Goal: Task Accomplishment & Management: Manage account settings

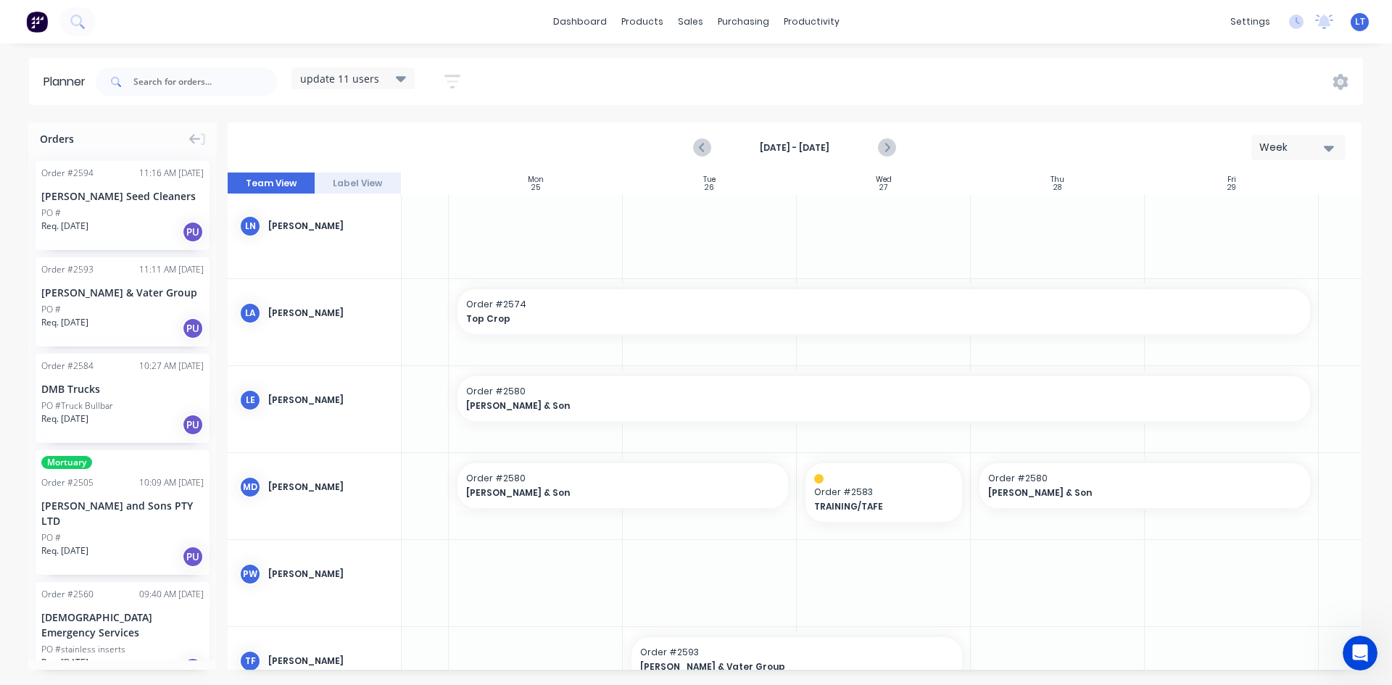
scroll to position [411, 127]
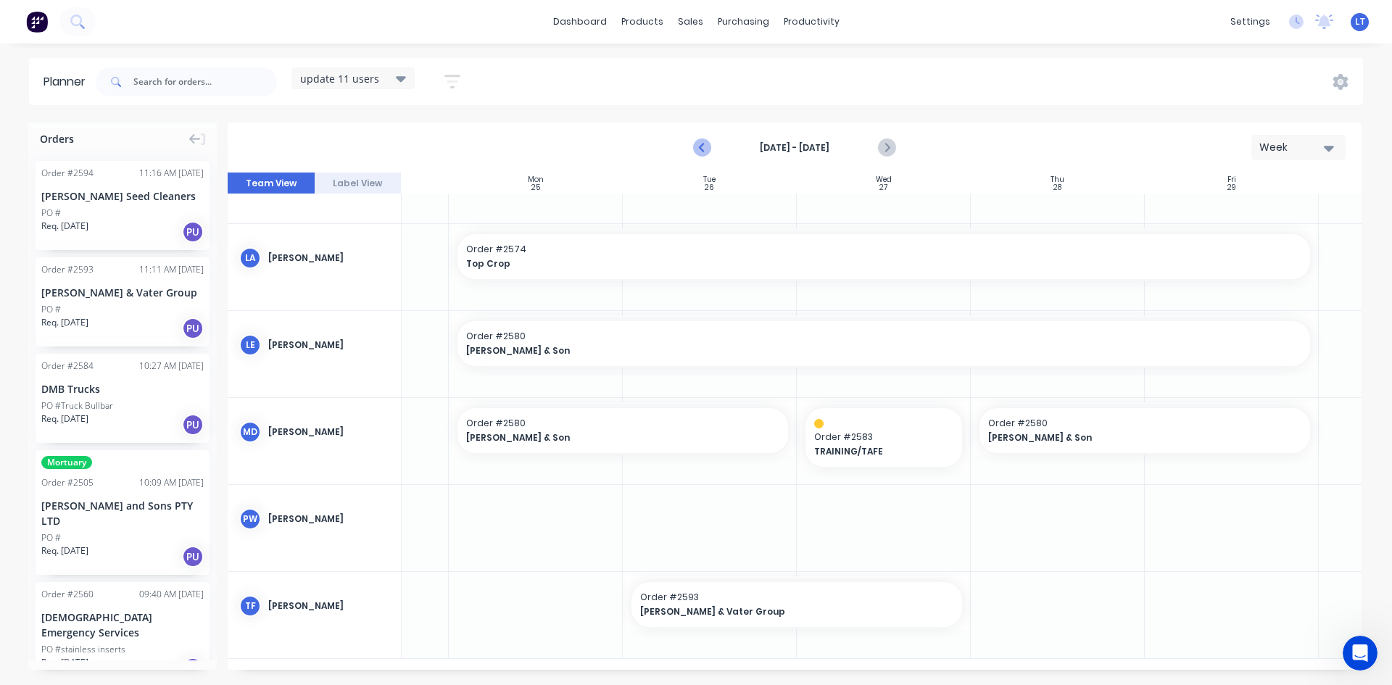
click at [700, 154] on icon "Previous page" at bounding box center [702, 147] width 17 height 17
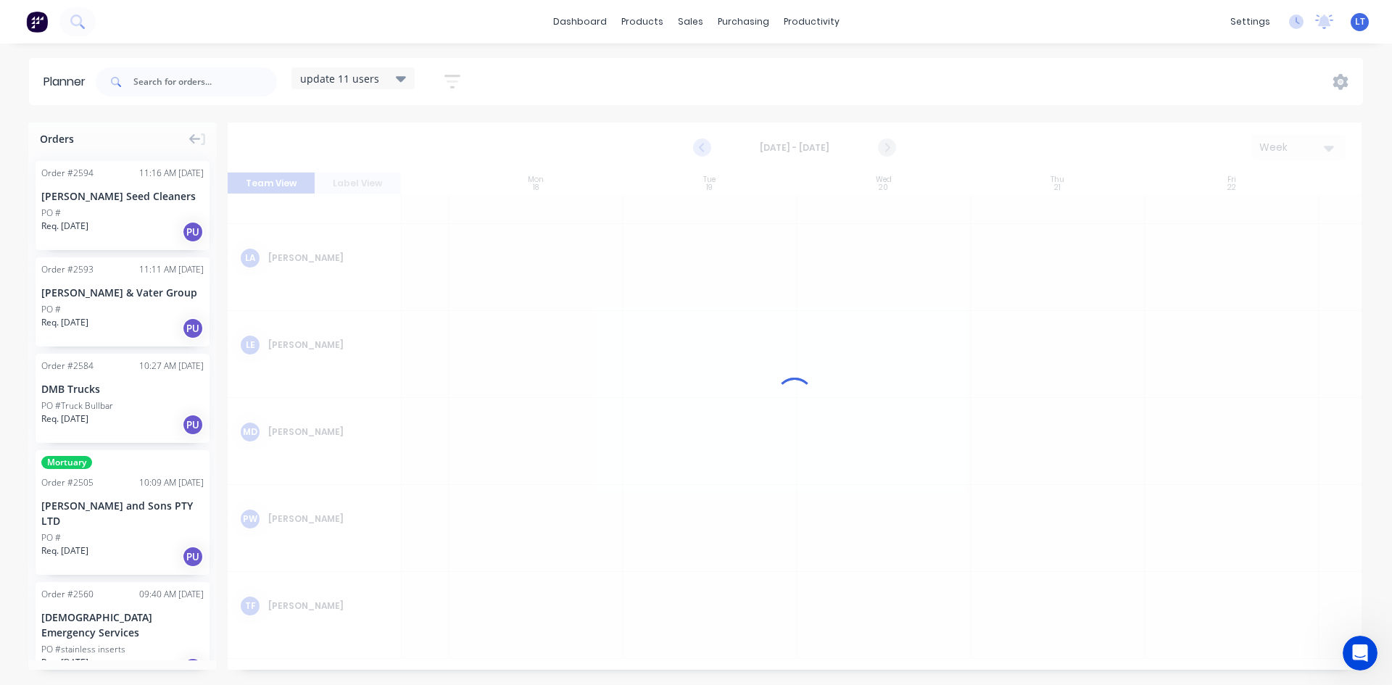
scroll to position [400, 127]
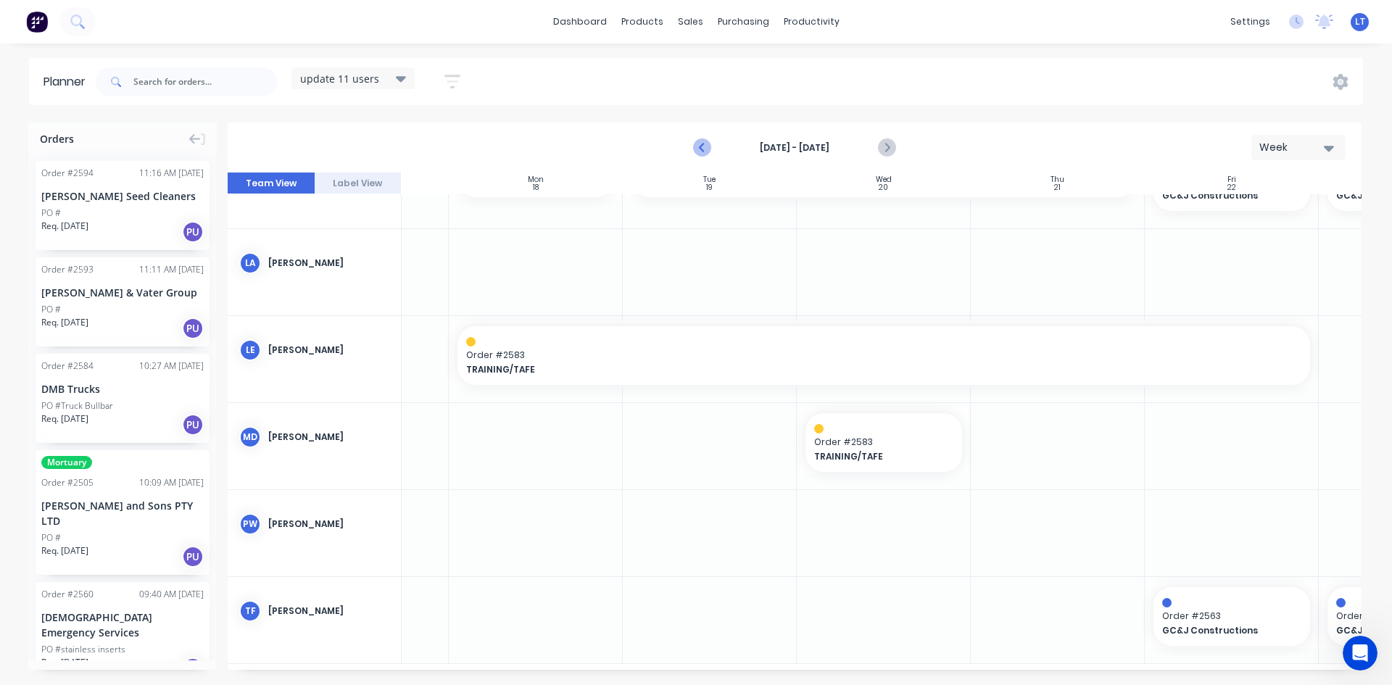
click at [701, 154] on icon "Previous page" at bounding box center [702, 147] width 17 height 17
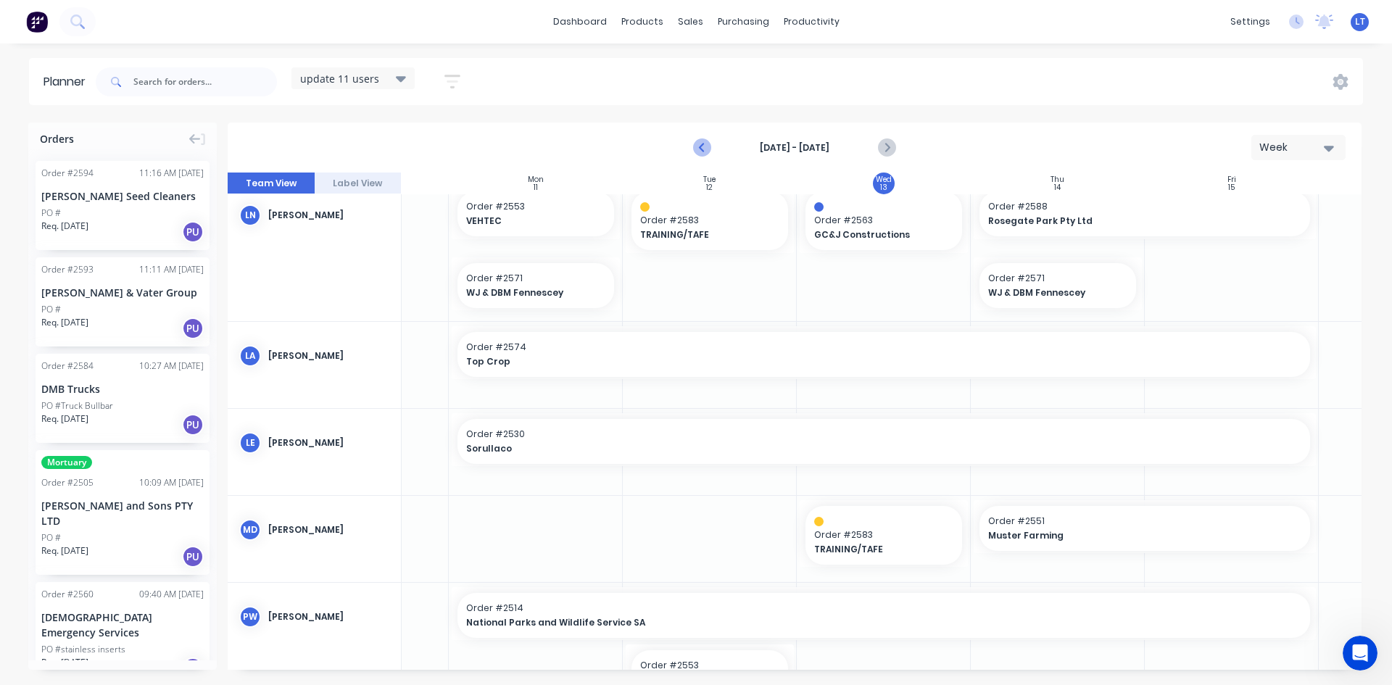
scroll to position [411, 127]
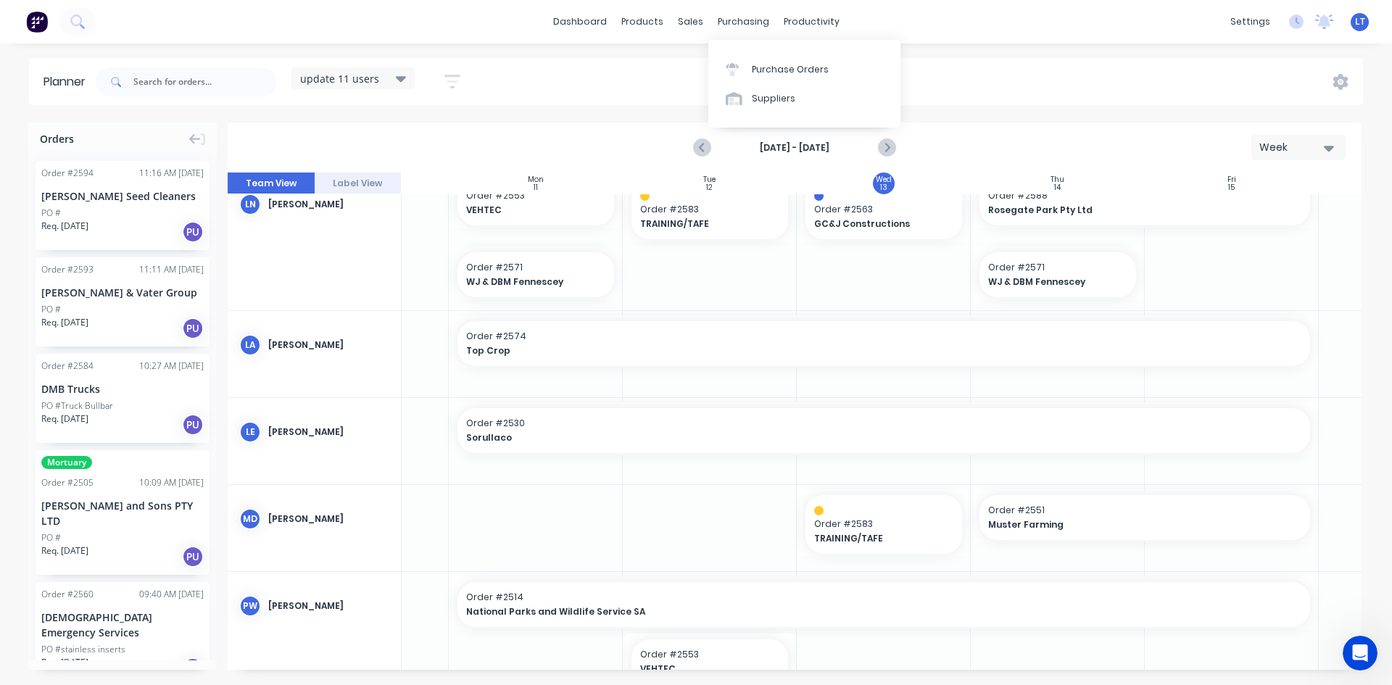
drag, startPoint x: 742, startPoint y: 25, endPoint x: 750, endPoint y: 37, distance: 14.1
click at [742, 25] on div "purchasing" at bounding box center [744, 22] width 66 height 22
click at [777, 69] on div "Purchase Orders" at bounding box center [790, 69] width 77 height 13
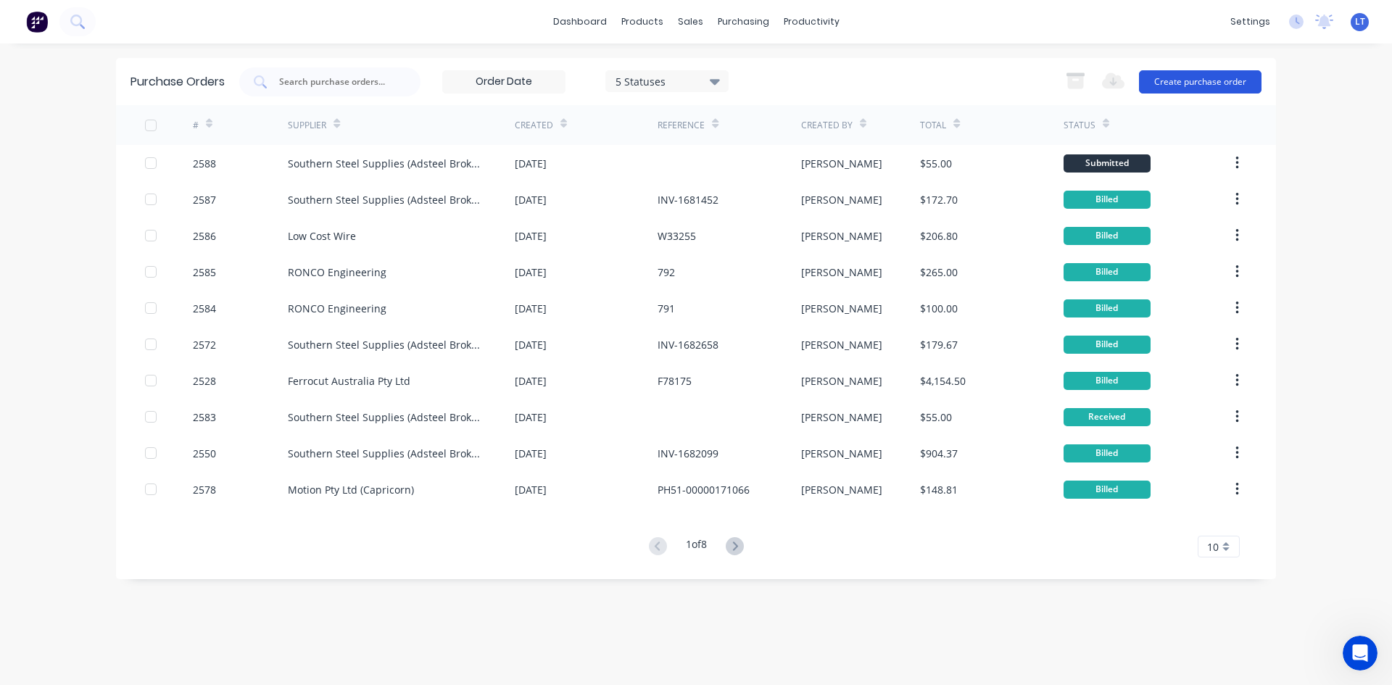
click at [1194, 85] on button "Create purchase order" at bounding box center [1200, 81] width 123 height 23
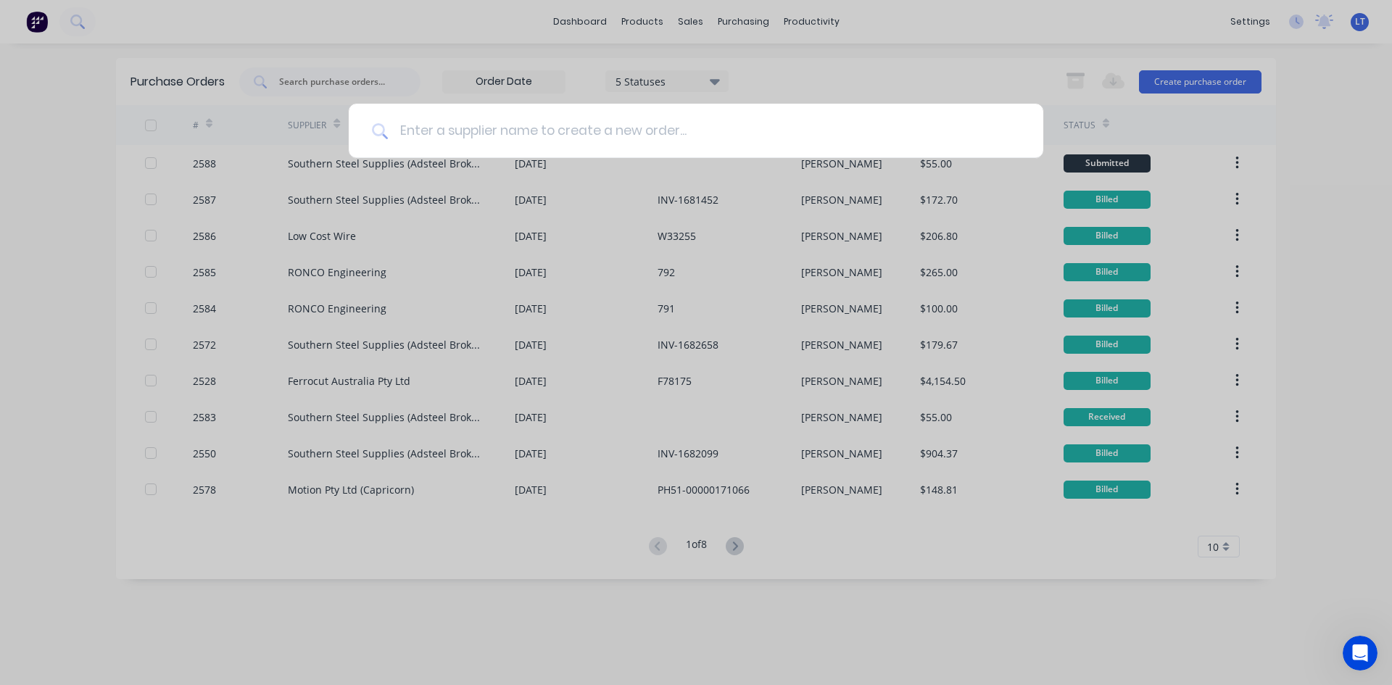
click at [497, 128] on input at bounding box center [704, 131] width 632 height 54
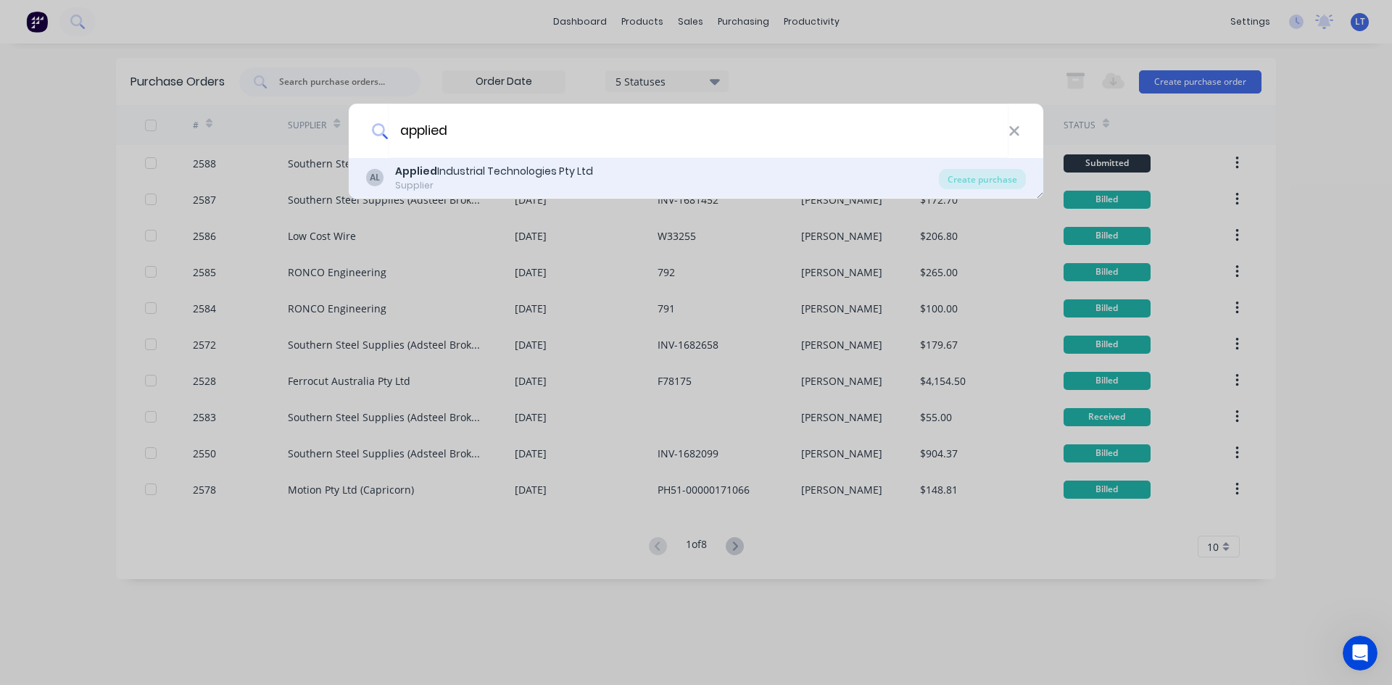
type input "applied"
click at [461, 176] on div "Applied Industrial Technologies Pty Ltd" at bounding box center [494, 171] width 198 height 15
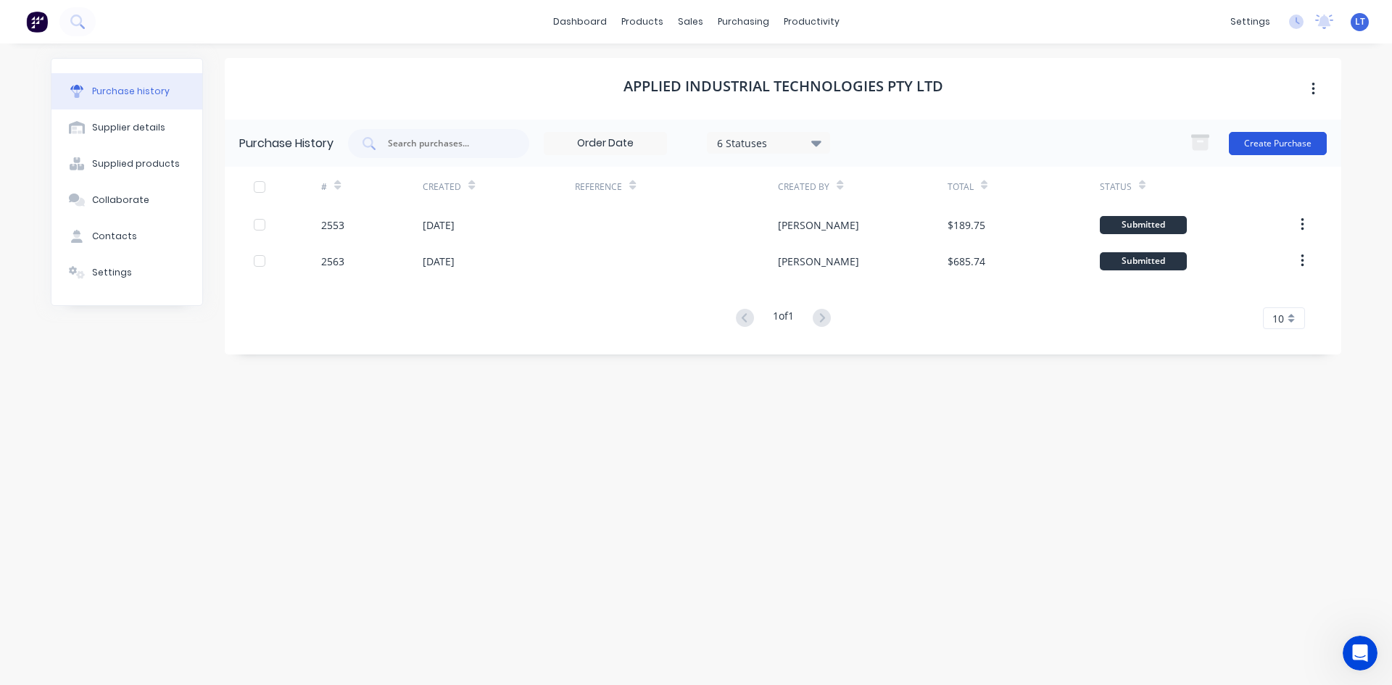
click at [1250, 146] on button "Create Purchase" at bounding box center [1278, 143] width 98 height 23
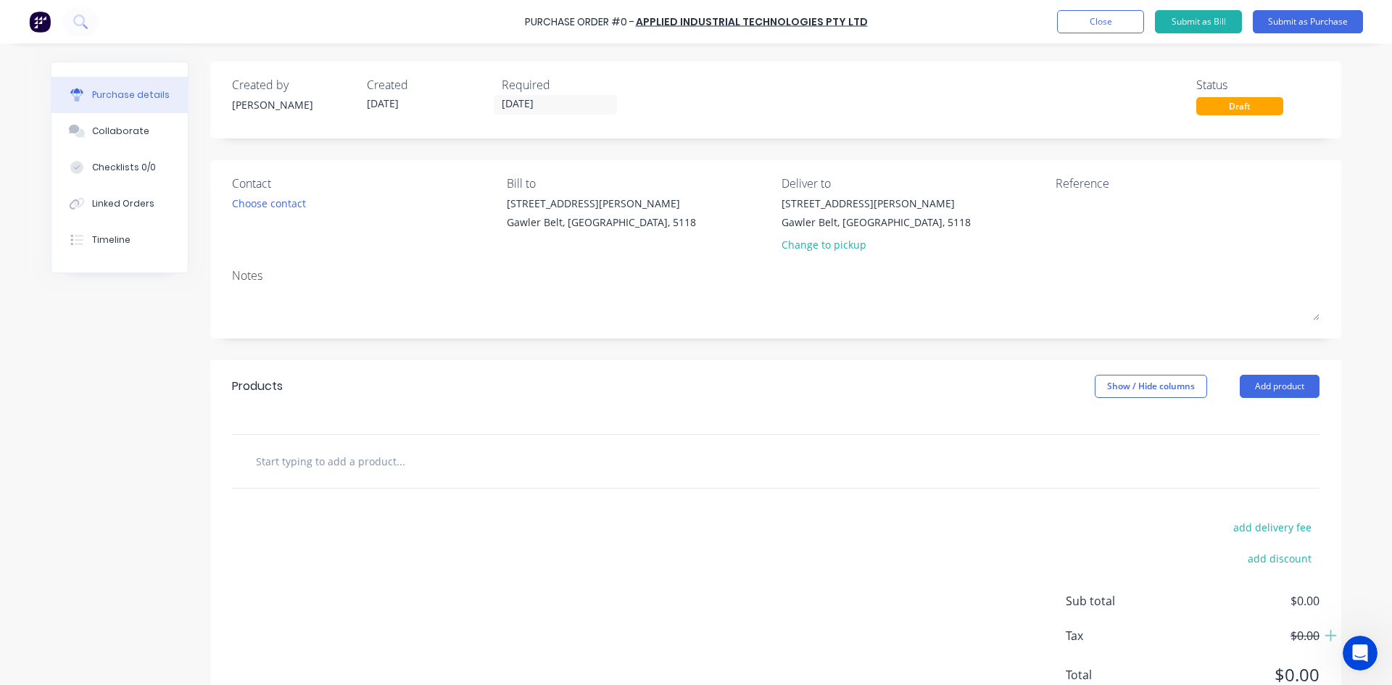
click at [334, 452] on input "text" at bounding box center [400, 461] width 290 height 29
click at [310, 460] on input "YEL206-2F" at bounding box center [400, 461] width 290 height 29
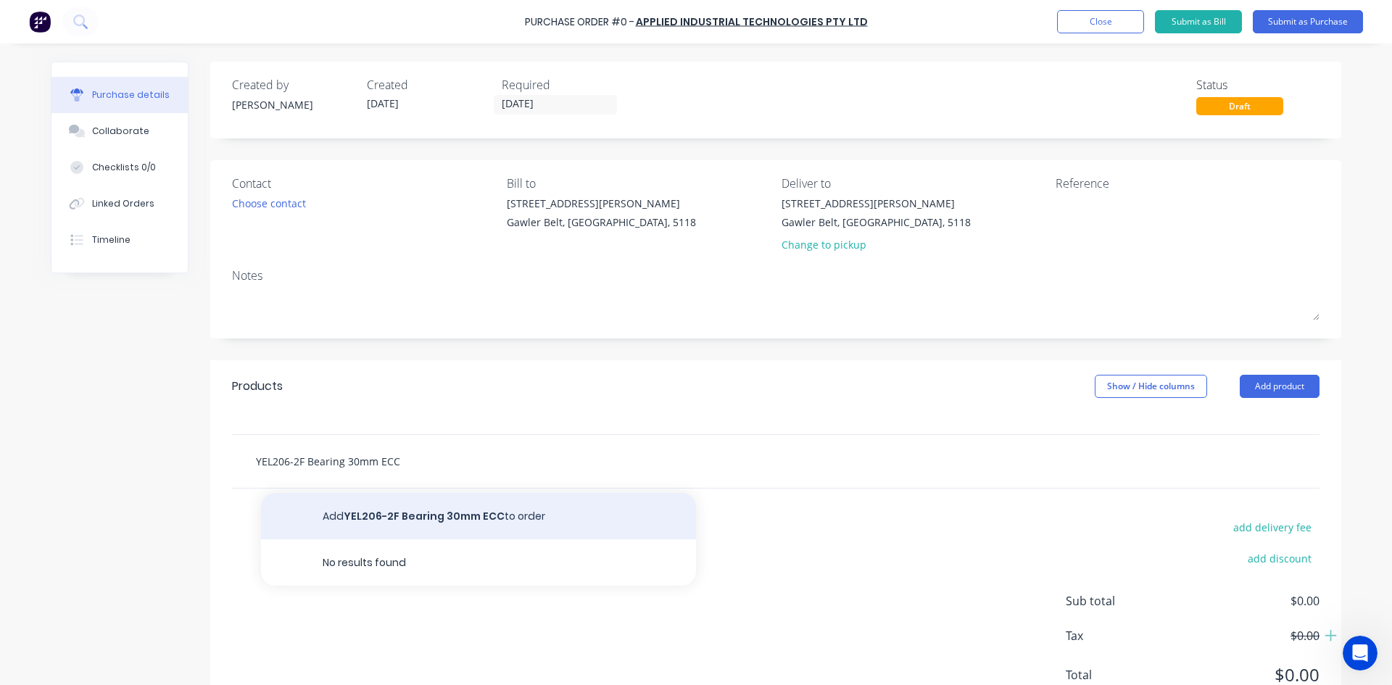
type input "YEL206-2F Bearing 30mm ECC"
click at [397, 510] on button "Add YEL206-2F Bearing 30mm ECC to order" at bounding box center [478, 516] width 435 height 46
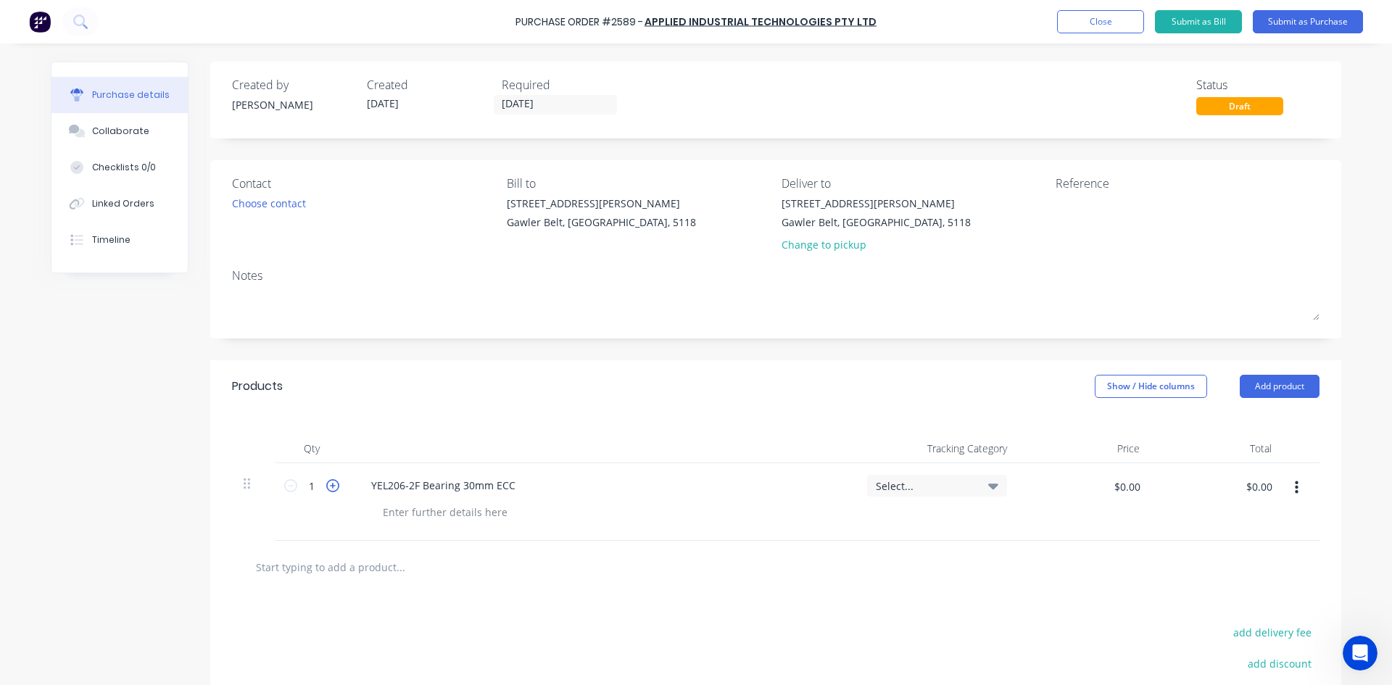
click at [333, 484] on icon at bounding box center [332, 485] width 13 height 13
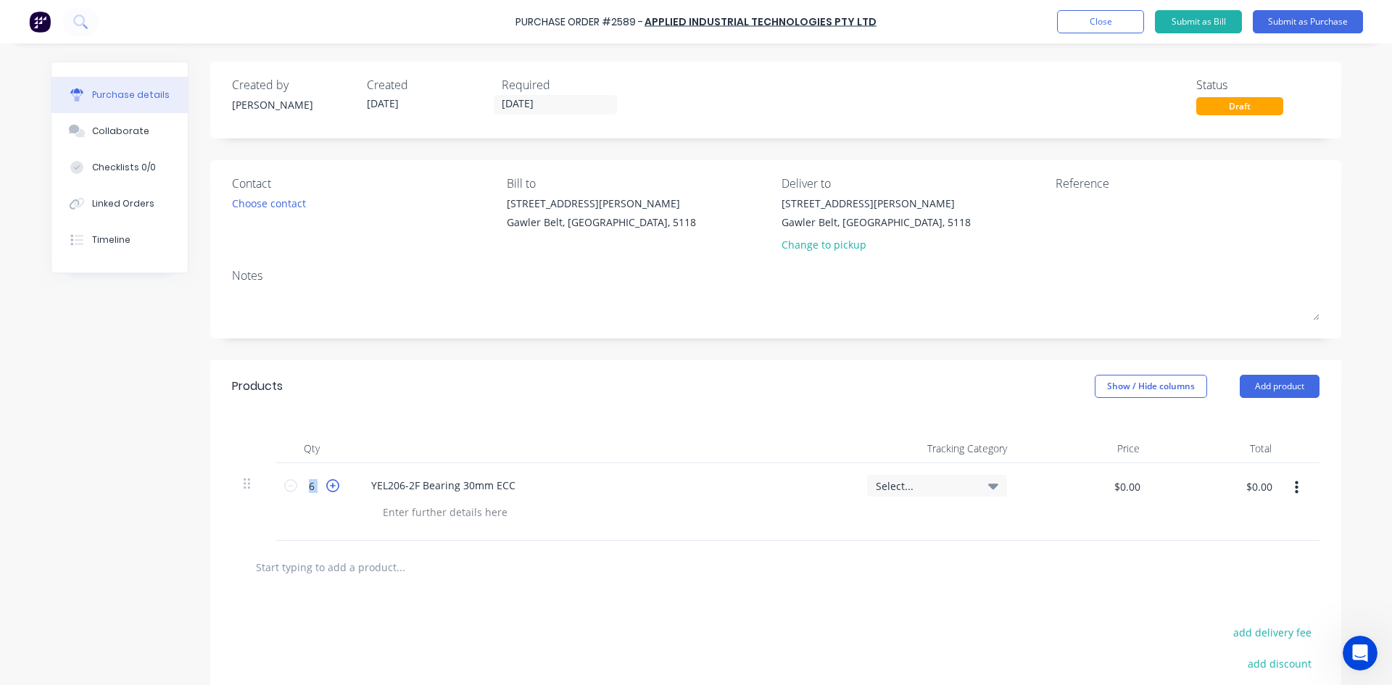
click at [333, 484] on icon at bounding box center [332, 485] width 13 height 13
click at [334, 484] on icon at bounding box center [332, 485] width 13 height 13
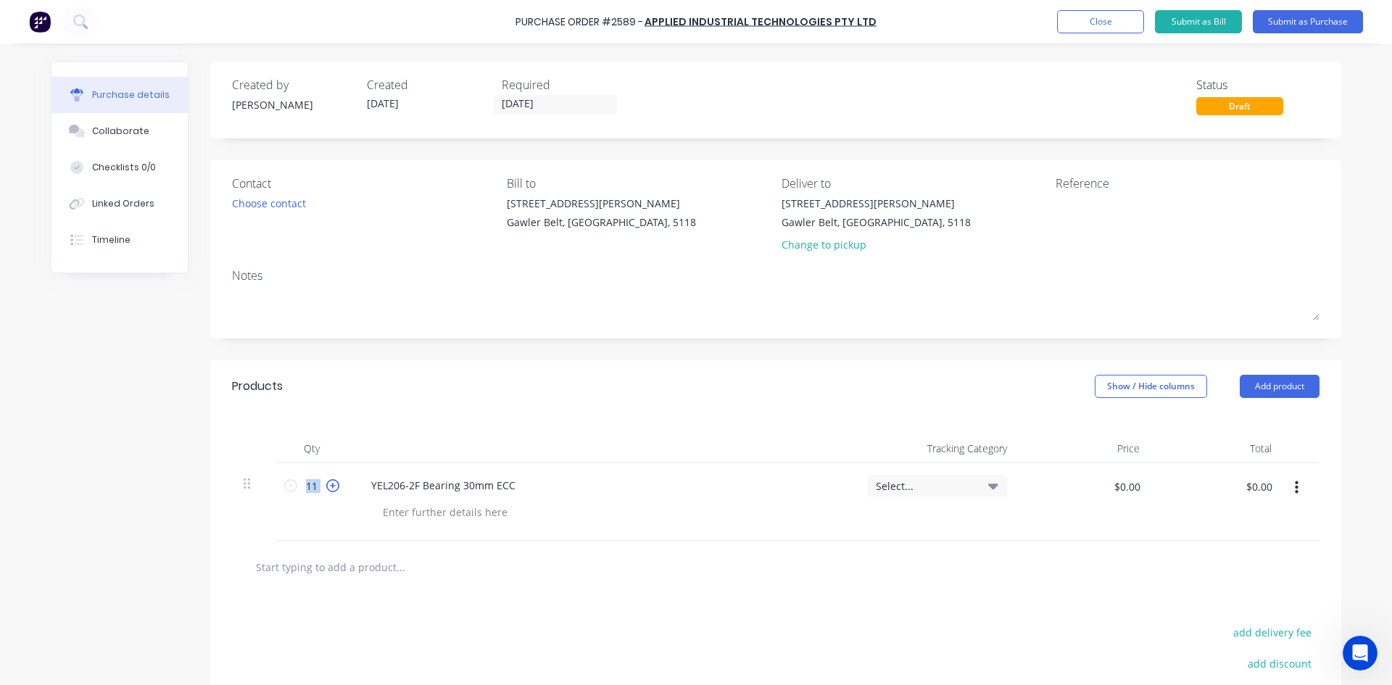
click at [334, 484] on icon at bounding box center [332, 485] width 13 height 13
type input "12"
click at [1131, 484] on input "$0.00" at bounding box center [1127, 486] width 44 height 23
type input "$18.72"
type input "$224.64"
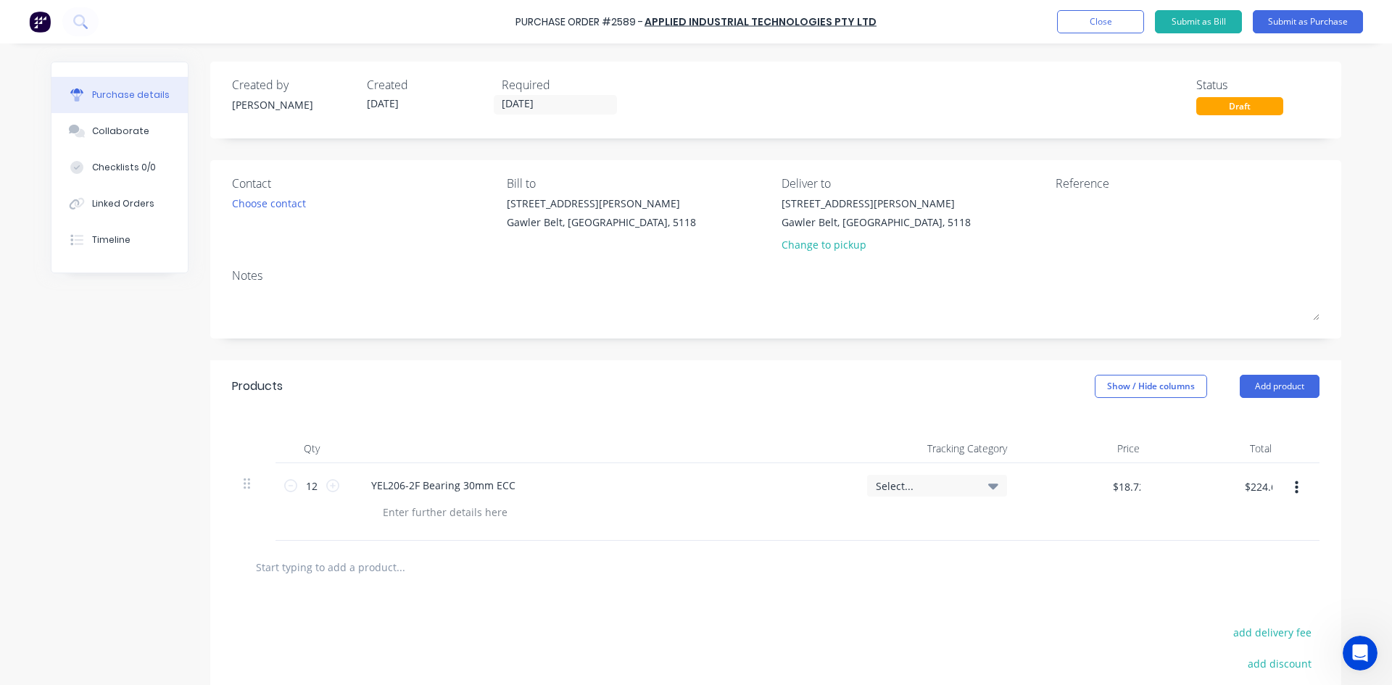
click at [895, 390] on div "Products Show / Hide columns Add product" at bounding box center [775, 386] width 1131 height 52
click at [358, 564] on input "text" at bounding box center [400, 567] width 290 height 29
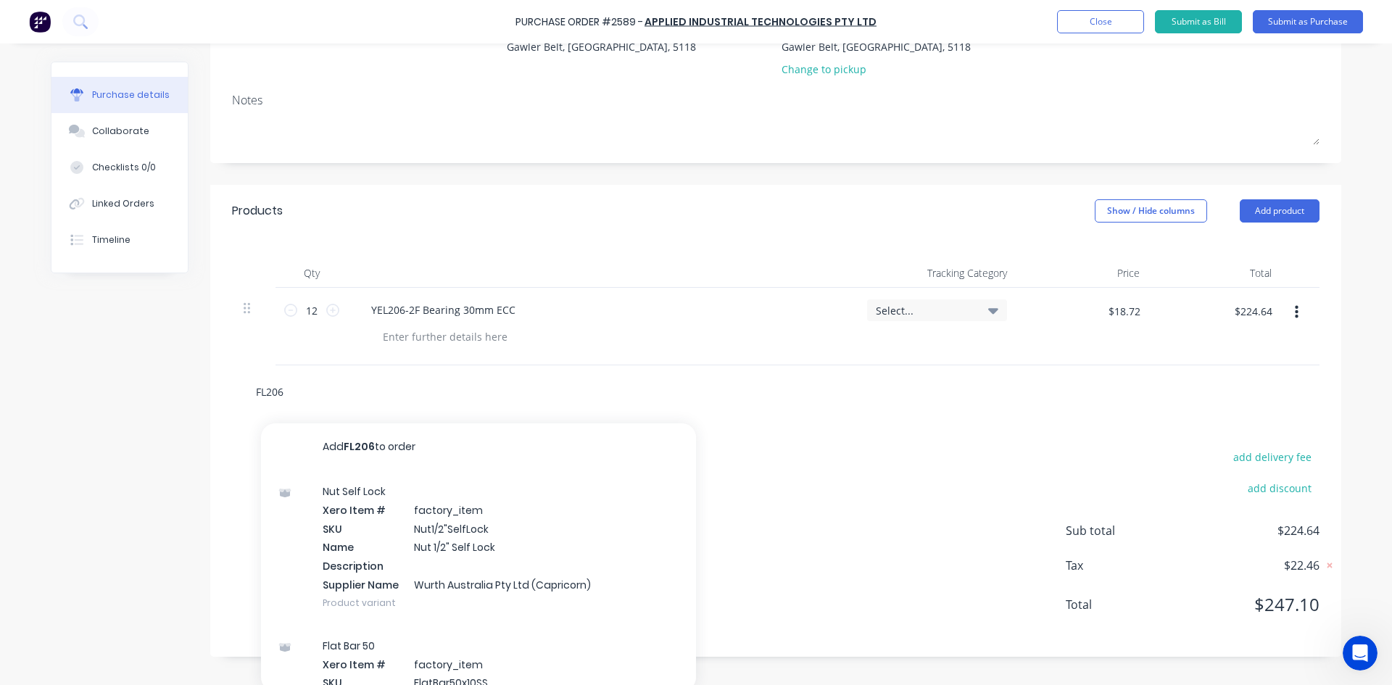
click at [390, 397] on input "FL206" at bounding box center [400, 391] width 290 height 29
click at [284, 388] on input "FL206" at bounding box center [400, 391] width 290 height 29
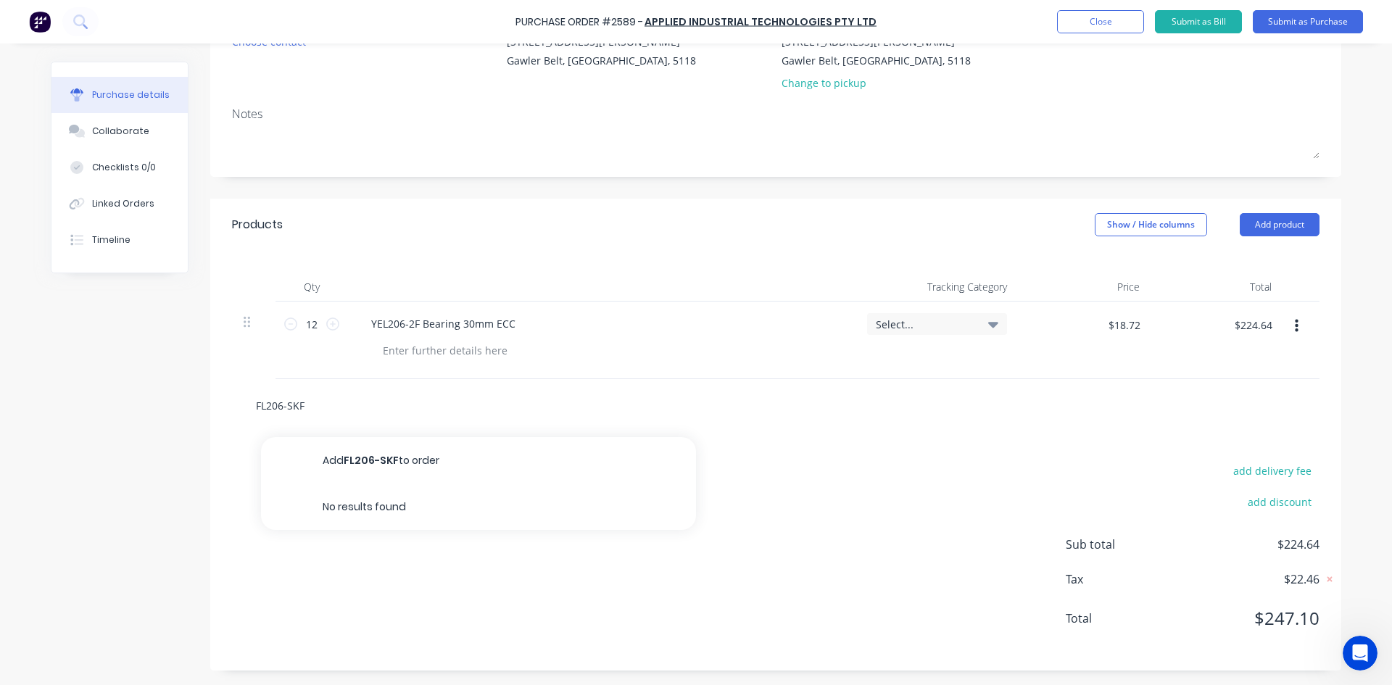
type input "FL206-SKF"
click at [812, 523] on div "add delivery fee add discount Sub total $224.64 Tax $22.46 Total $247.10" at bounding box center [775, 551] width 1131 height 239
click at [305, 404] on input "FL206-SKF" at bounding box center [400, 405] width 290 height 29
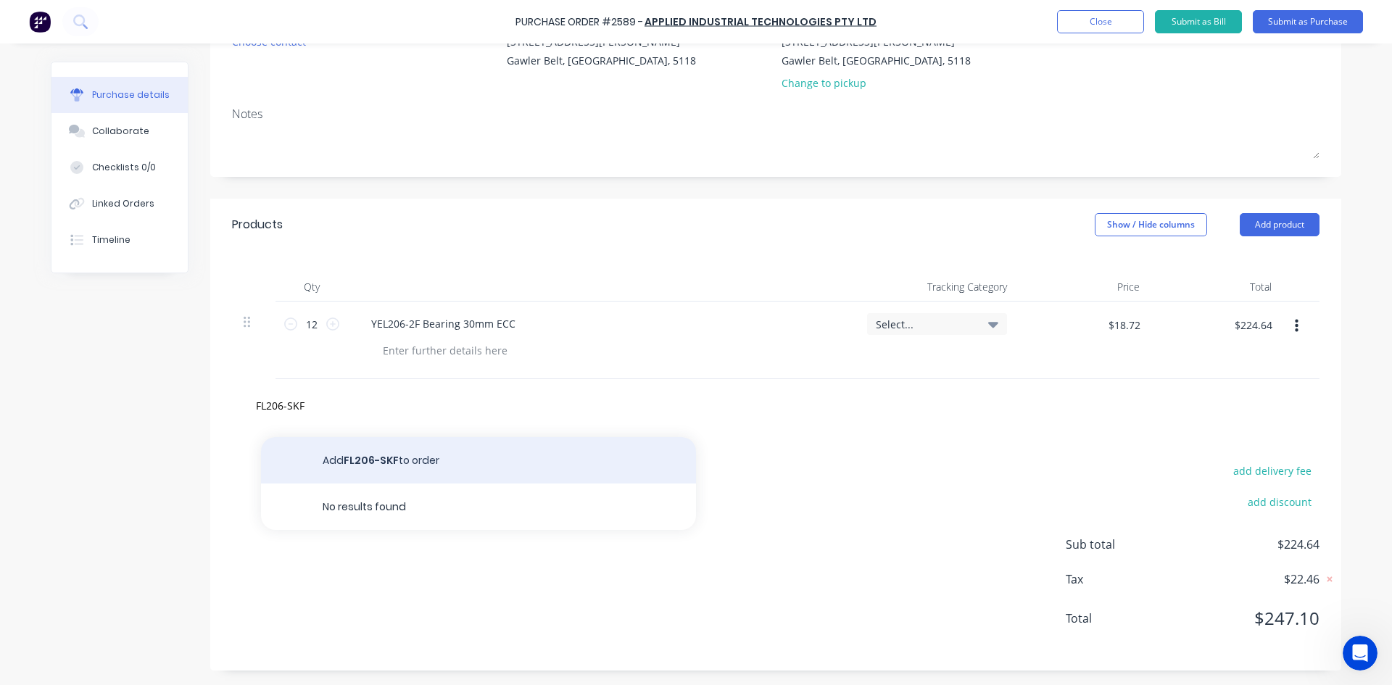
click at [362, 461] on button "Add FL206-SKF to order" at bounding box center [478, 460] width 435 height 46
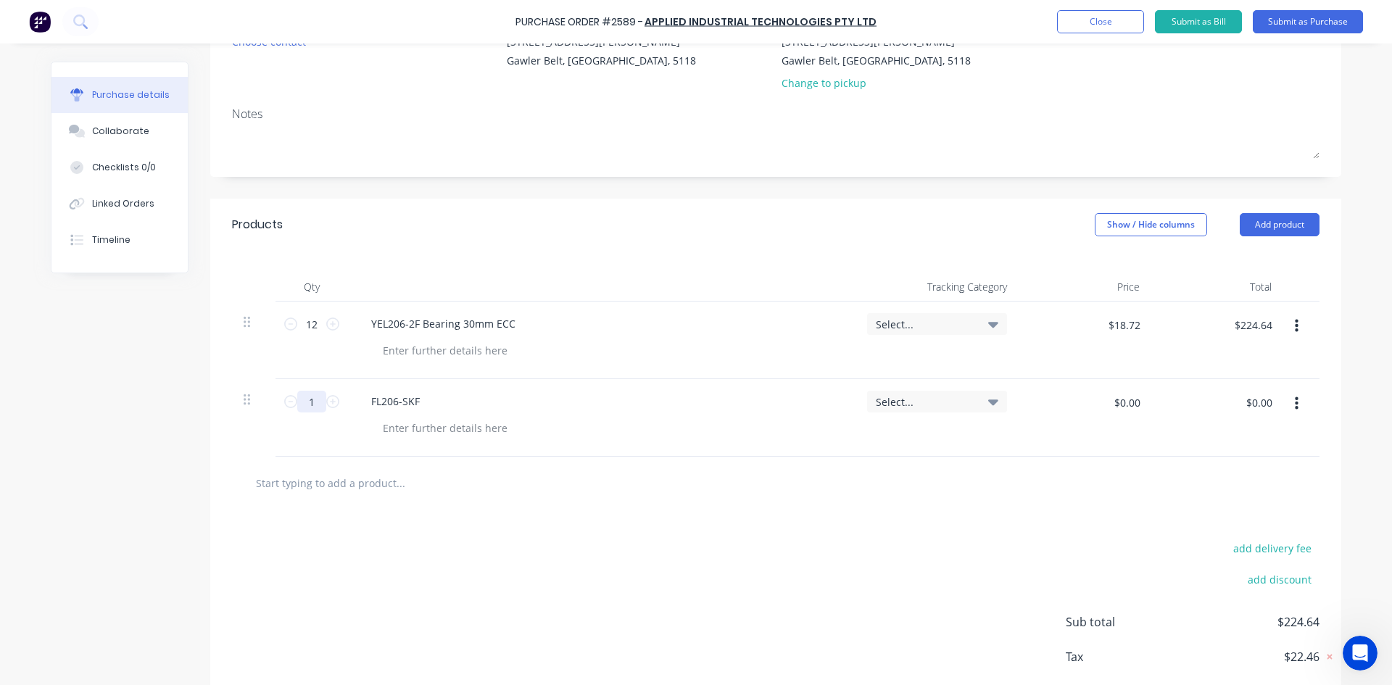
click at [317, 405] on input "1" at bounding box center [311, 402] width 29 height 22
type input "12"
click at [1128, 408] on input "$0.00" at bounding box center [1127, 402] width 44 height 23
type input "$6.76"
type input "$81.12"
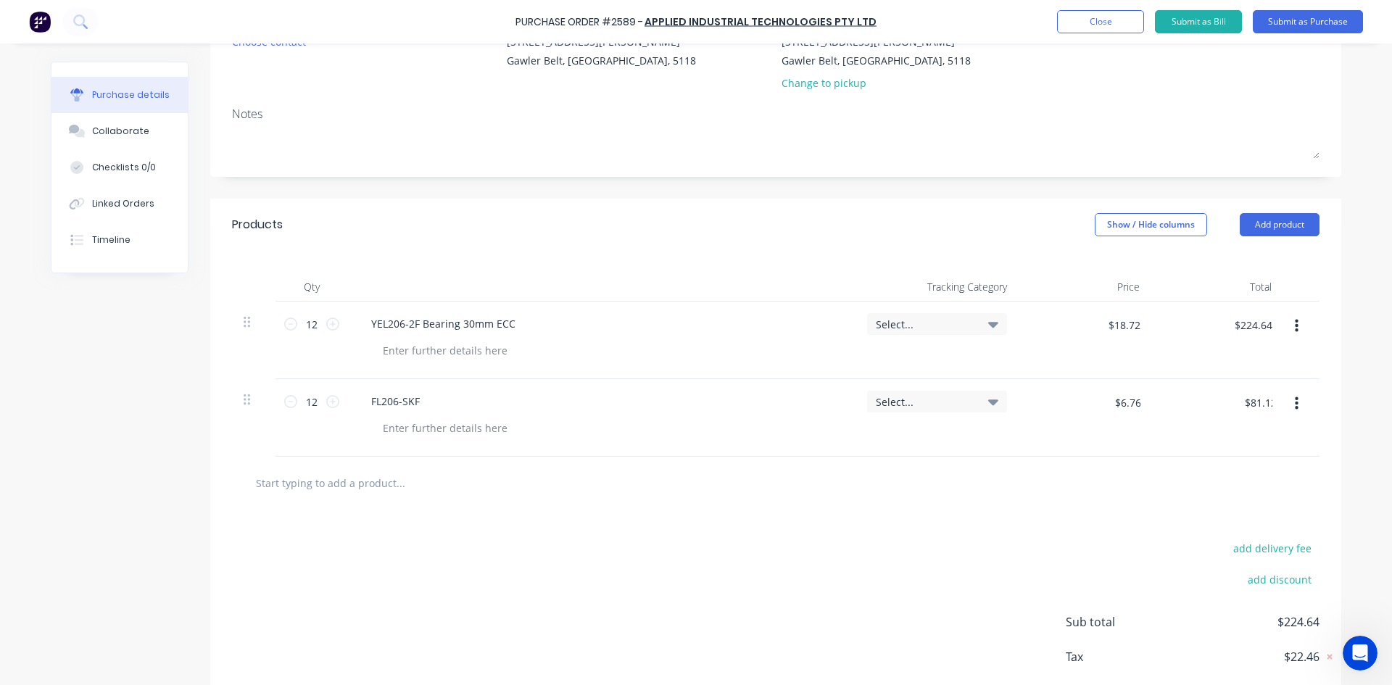
click at [1036, 489] on div at bounding box center [776, 482] width 1065 height 29
click at [358, 481] on input "text" at bounding box center [400, 482] width 290 height 29
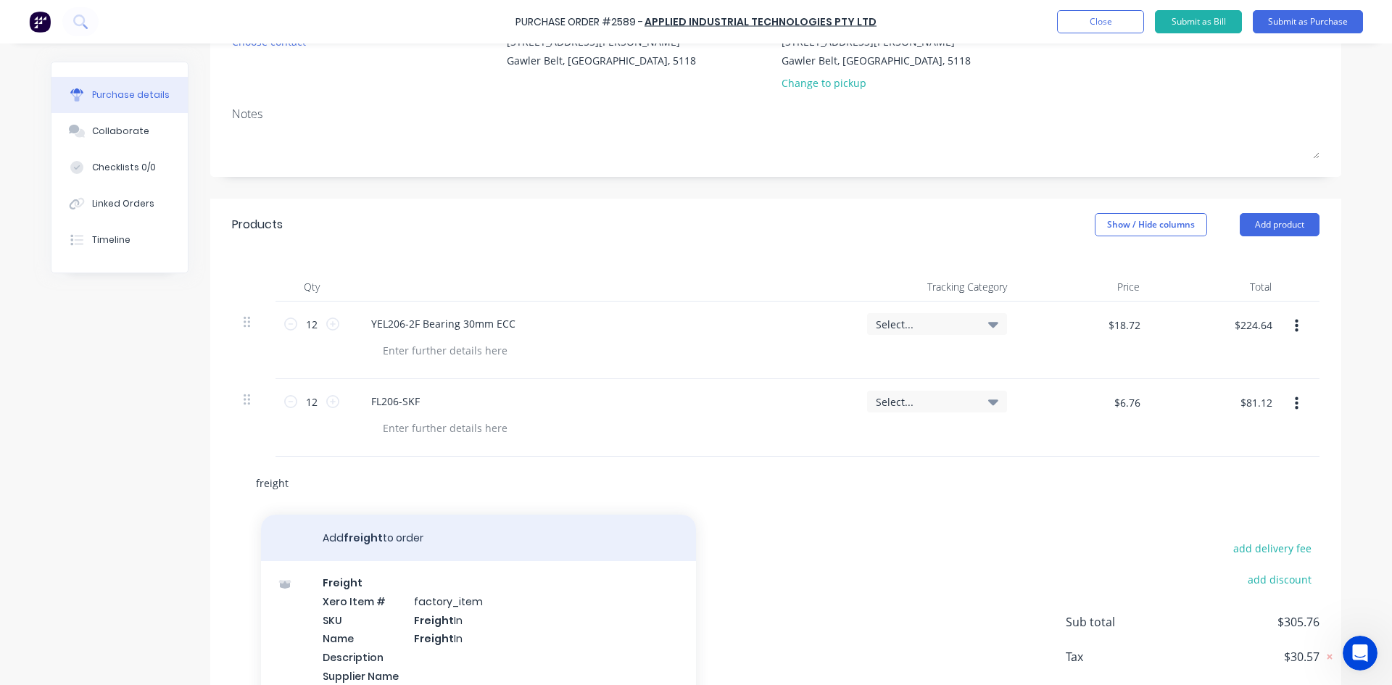
type input "freight"
click at [375, 534] on button "Add freight to order" at bounding box center [478, 538] width 435 height 46
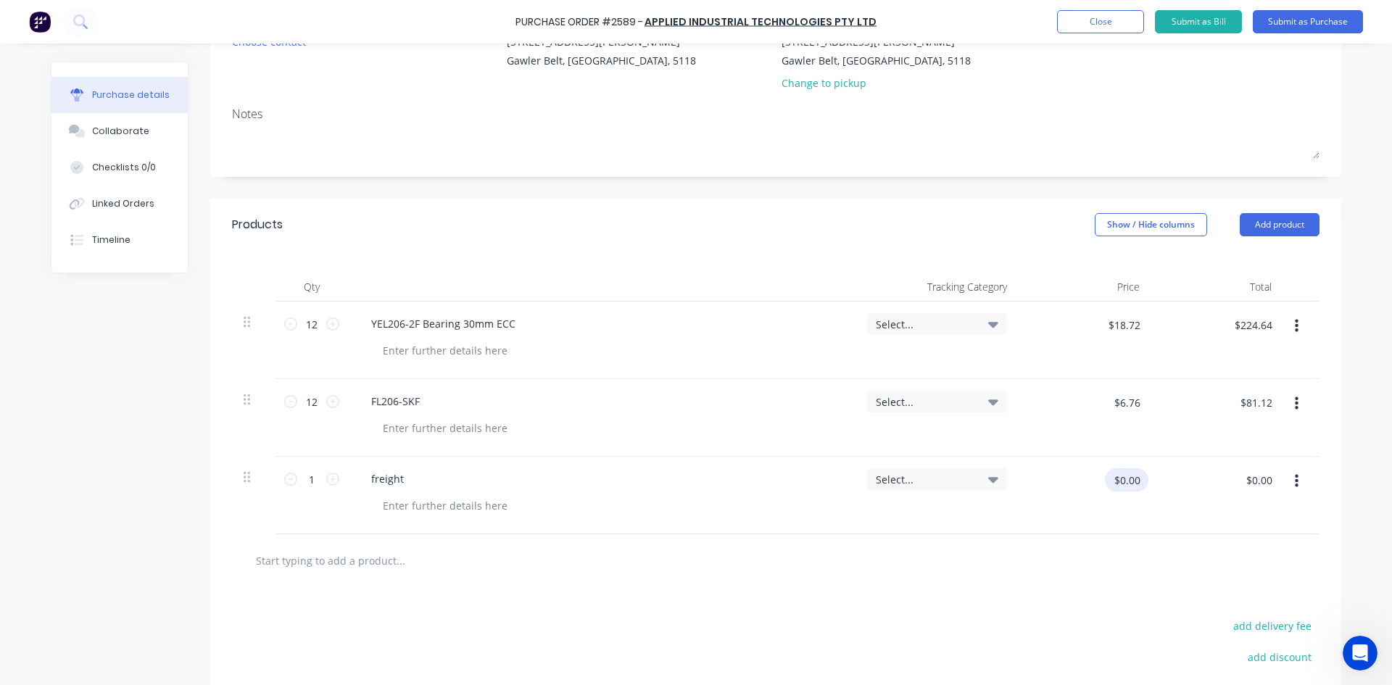
click at [1126, 476] on input "$0.00" at bounding box center [1127, 479] width 44 height 23
type input "$35.00"
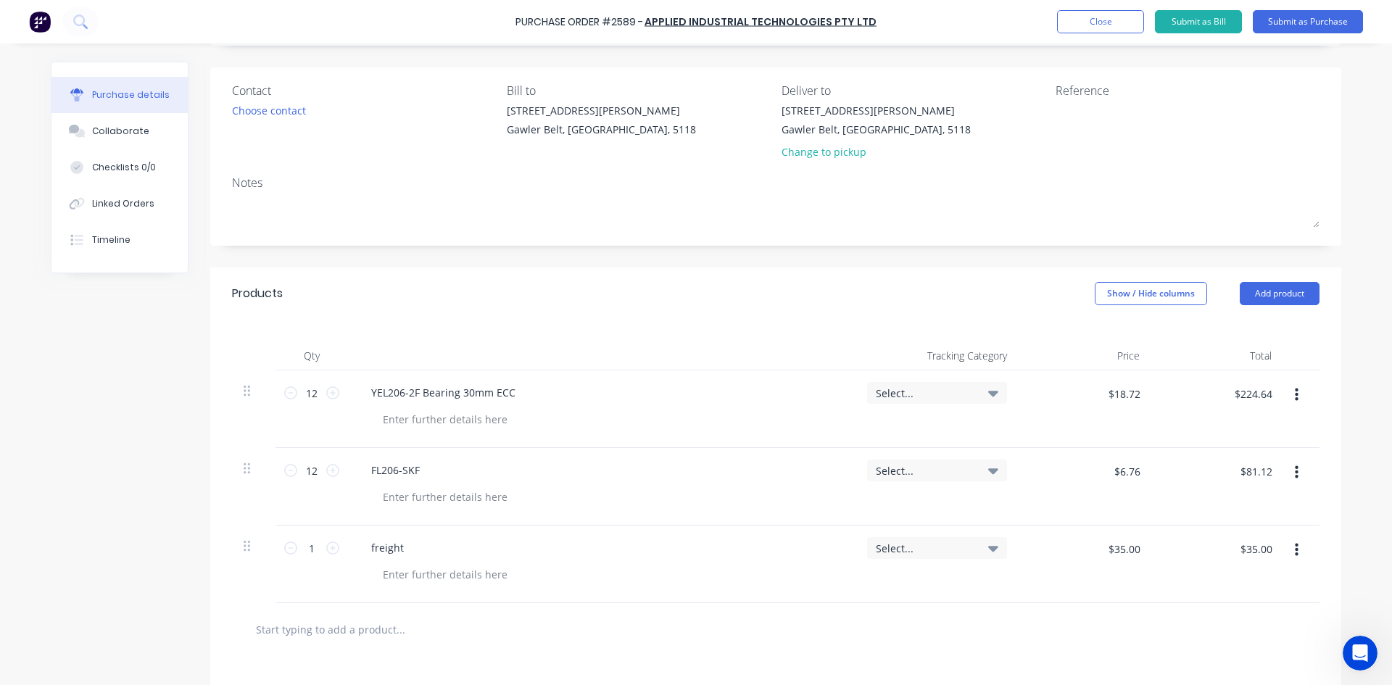
scroll to position [0, 0]
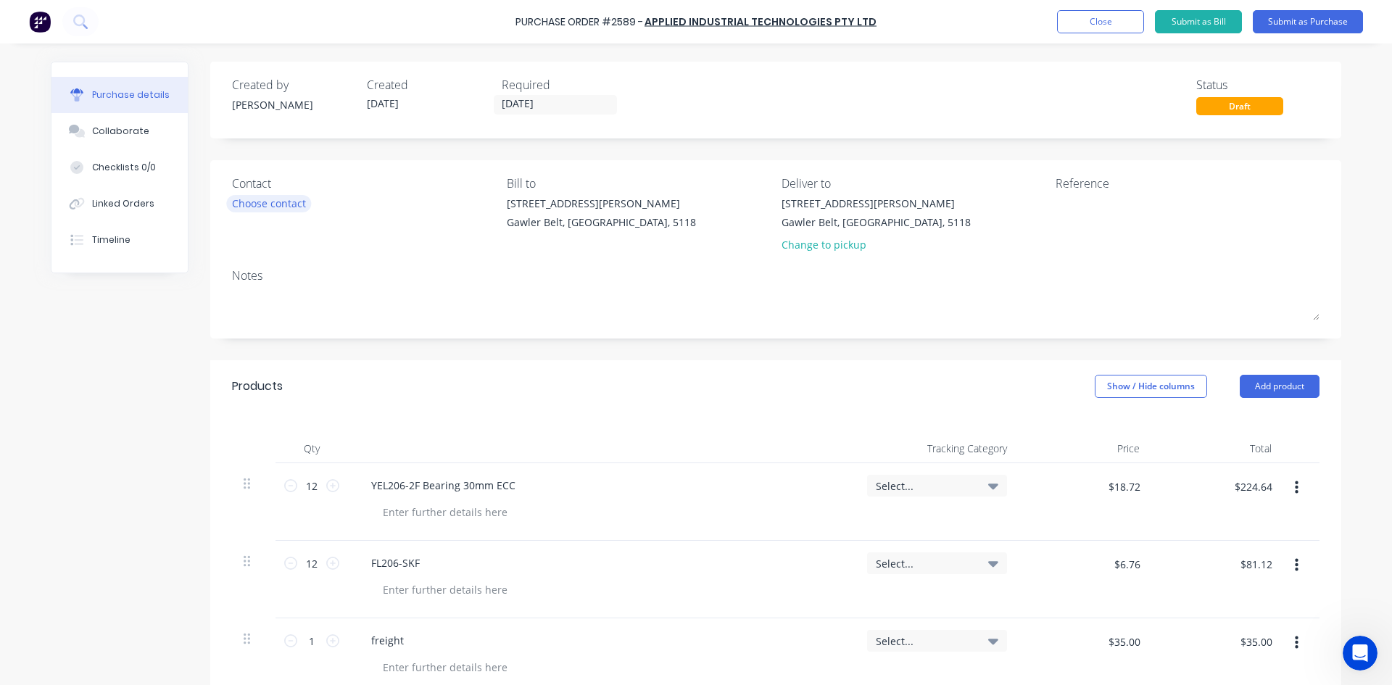
click at [288, 205] on div "Choose contact" at bounding box center [269, 203] width 74 height 15
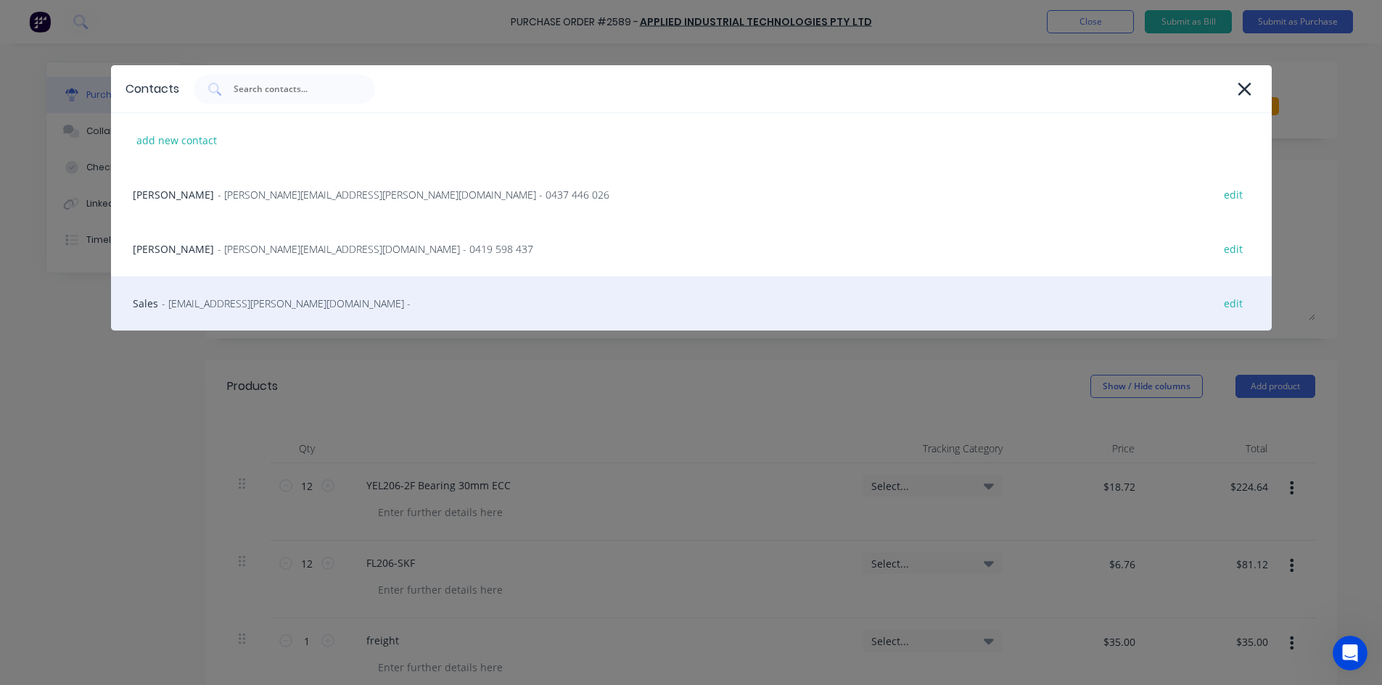
click at [279, 305] on span "- au-wingfield@appliedau.com -" at bounding box center [286, 303] width 249 height 15
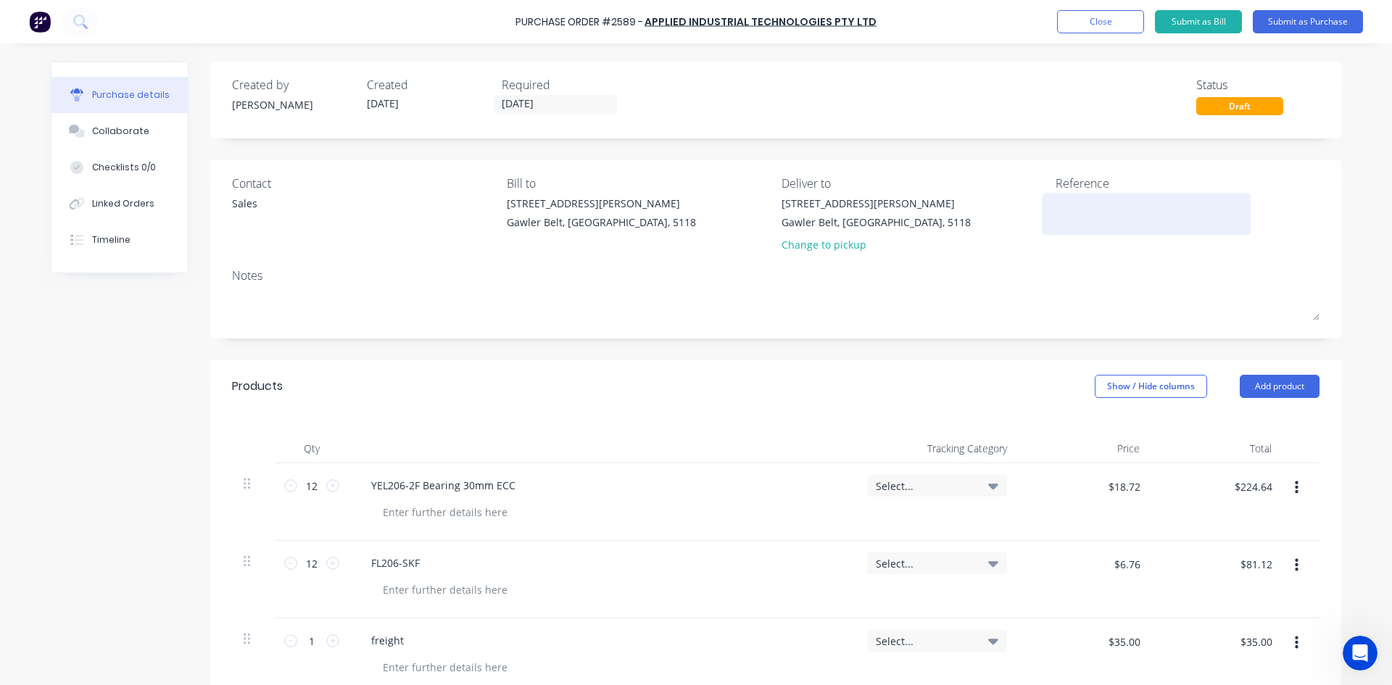
click at [1142, 216] on textarea at bounding box center [1146, 212] width 181 height 33
type textarea "Quote"
type textarea "x"
type textarea "Quote"
click at [1086, 203] on textarea "Quote" at bounding box center [1146, 212] width 181 height 33
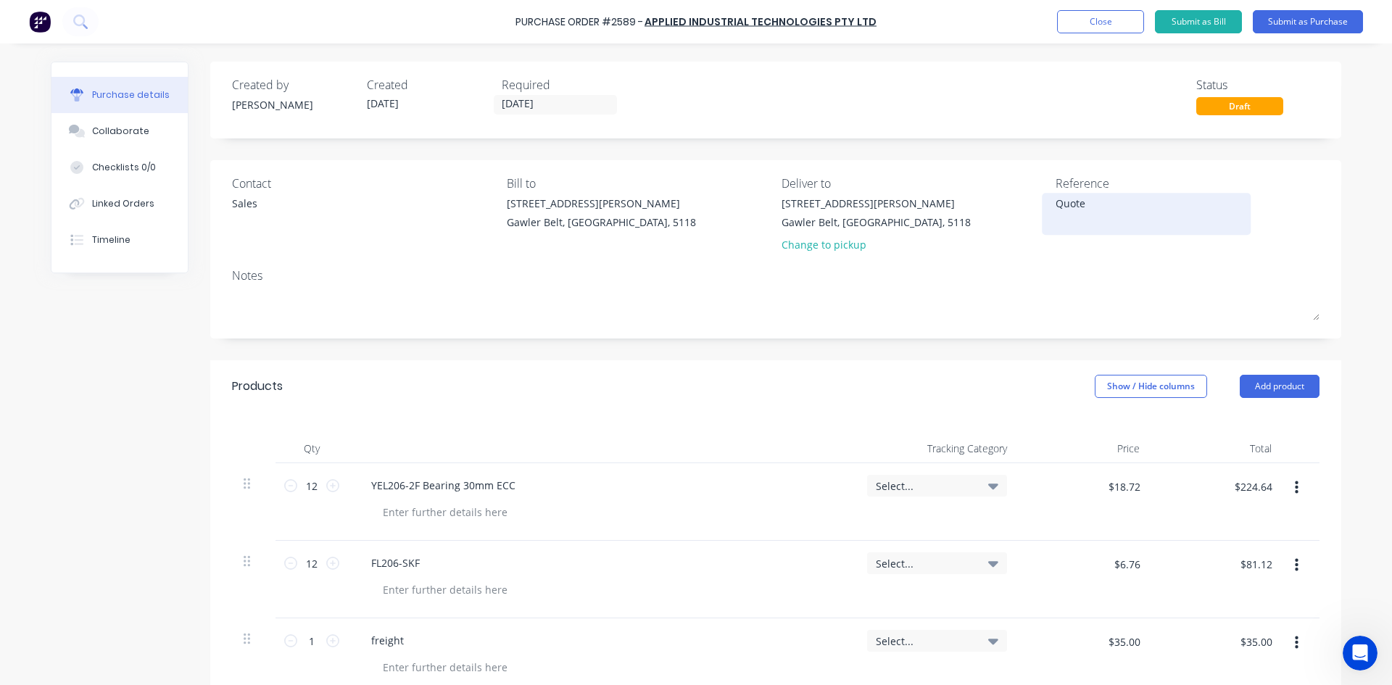
paste textarea "490960-0000307340"
type textarea "x"
type textarea "Quote 490960-0000307340"
type textarea "x"
type textarea "Quote 490960-0000307340"
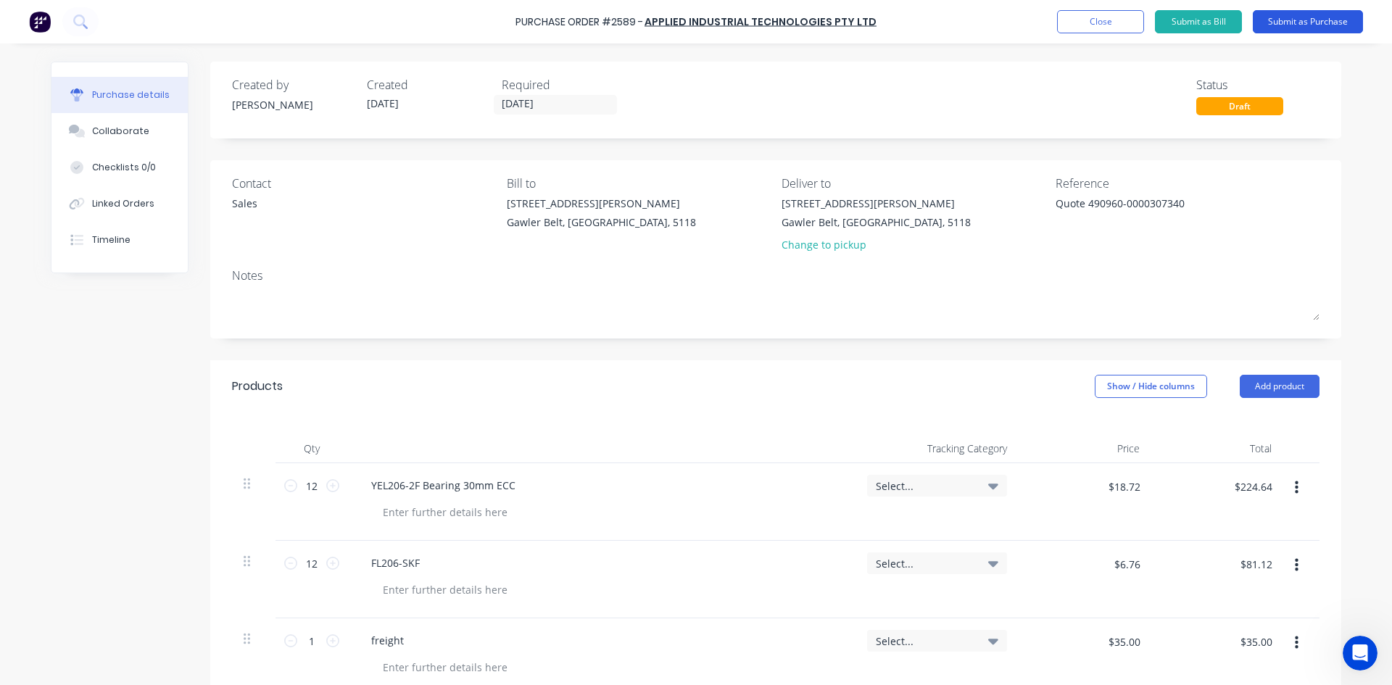
click at [1287, 19] on button "Submit as Purchase" at bounding box center [1308, 21] width 110 height 23
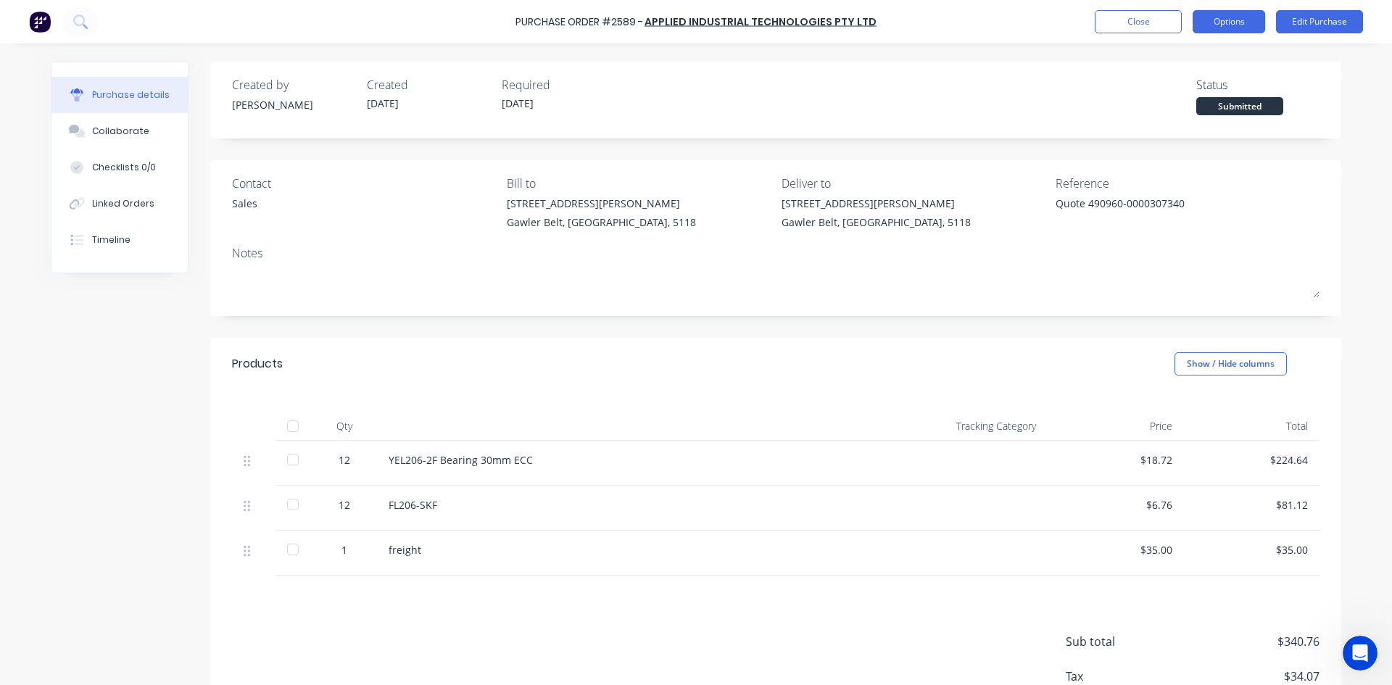
click at [1250, 15] on button "Options" at bounding box center [1229, 21] width 73 height 23
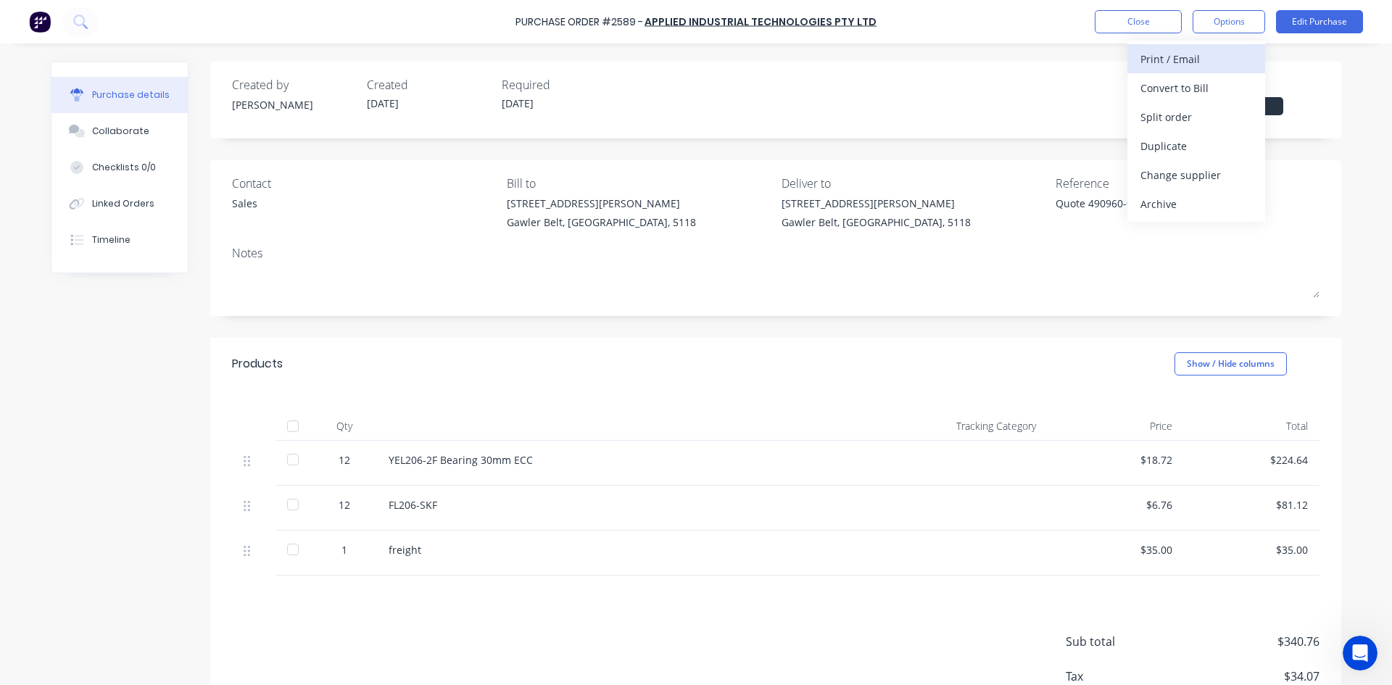
click at [1186, 59] on div "Print / Email" at bounding box center [1197, 59] width 112 height 21
click at [1177, 83] on div "With pricing" at bounding box center [1197, 88] width 112 height 21
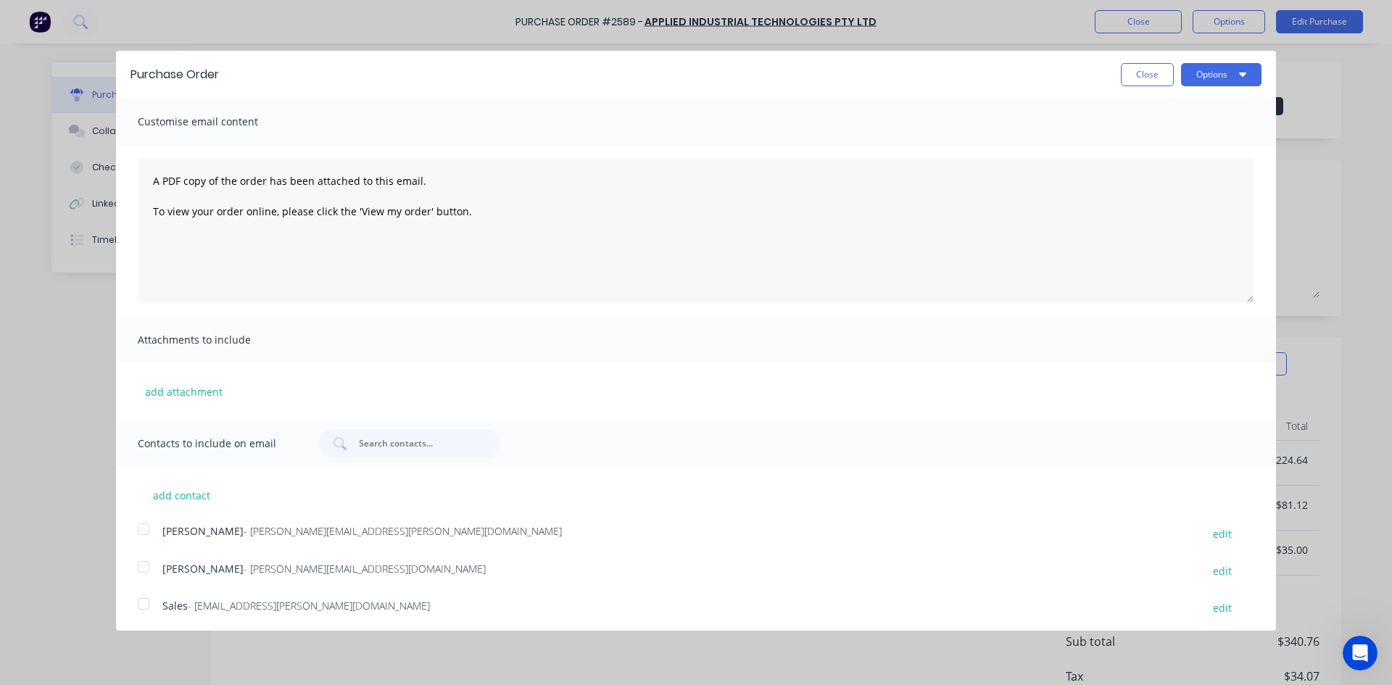
click at [146, 603] on div at bounding box center [143, 604] width 29 height 29
click at [1219, 78] on button "Options" at bounding box center [1221, 74] width 81 height 23
click at [1189, 140] on div "Email" at bounding box center [1193, 140] width 112 height 21
type textarea "x"
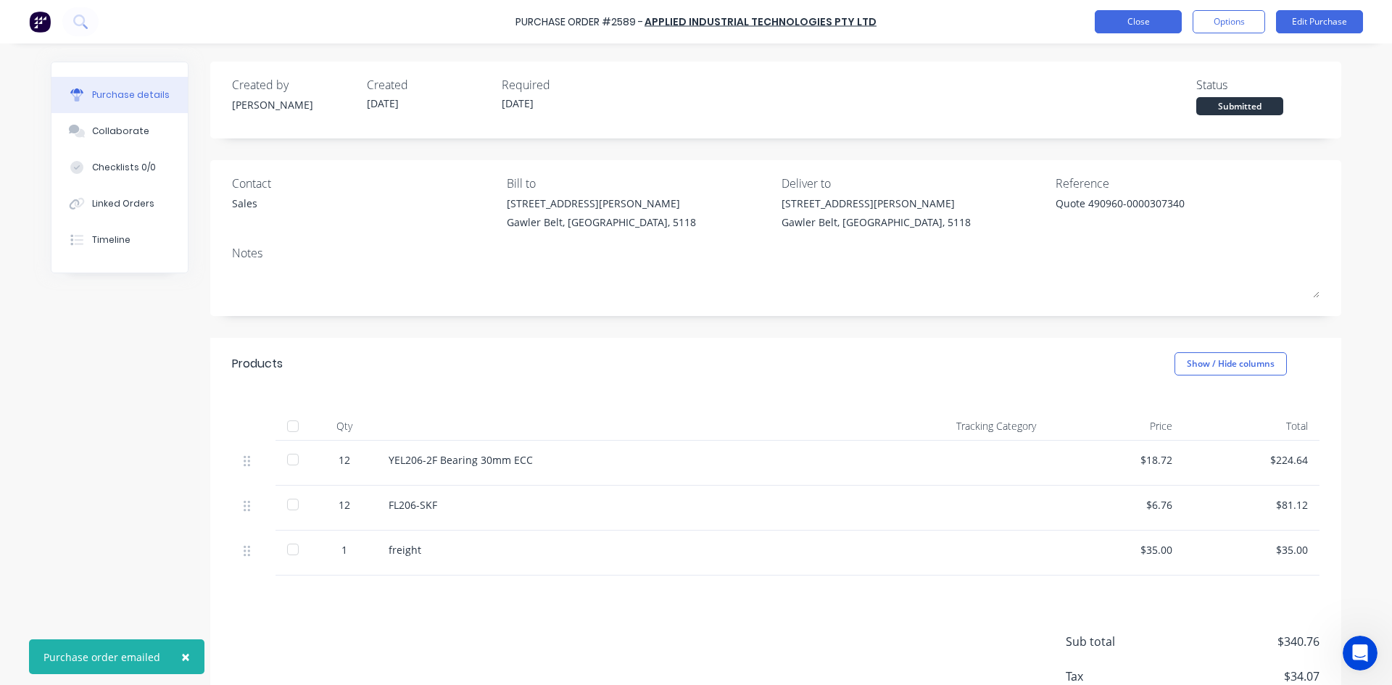
click at [1110, 22] on button "Close" at bounding box center [1138, 21] width 87 height 23
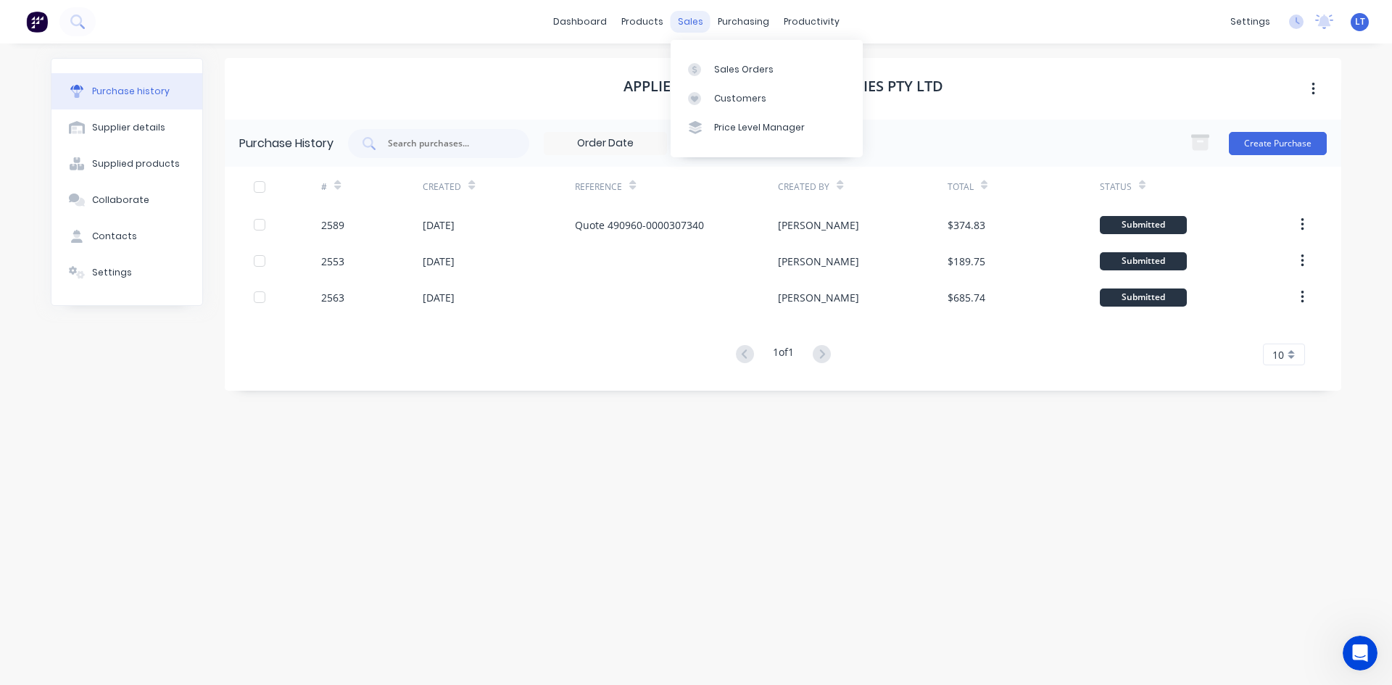
click at [692, 22] on div "sales" at bounding box center [691, 22] width 40 height 22
click at [746, 73] on div "Sales Orders" at bounding box center [743, 69] width 59 height 13
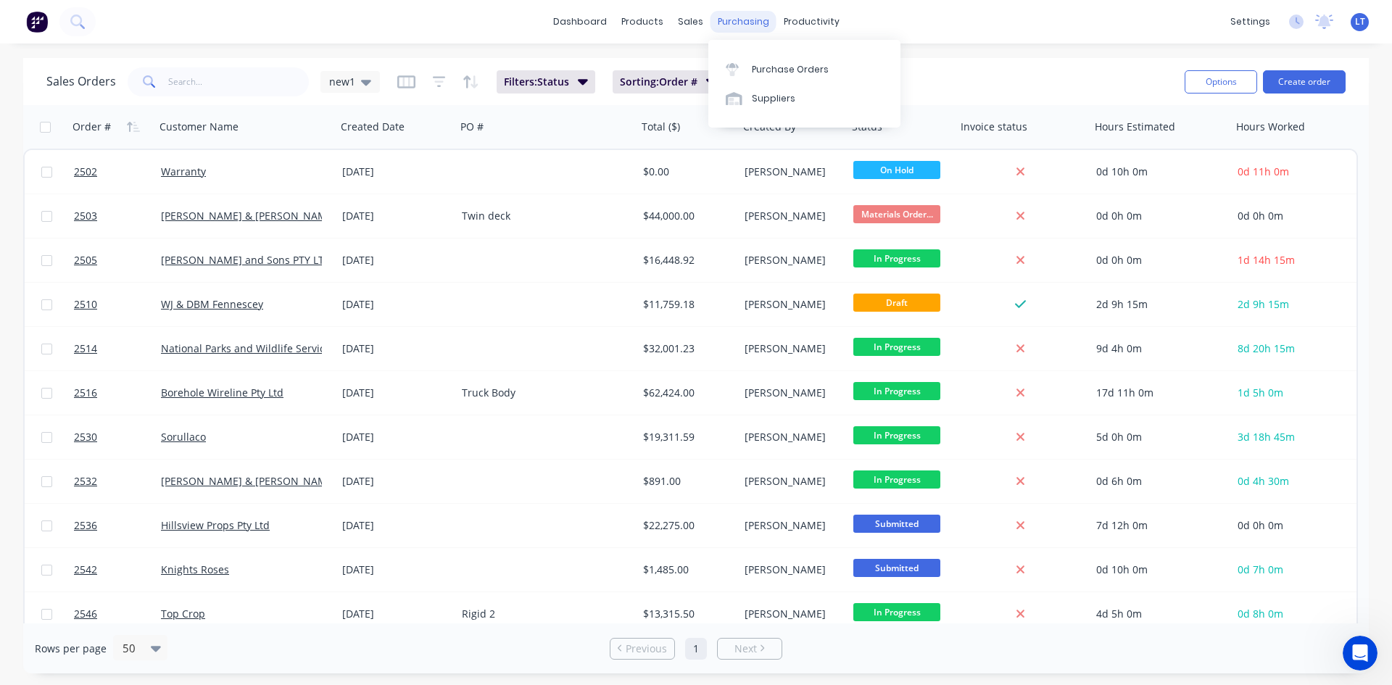
click at [732, 22] on div "purchasing" at bounding box center [744, 22] width 66 height 22
click at [767, 73] on div "Purchase Orders" at bounding box center [790, 69] width 77 height 13
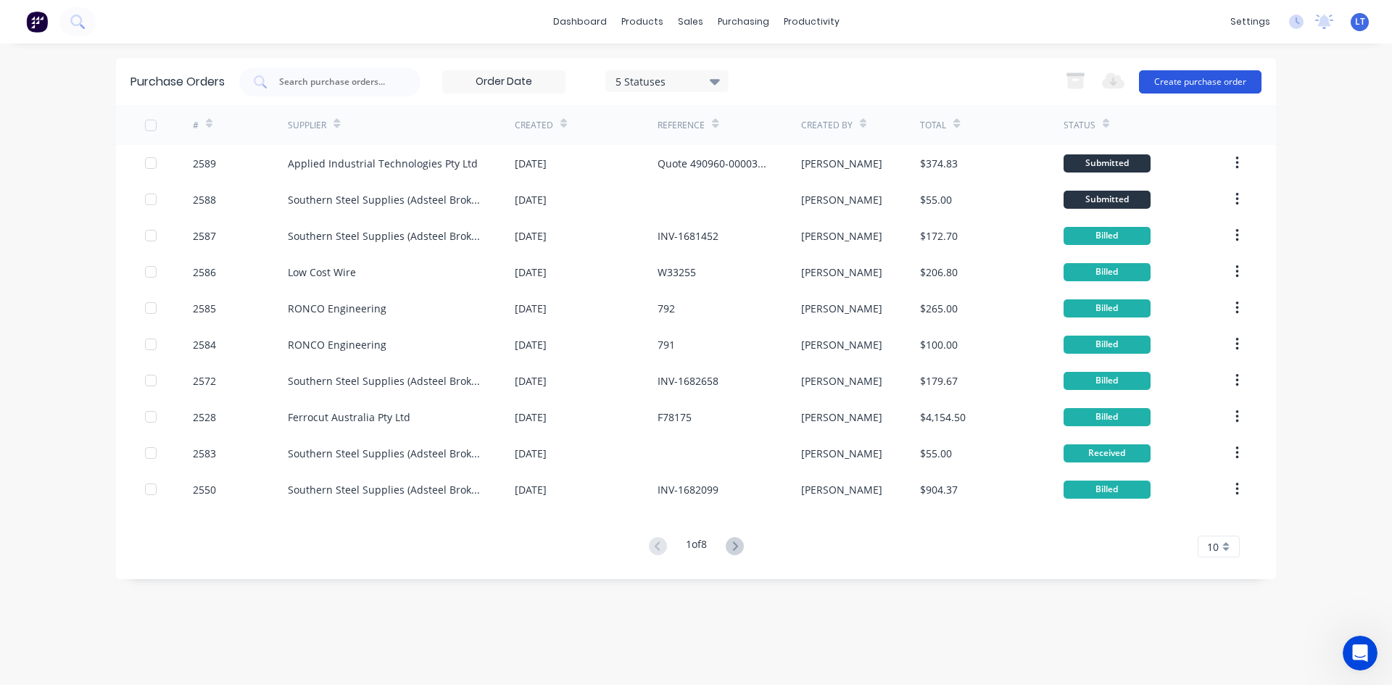
click at [1223, 88] on button "Create purchase order" at bounding box center [1200, 81] width 123 height 23
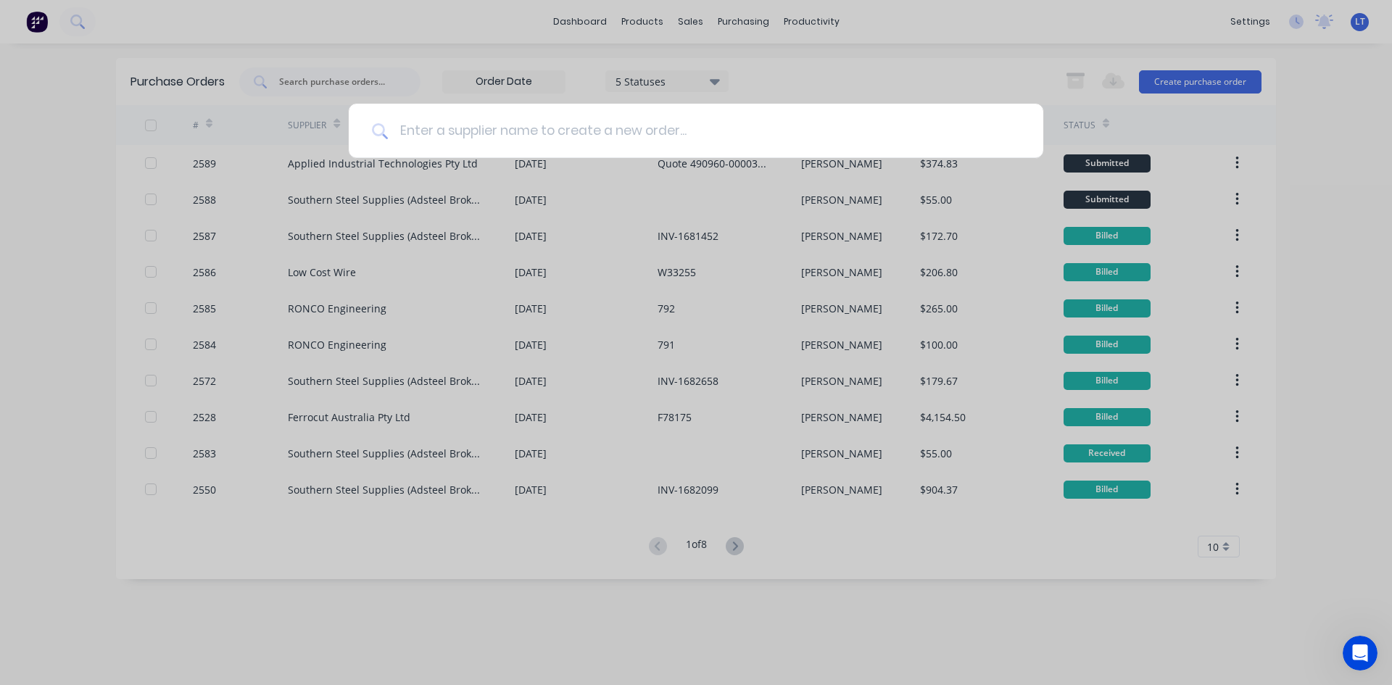
click at [451, 127] on input at bounding box center [704, 131] width 632 height 54
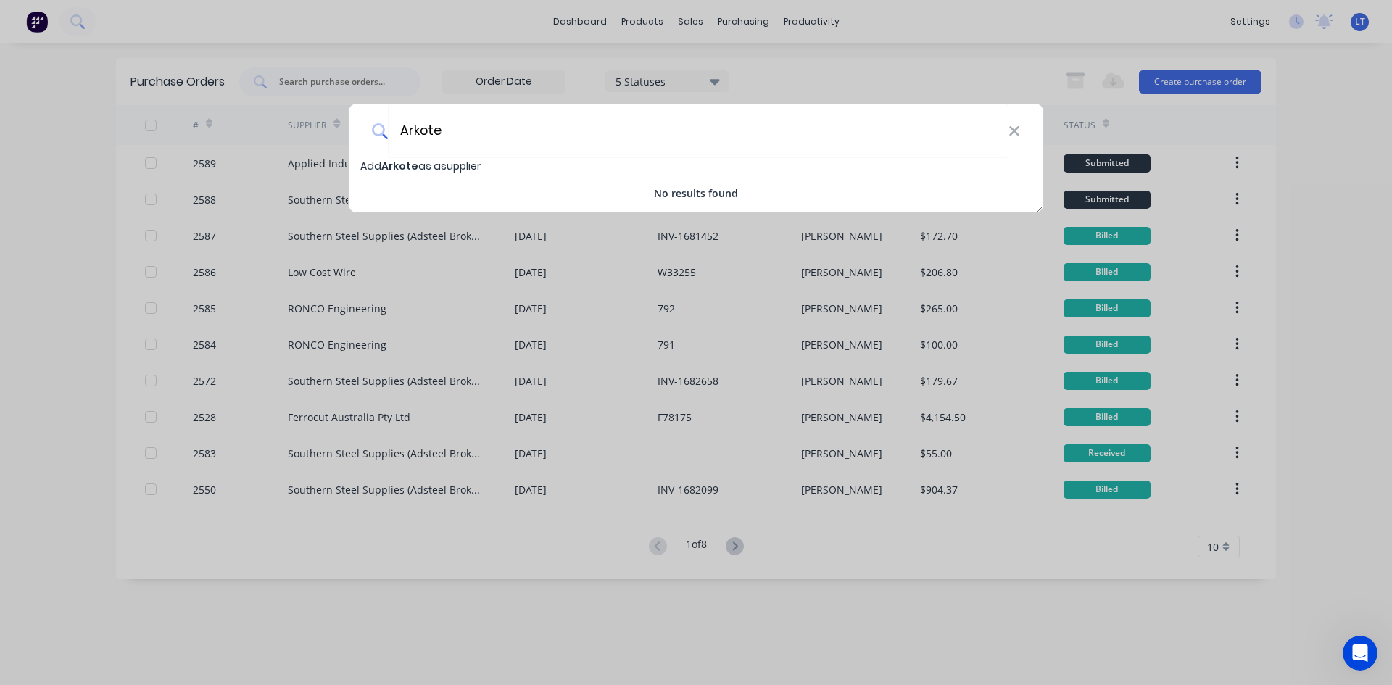
type input "Arkote"
click at [413, 167] on span "Arkote" at bounding box center [399, 166] width 37 height 15
select select "AU"
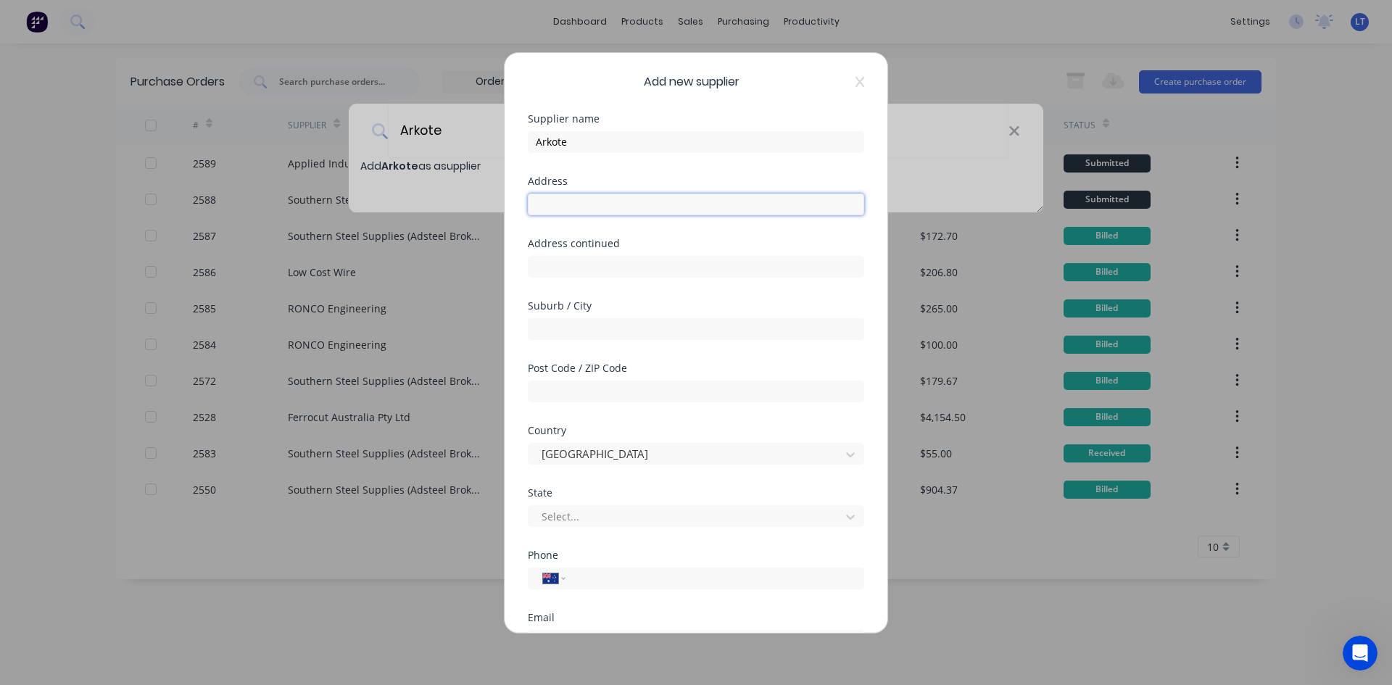
click at [604, 197] on input "text" at bounding box center [696, 205] width 337 height 22
paste input "133 Daws Road, St Marys SA 5042"
drag, startPoint x: 711, startPoint y: 205, endPoint x: 608, endPoint y: 208, distance: 103.0
click at [608, 208] on input "133 Daws Road, St Marys SA 5042" at bounding box center [696, 205] width 337 height 22
type input "133 Daws Road"
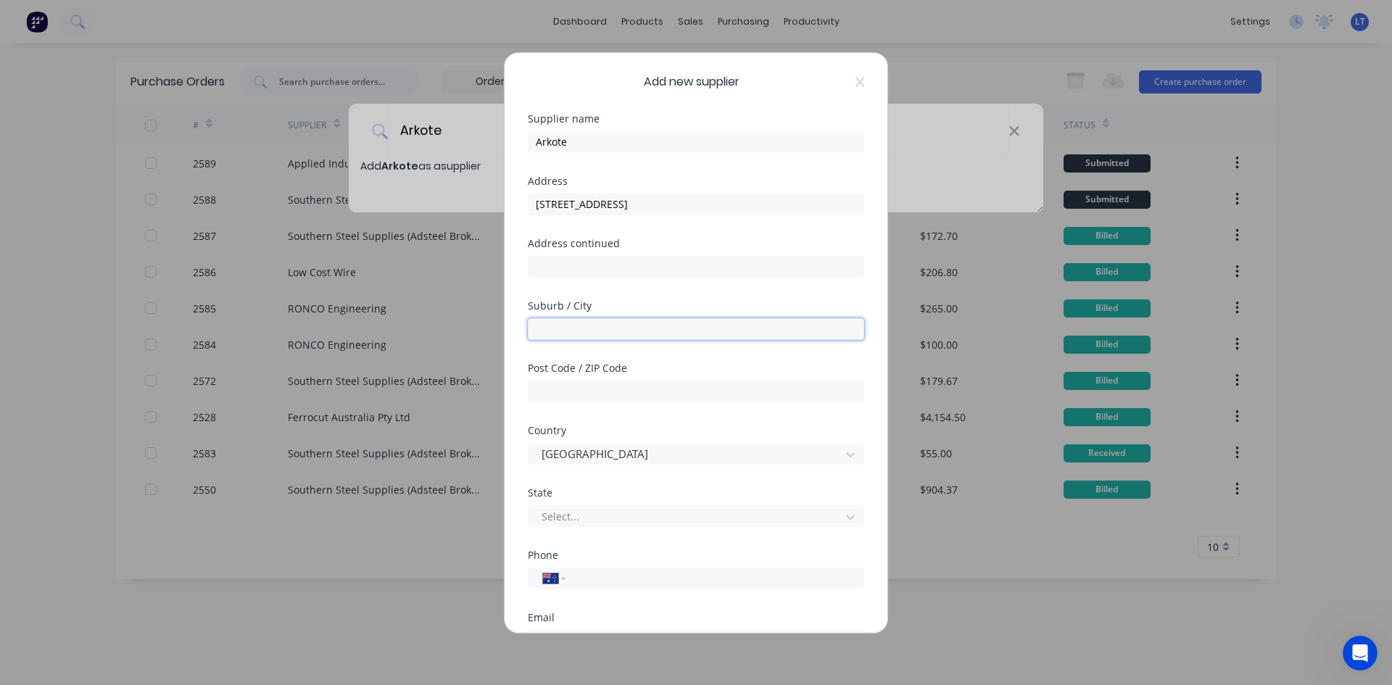
click at [585, 334] on input "text" at bounding box center [696, 329] width 337 height 22
click at [559, 326] on input "St MArys" at bounding box center [696, 329] width 337 height 22
type input "St Marys"
click at [588, 389] on input "text" at bounding box center [696, 392] width 337 height 22
type input "5042"
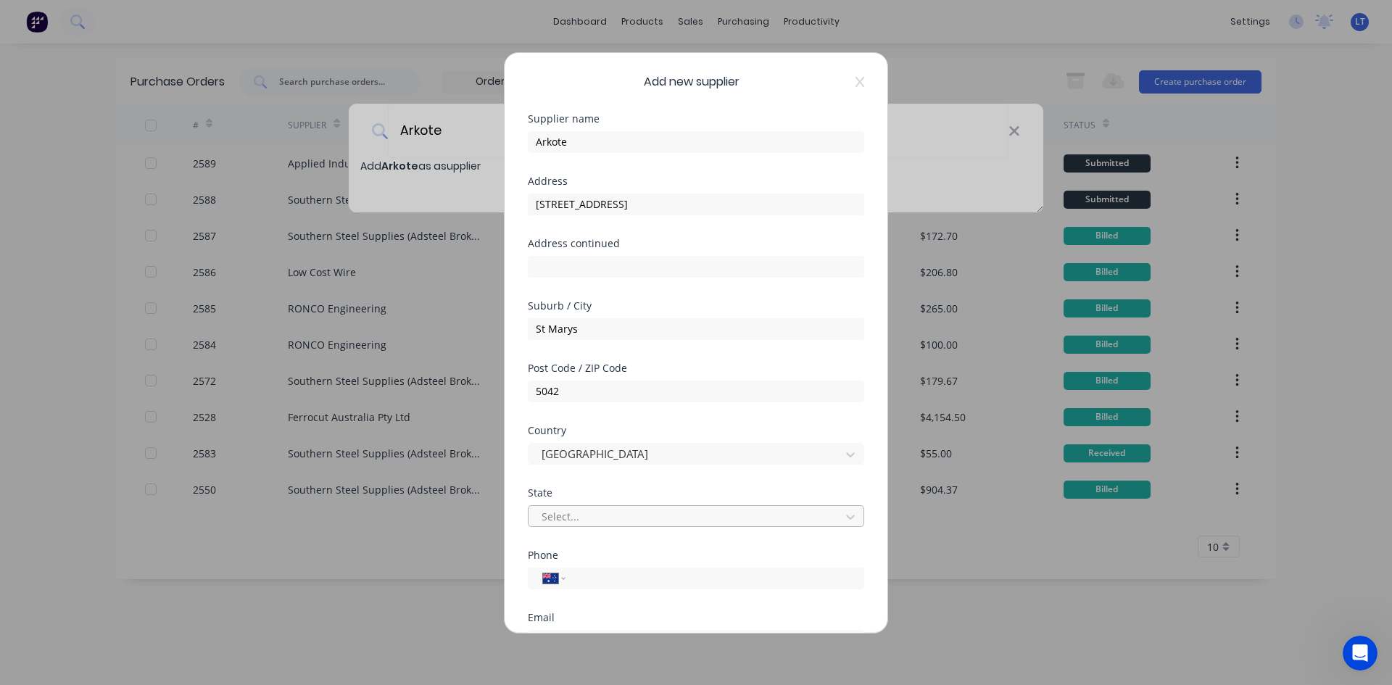
click at [590, 525] on div at bounding box center [686, 517] width 293 height 18
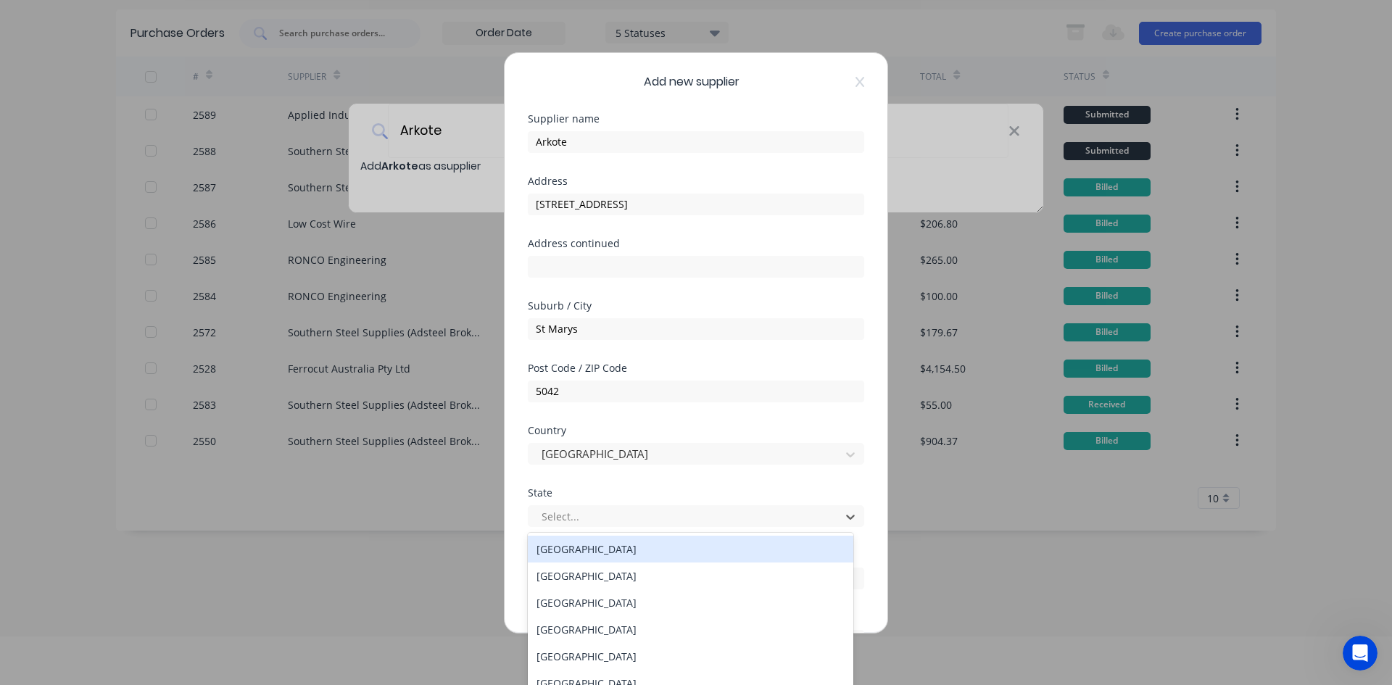
scroll to position [49, 0]
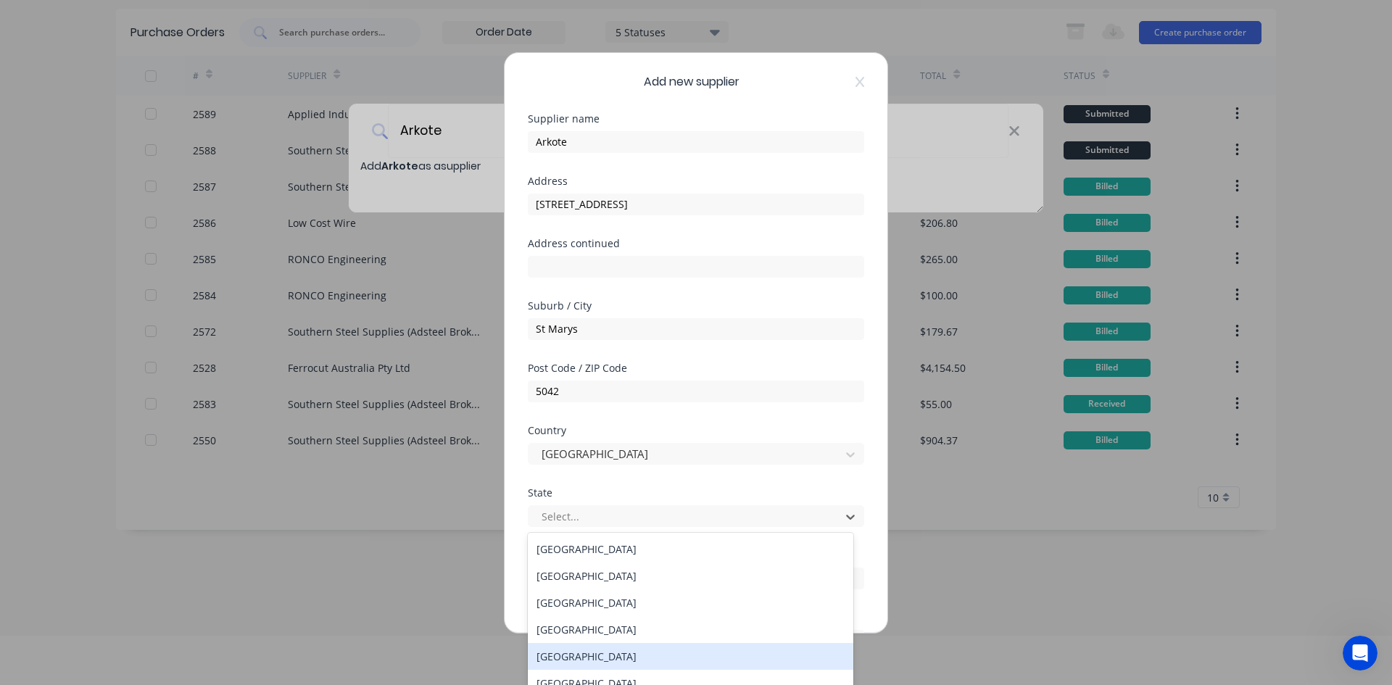
click at [583, 655] on div "South Australia" at bounding box center [691, 656] width 326 height 27
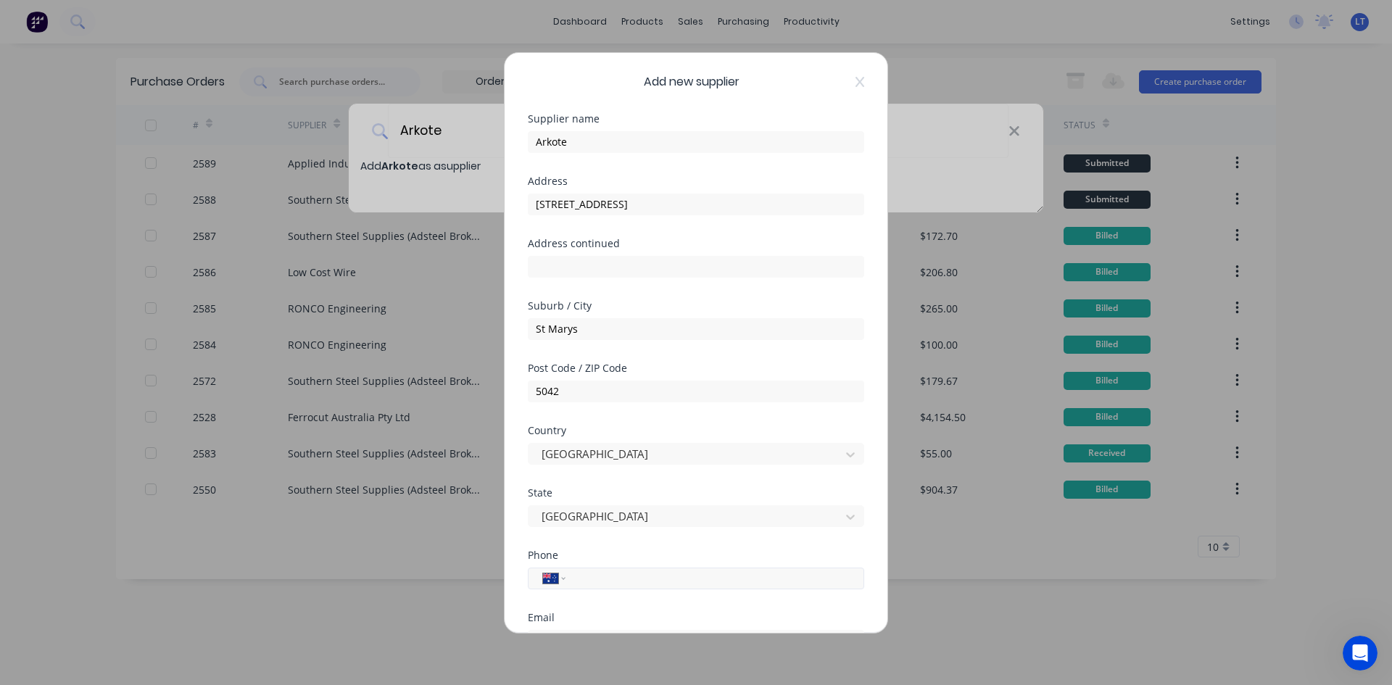
click at [597, 583] on input "tel" at bounding box center [712, 578] width 273 height 17
click at [593, 577] on input "tel" at bounding box center [712, 578] width 273 height 17
paste input "(08) 8276 8811"
type input "(08) 8276 8811"
click at [847, 611] on div "Phone International Afghanistan Åland Islands Albania Algeria American Samoa An…" at bounding box center [696, 581] width 337 height 62
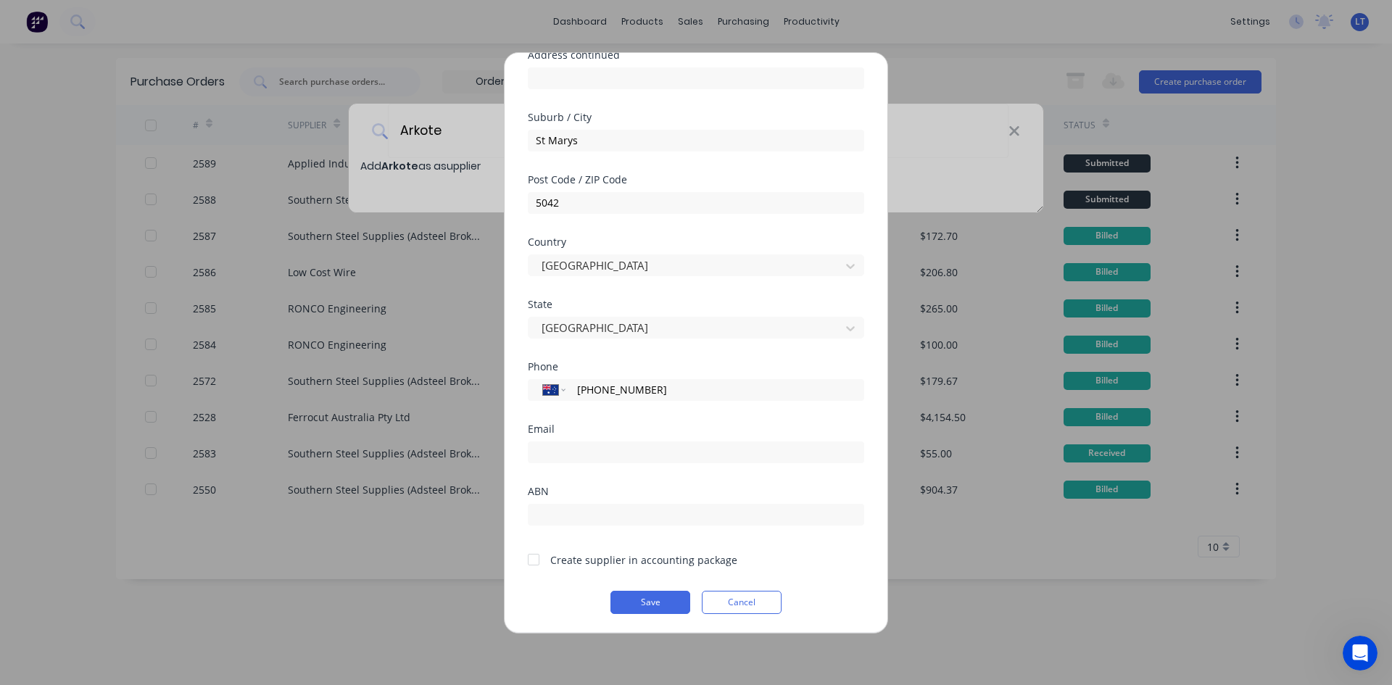
scroll to position [190, 0]
click at [603, 453] on input "email" at bounding box center [696, 451] width 337 height 22
click at [576, 485] on div "ABN" at bounding box center [696, 490] width 337 height 10
click at [593, 449] on input "email" at bounding box center [696, 451] width 337 height 22
click at [584, 450] on input "email" at bounding box center [696, 451] width 337 height 22
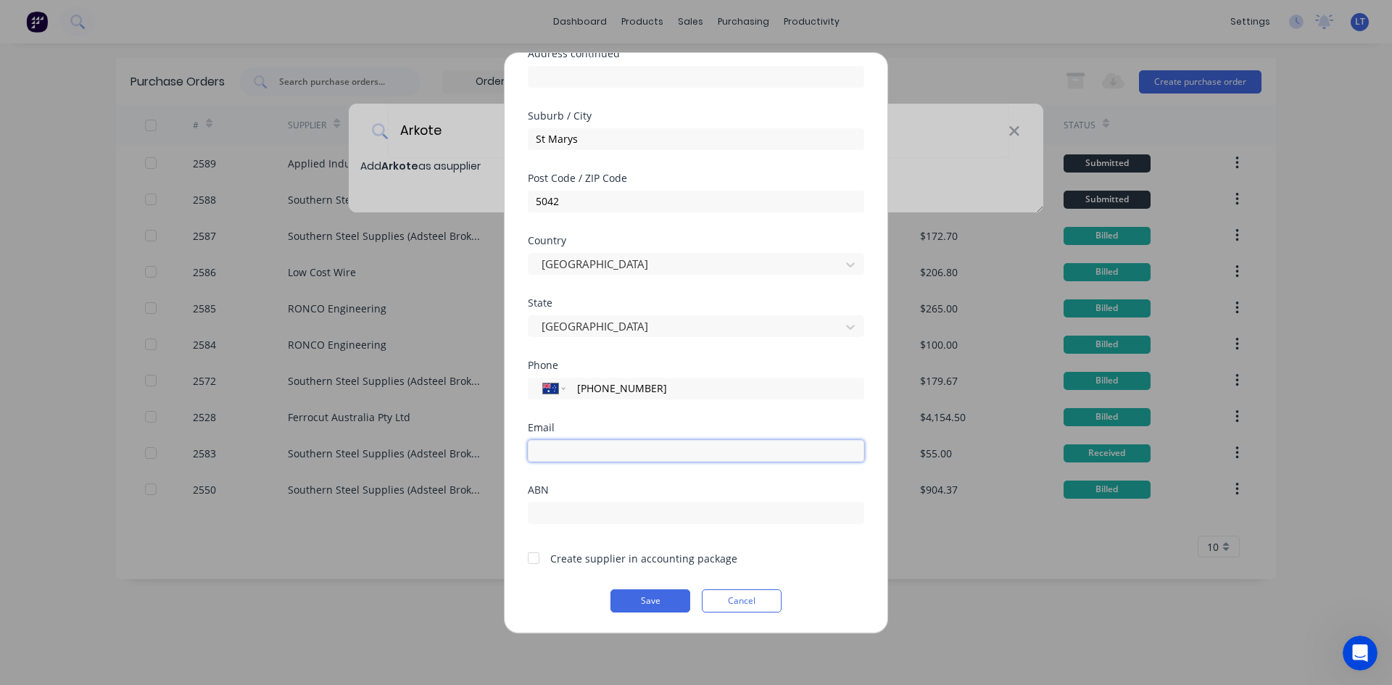
paste input "theteam@arkote.com.au"
type input "theteam@arkote.com.au"
click at [537, 561] on div at bounding box center [533, 558] width 29 height 29
click at [648, 603] on button "Save" at bounding box center [651, 601] width 80 height 23
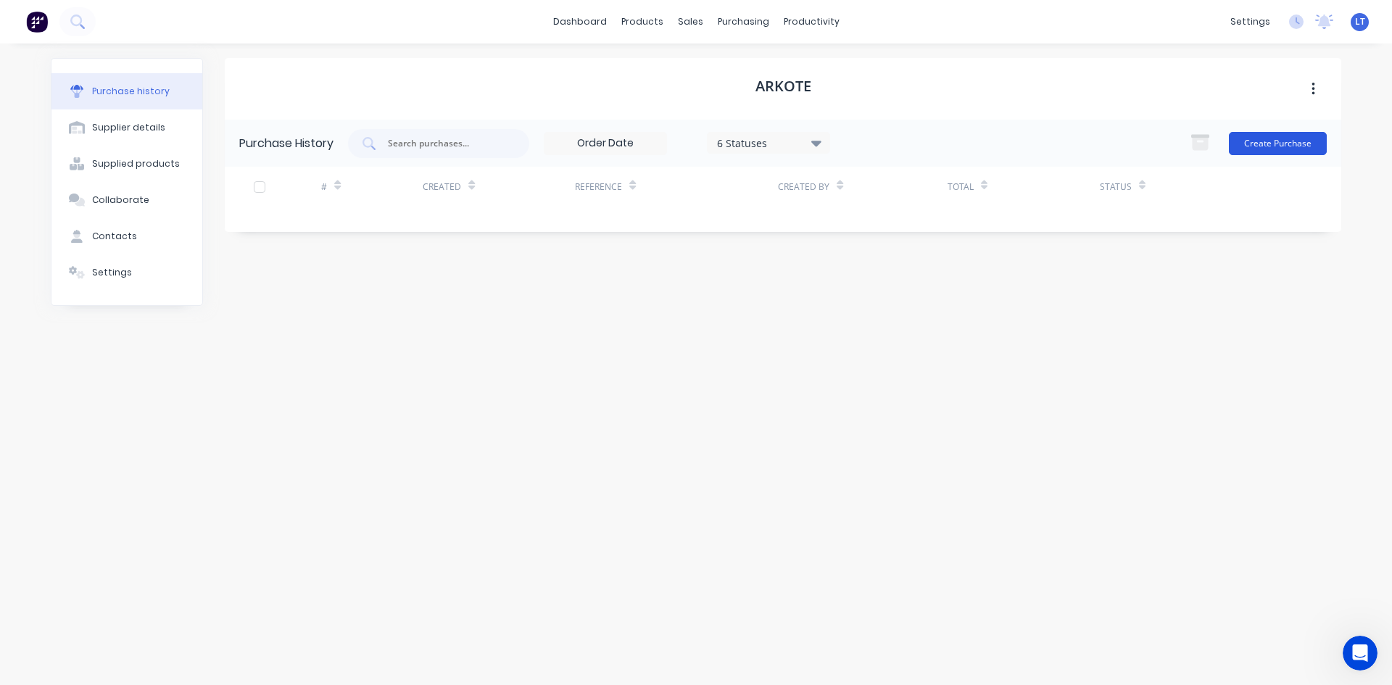
click at [1281, 146] on button "Create Purchase" at bounding box center [1278, 143] width 98 height 23
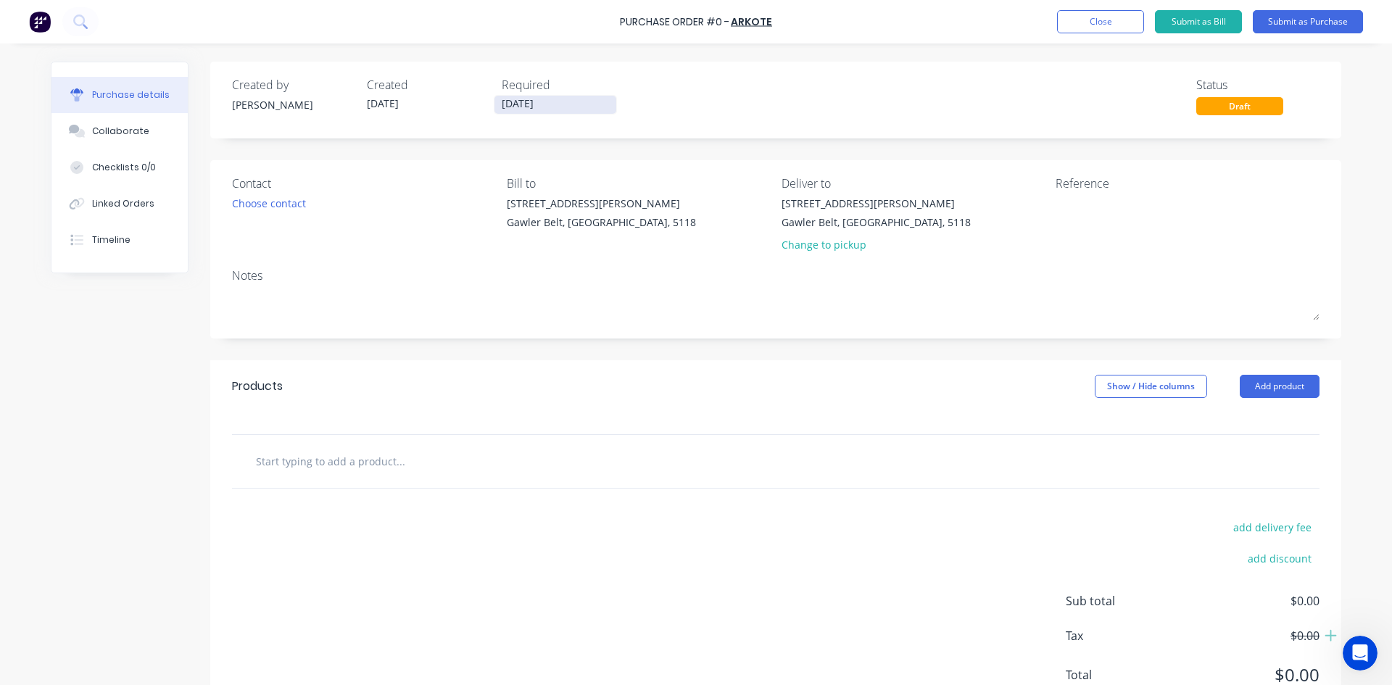
click at [537, 103] on input "[DATE]" at bounding box center [556, 105] width 122 height 18
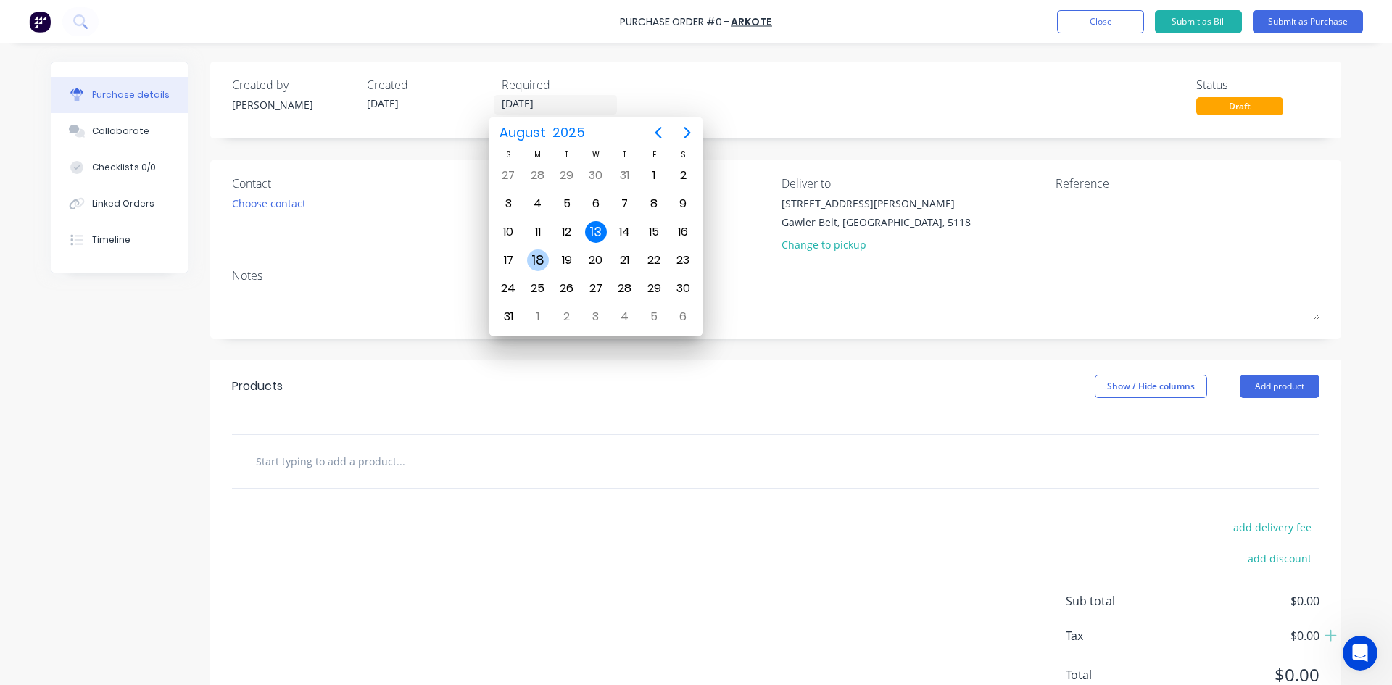
click at [544, 263] on div "18" at bounding box center [538, 260] width 22 height 22
type input "[DATE]"
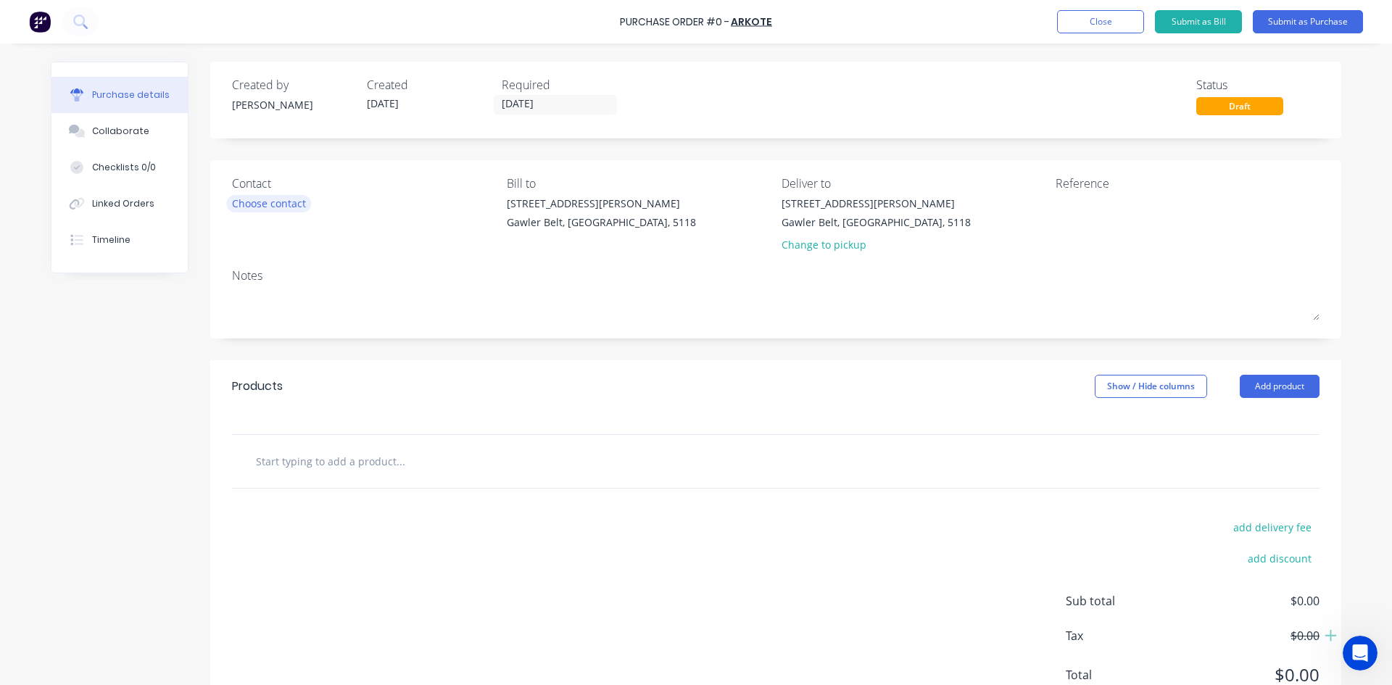
click at [275, 211] on div "Choose contact" at bounding box center [269, 203] width 74 height 15
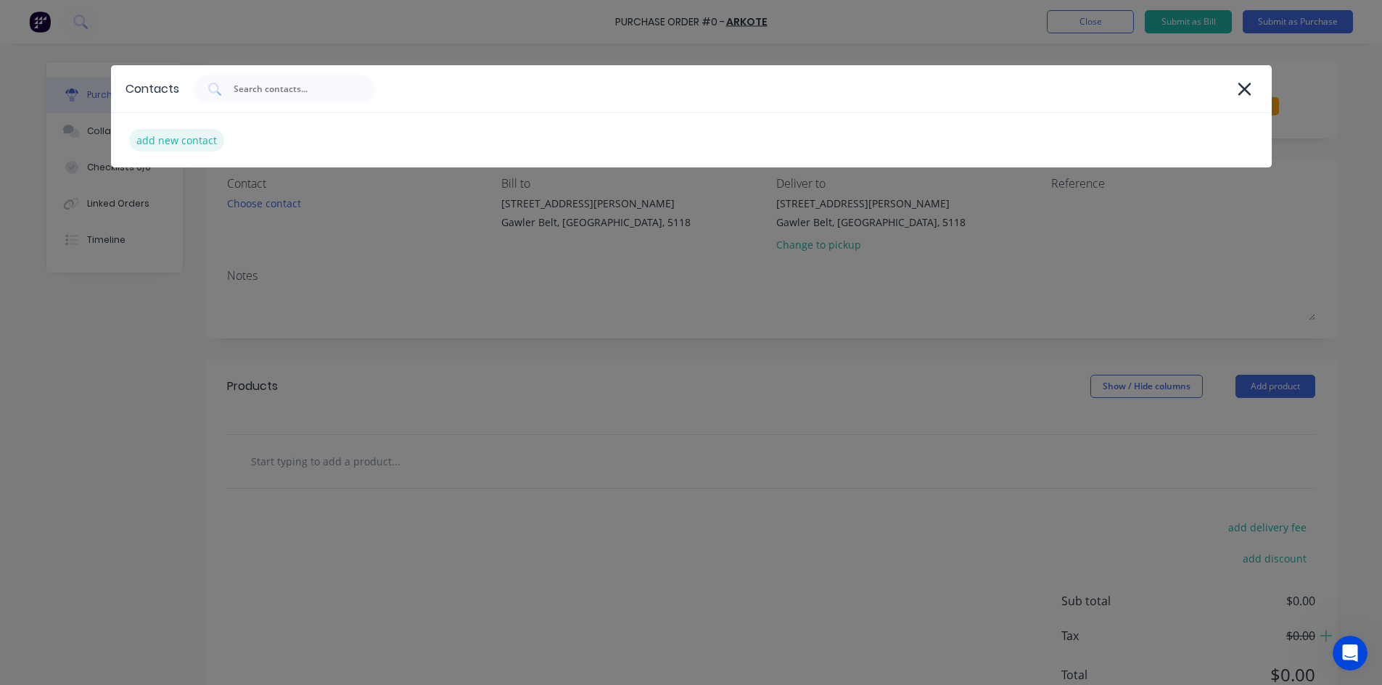
click at [186, 143] on div "add new contact" at bounding box center [176, 140] width 95 height 22
select select "AU"
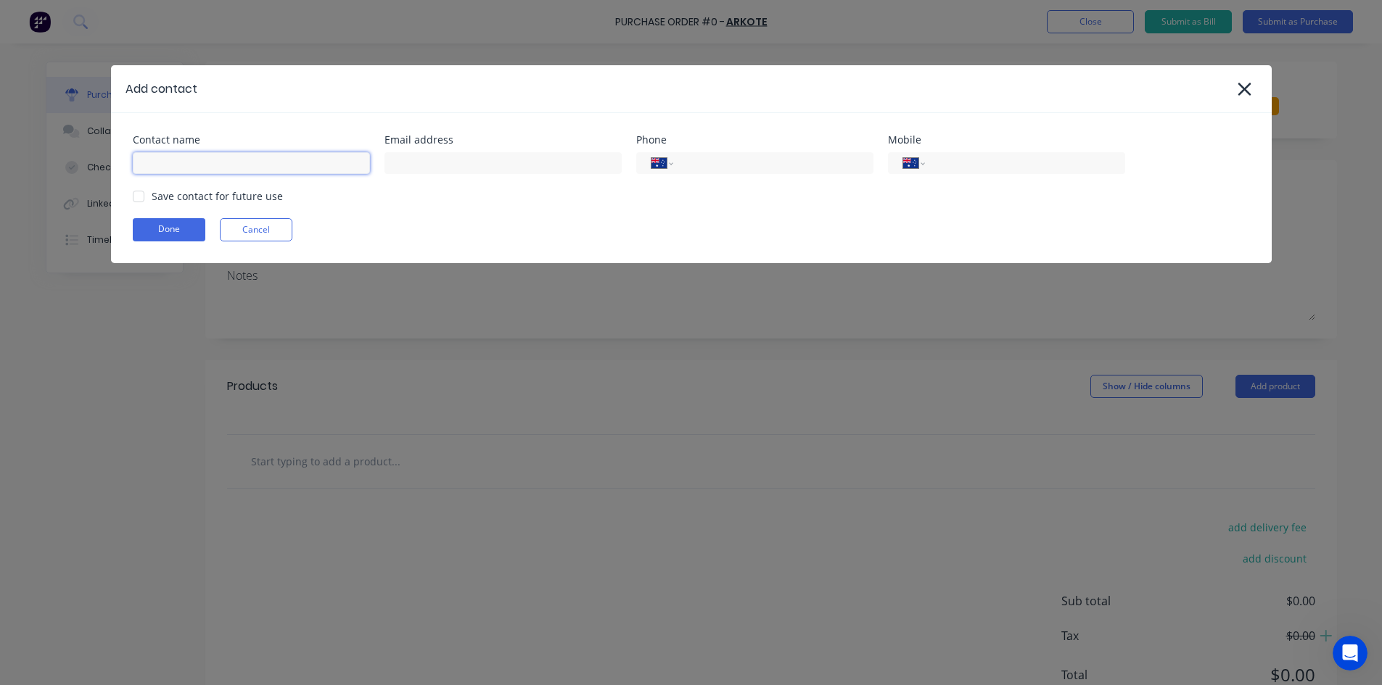
click at [231, 162] on input at bounding box center [251, 163] width 237 height 22
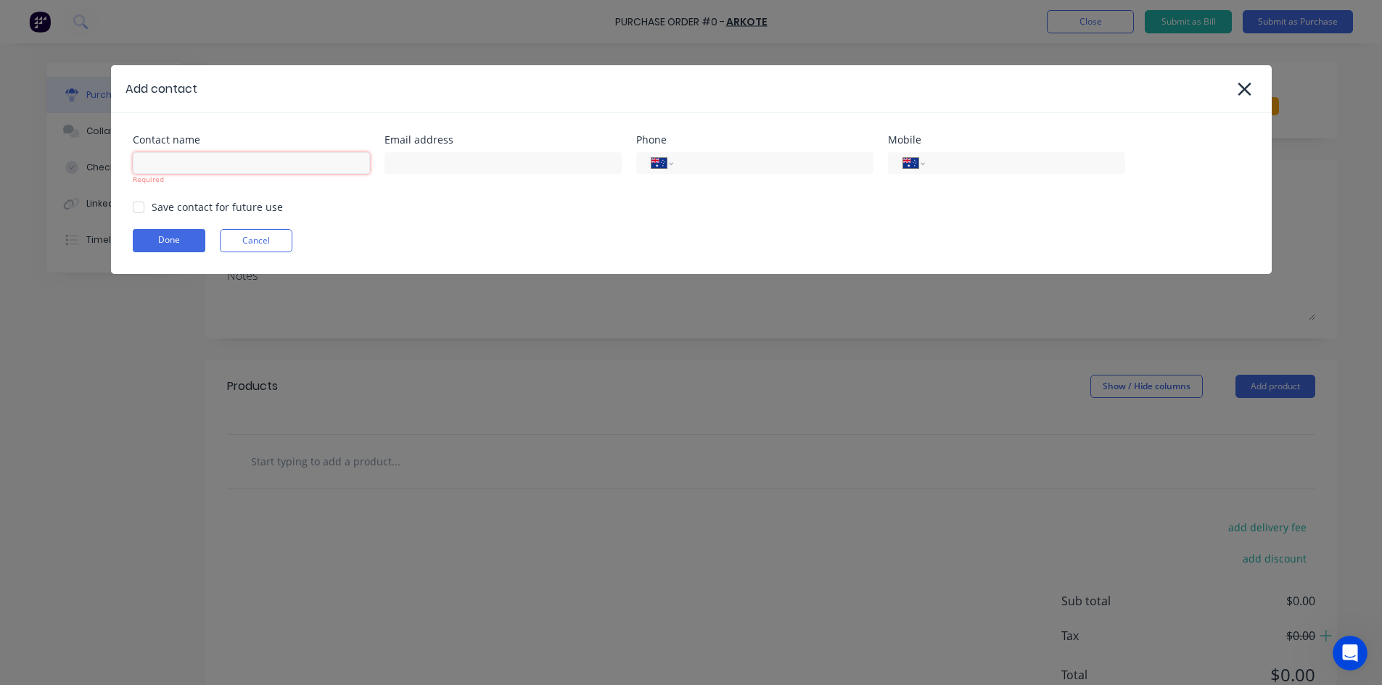
click at [230, 168] on input at bounding box center [251, 163] width 237 height 22
click at [244, 165] on input "Matt" at bounding box center [251, 163] width 237 height 22
type input "Matt SHort"
click at [549, 168] on input at bounding box center [502, 163] width 237 height 22
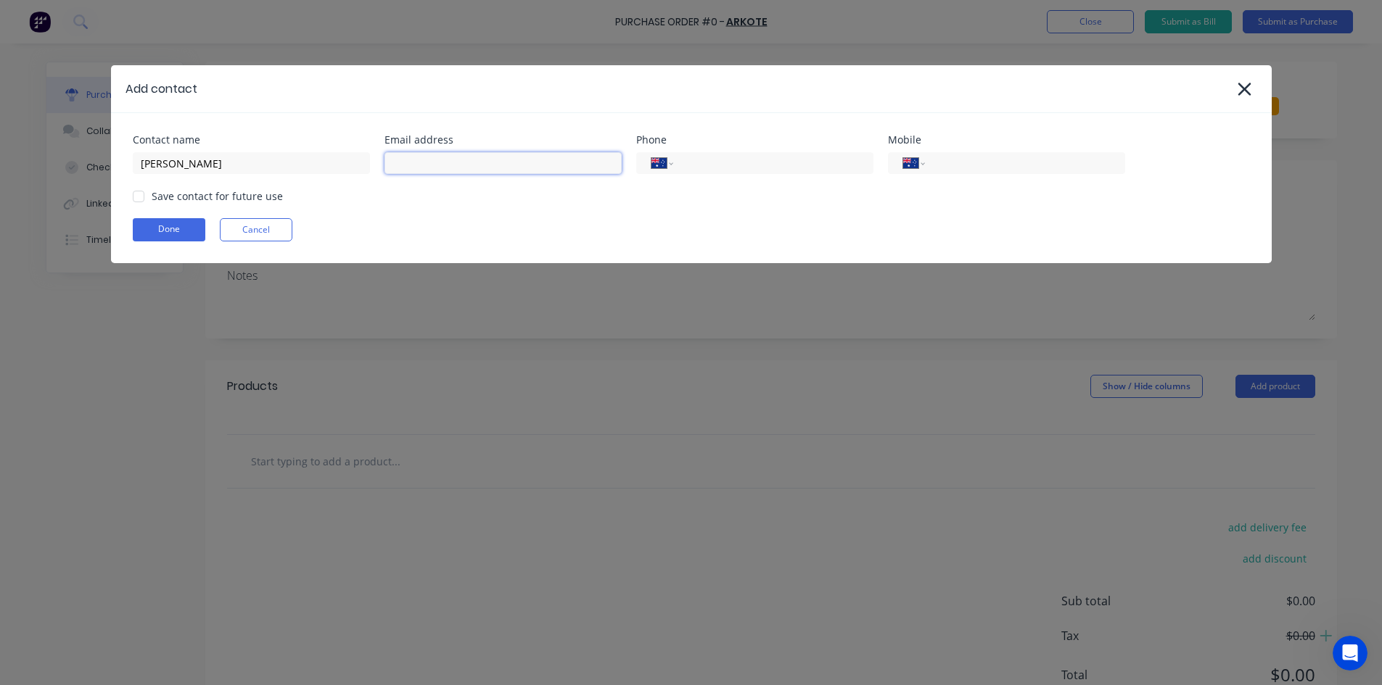
drag, startPoint x: 476, startPoint y: 169, endPoint x: 462, endPoint y: 162, distance: 16.2
click at [476, 169] on input at bounding box center [502, 163] width 237 height 22
type input "matt.short@arkote.com.au"
click at [723, 156] on input "tel" at bounding box center [770, 163] width 174 height 17
click at [765, 170] on input "tel" at bounding box center [770, 163] width 174 height 17
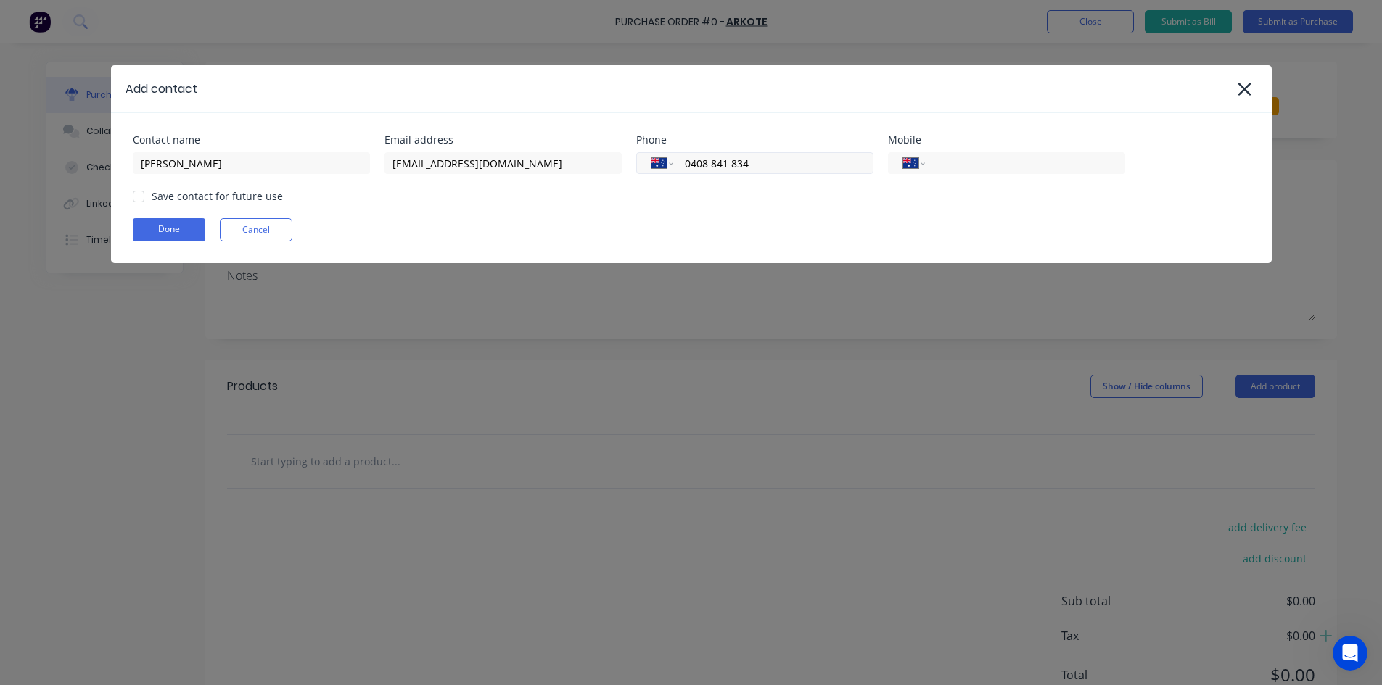
drag, startPoint x: 727, startPoint y: 171, endPoint x: 676, endPoint y: 172, distance: 51.5
click at [676, 172] on div "International Afghanistan Åland Islands Albania Algeria American Samoa Andorra …" at bounding box center [754, 163] width 237 height 22
type input "0408 841 834"
click at [995, 158] on input "tel" at bounding box center [1022, 163] width 174 height 17
paste input "0408 841 834"
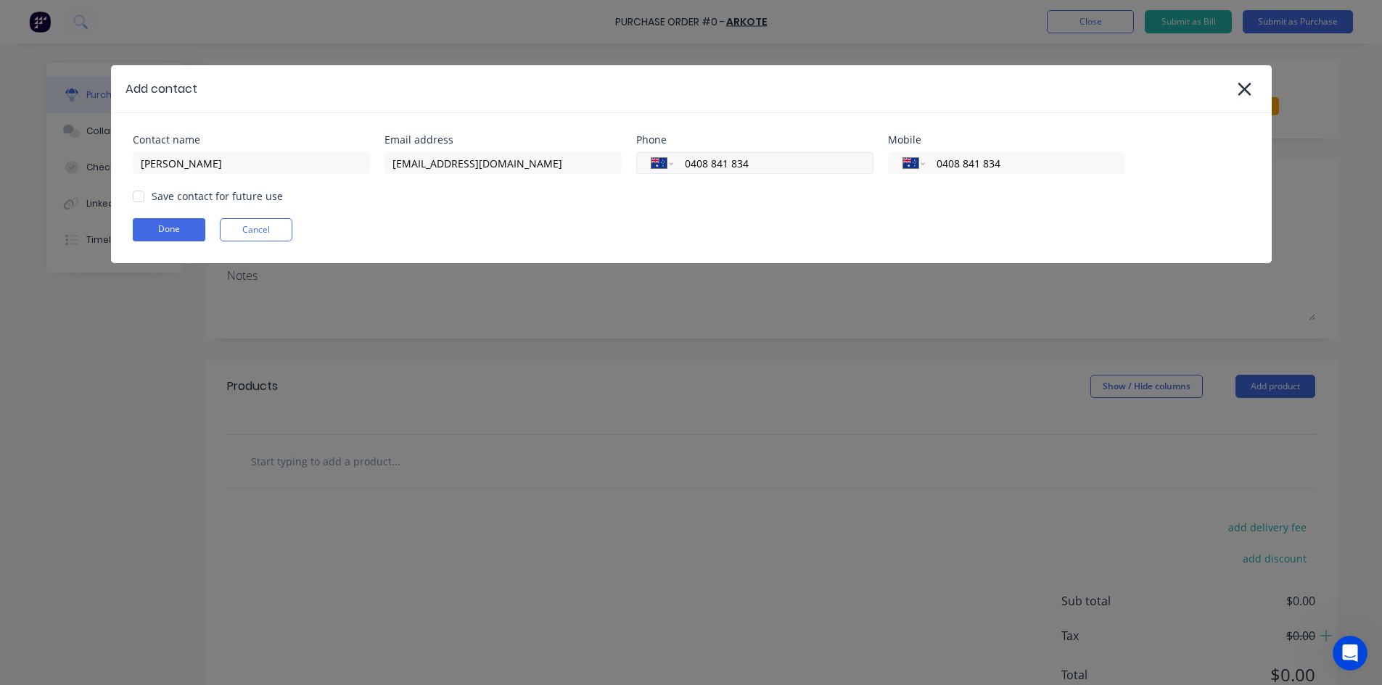
type input "0408 841 834"
drag, startPoint x: 806, startPoint y: 165, endPoint x: 673, endPoint y: 157, distance: 133.7
click at [673, 157] on div "International Afghanistan Åland Islands Albania Algeria American Samoa Andorra …" at bounding box center [754, 163] width 237 height 22
click at [833, 161] on input "tel" at bounding box center [770, 163] width 174 height 17
click at [138, 193] on div at bounding box center [138, 196] width 29 height 29
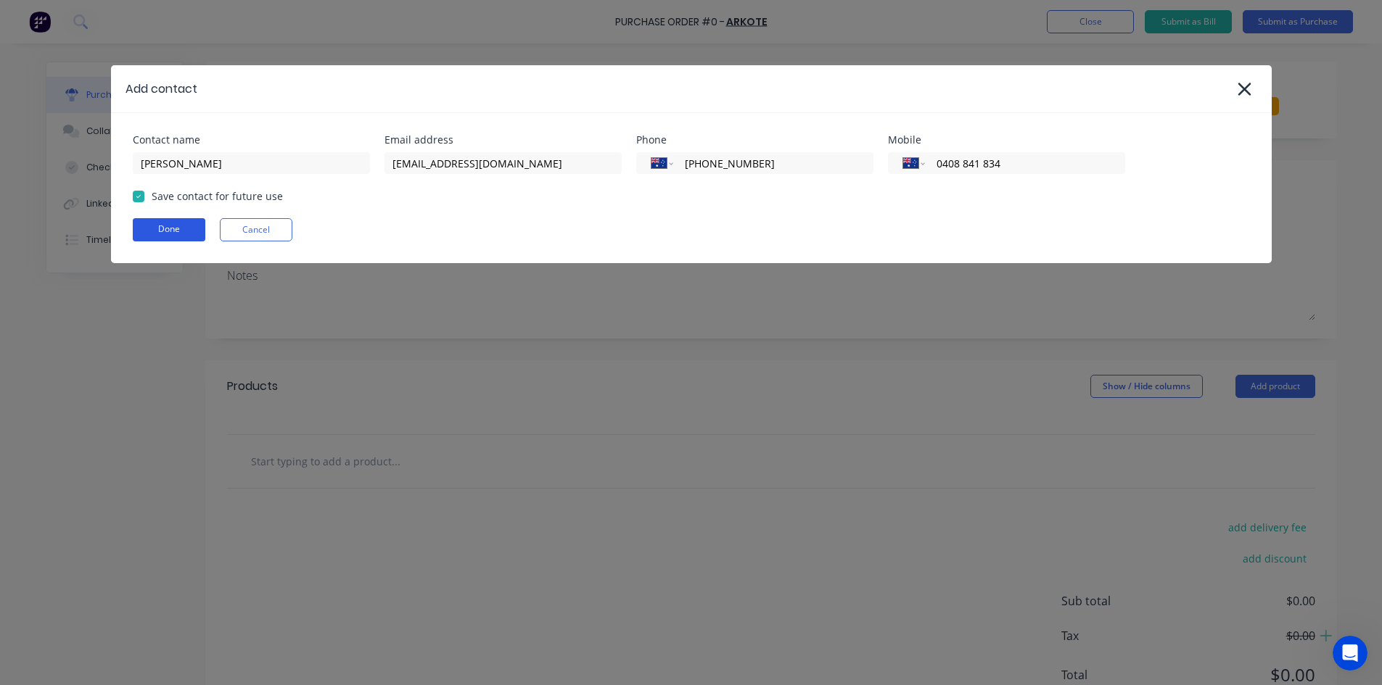
type input "(08) 8276 8811"
click at [172, 235] on button "Done" at bounding box center [169, 229] width 73 height 23
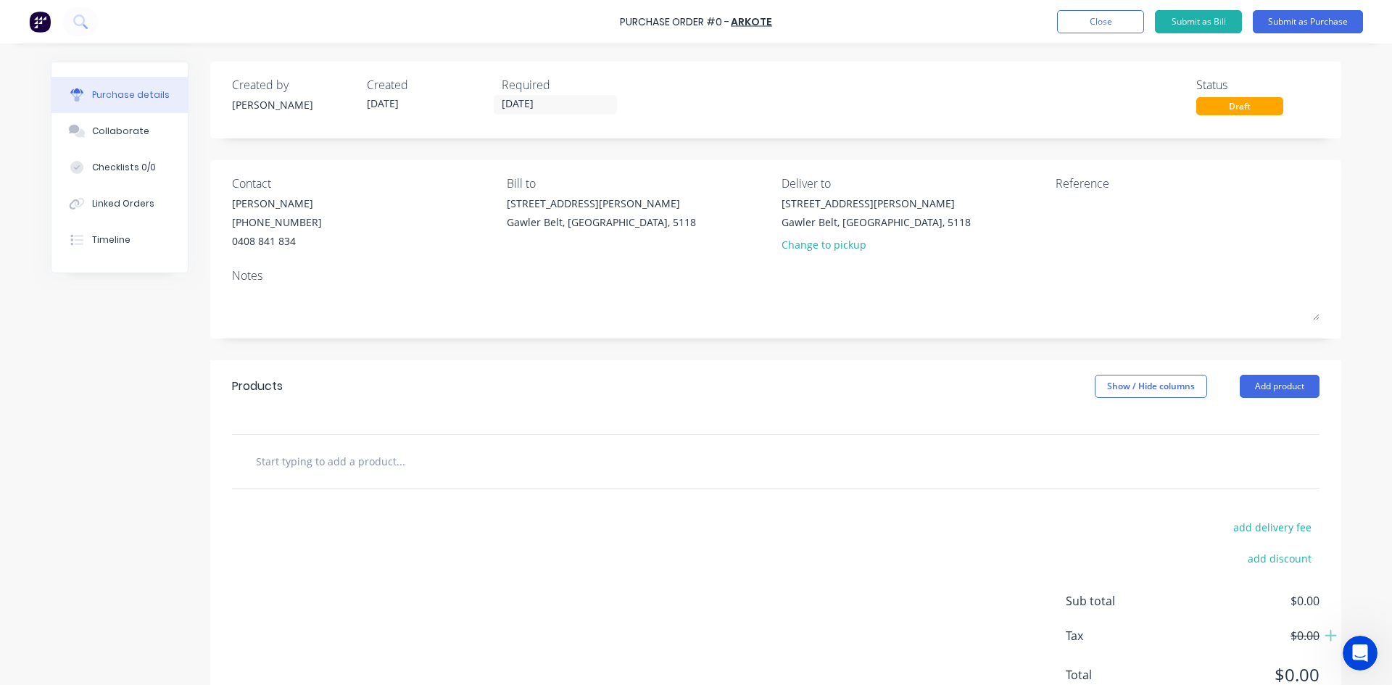
click at [342, 463] on input "text" at bounding box center [400, 461] width 290 height 29
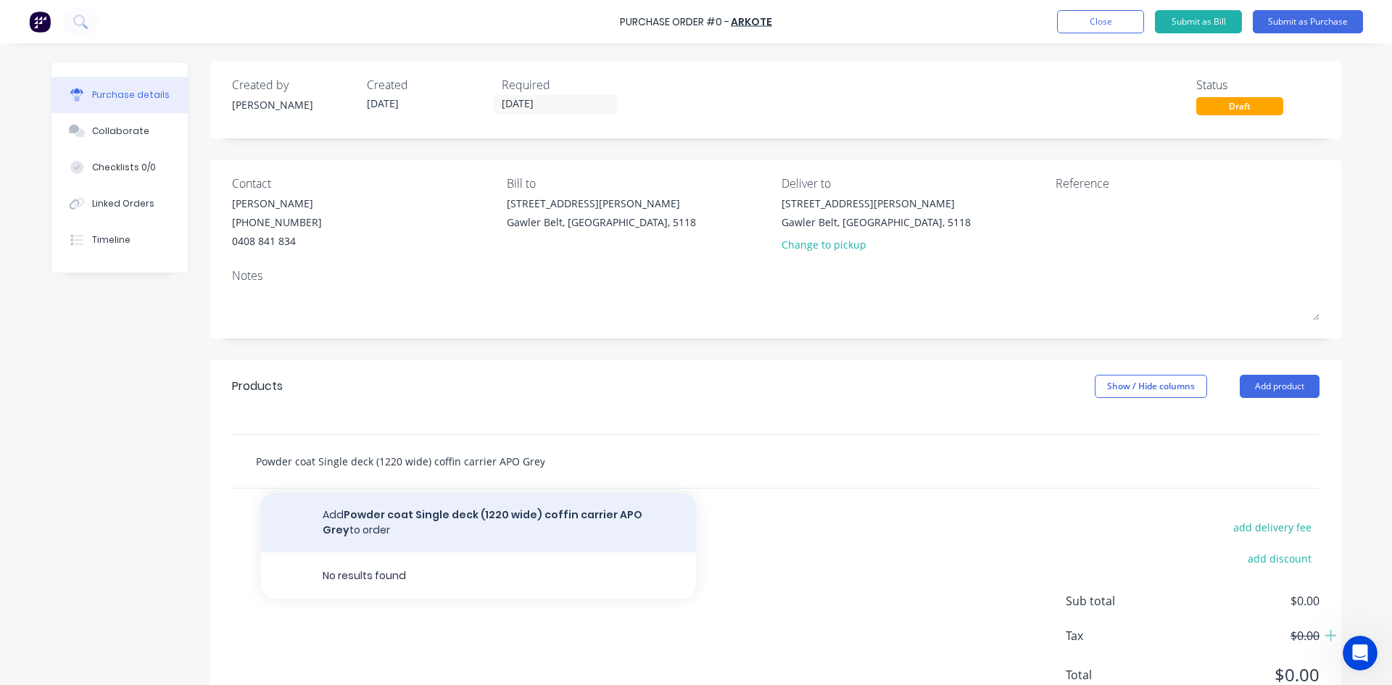
type input "Powder coat Single deck (1220 wide) coffin carrier APO Grey"
click at [400, 518] on button "Add Powder coat Single deck (1220 wide) coffin carrier APO Grey to order" at bounding box center [478, 522] width 435 height 59
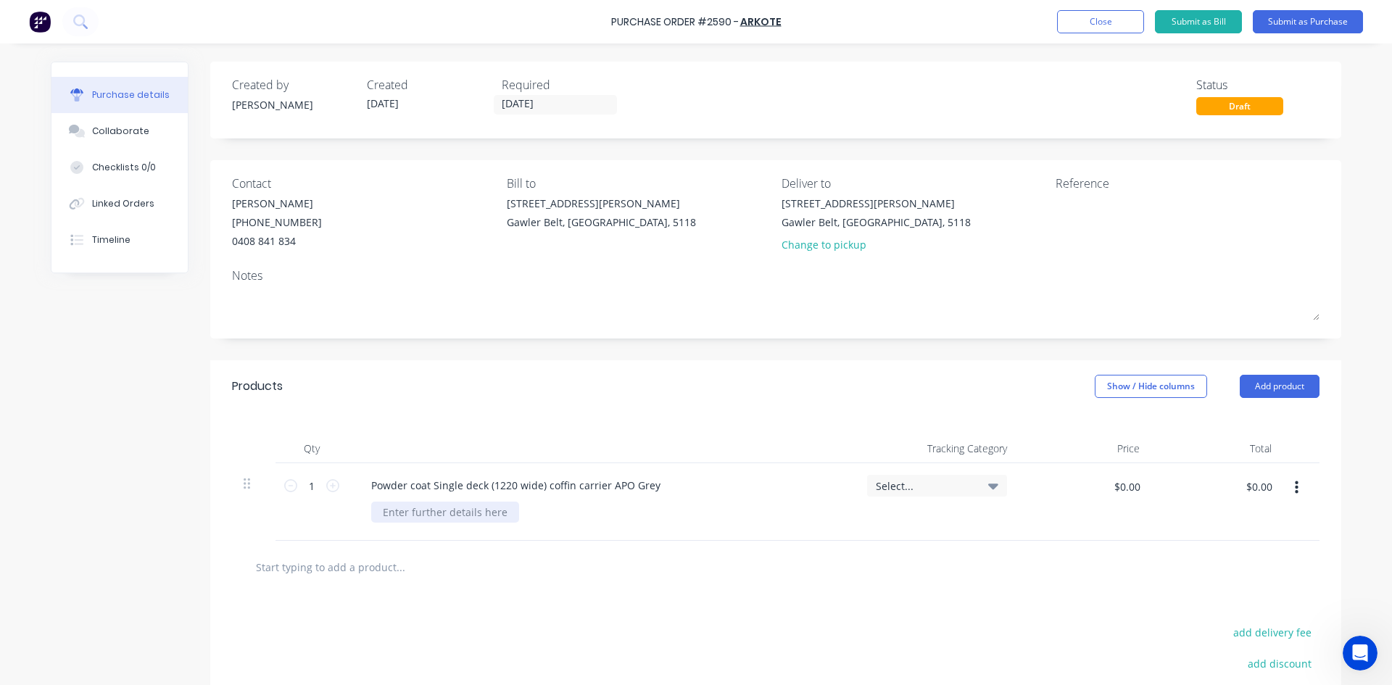
click at [463, 509] on div at bounding box center [445, 512] width 148 height 21
click at [1126, 486] on input "$0.00" at bounding box center [1127, 486] width 44 height 23
click at [1250, 484] on input "$0.00" at bounding box center [1259, 486] width 44 height 23
type input "441.15"
type input "$441.15"
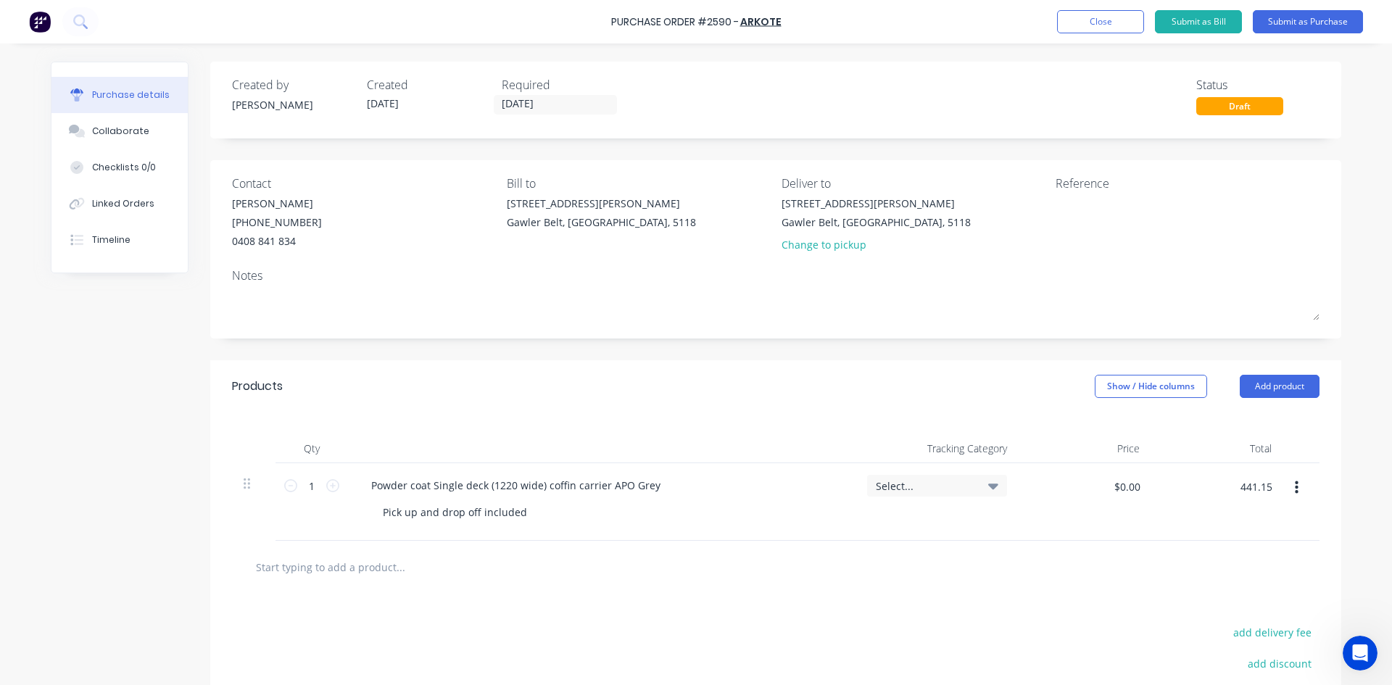
type input "$441.15"
click at [1115, 552] on div at bounding box center [776, 567] width 1088 height 53
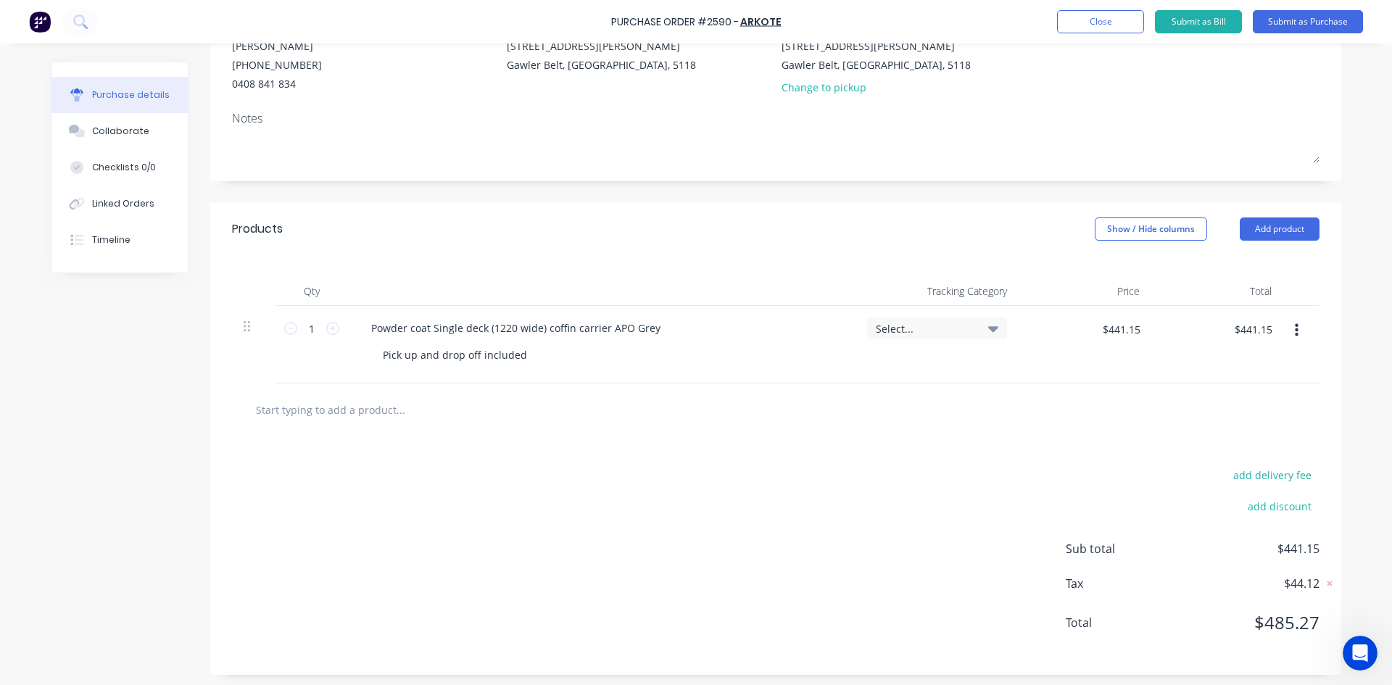
scroll to position [162, 0]
click at [1328, 579] on icon at bounding box center [1330, 579] width 5 height 5
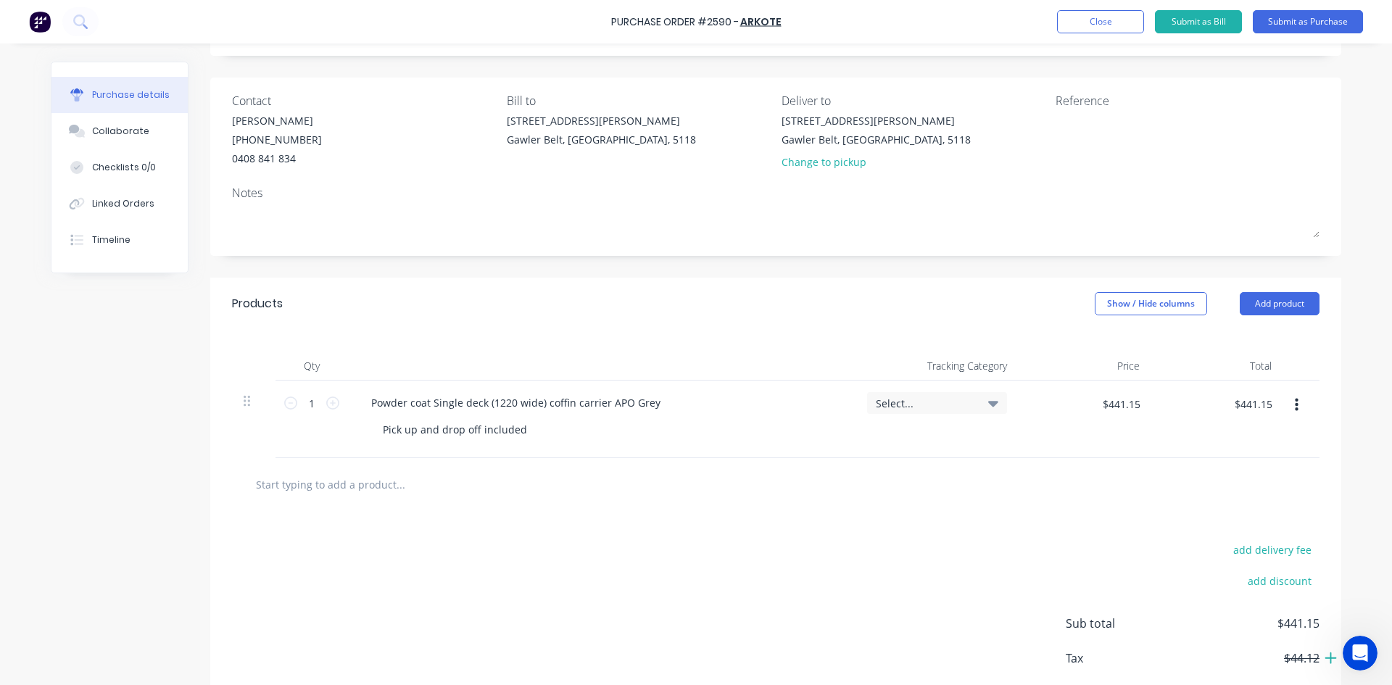
scroll to position [0, 0]
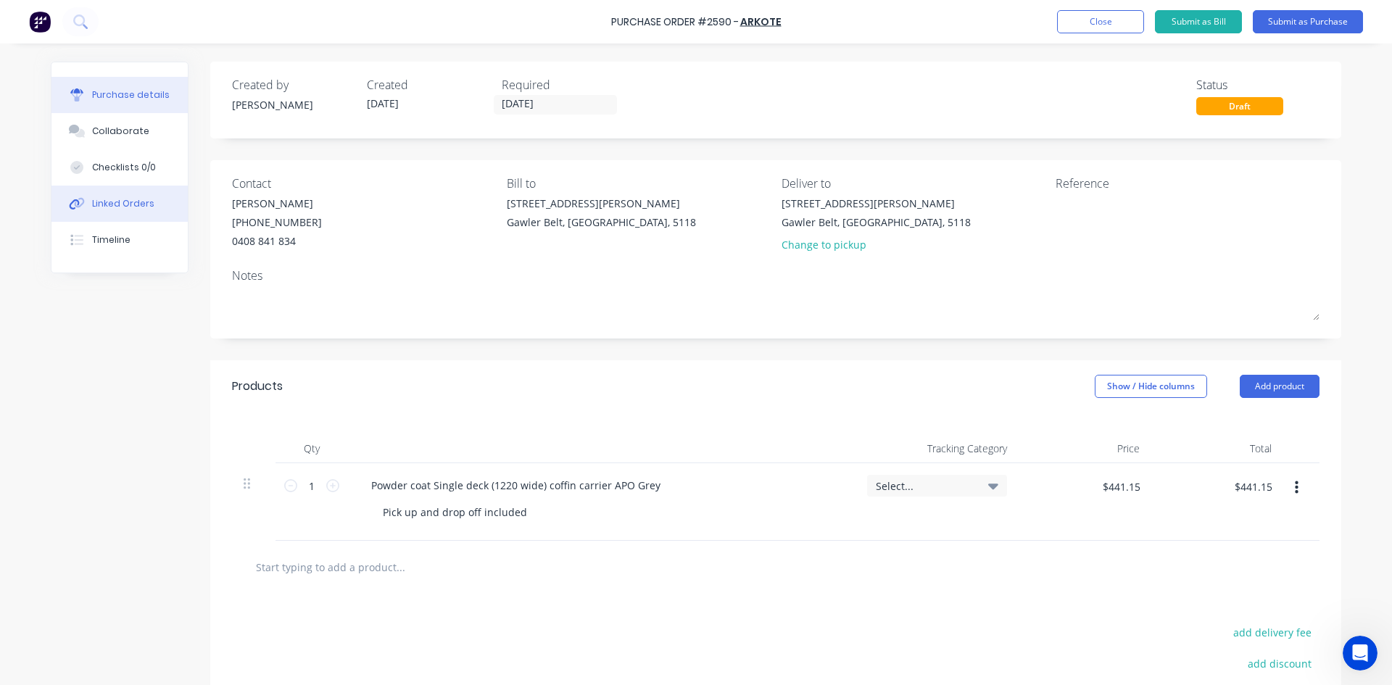
click at [133, 208] on div "Linked Orders" at bounding box center [123, 203] width 62 height 13
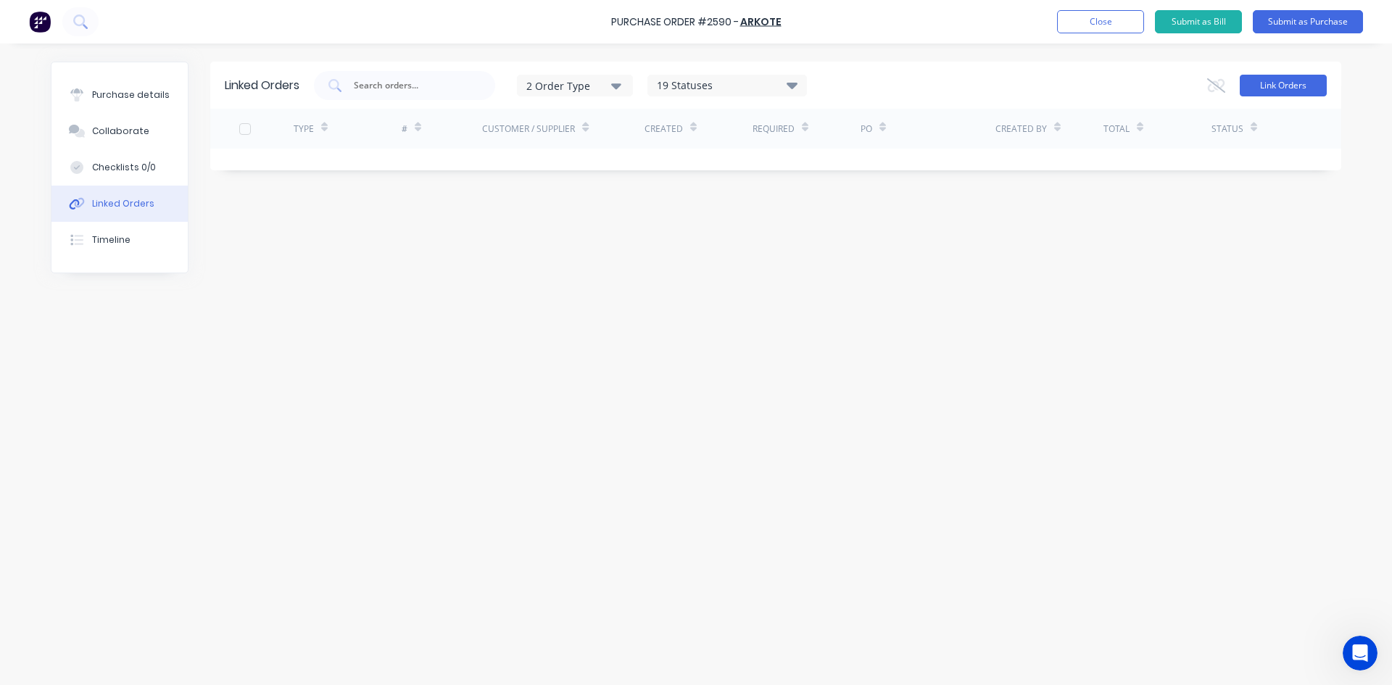
click at [1276, 78] on button "Link Orders" at bounding box center [1283, 86] width 87 height 22
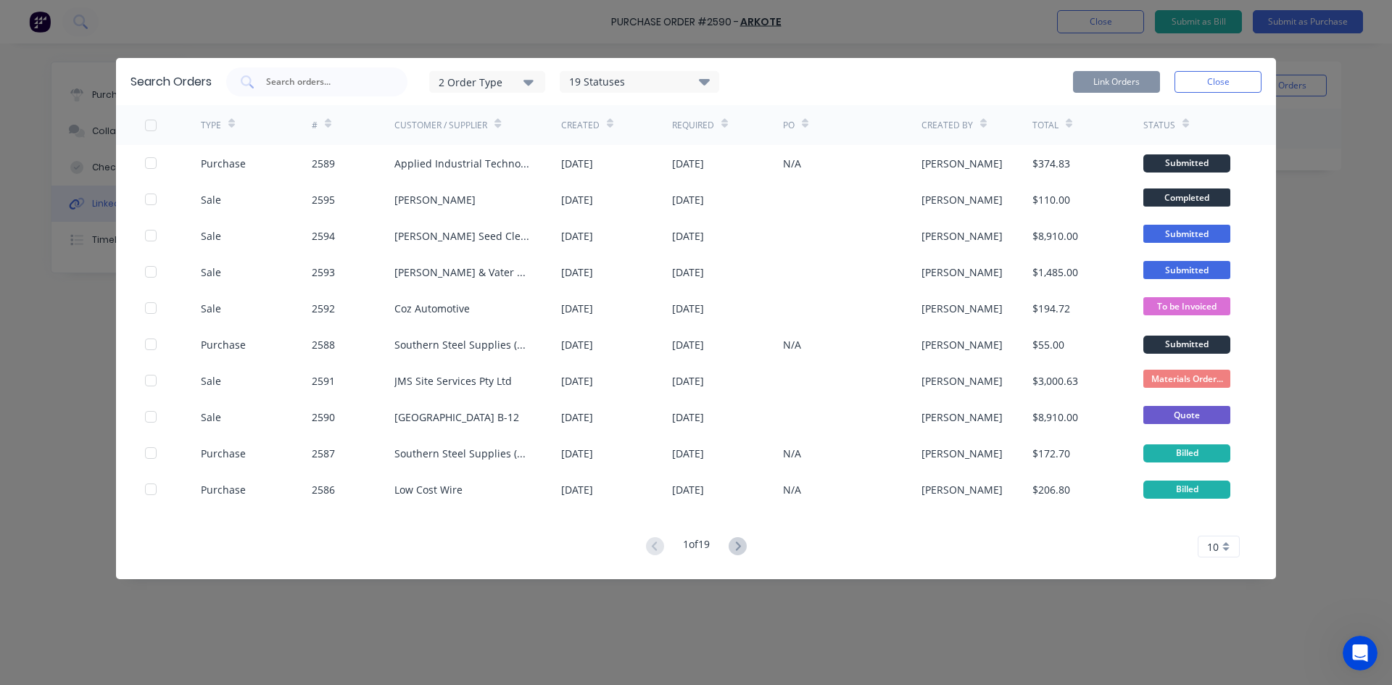
click at [529, 86] on icon "button" at bounding box center [529, 82] width 10 height 16
click at [557, 144] on div "button" at bounding box center [550, 146] width 29 height 29
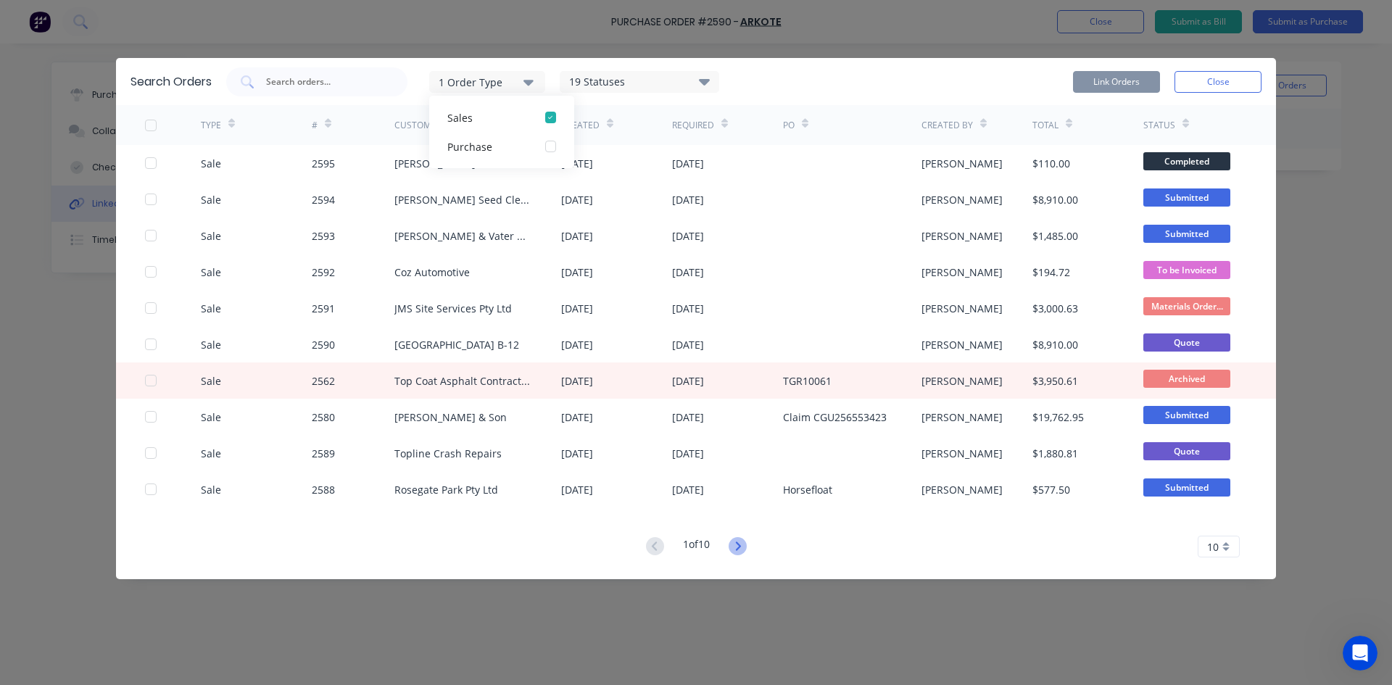
click at [738, 545] on icon at bounding box center [738, 546] width 18 height 18
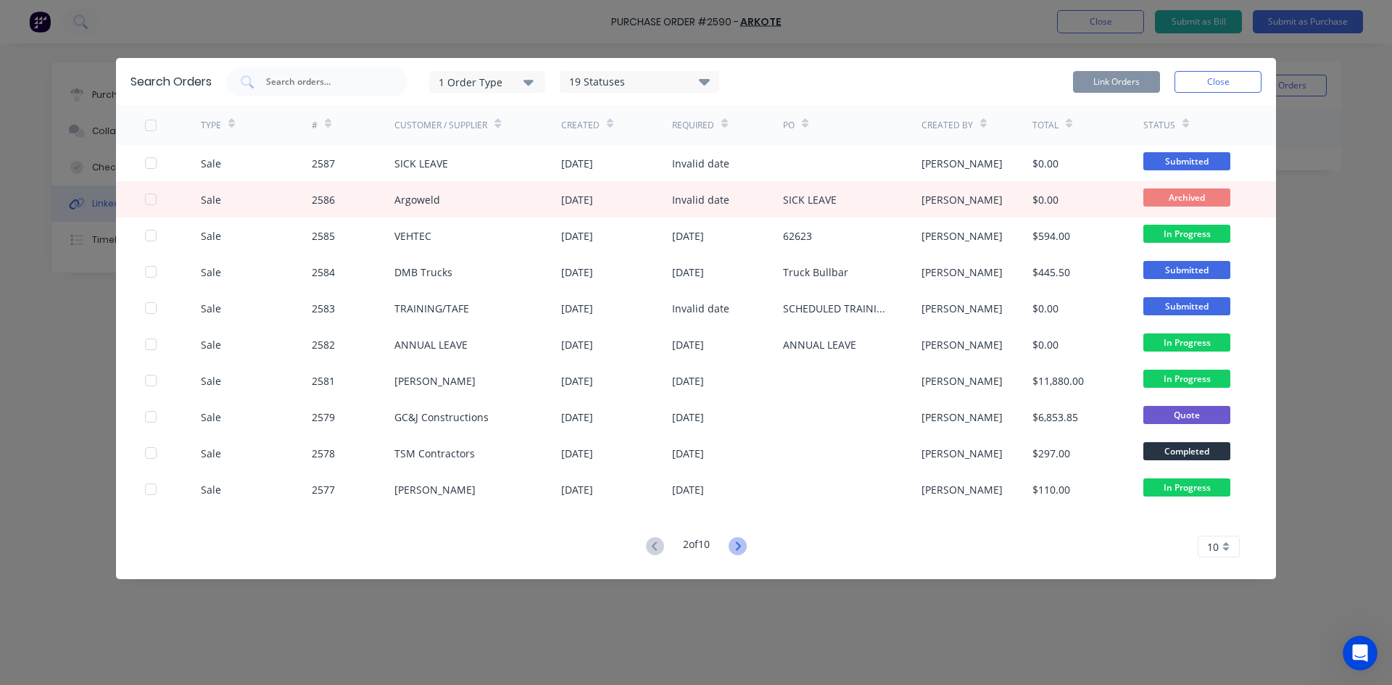
click at [736, 550] on icon at bounding box center [738, 546] width 18 height 18
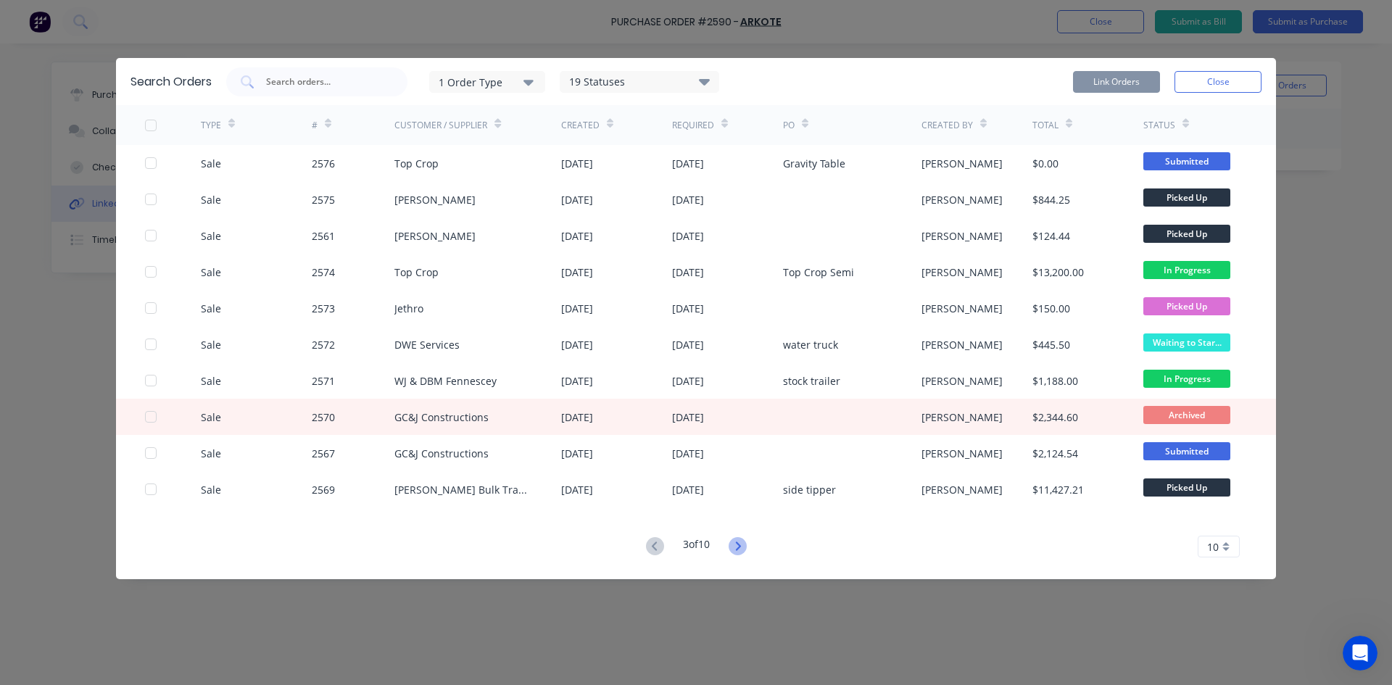
click at [738, 548] on icon at bounding box center [738, 546] width 18 height 18
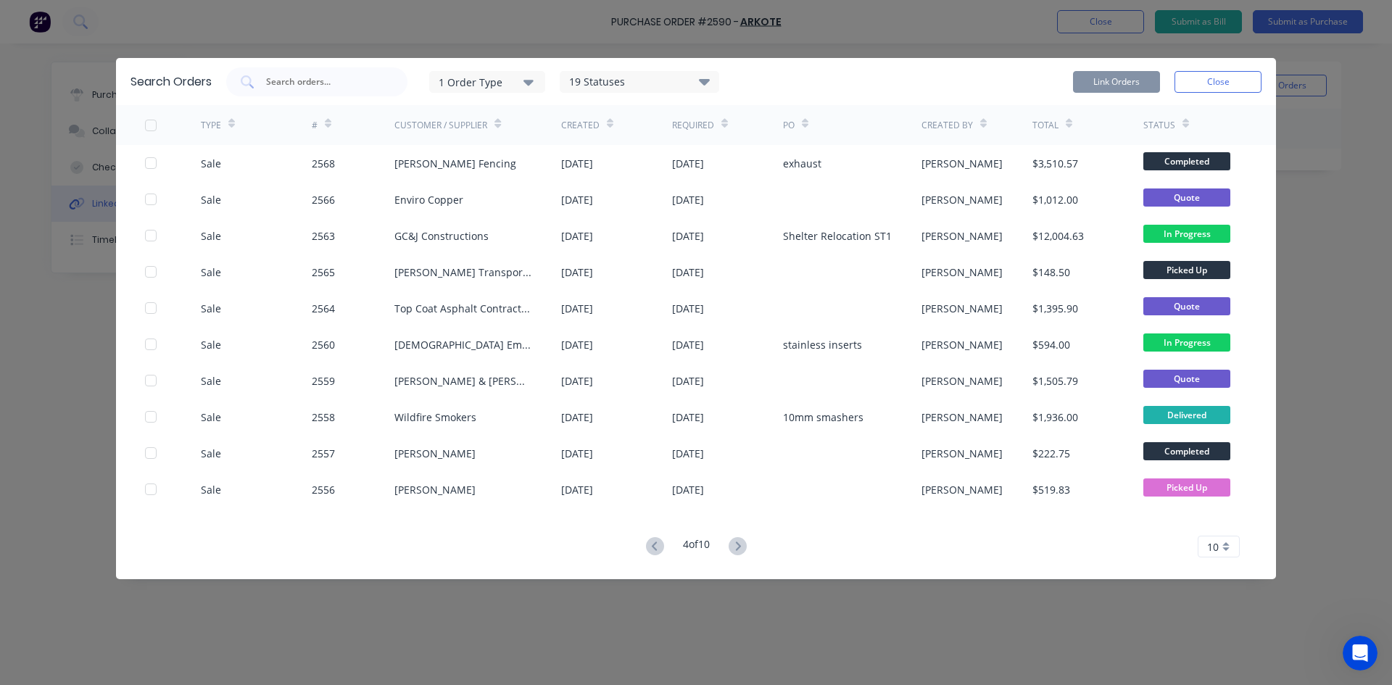
click at [738, 548] on icon at bounding box center [738, 546] width 18 height 18
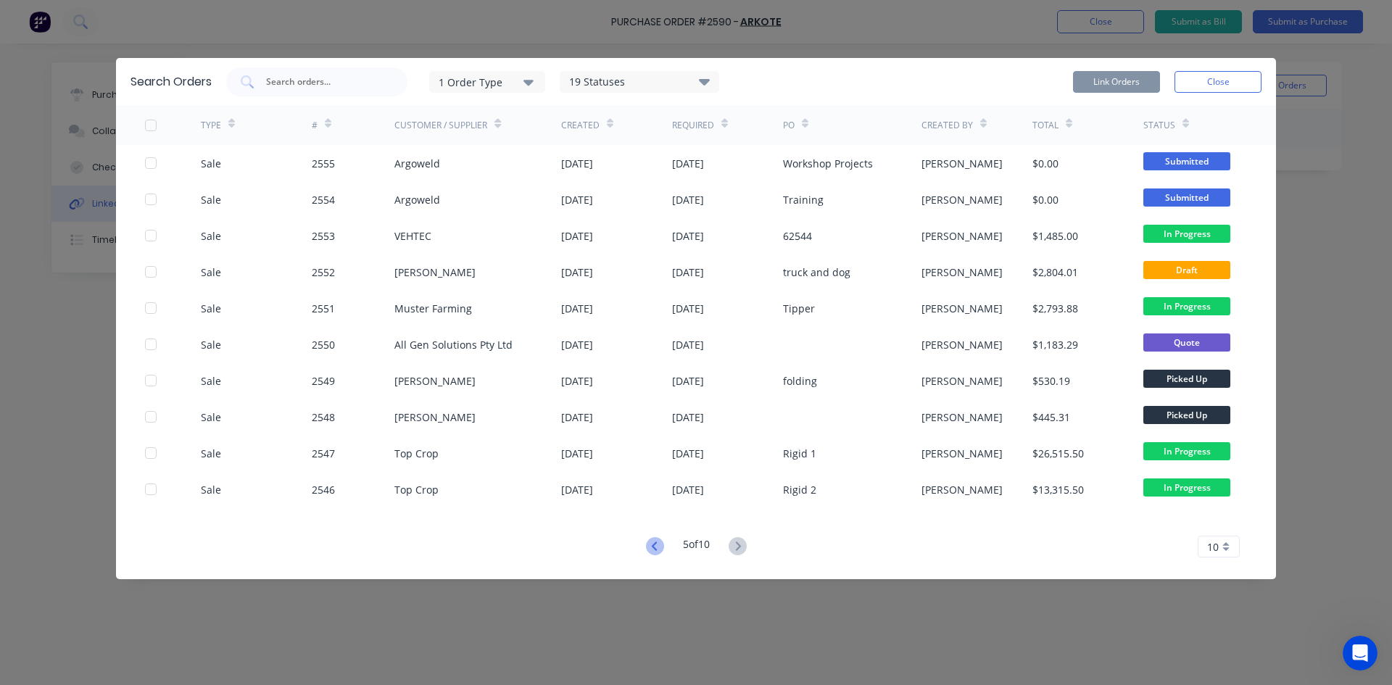
click at [654, 546] on icon at bounding box center [655, 546] width 18 height 18
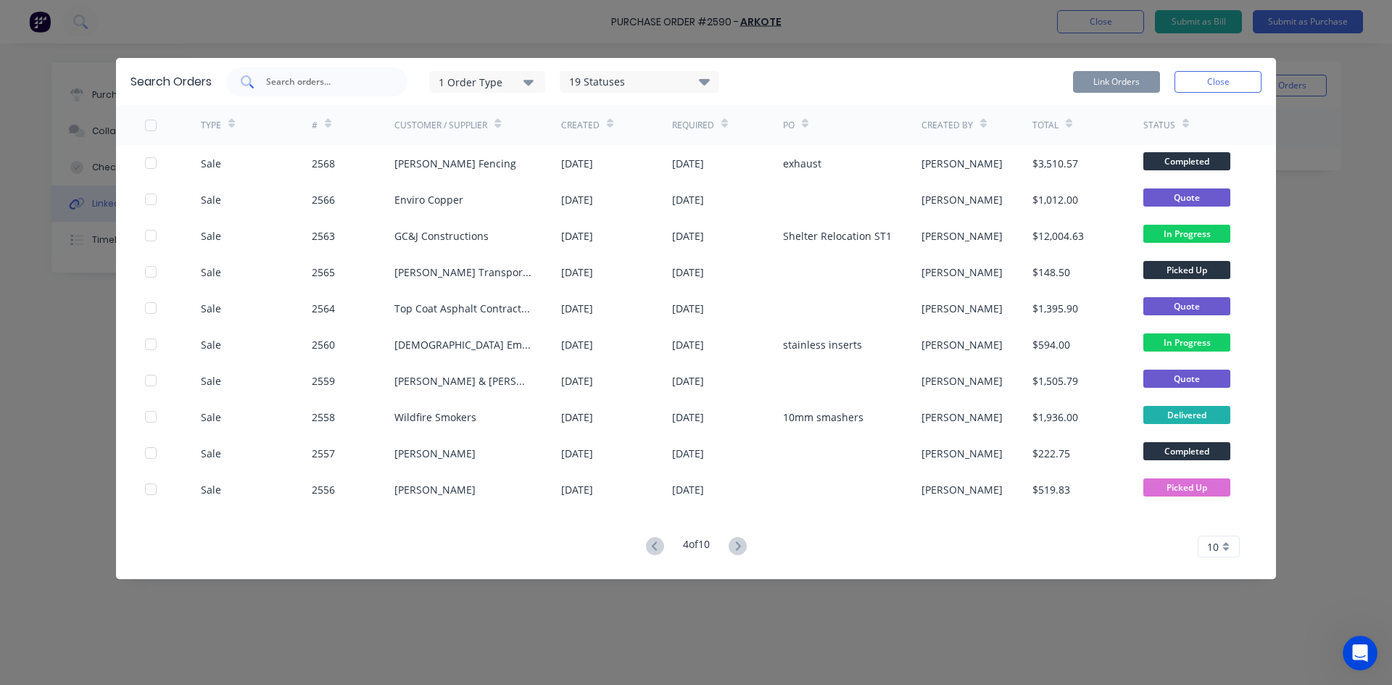
click at [311, 83] on input "text" at bounding box center [325, 82] width 120 height 15
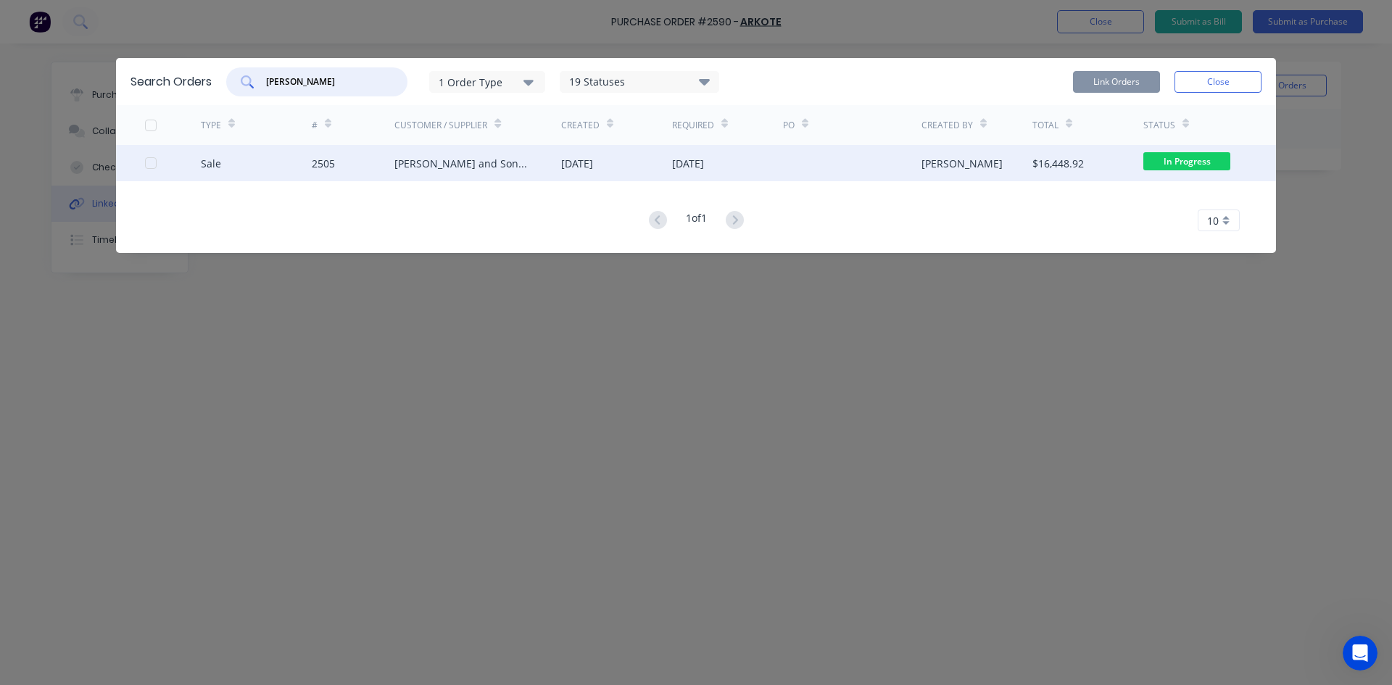
click at [149, 162] on div at bounding box center [150, 163] width 29 height 29
type input "alfred"
click at [1135, 78] on button "Link Orders" at bounding box center [1116, 82] width 87 height 22
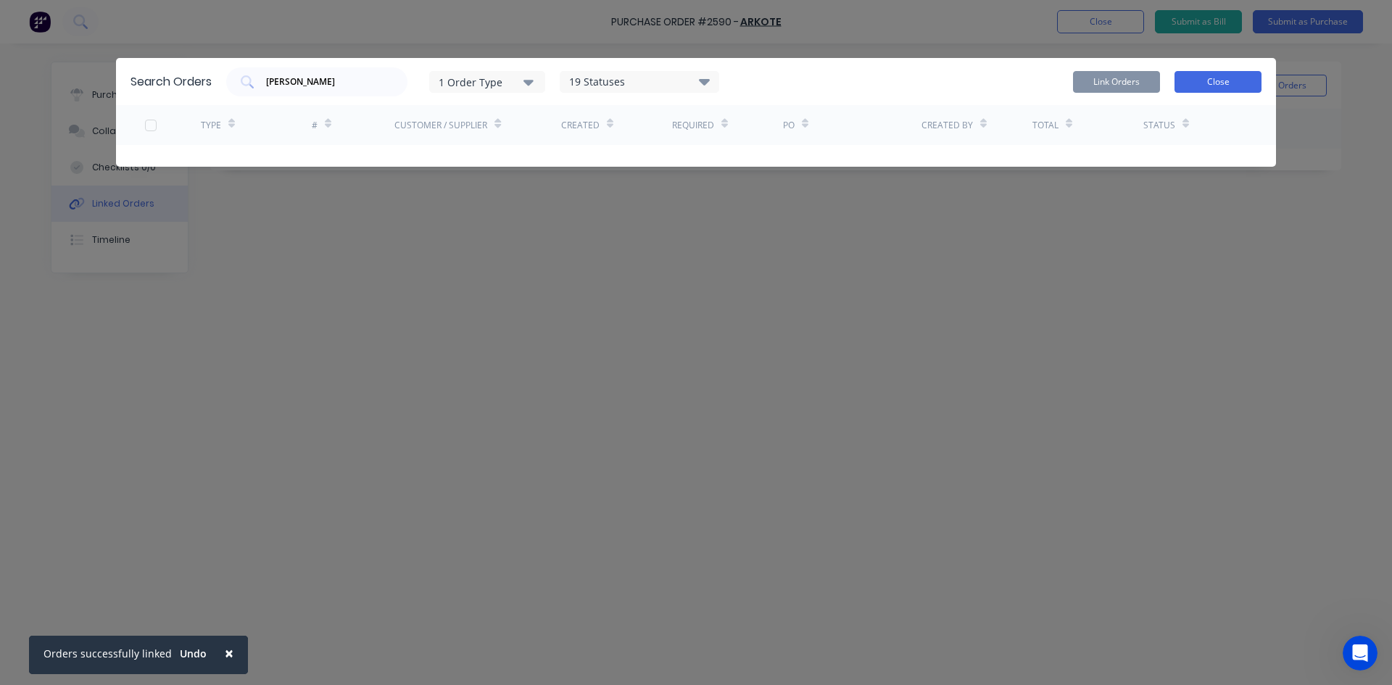
click at [1239, 84] on button "Close" at bounding box center [1218, 82] width 87 height 22
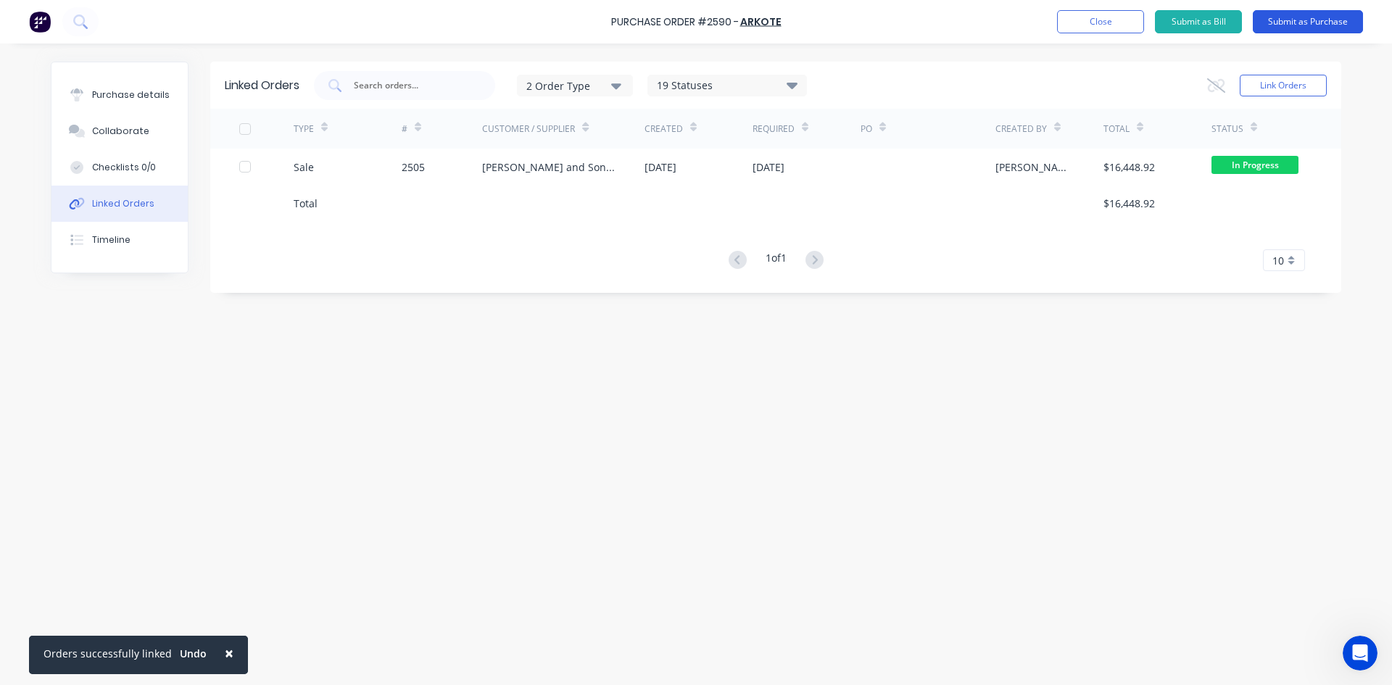
click at [1323, 23] on button "Submit as Purchase" at bounding box center [1308, 21] width 110 height 23
click at [1142, 23] on button "Close" at bounding box center [1138, 21] width 87 height 23
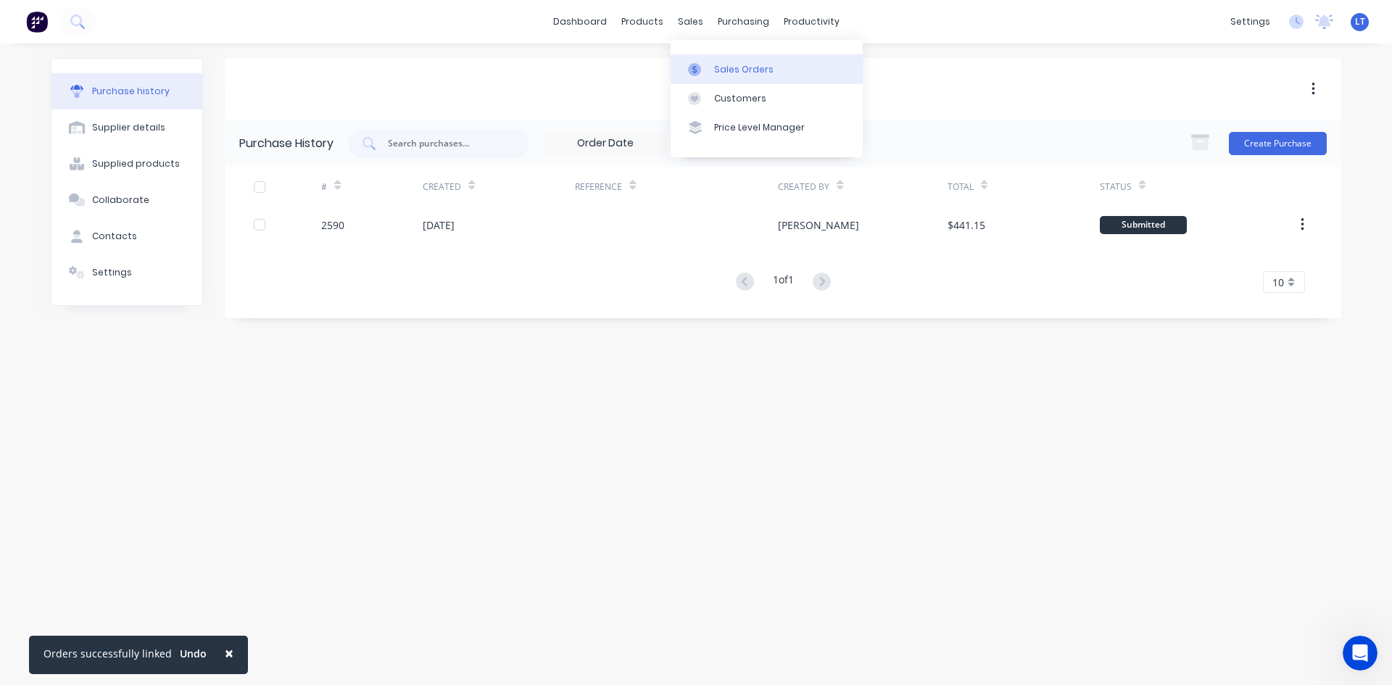
click at [728, 65] on div "Sales Orders" at bounding box center [743, 69] width 59 height 13
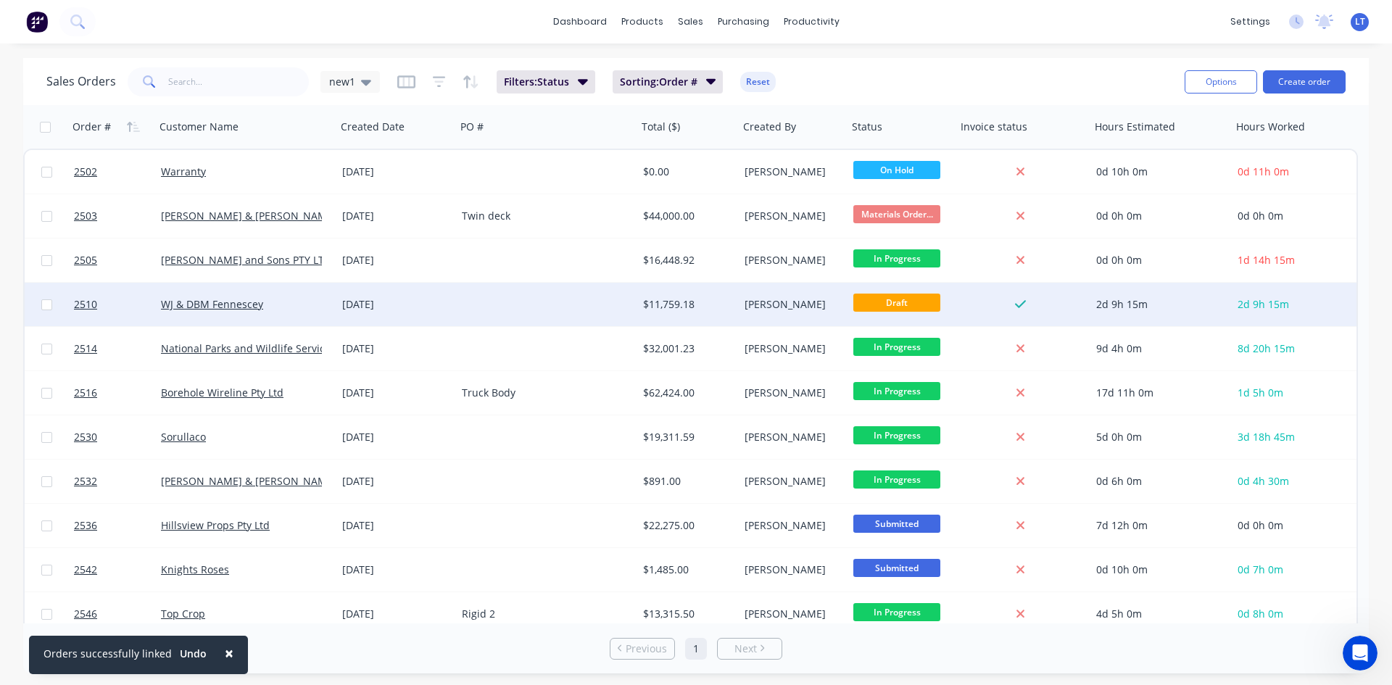
click at [484, 307] on div at bounding box center [546, 305] width 181 height 44
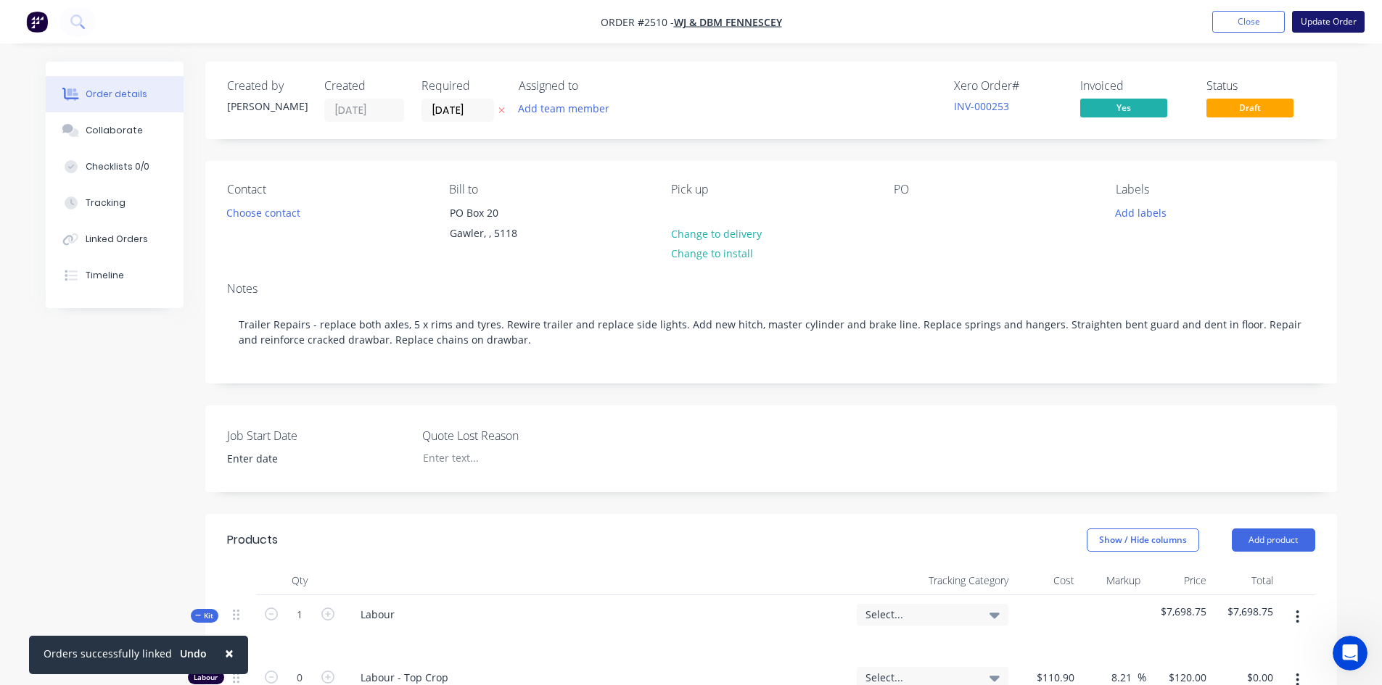
click at [1323, 25] on button "Update Order" at bounding box center [1328, 22] width 73 height 22
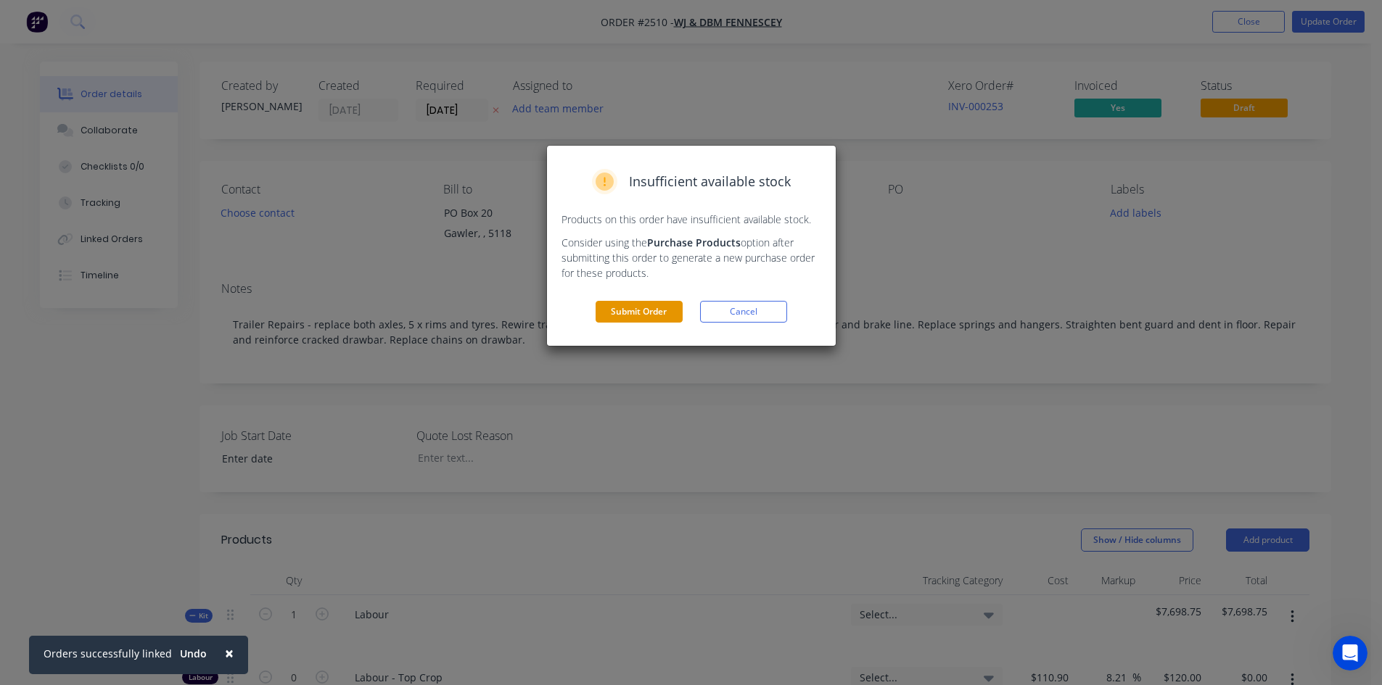
click at [644, 307] on button "Submit Order" at bounding box center [638, 312] width 87 height 22
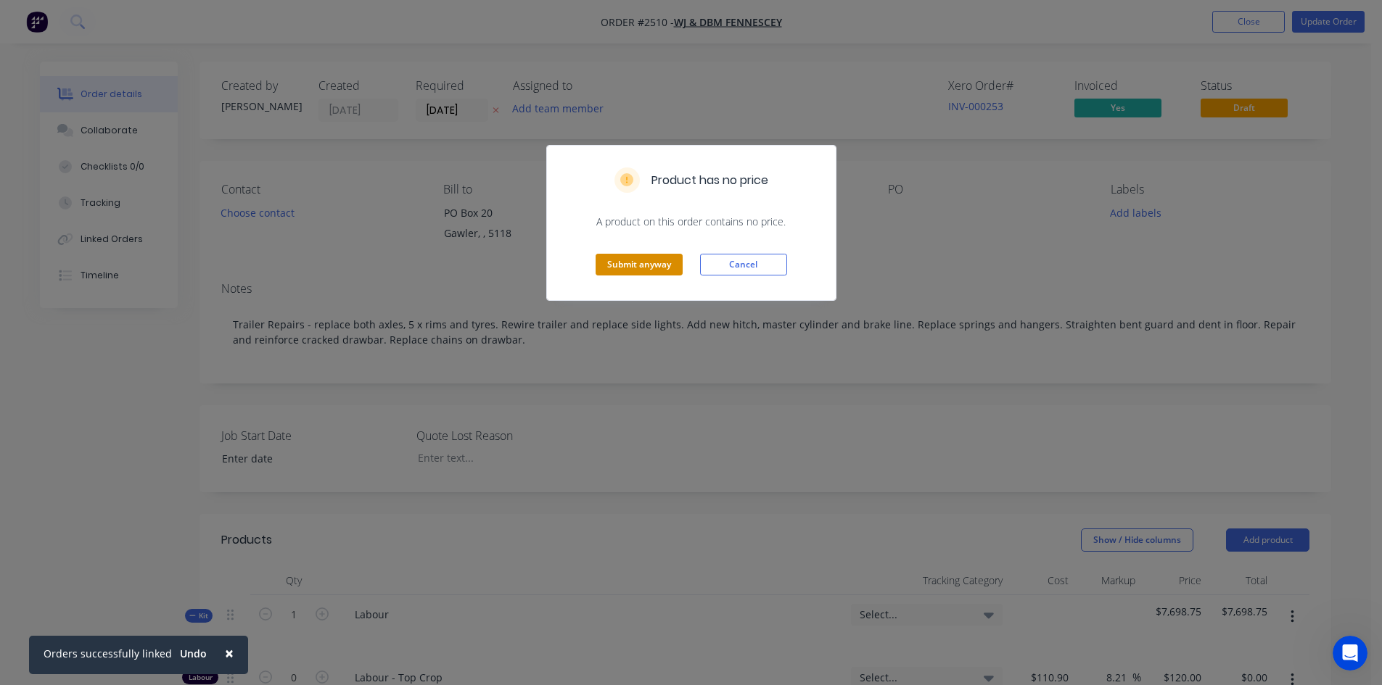
click at [635, 263] on button "Submit anyway" at bounding box center [638, 265] width 87 height 22
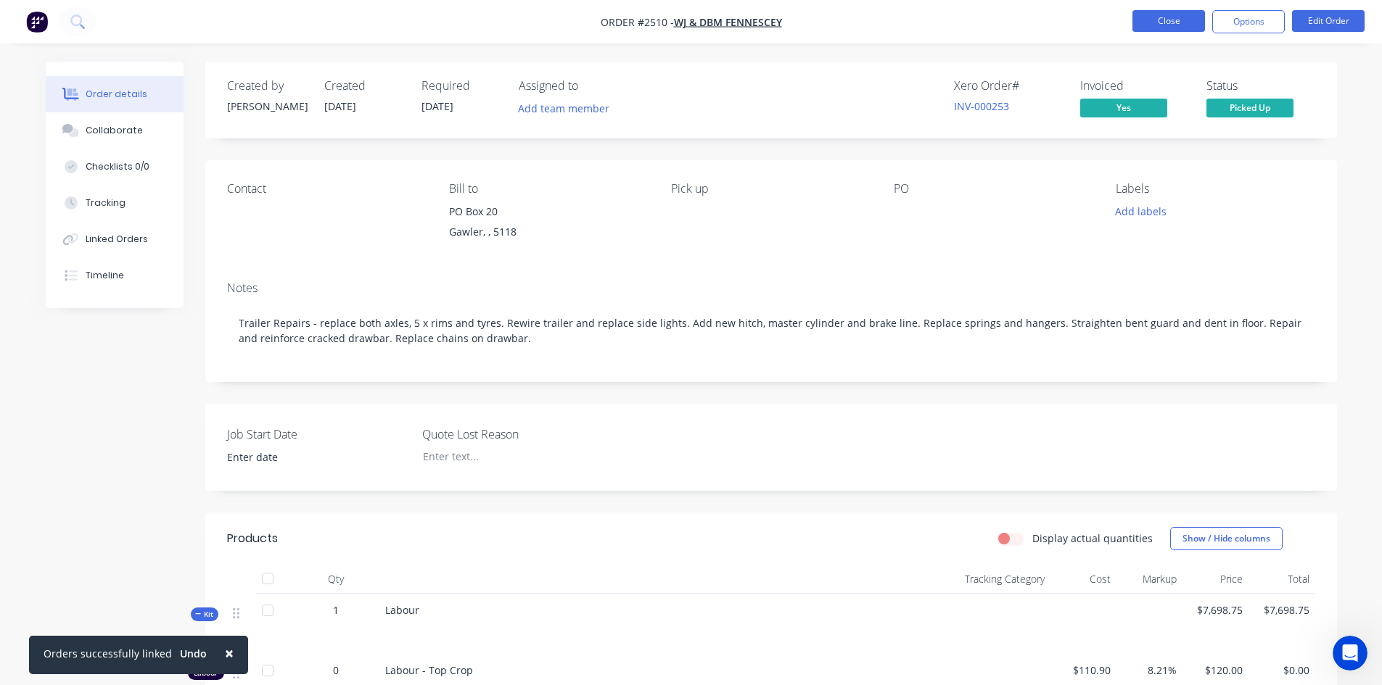
click at [1163, 19] on button "Close" at bounding box center [1168, 21] width 73 height 22
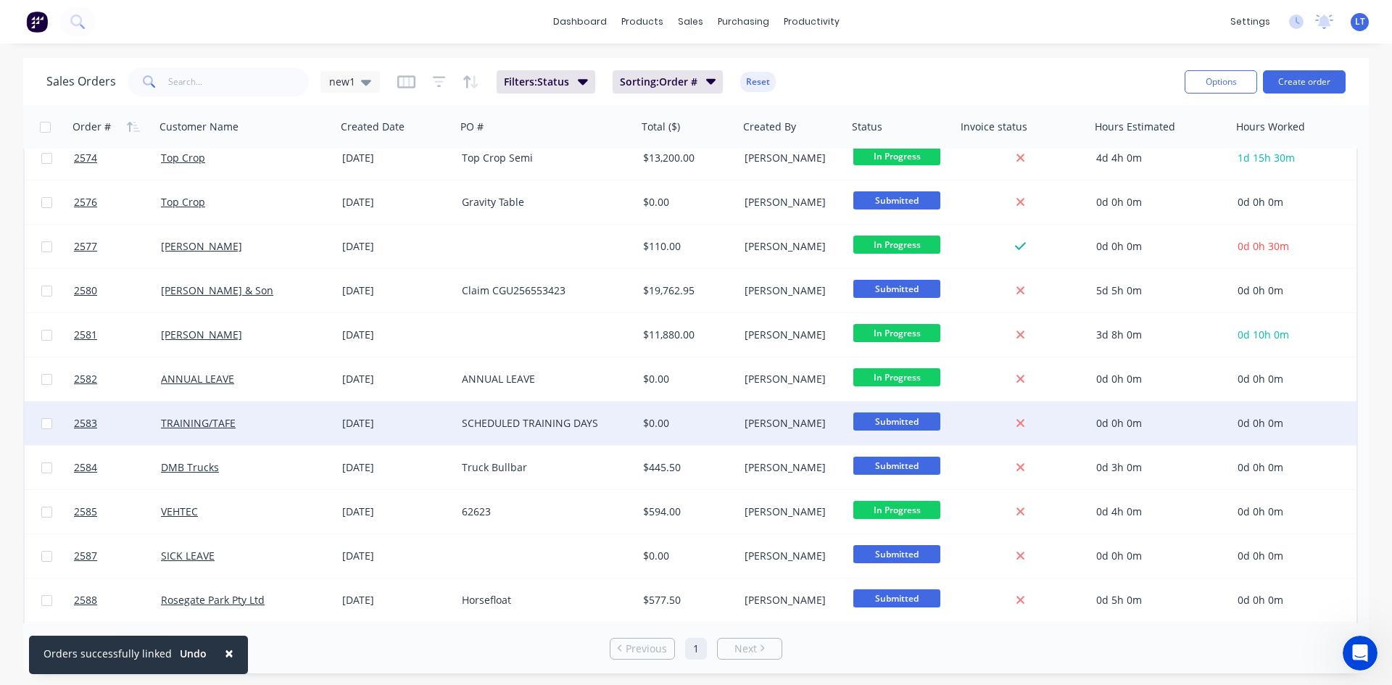
scroll to position [1073, 0]
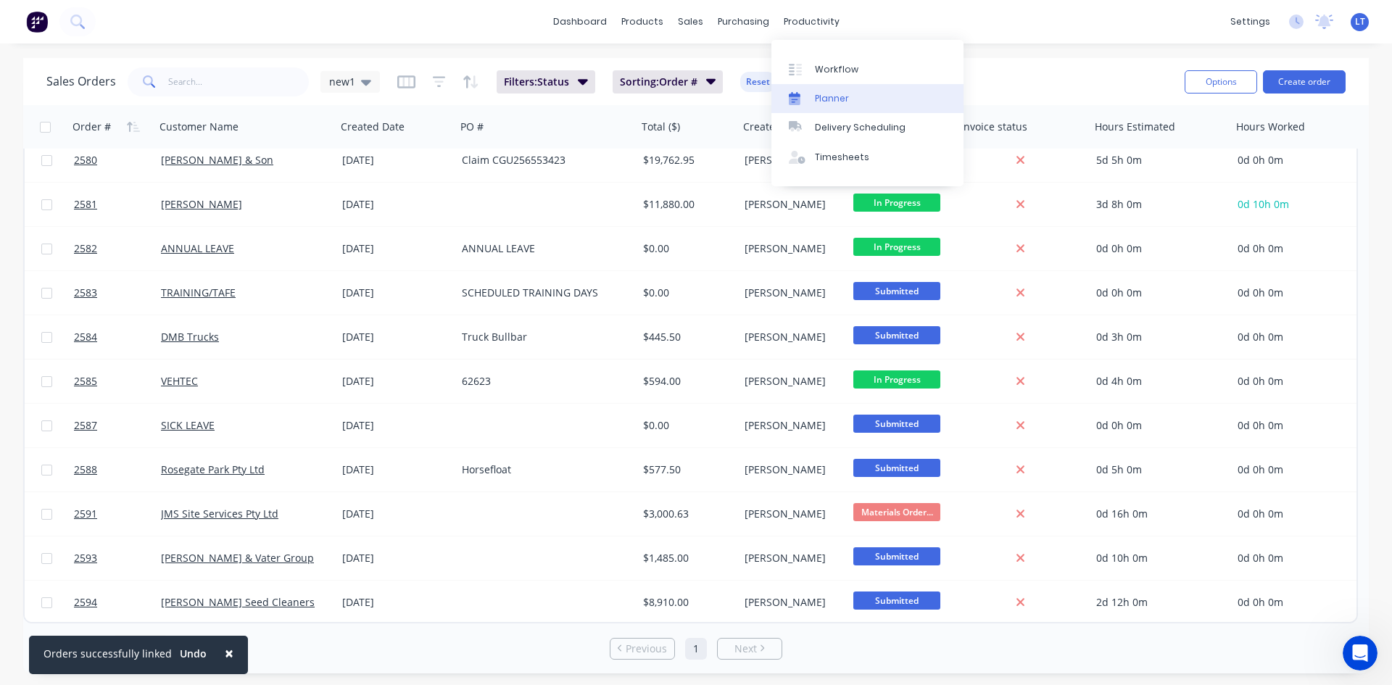
click at [841, 99] on div "Planner" at bounding box center [832, 98] width 34 height 13
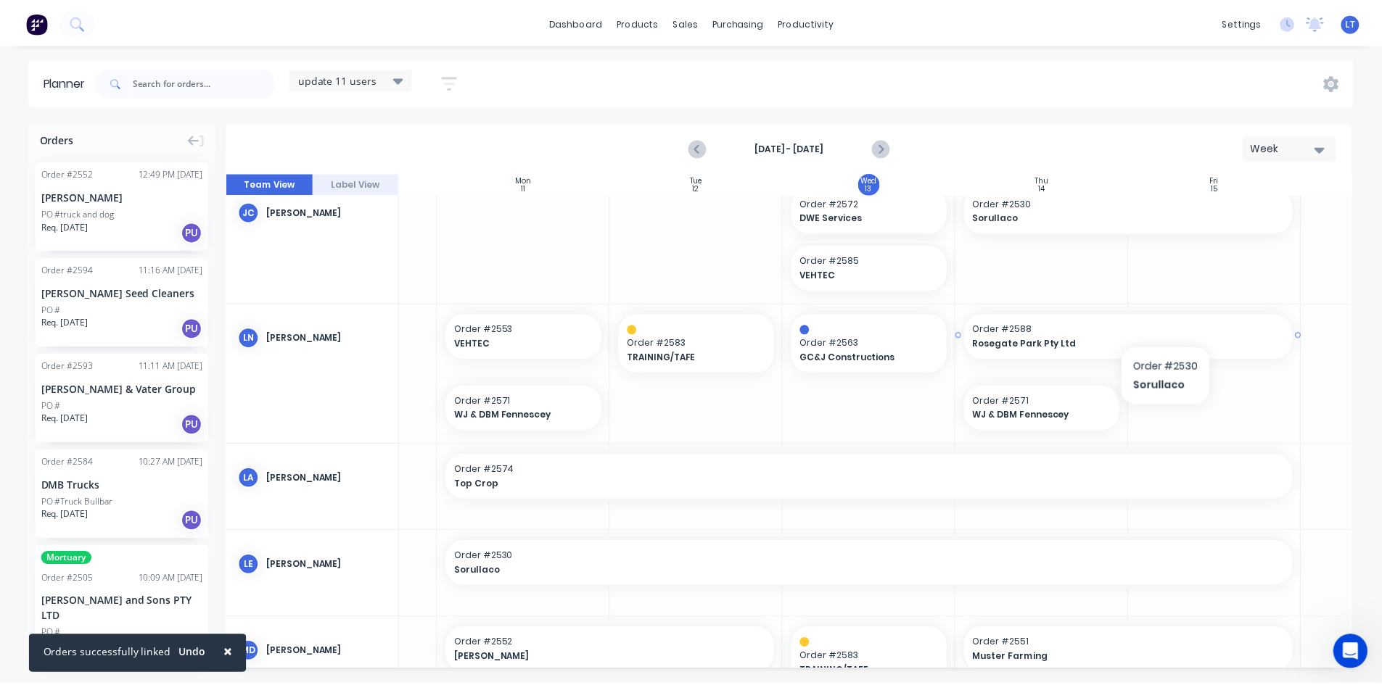
scroll to position [0, 136]
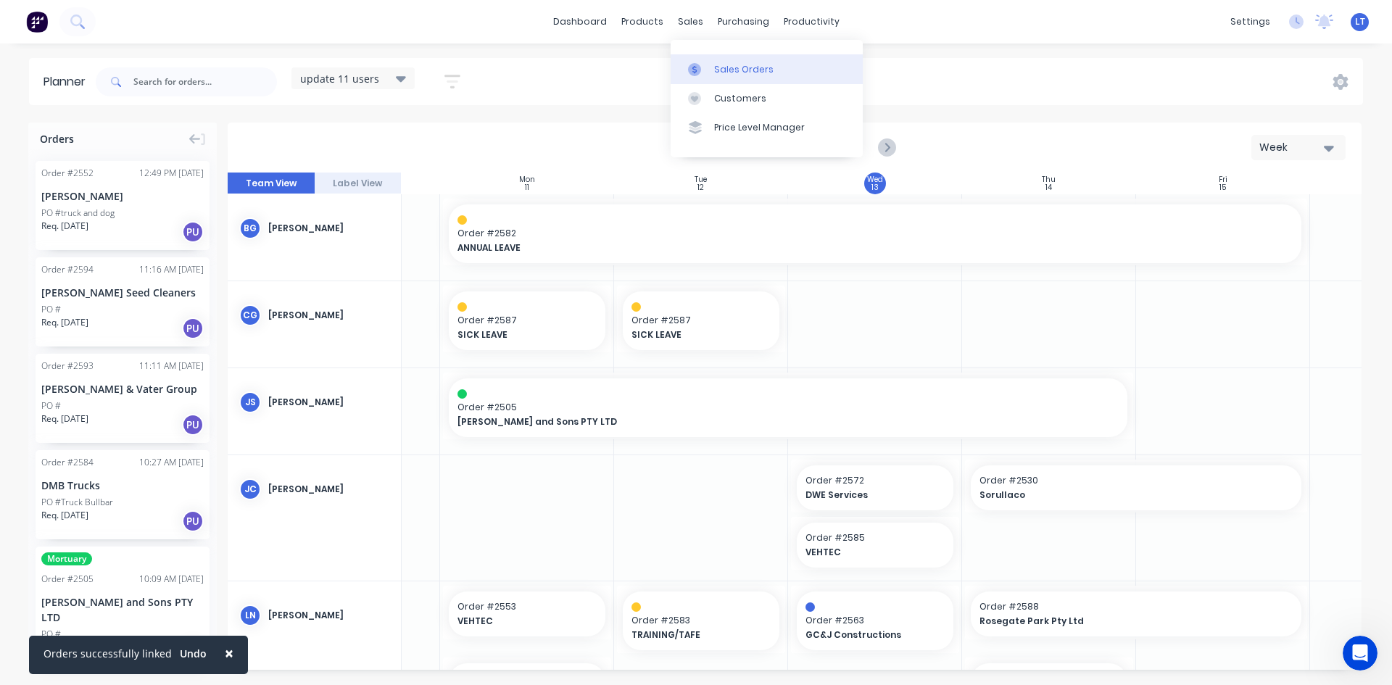
click at [727, 65] on div "Sales Orders" at bounding box center [743, 69] width 59 height 13
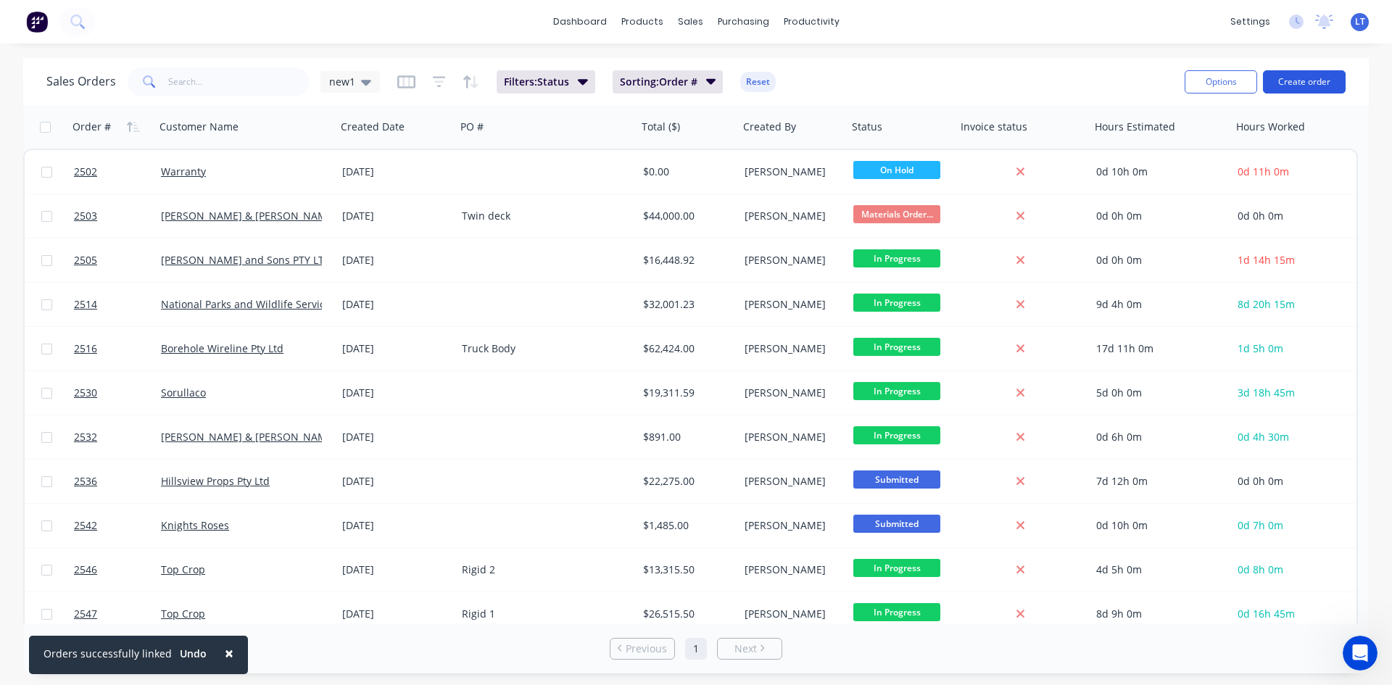
click at [1318, 79] on button "Create order" at bounding box center [1304, 81] width 83 height 23
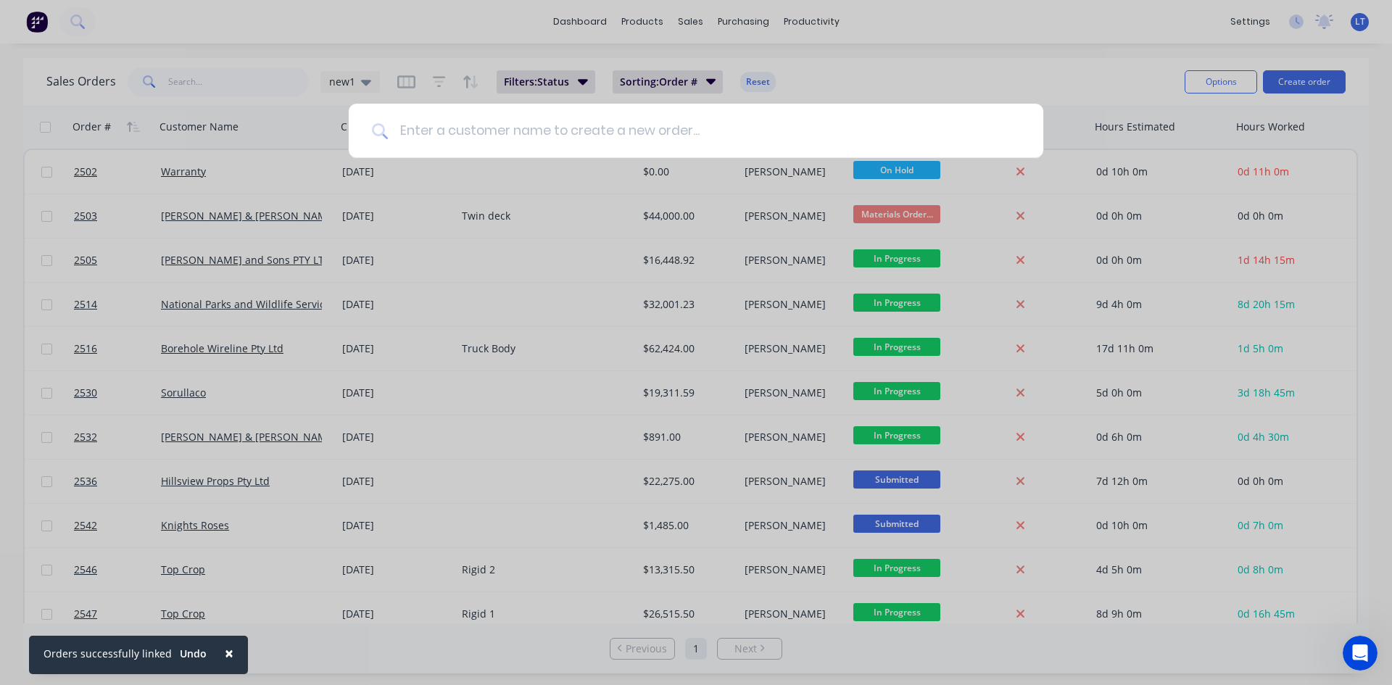
click at [814, 134] on input at bounding box center [704, 131] width 632 height 54
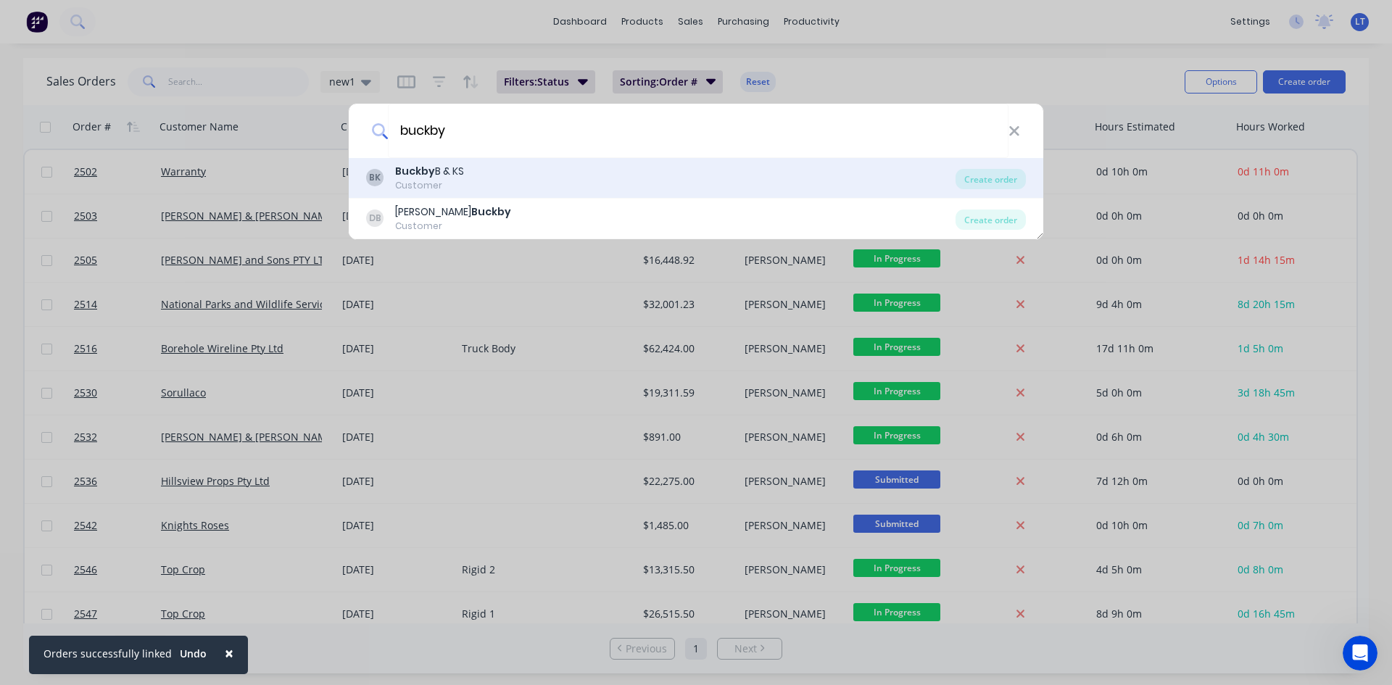
type input "buckby"
click at [448, 181] on div "Customer" at bounding box center [429, 185] width 69 height 13
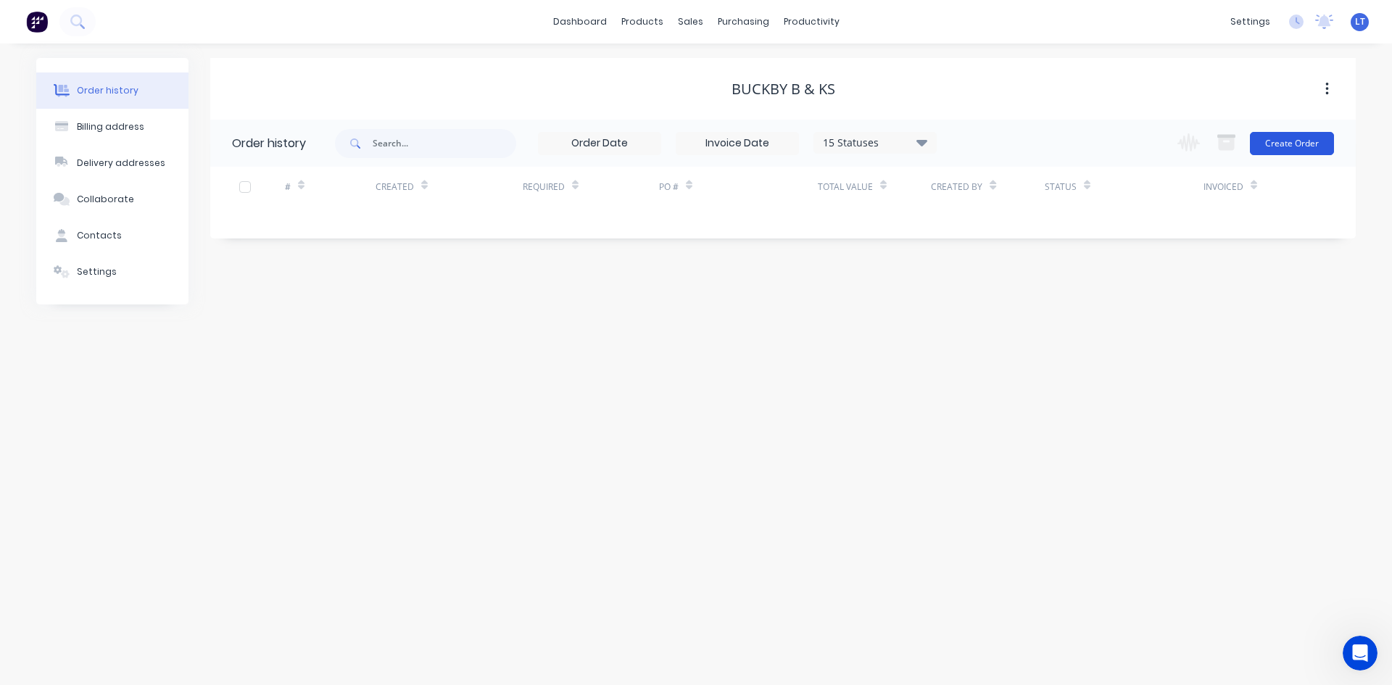
click at [1304, 144] on button "Create Order" at bounding box center [1292, 143] width 84 height 23
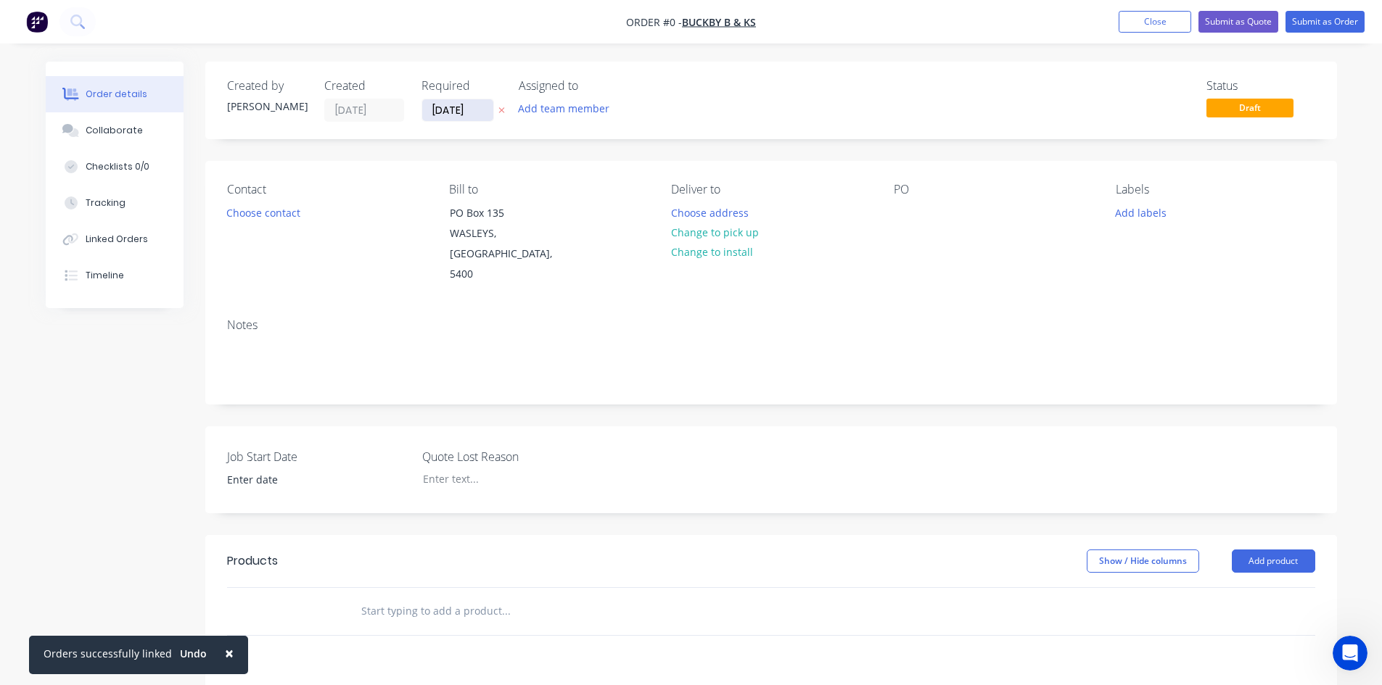
click at [476, 112] on input "[DATE]" at bounding box center [457, 110] width 71 height 22
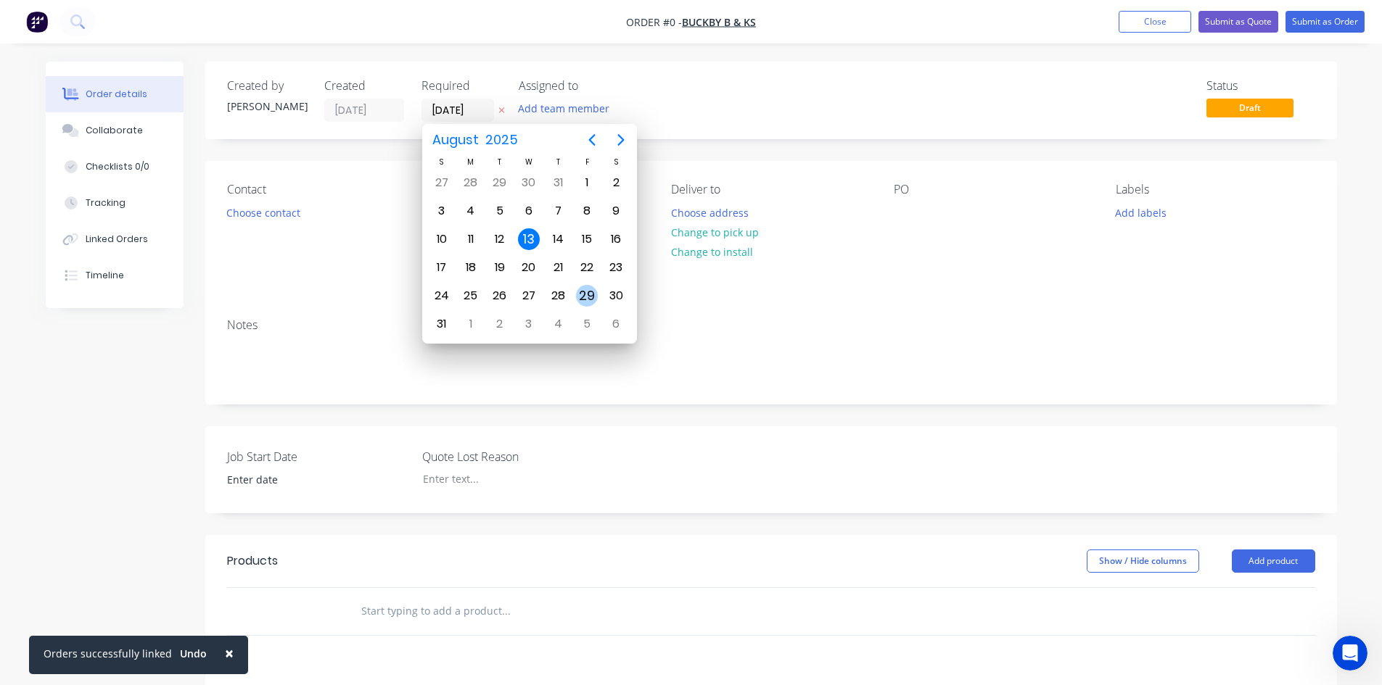
click at [592, 299] on div "29" at bounding box center [587, 296] width 22 height 22
type input "[DATE]"
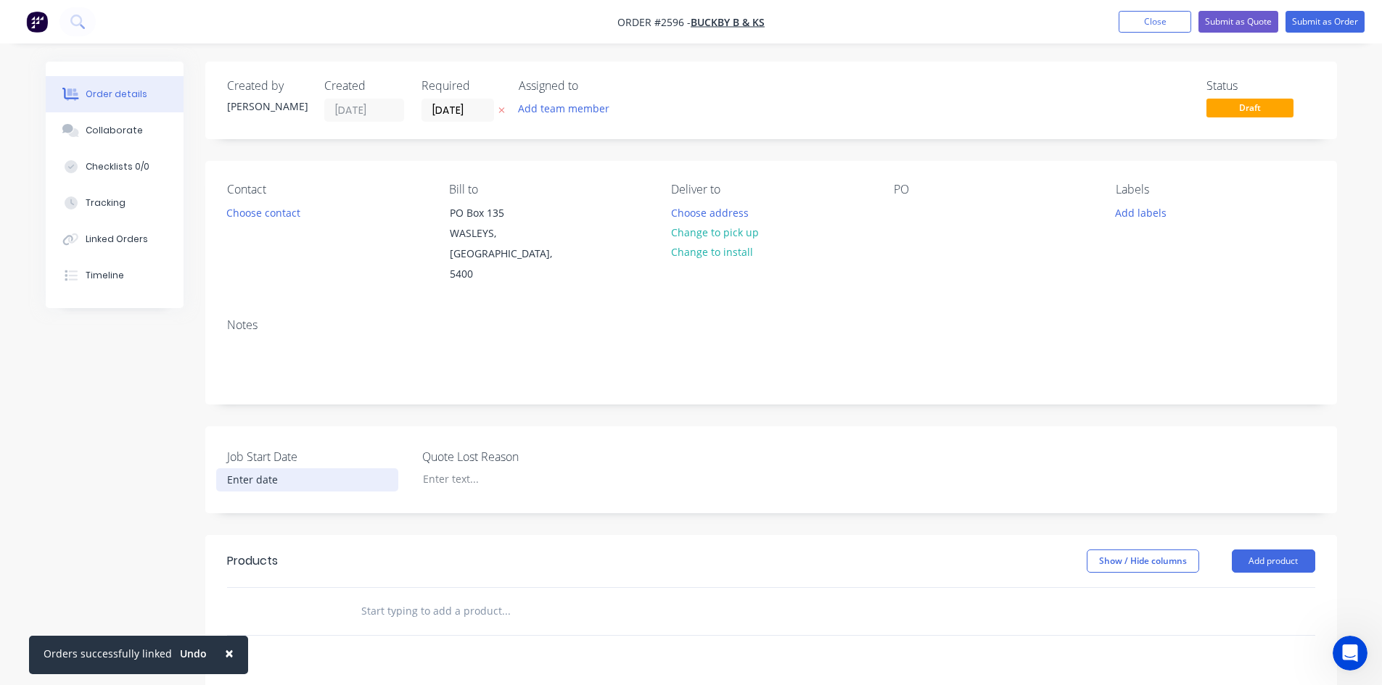
click at [276, 469] on input at bounding box center [307, 480] width 181 height 22
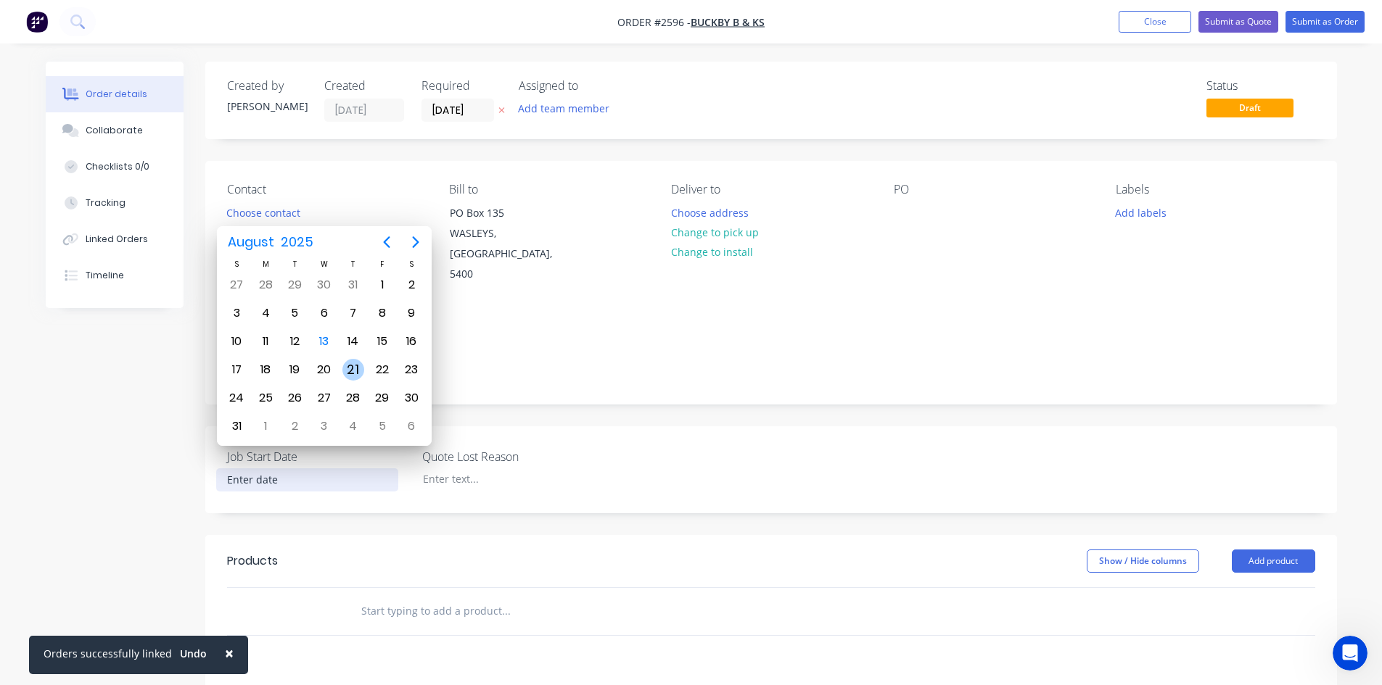
click at [358, 375] on div "21" at bounding box center [353, 370] width 22 height 22
type input "21/08/2025"
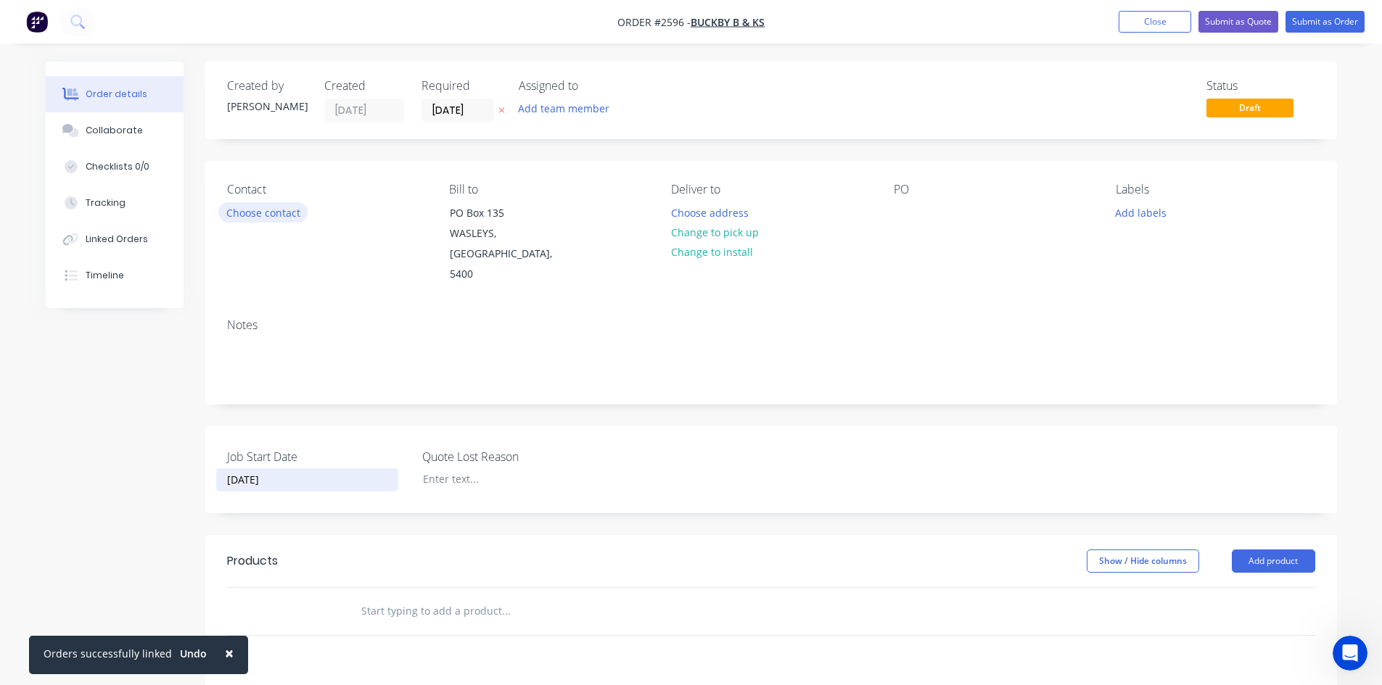
click at [285, 212] on button "Choose contact" at bounding box center [262, 212] width 89 height 20
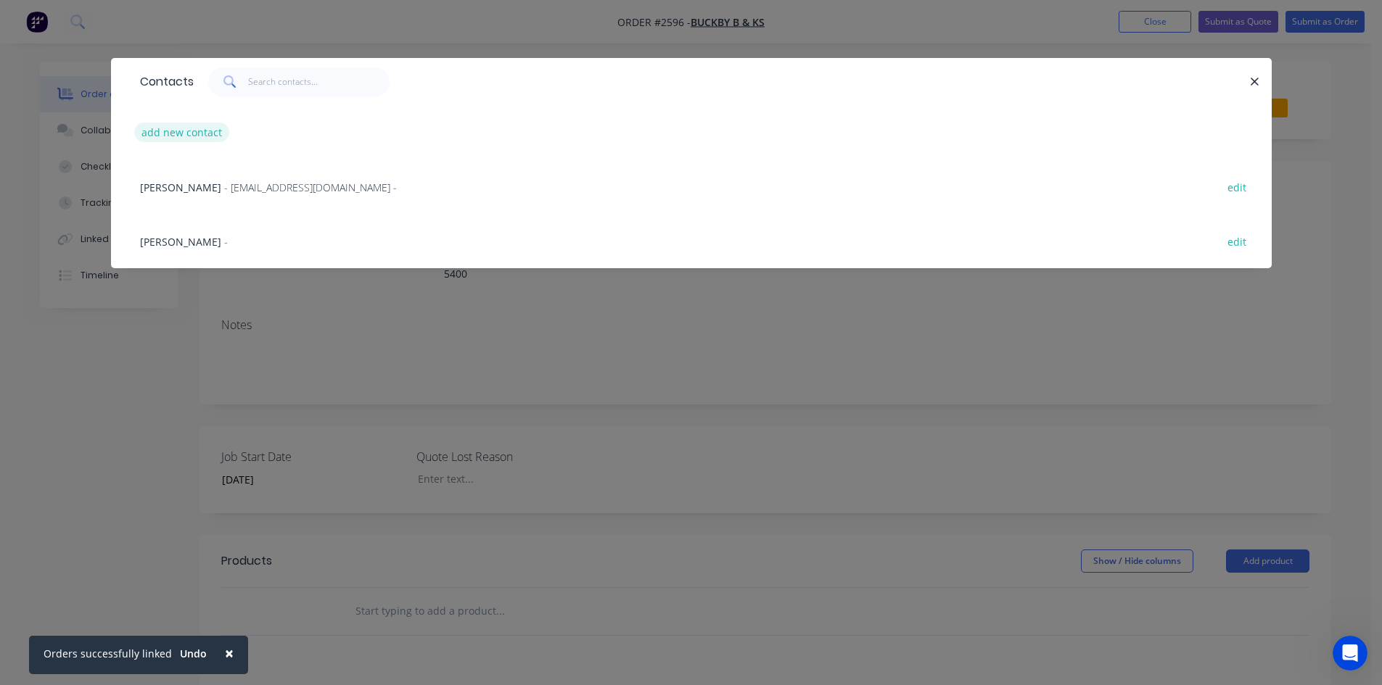
click at [192, 128] on button "add new contact" at bounding box center [182, 133] width 96 height 20
select select "AU"
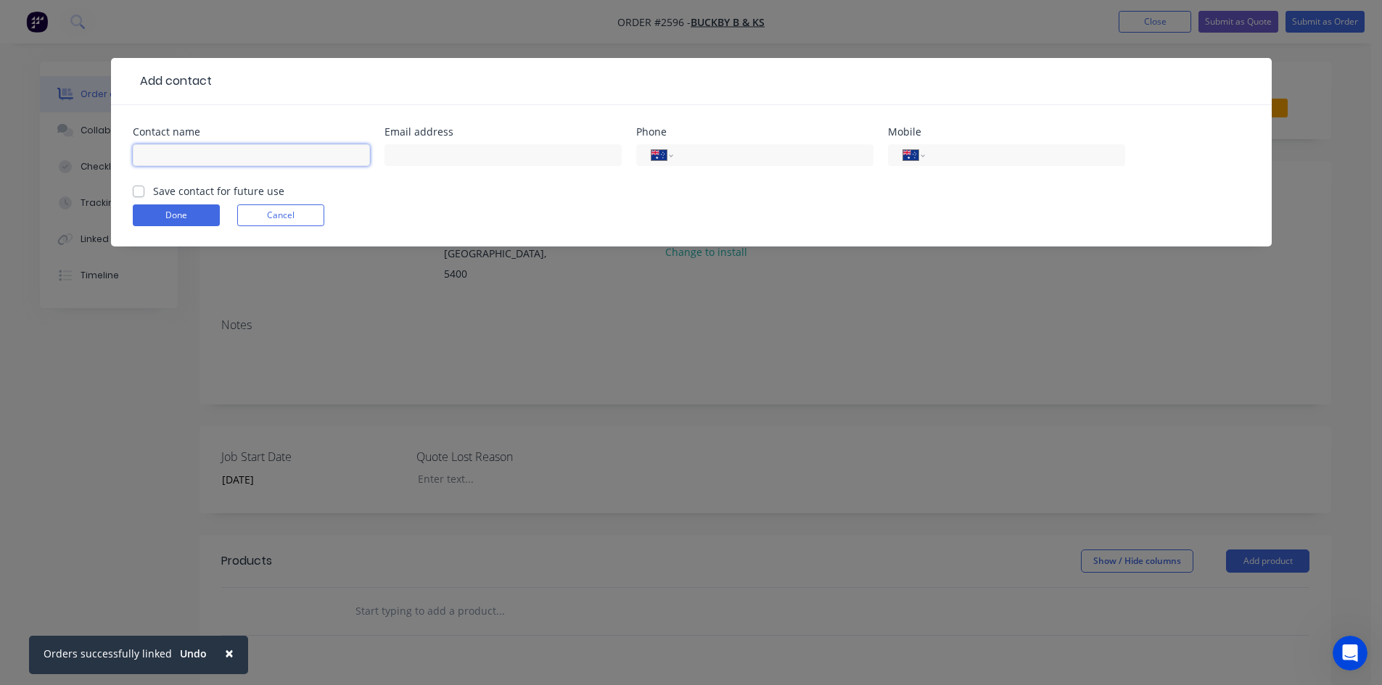
click at [218, 162] on input "text" at bounding box center [251, 155] width 237 height 22
type input "Connor Buckby"
click at [977, 148] on input "tel" at bounding box center [1022, 155] width 174 height 17
type input "0477 855 110"
click at [153, 194] on label "Save contact for future use" at bounding box center [218, 190] width 131 height 15
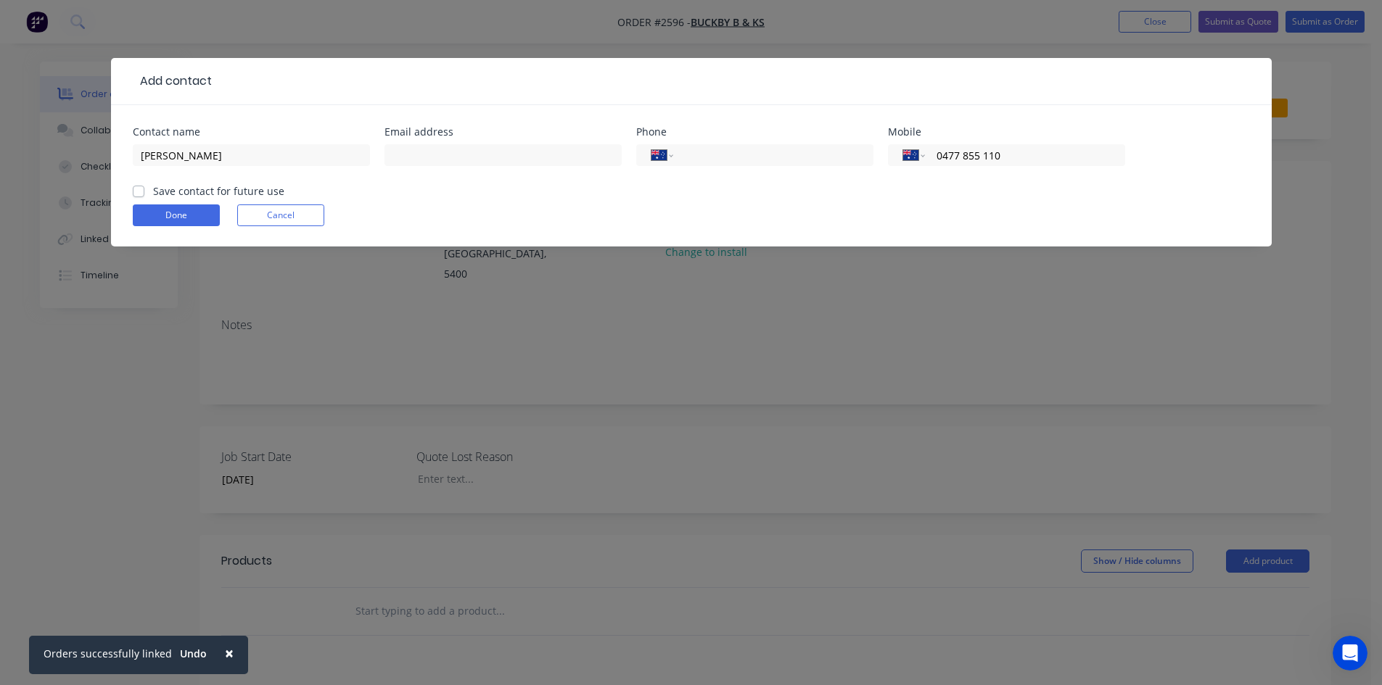
click at [136, 194] on input "Save contact for future use" at bounding box center [139, 190] width 12 height 14
checkbox input "true"
click at [191, 226] on form "Contact name Connor Buckby Email address Phone International Afghanistan Åland …" at bounding box center [691, 187] width 1117 height 120
click at [186, 214] on button "Done" at bounding box center [176, 216] width 87 height 22
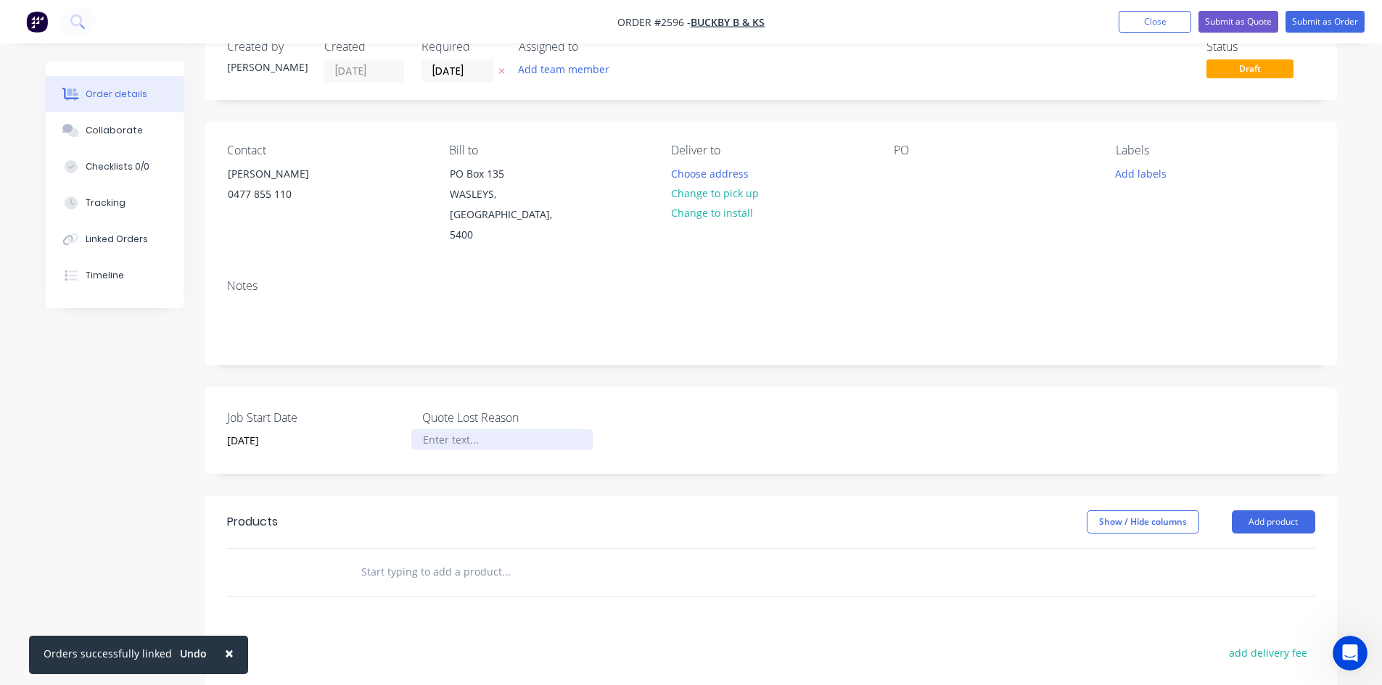
scroll to position [73, 0]
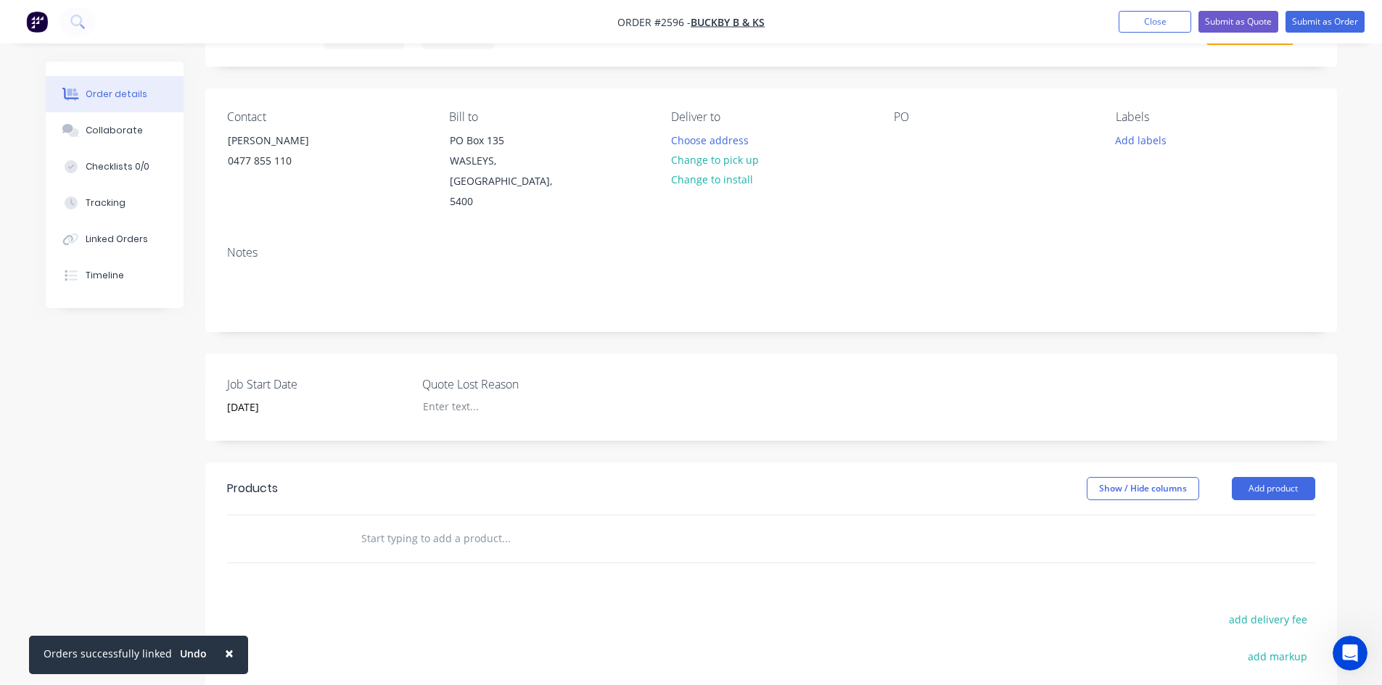
click at [225, 656] on span "×" at bounding box center [229, 653] width 9 height 20
click at [448, 524] on input "text" at bounding box center [505, 538] width 290 height 29
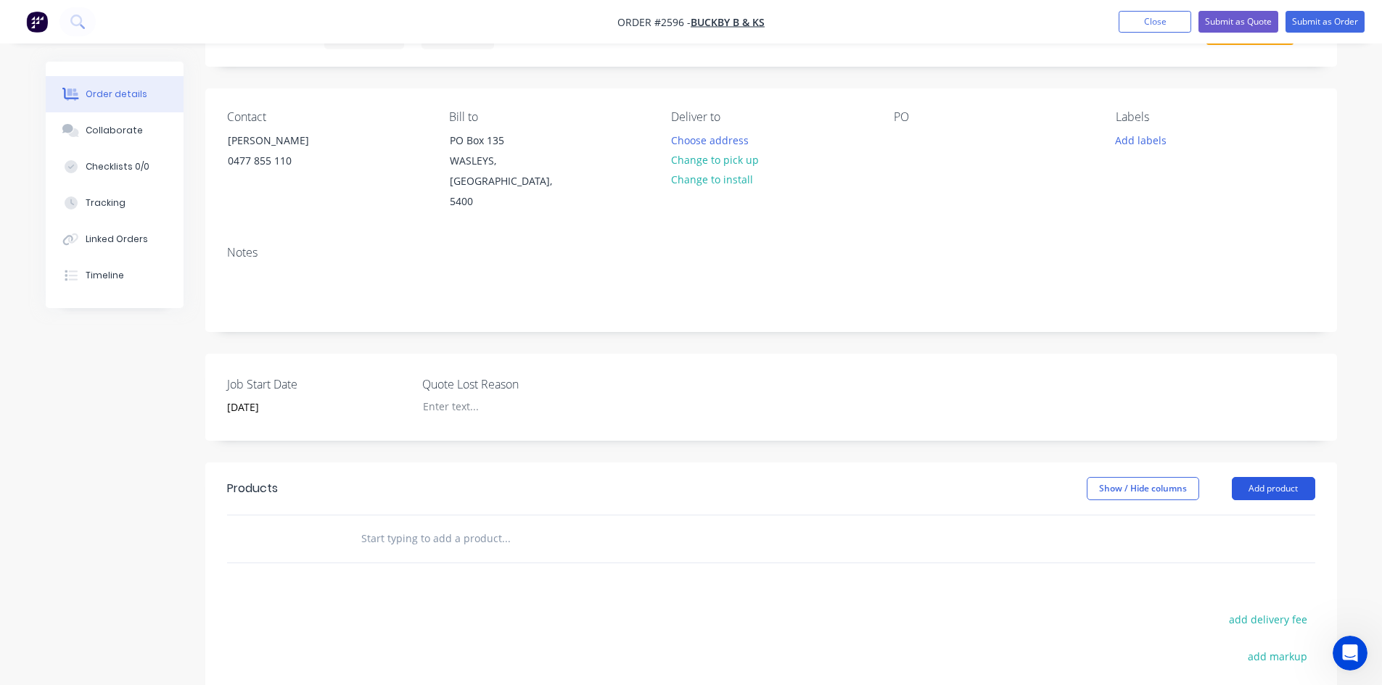
click at [1291, 477] on button "Add product" at bounding box center [1272, 488] width 83 height 23
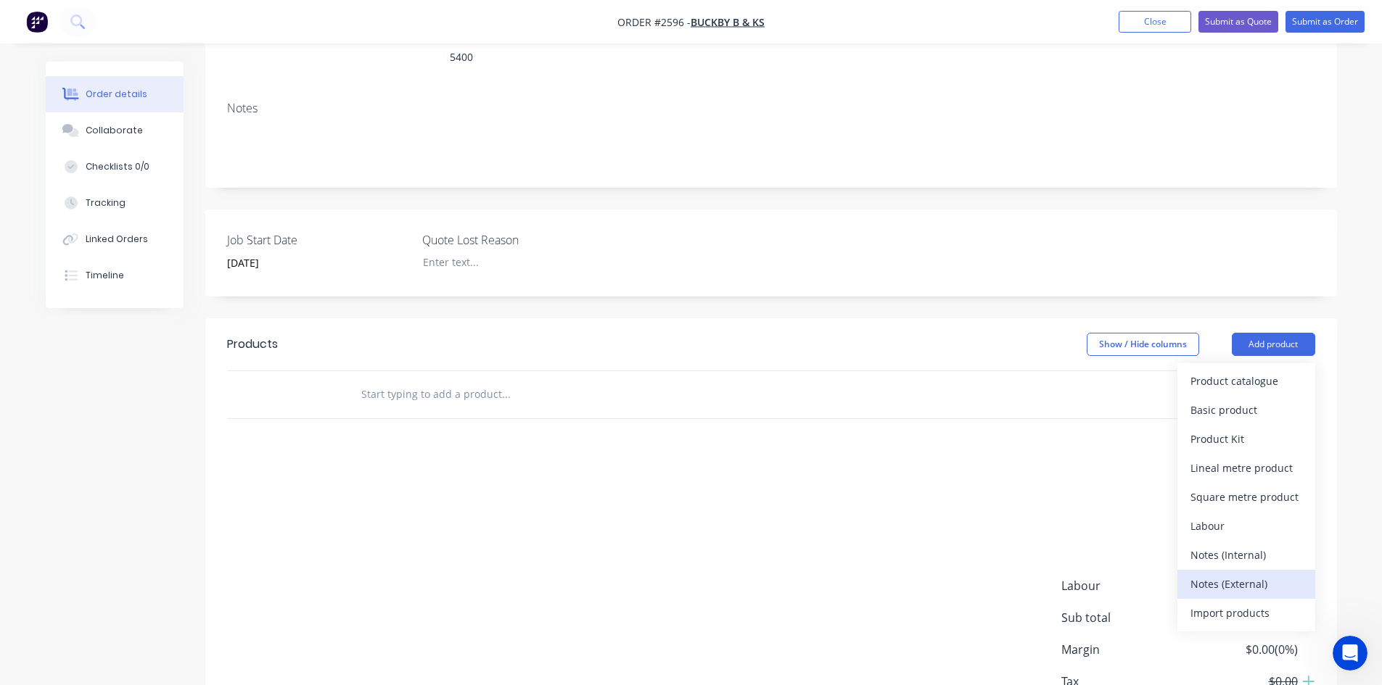
scroll to position [218, 0]
click at [1274, 573] on div "Notes (External)" at bounding box center [1246, 583] width 112 height 21
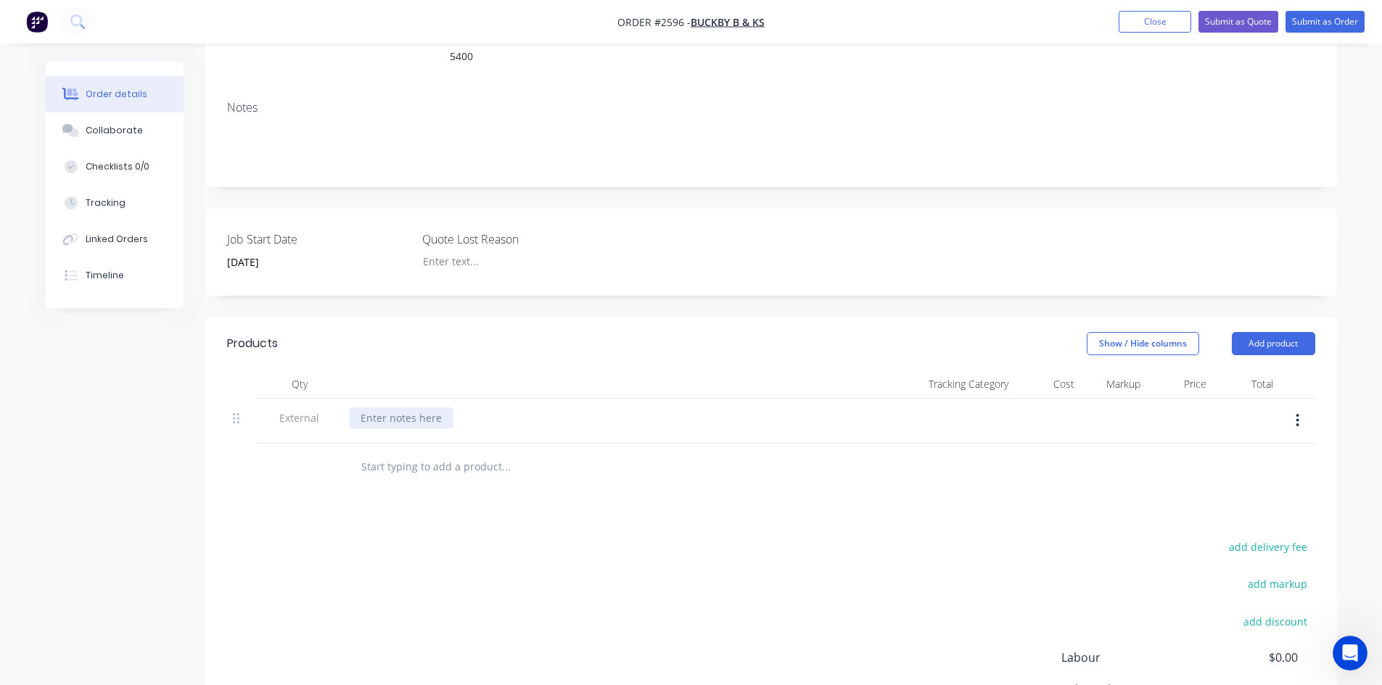
click at [429, 408] on div at bounding box center [401, 418] width 104 height 21
click at [1264, 332] on button "Add product" at bounding box center [1272, 343] width 83 height 23
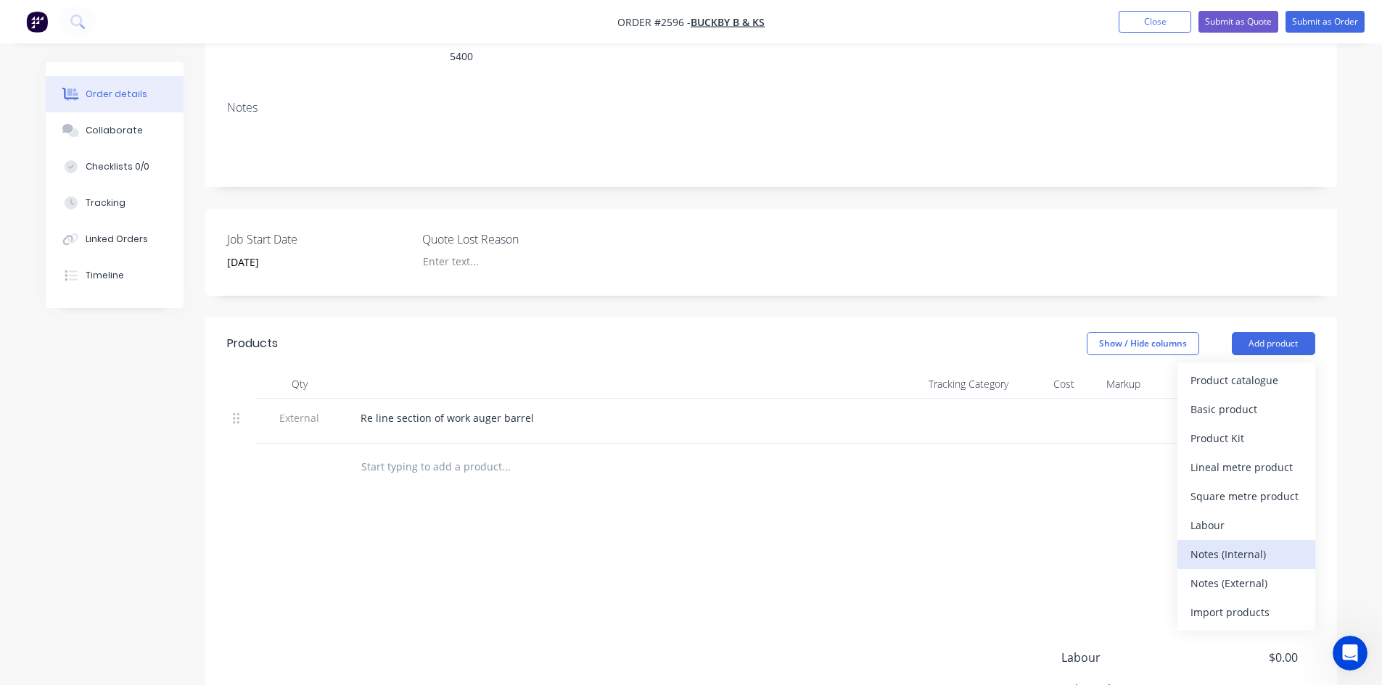
click at [1234, 544] on div "Notes (Internal)" at bounding box center [1246, 554] width 112 height 21
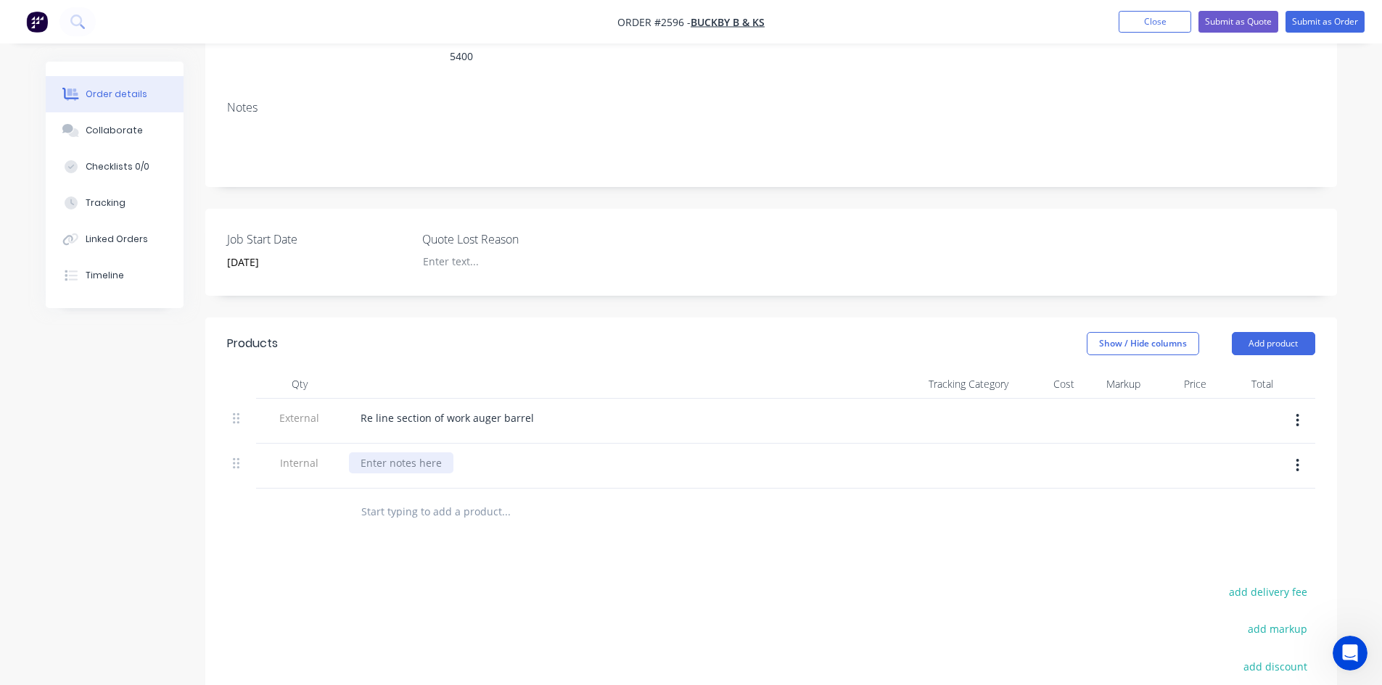
click at [419, 453] on div at bounding box center [401, 463] width 104 height 21
drag, startPoint x: 776, startPoint y: 445, endPoint x: 822, endPoint y: 449, distance: 46.6
click at [777, 453] on div "Auger coming in approx 10" diam, worn in section, check if better to roll and i…" at bounding box center [591, 463] width 484 height 21
click at [817, 453] on div "Auger coming in approx 10" diam, worn in section, check if better to roll and i…" at bounding box center [593, 463] width 489 height 21
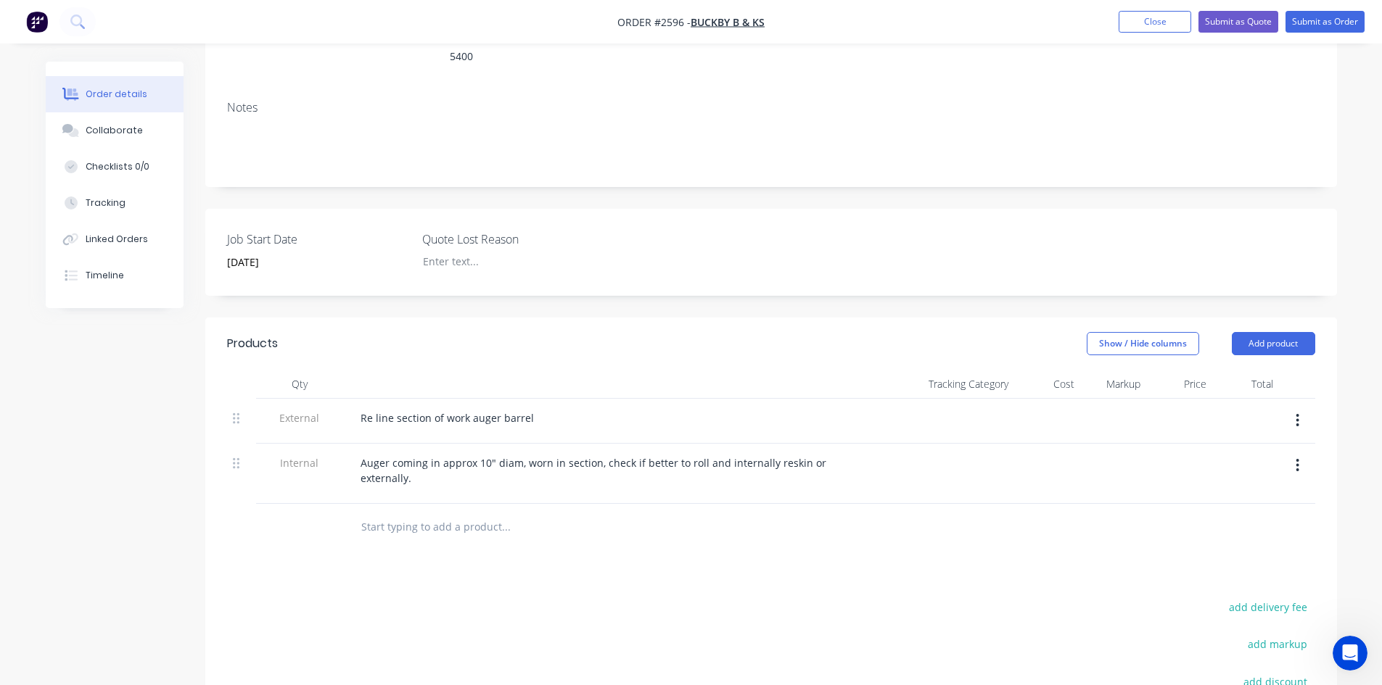
click at [406, 513] on input "text" at bounding box center [505, 527] width 290 height 29
click at [1275, 332] on button "Add product" at bounding box center [1272, 343] width 83 height 23
click at [470, 513] on input "text" at bounding box center [505, 527] width 290 height 29
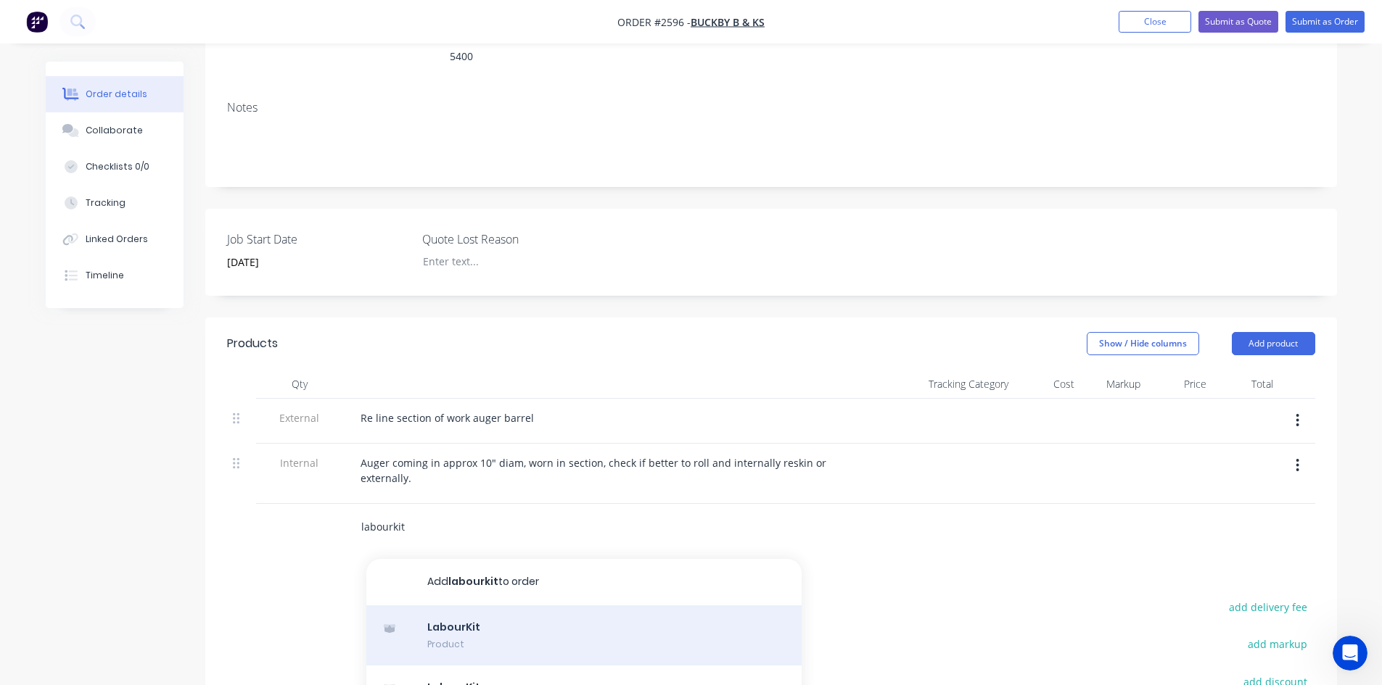
type input "labourkit"
click at [457, 606] on div "LabourKit Product" at bounding box center [583, 636] width 435 height 61
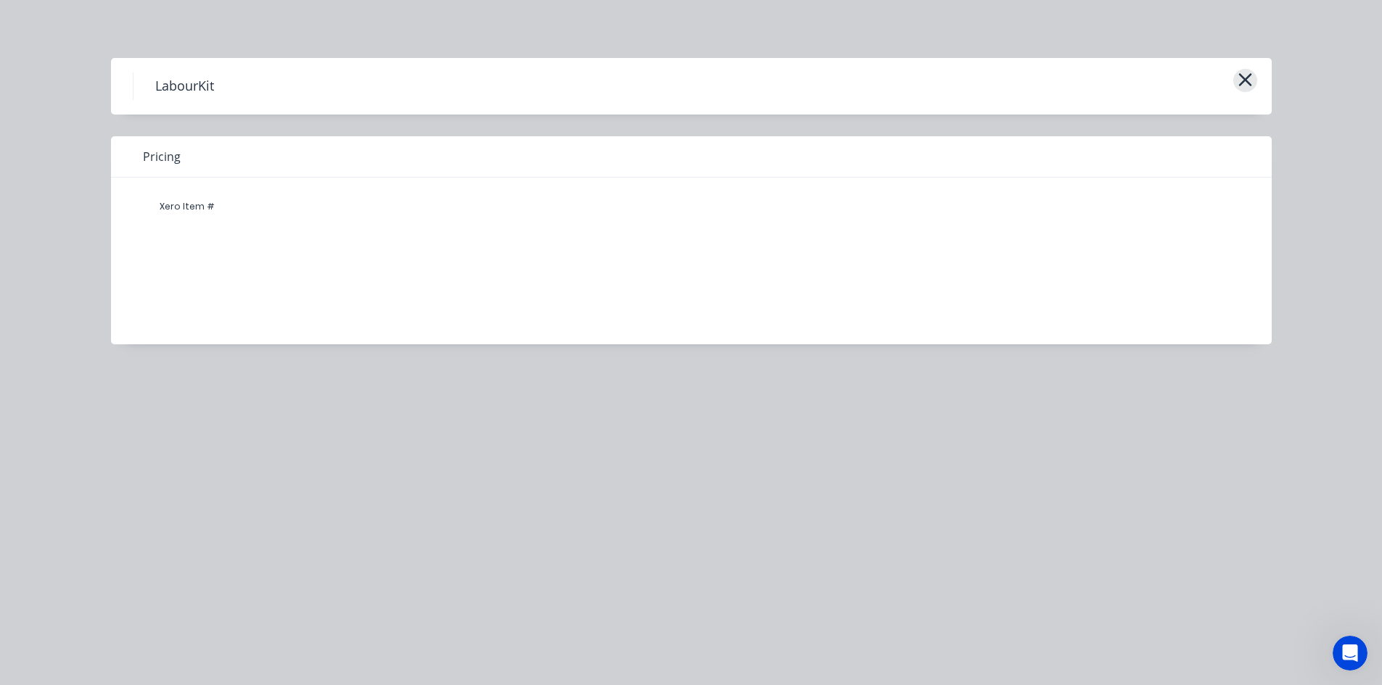
click at [1242, 78] on icon "button" at bounding box center [1244, 79] width 13 height 13
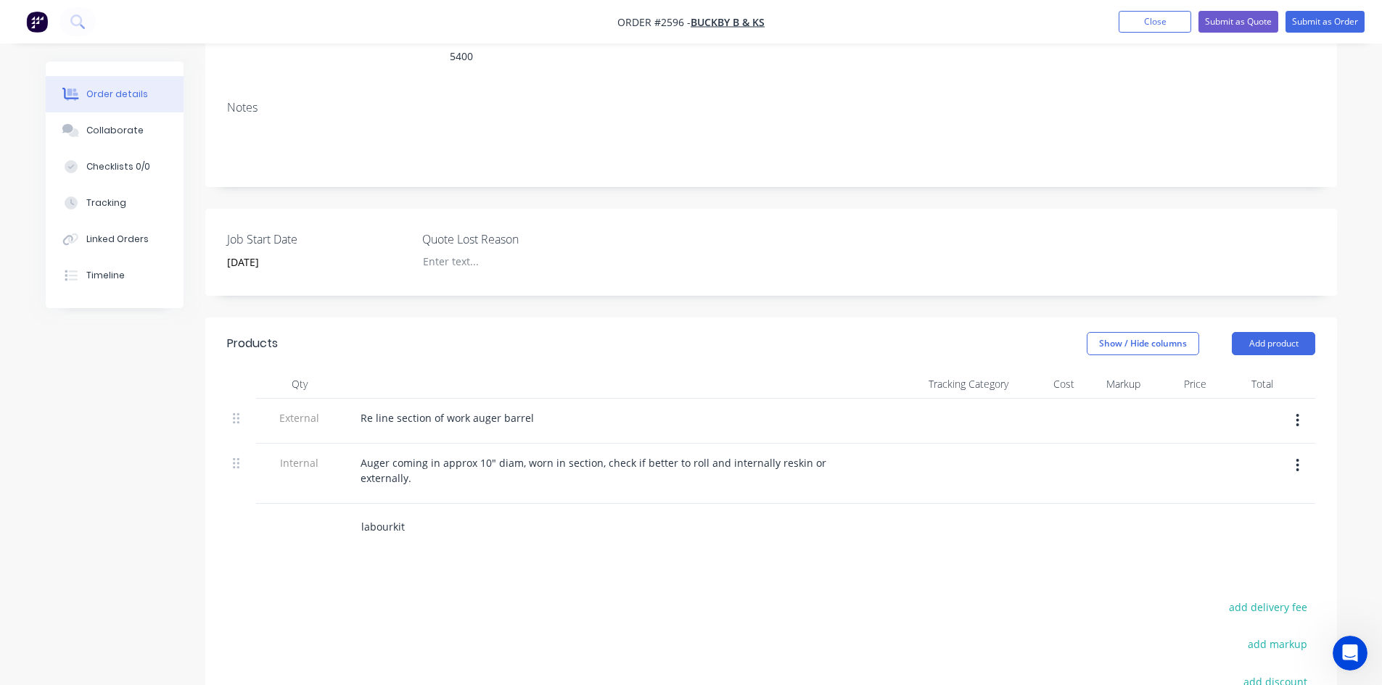
click at [427, 513] on input "labourkit" at bounding box center [505, 527] width 290 height 29
click at [463, 671] on div "LabourKit Product Kit" at bounding box center [583, 696] width 435 height 61
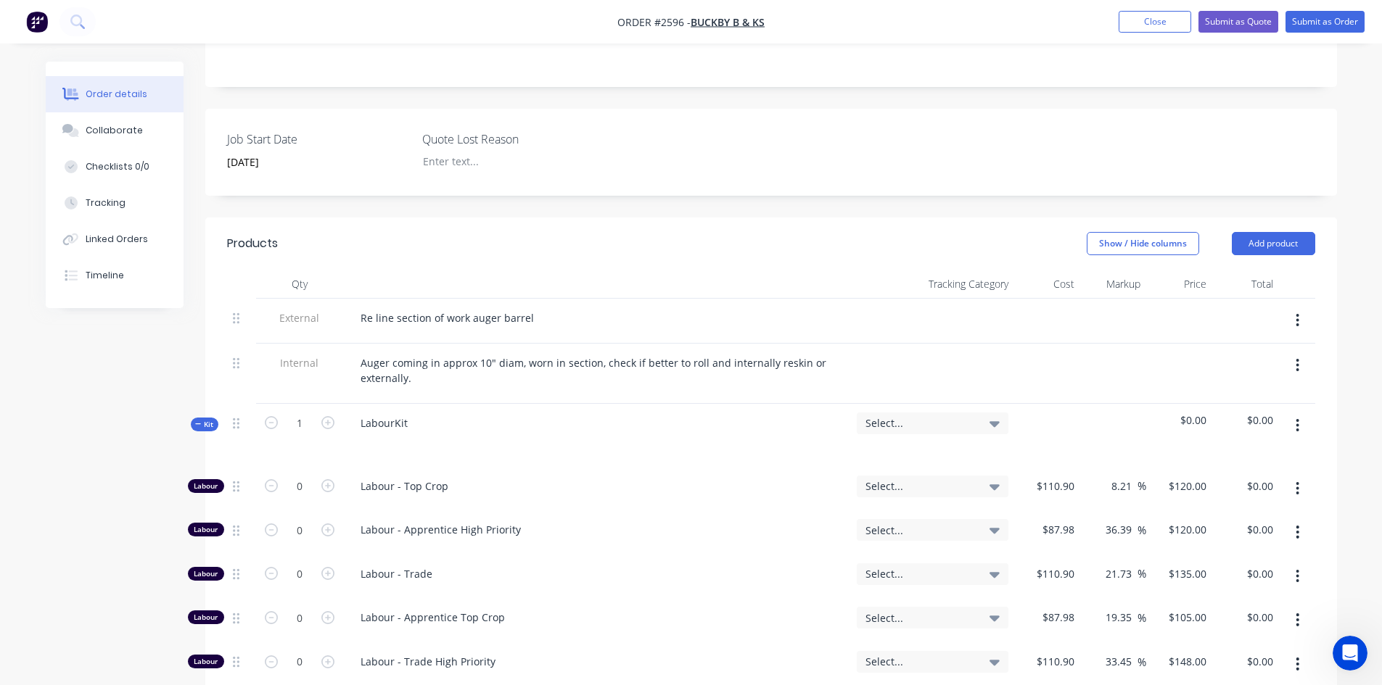
scroll to position [435, 0]
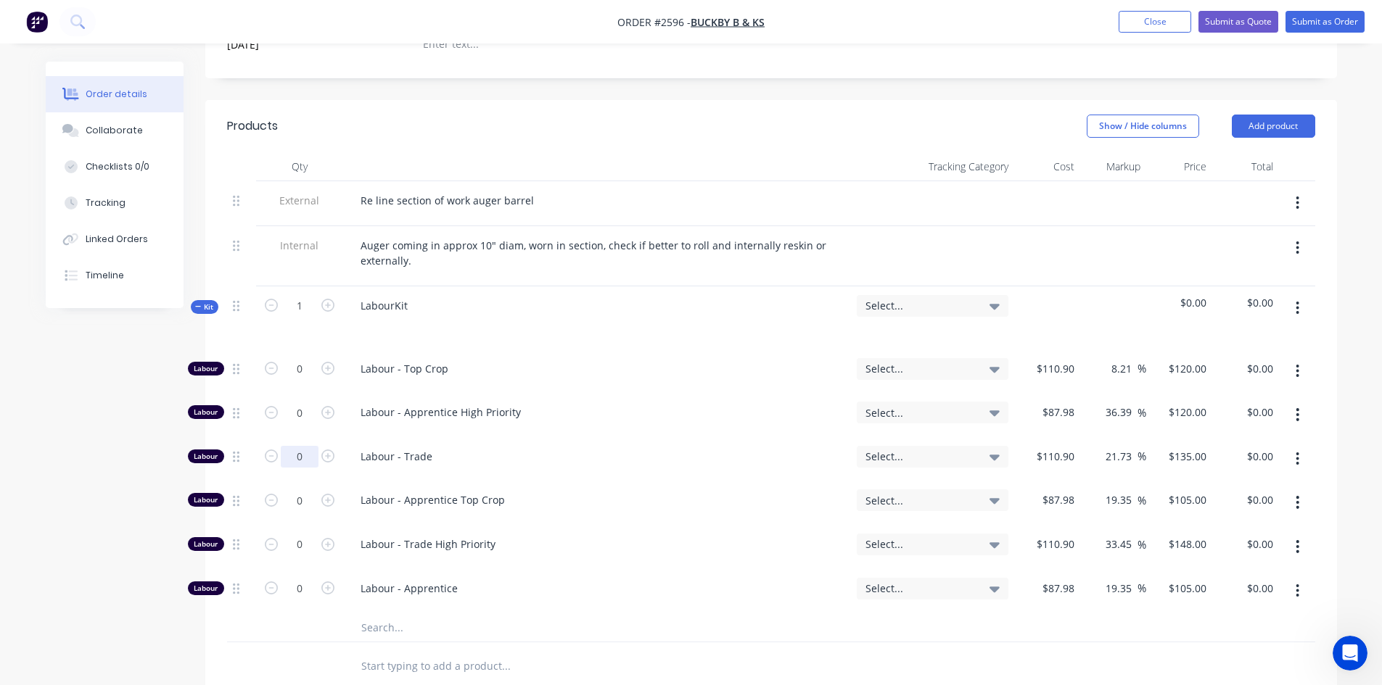
click at [312, 380] on input "0" at bounding box center [300, 369] width 38 height 22
type input "8"
type input "$1,080.00"
click at [648, 643] on div at bounding box center [604, 666] width 522 height 47
click at [197, 303] on icon at bounding box center [198, 306] width 7 height 7
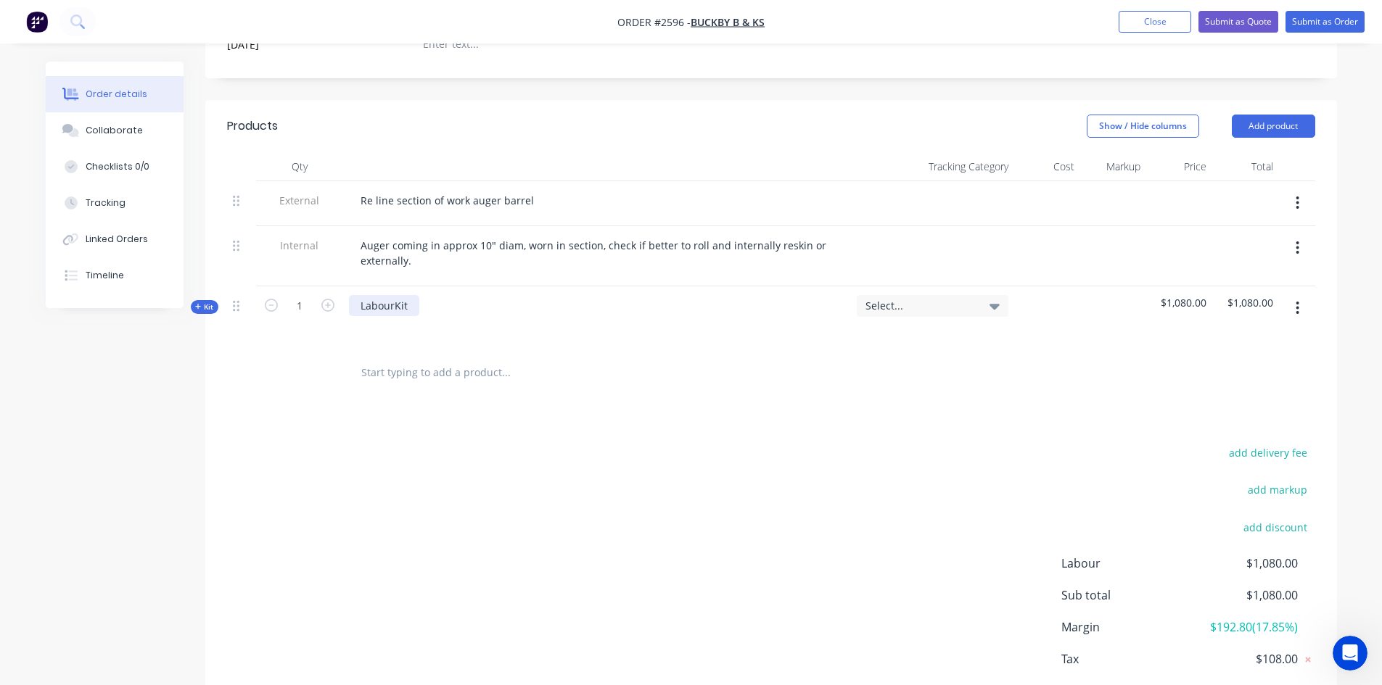
drag, startPoint x: 438, startPoint y: 281, endPoint x: 408, endPoint y: 284, distance: 30.6
click at [427, 286] on div "LabourKit" at bounding box center [597, 317] width 508 height 63
drag, startPoint x: 408, startPoint y: 284, endPoint x: 395, endPoint y: 286, distance: 12.5
click at [395, 295] on div "LabourKit" at bounding box center [384, 305] width 70 height 21
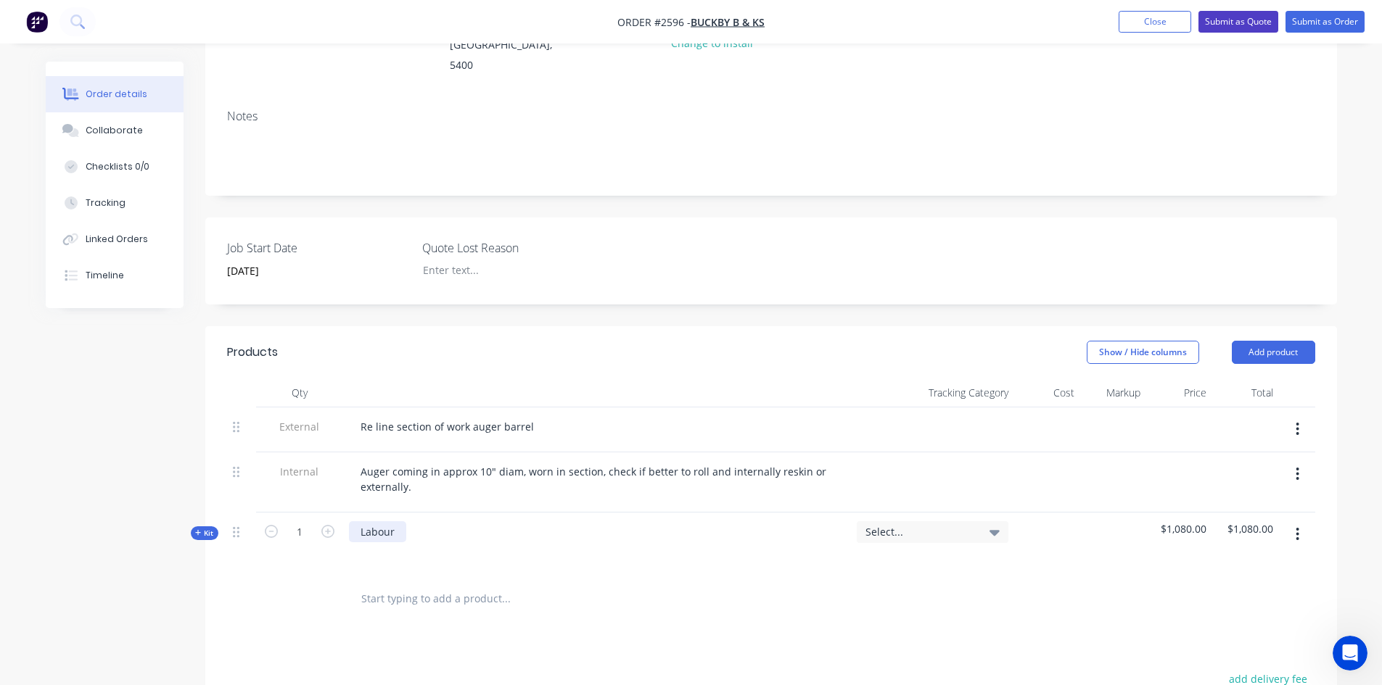
scroll to position [61, 0]
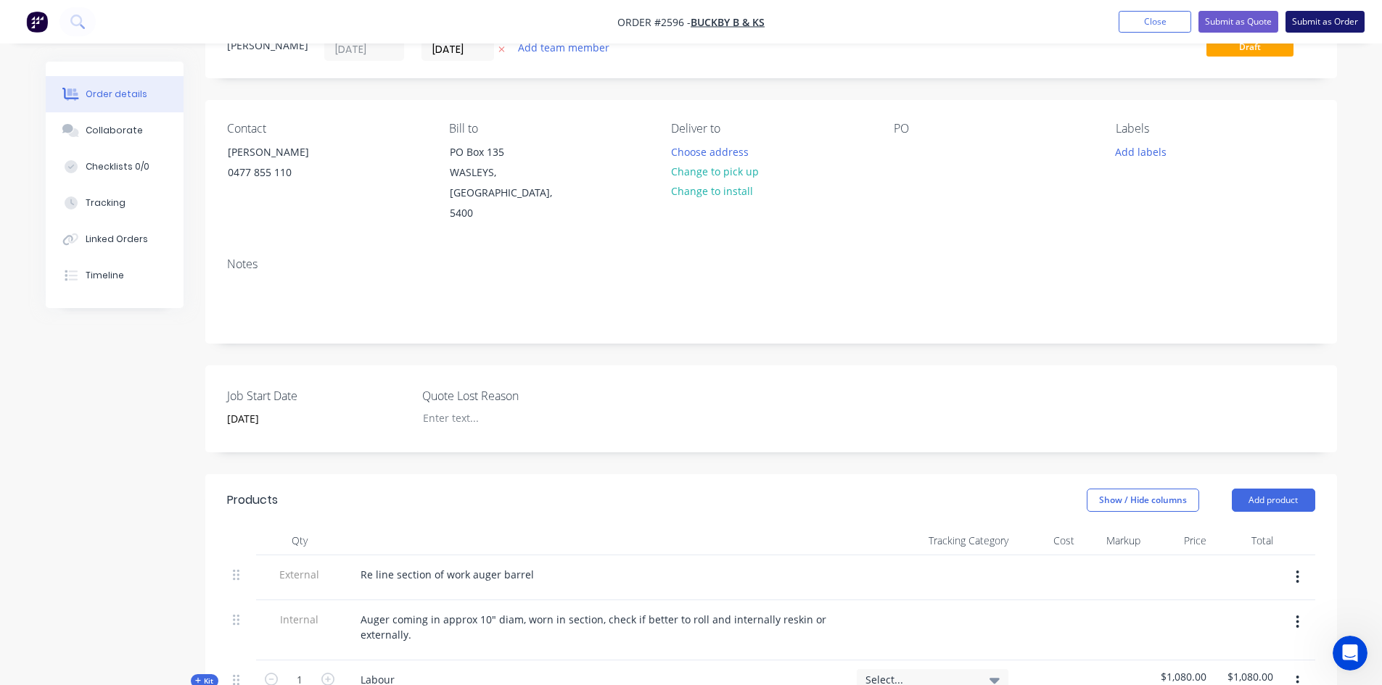
click at [1308, 17] on button "Submit as Order" at bounding box center [1324, 22] width 79 height 22
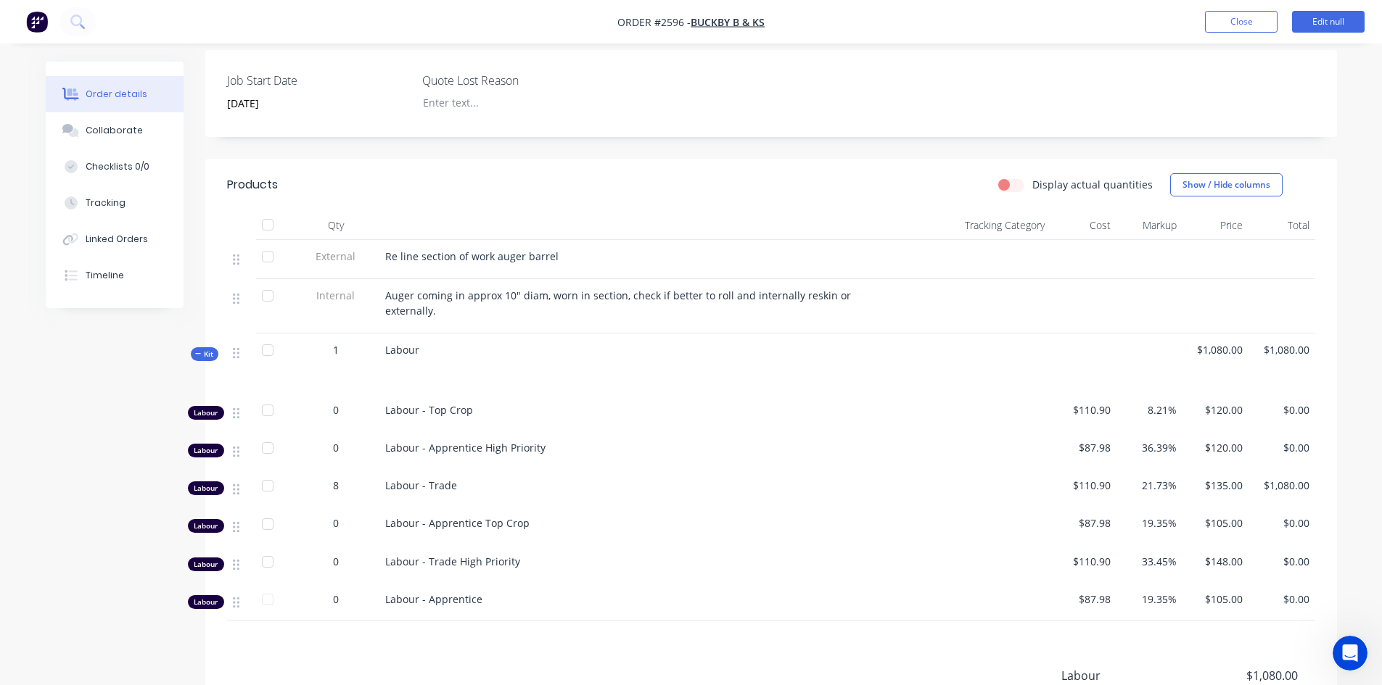
scroll to position [363, 0]
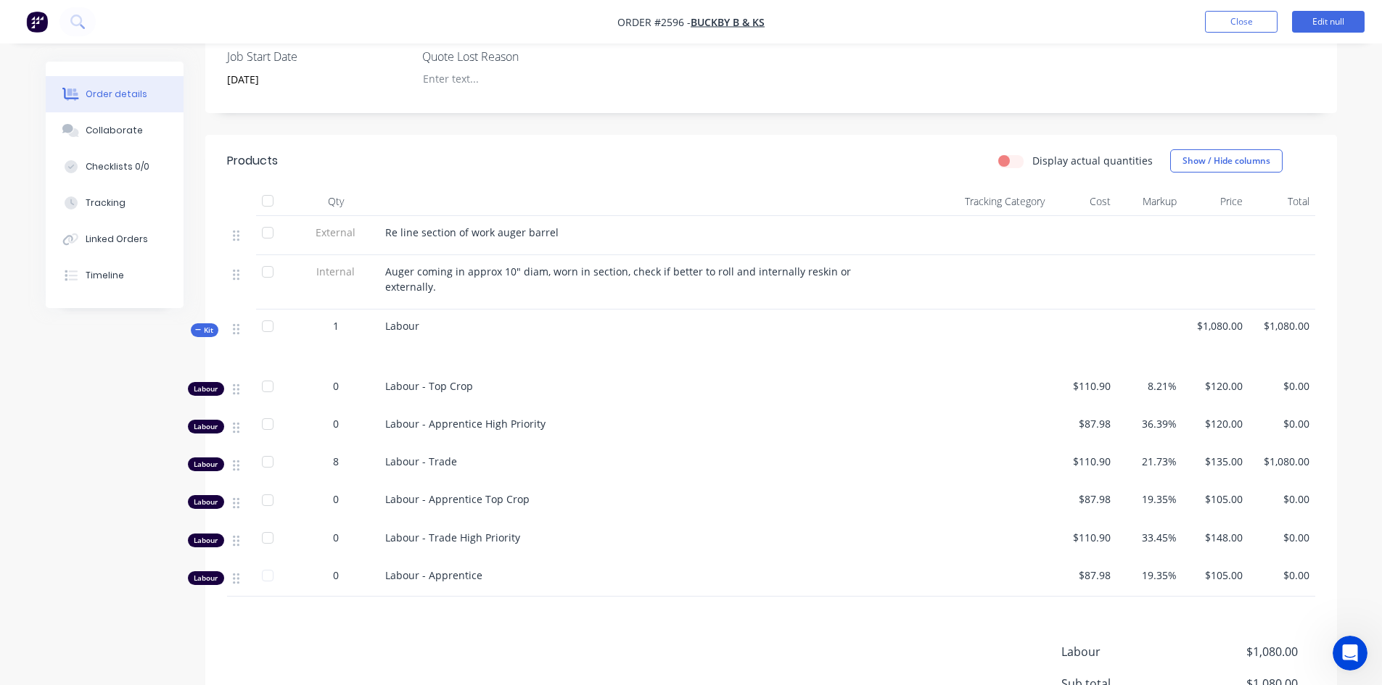
click at [202, 325] on span "Kit" at bounding box center [204, 330] width 19 height 11
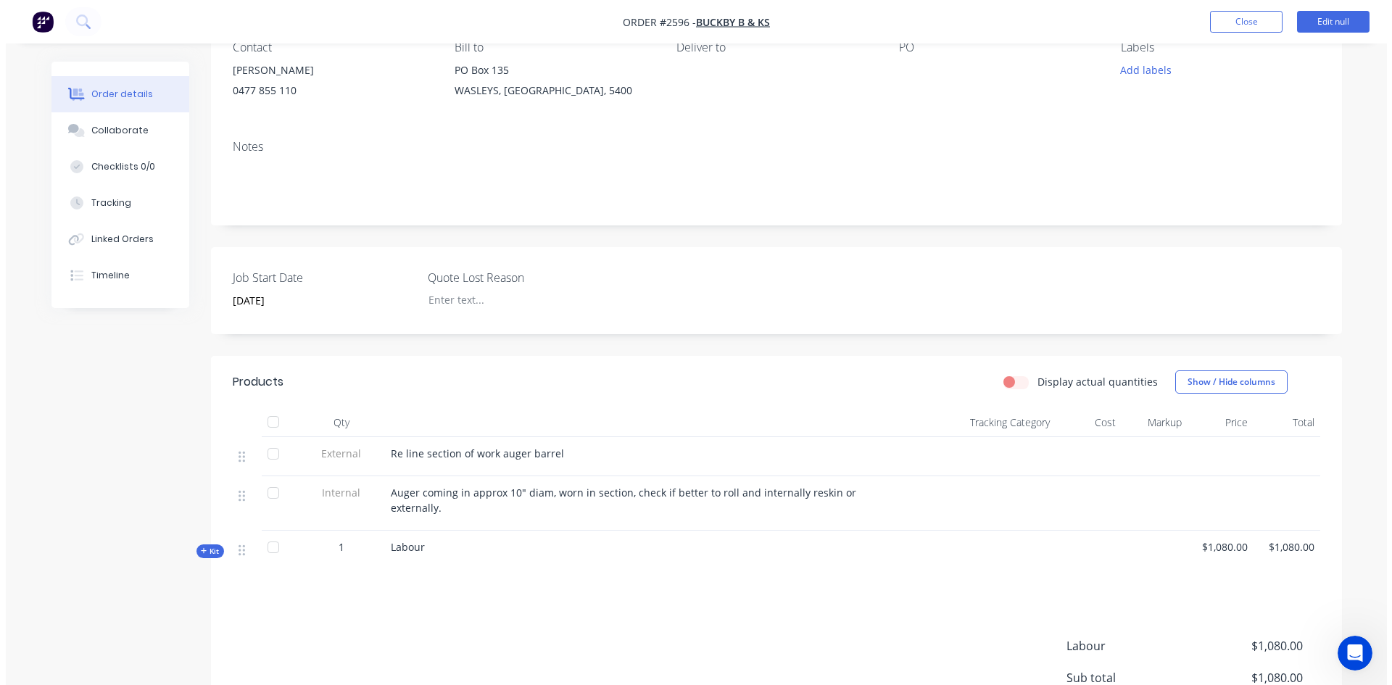
scroll to position [0, 0]
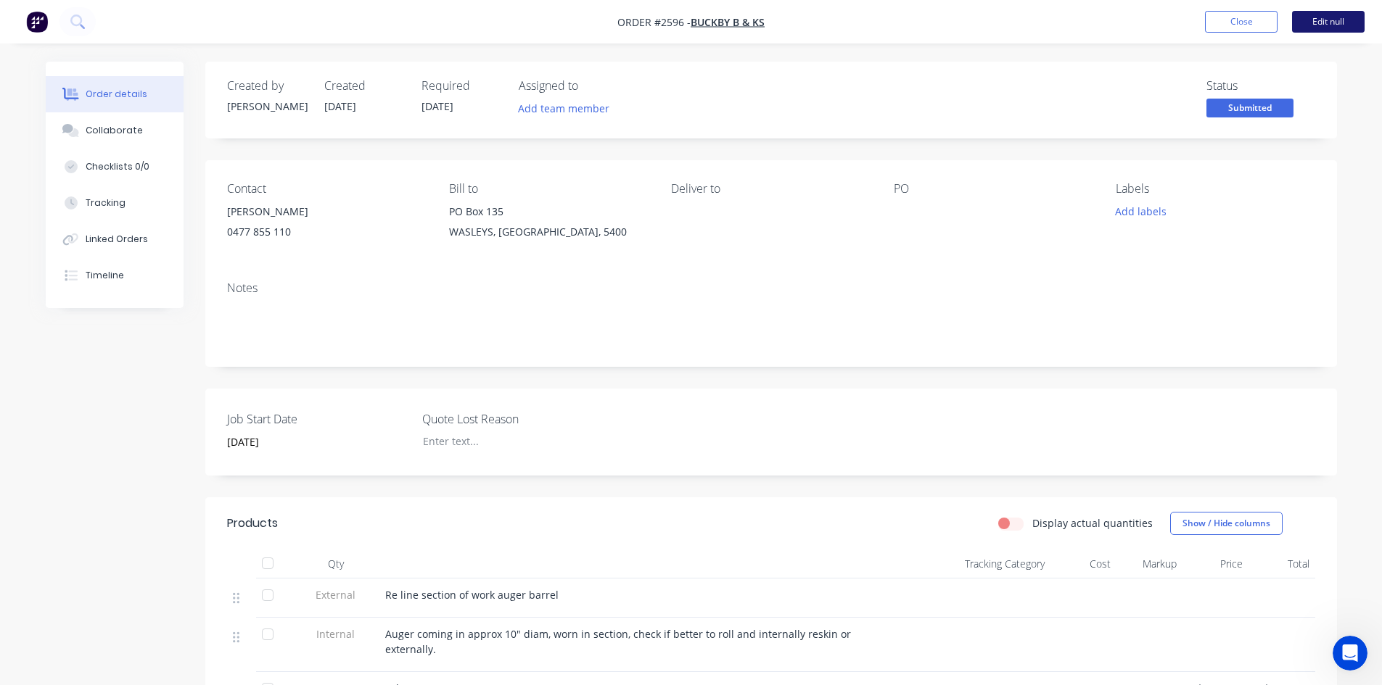
click at [1336, 22] on button "Edit null" at bounding box center [1328, 22] width 73 height 22
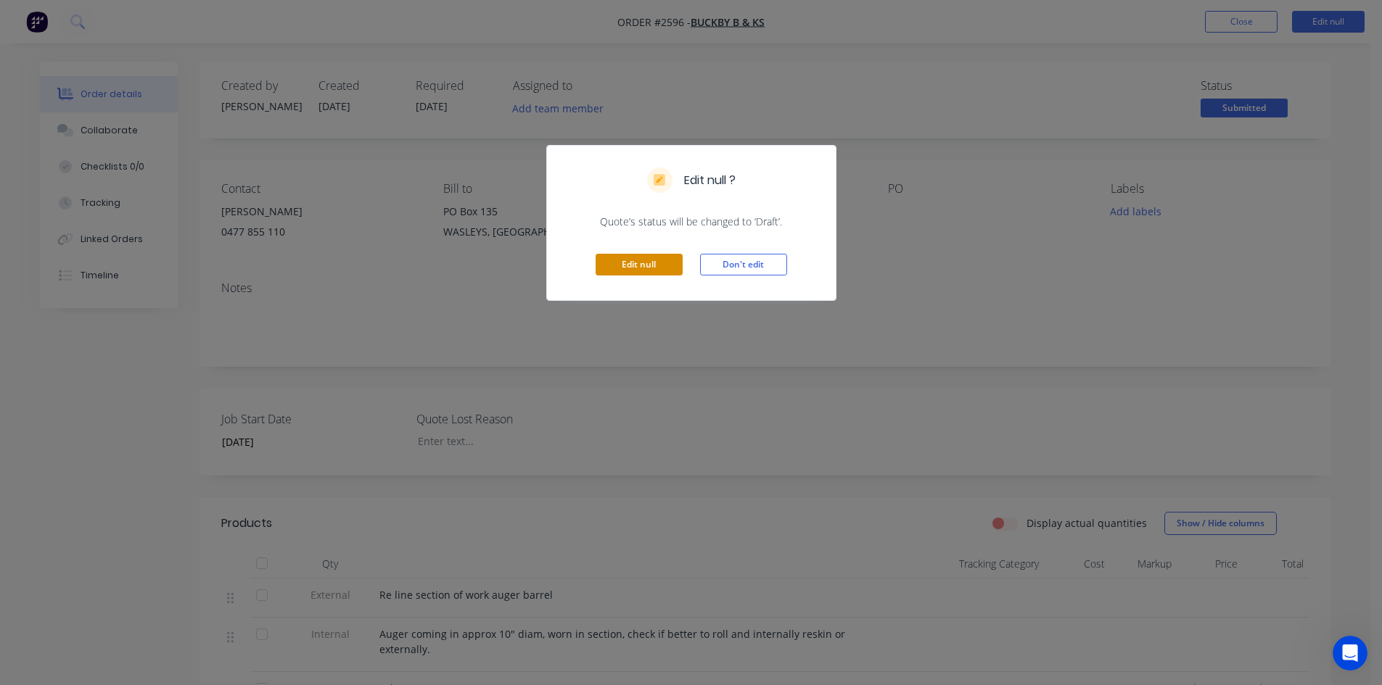
click at [630, 264] on button "Edit null" at bounding box center [638, 265] width 87 height 22
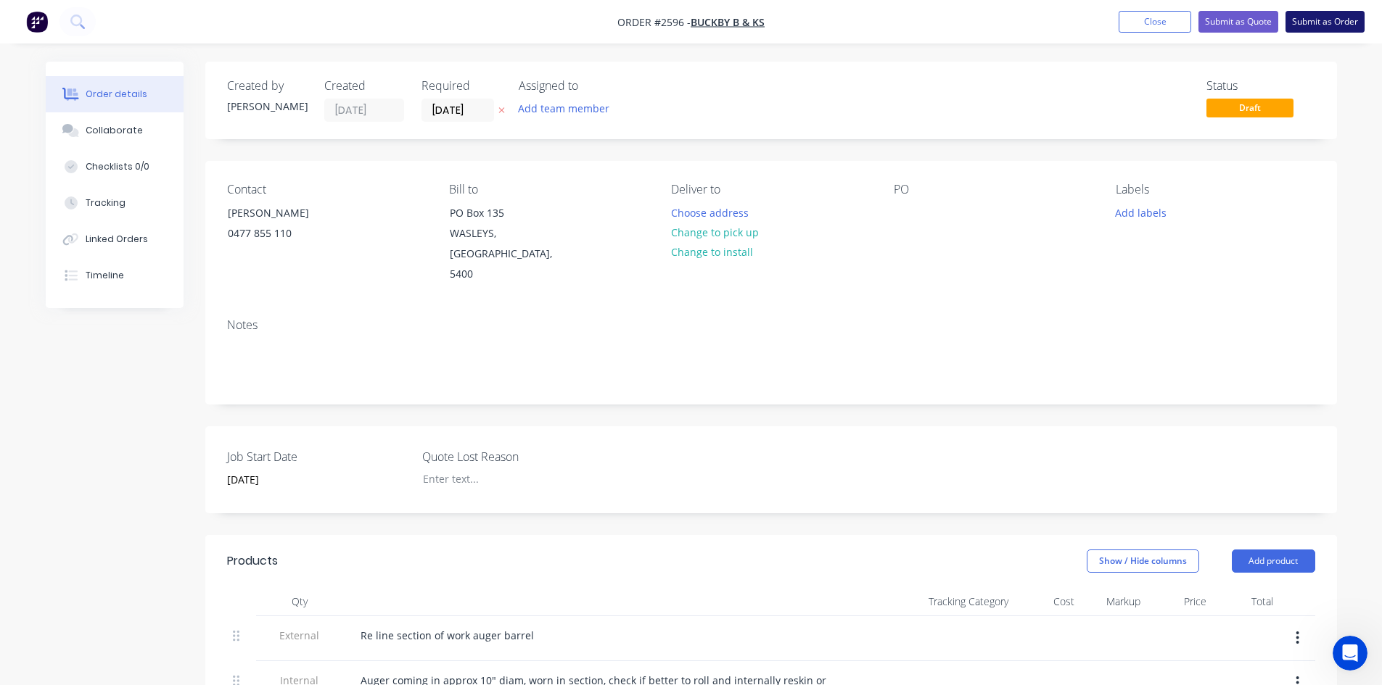
click at [1292, 20] on button "Submit as Order" at bounding box center [1324, 22] width 79 height 22
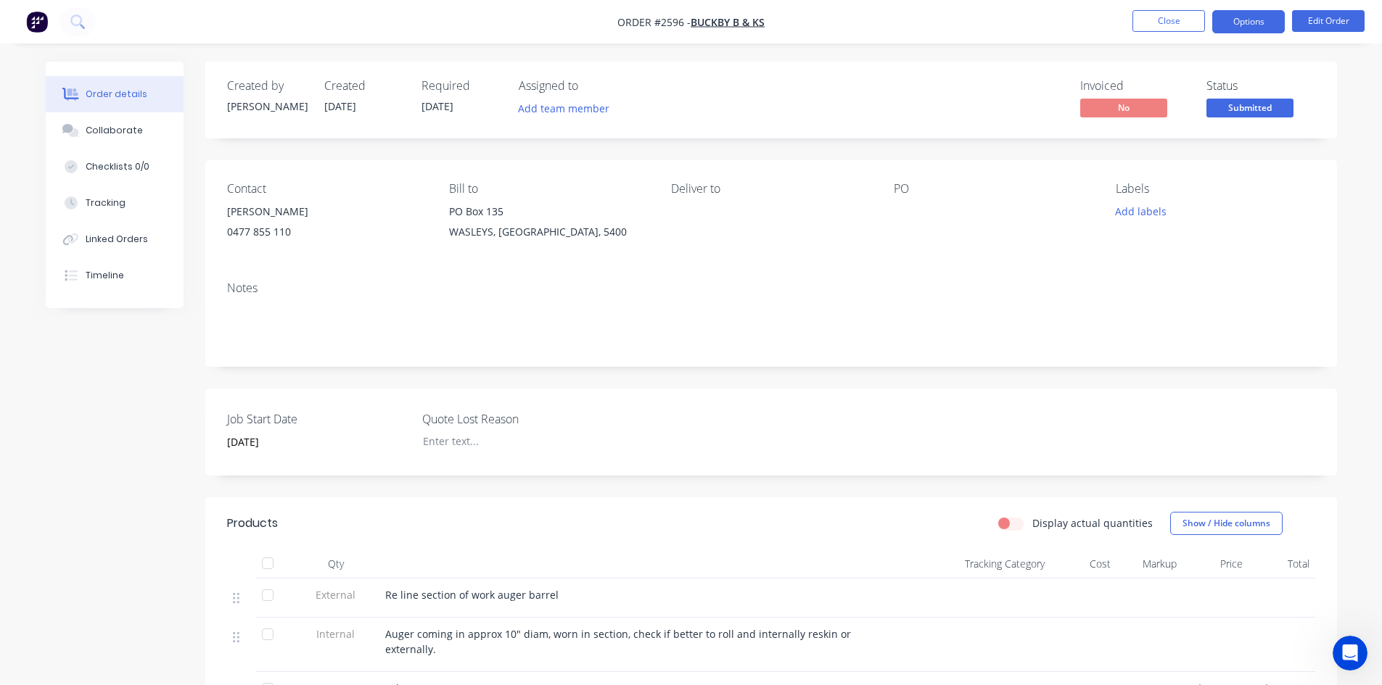
click at [1247, 30] on button "Options" at bounding box center [1248, 21] width 73 height 23
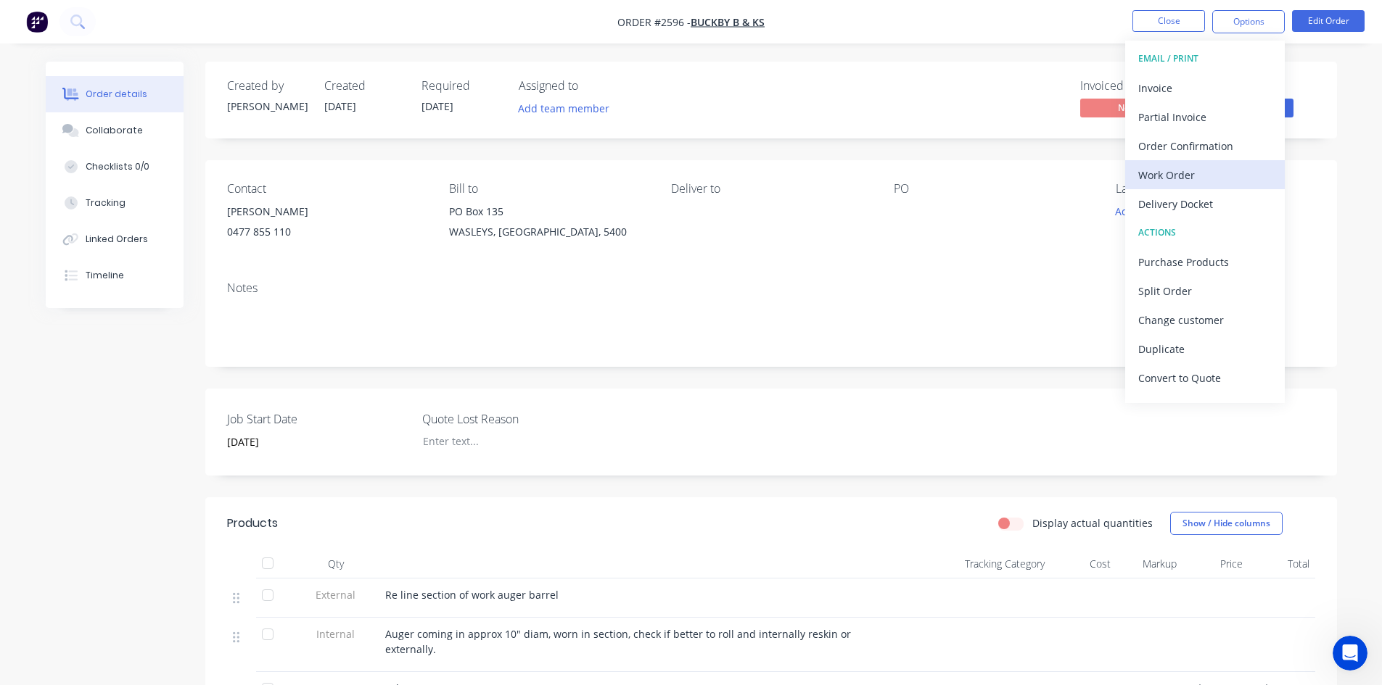
click at [1231, 180] on div "Work Order" at bounding box center [1204, 175] width 133 height 21
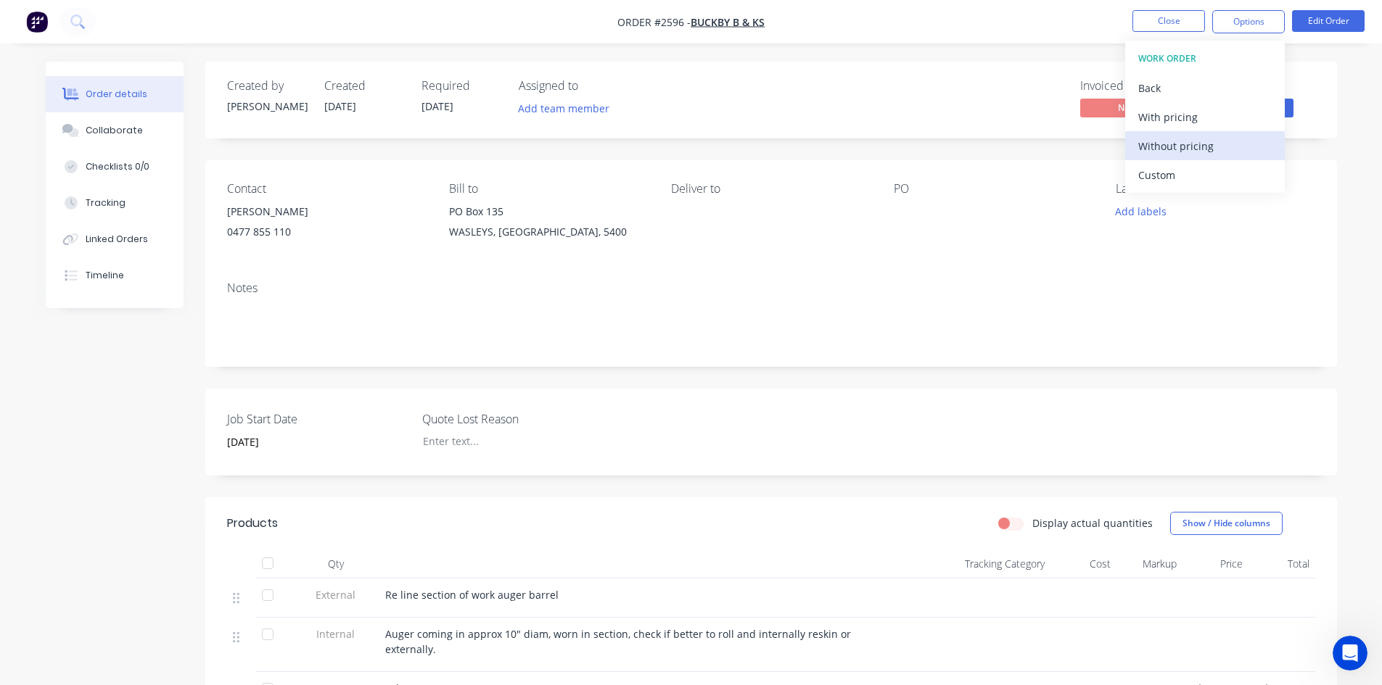
click at [1194, 138] on div "Without pricing" at bounding box center [1204, 146] width 133 height 21
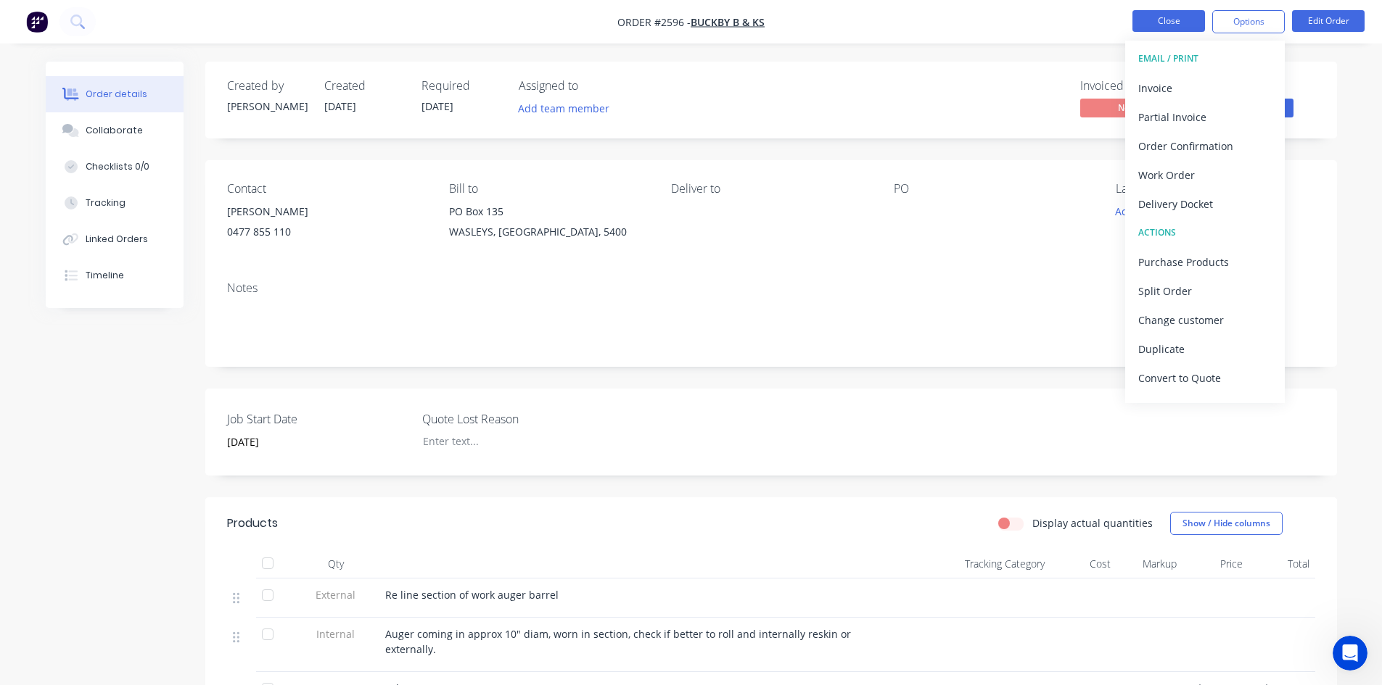
click at [1167, 21] on button "Close" at bounding box center [1168, 21] width 73 height 22
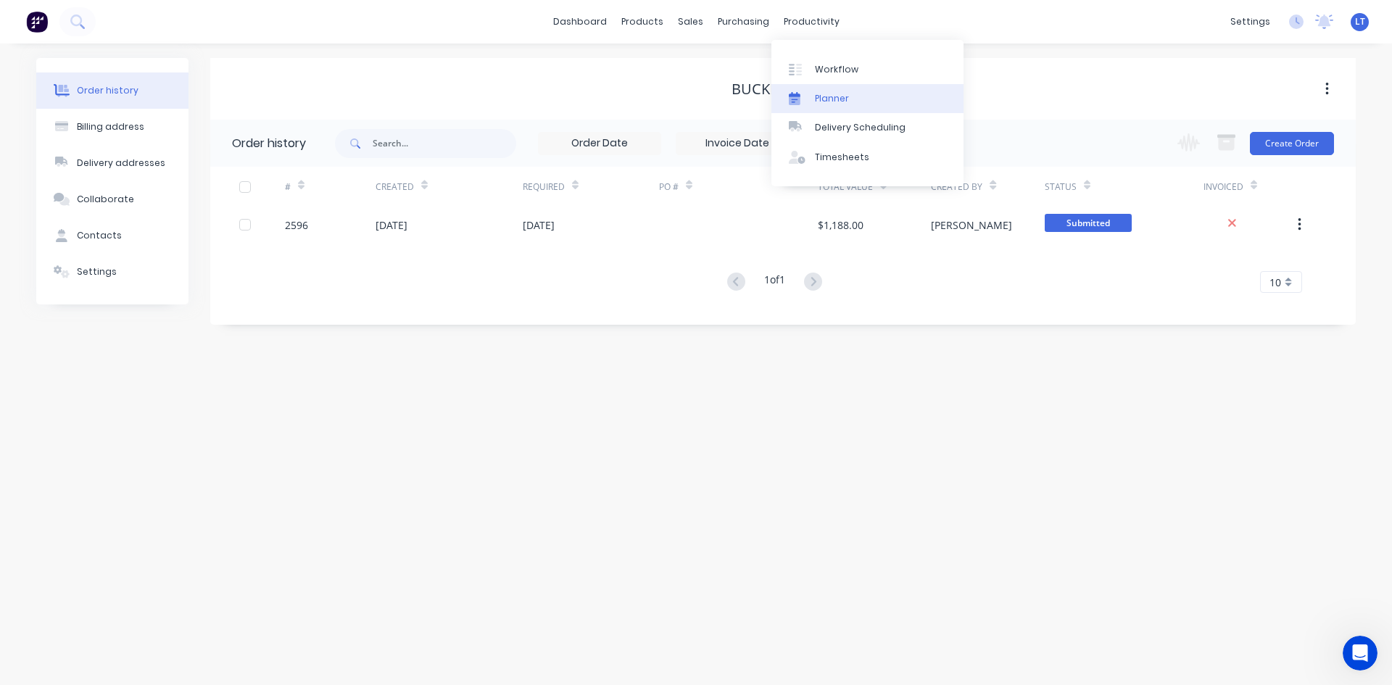
click at [837, 94] on div "Planner" at bounding box center [832, 98] width 34 height 13
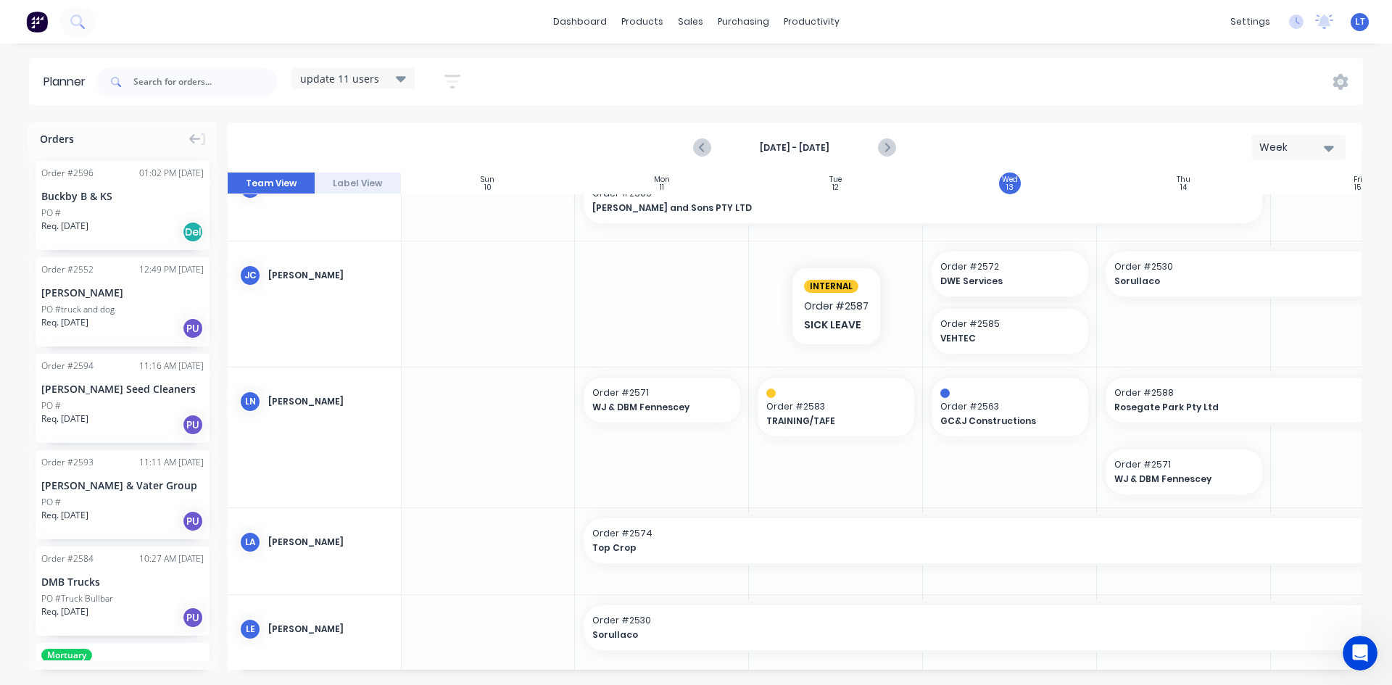
scroll to position [218, 1]
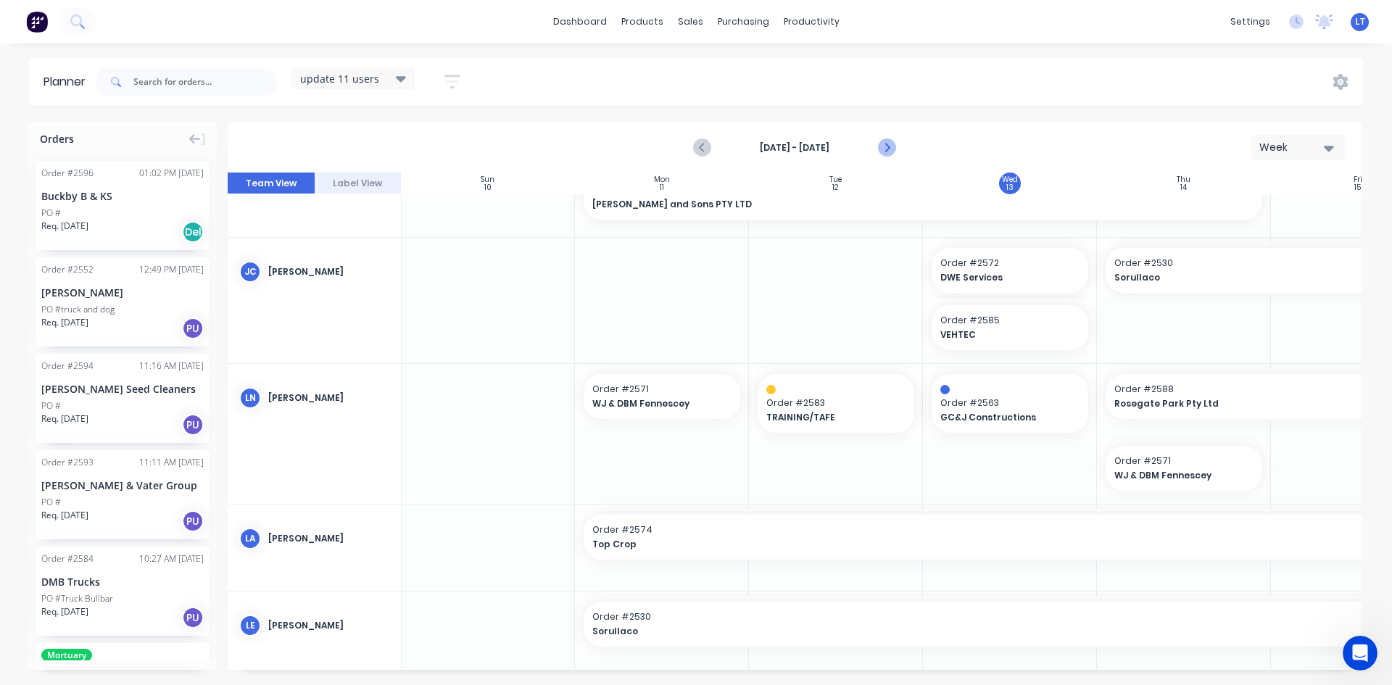
click at [885, 147] on icon "Next page" at bounding box center [886, 147] width 17 height 17
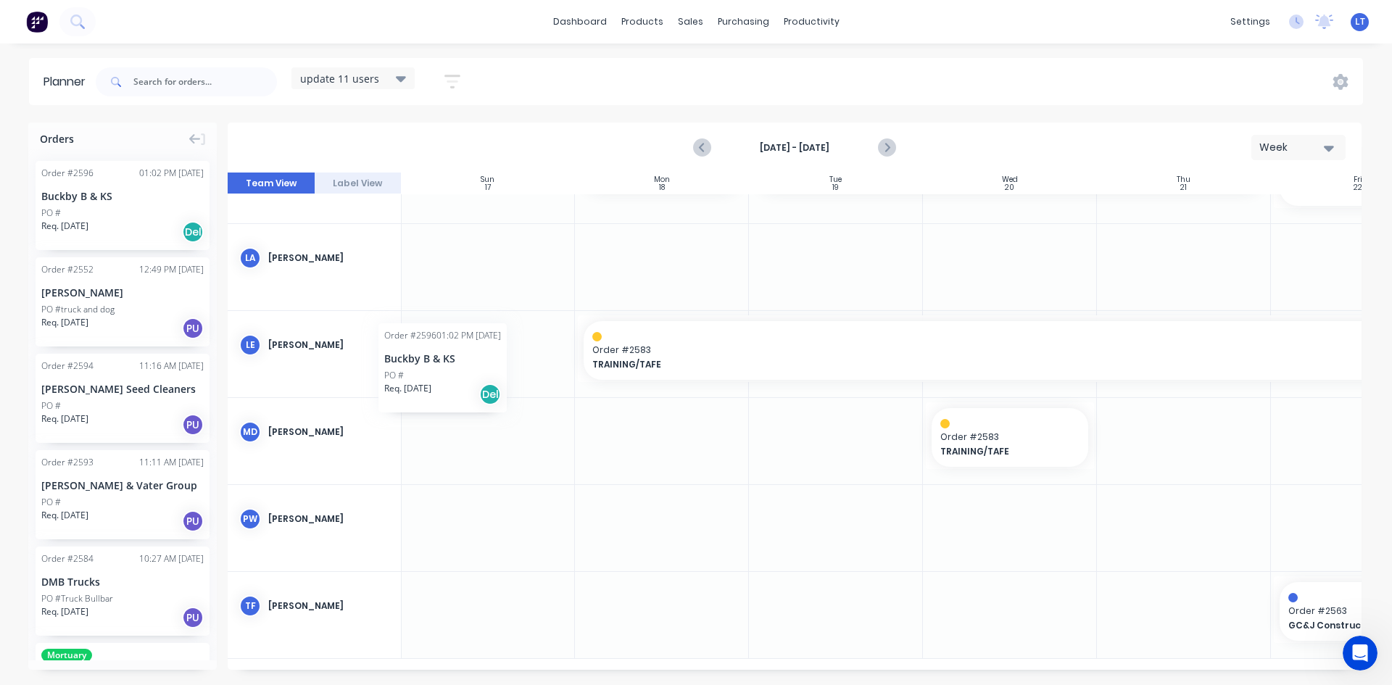
scroll to position [411, 0]
drag, startPoint x: 113, startPoint y: 215, endPoint x: 1242, endPoint y: 549, distance: 1176.9
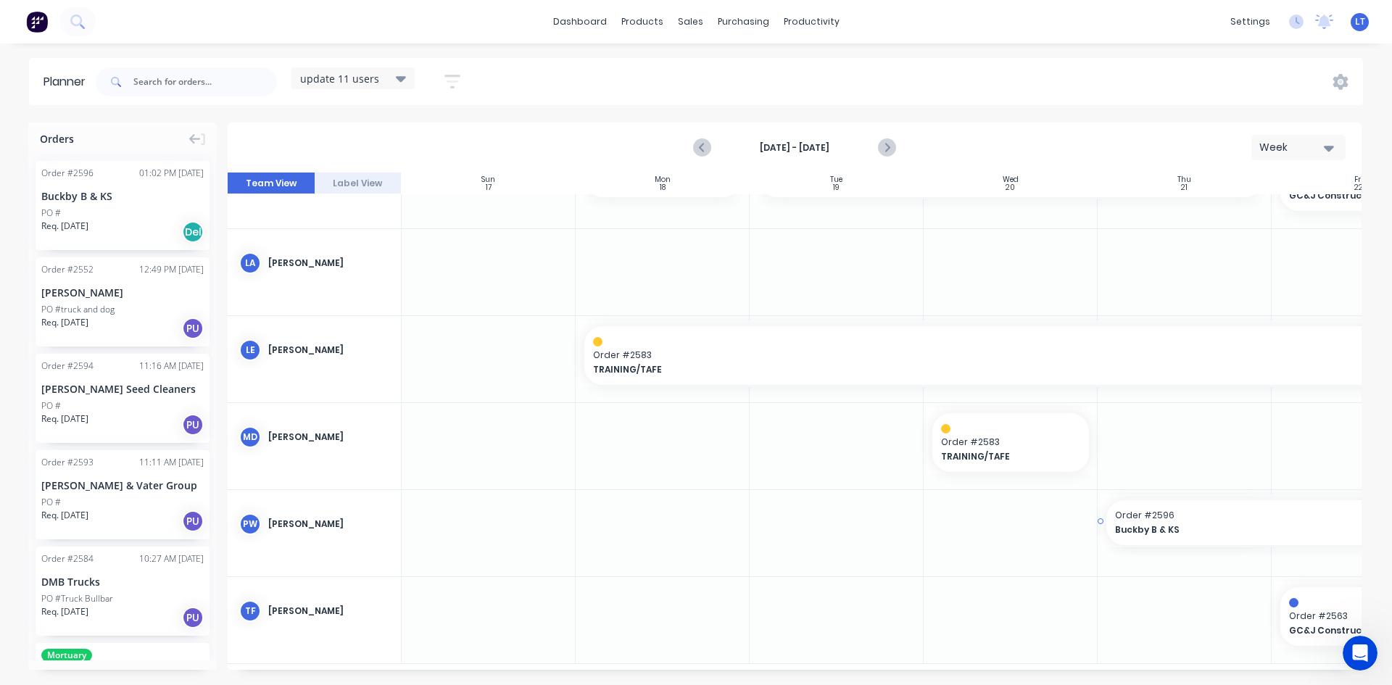
drag, startPoint x: 1269, startPoint y: 520, endPoint x: 1323, endPoint y: 516, distance: 53.8
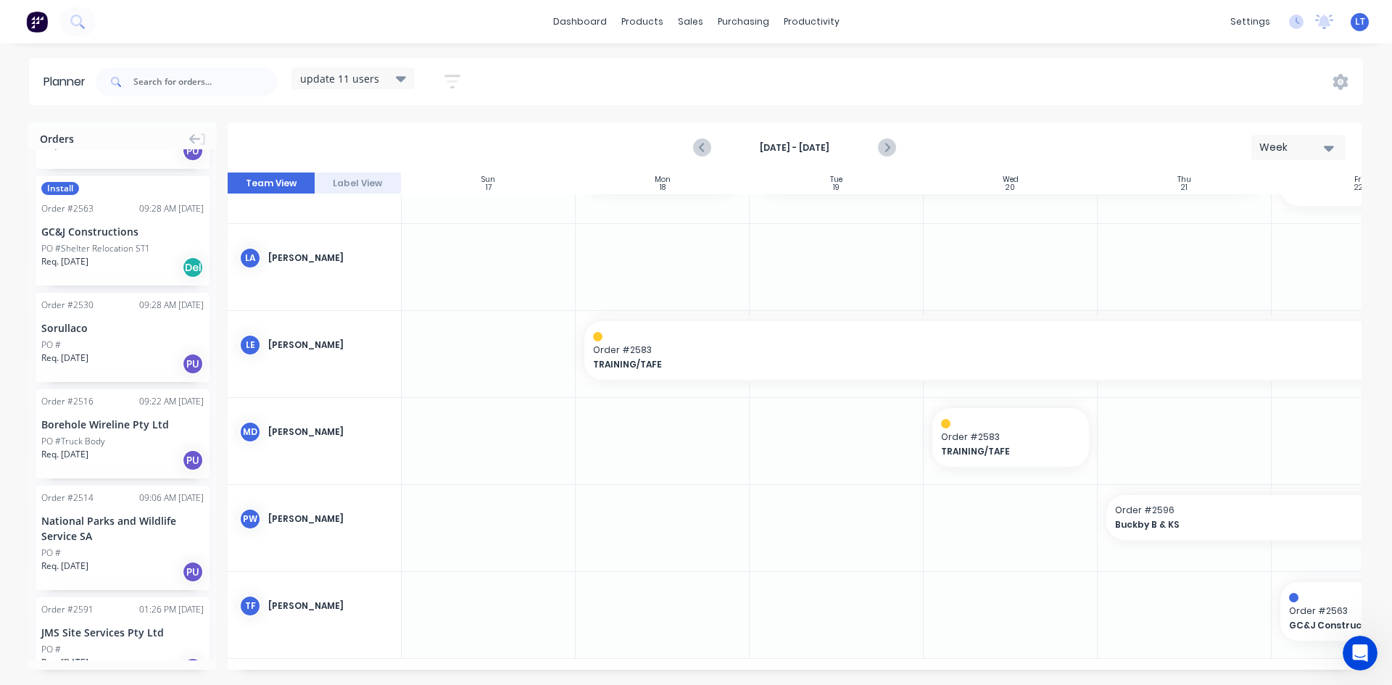
scroll to position [725, 0]
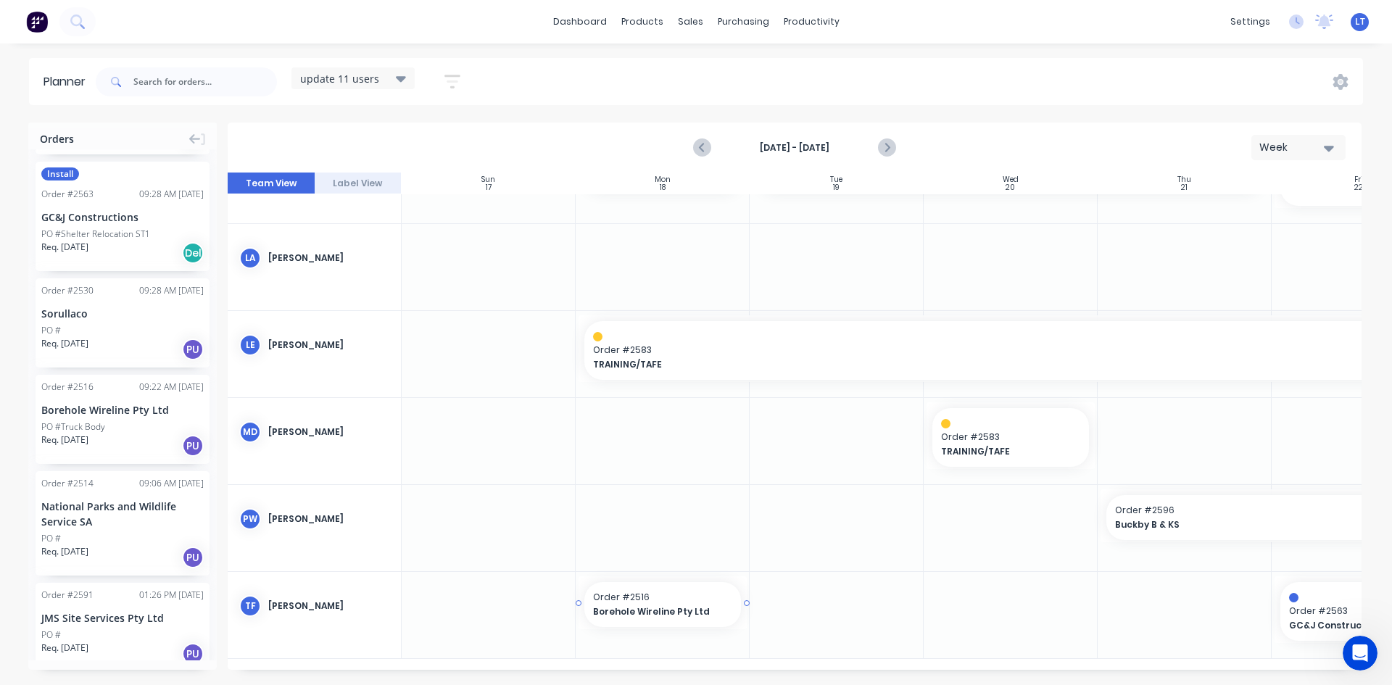
drag, startPoint x: 112, startPoint y: 395, endPoint x: 719, endPoint y: 630, distance: 651.8
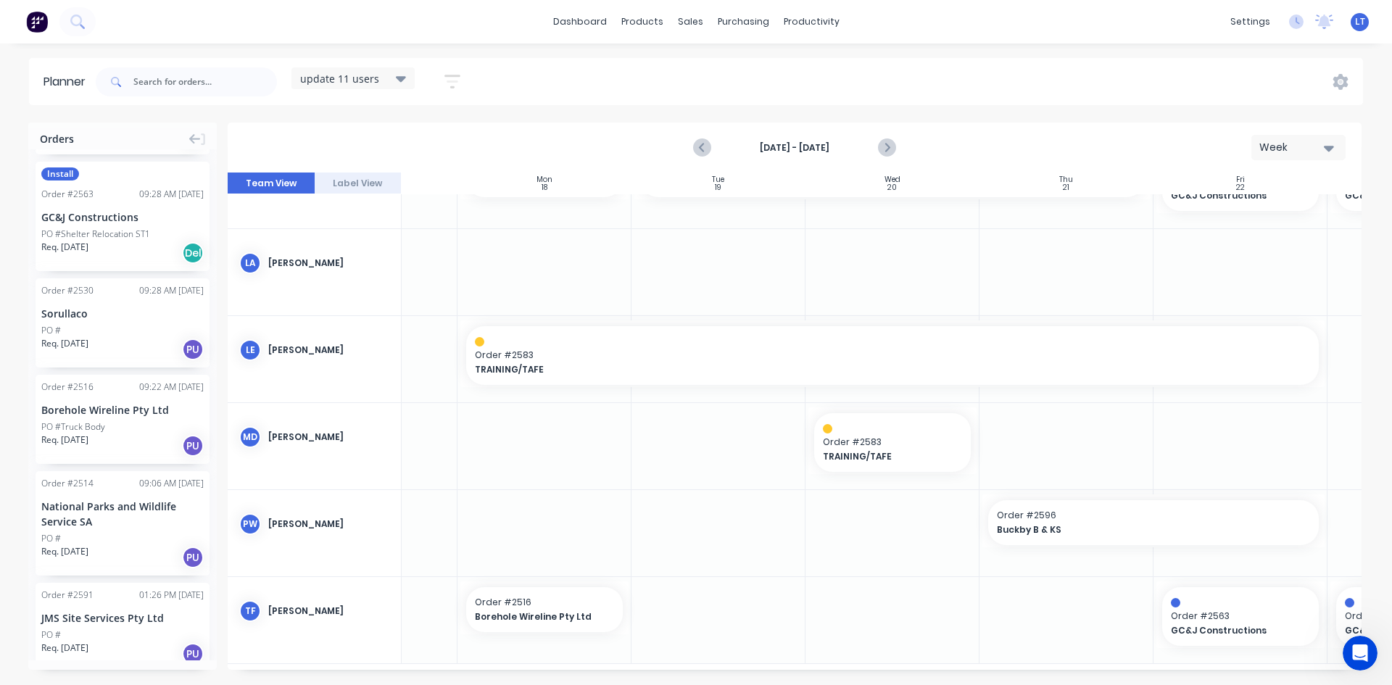
scroll to position [400, 145]
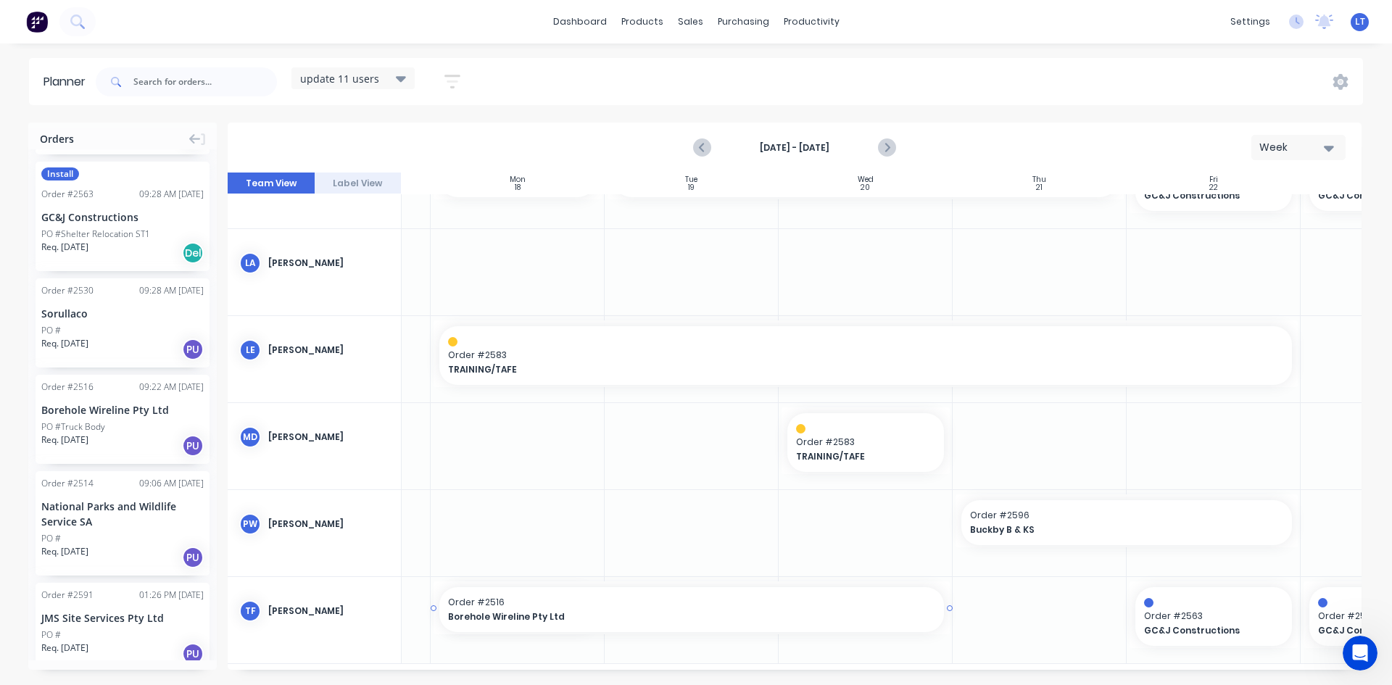
drag, startPoint x: 602, startPoint y: 608, endPoint x: 928, endPoint y: 611, distance: 326.4
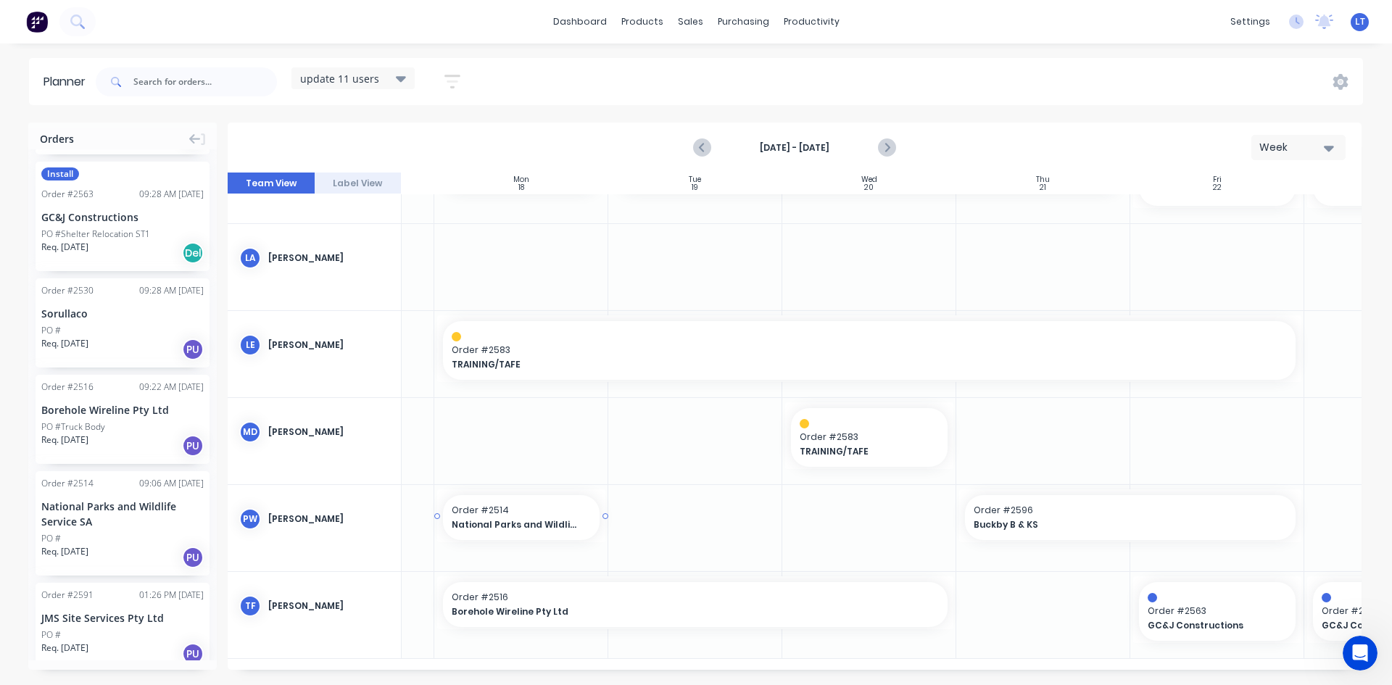
drag, startPoint x: 126, startPoint y: 506, endPoint x: 506, endPoint y: 499, distance: 380.1
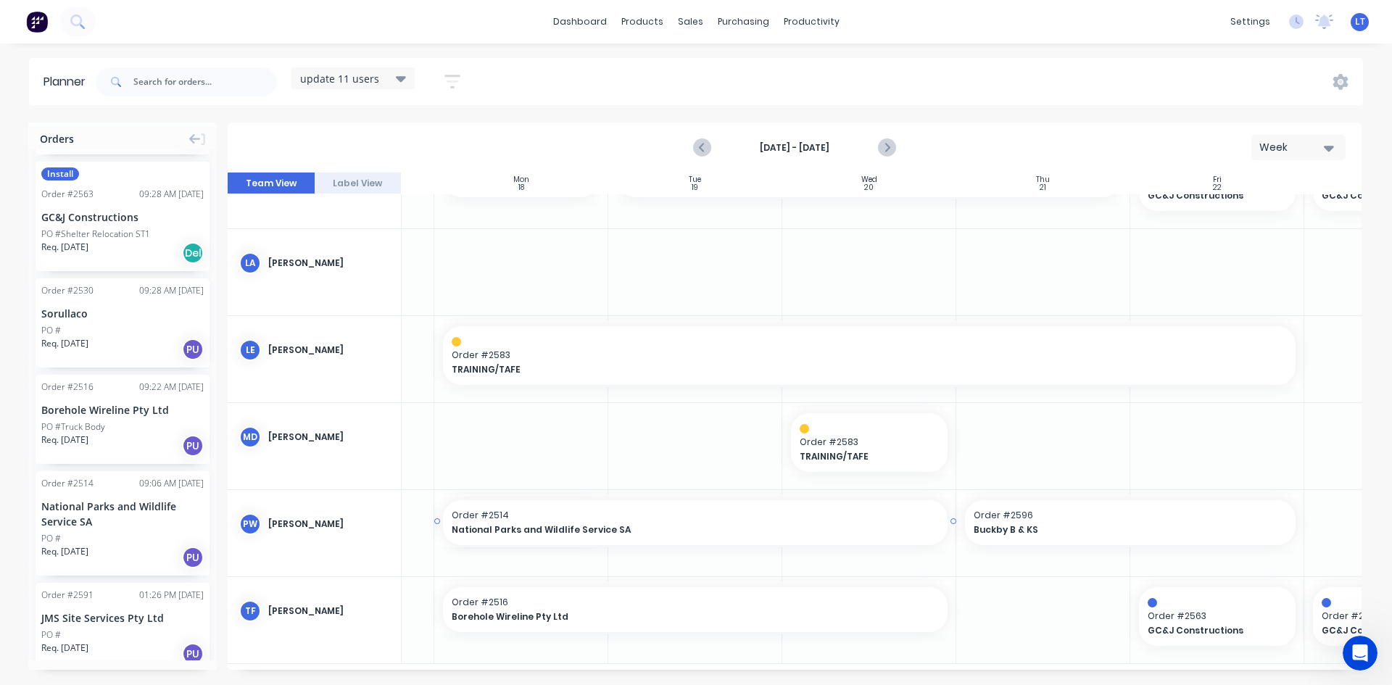
drag, startPoint x: 607, startPoint y: 520, endPoint x: 900, endPoint y: 522, distance: 293.0
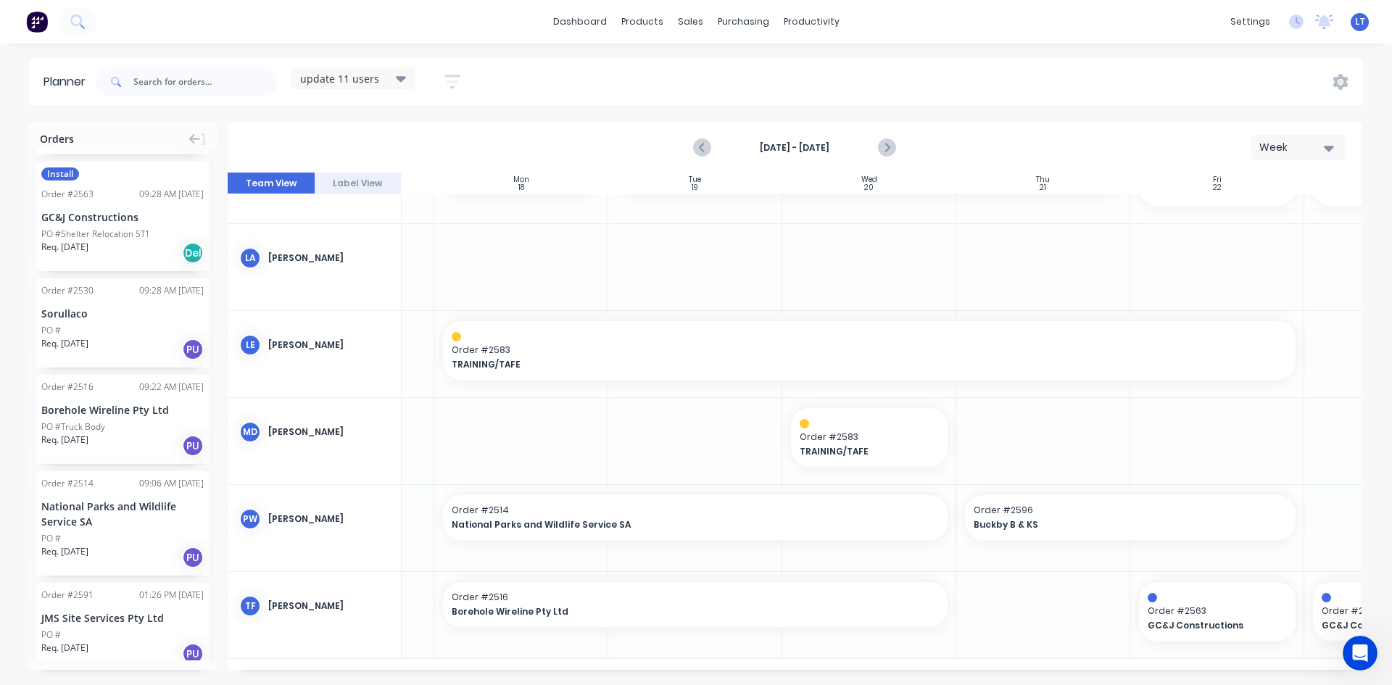
scroll to position [0, 141]
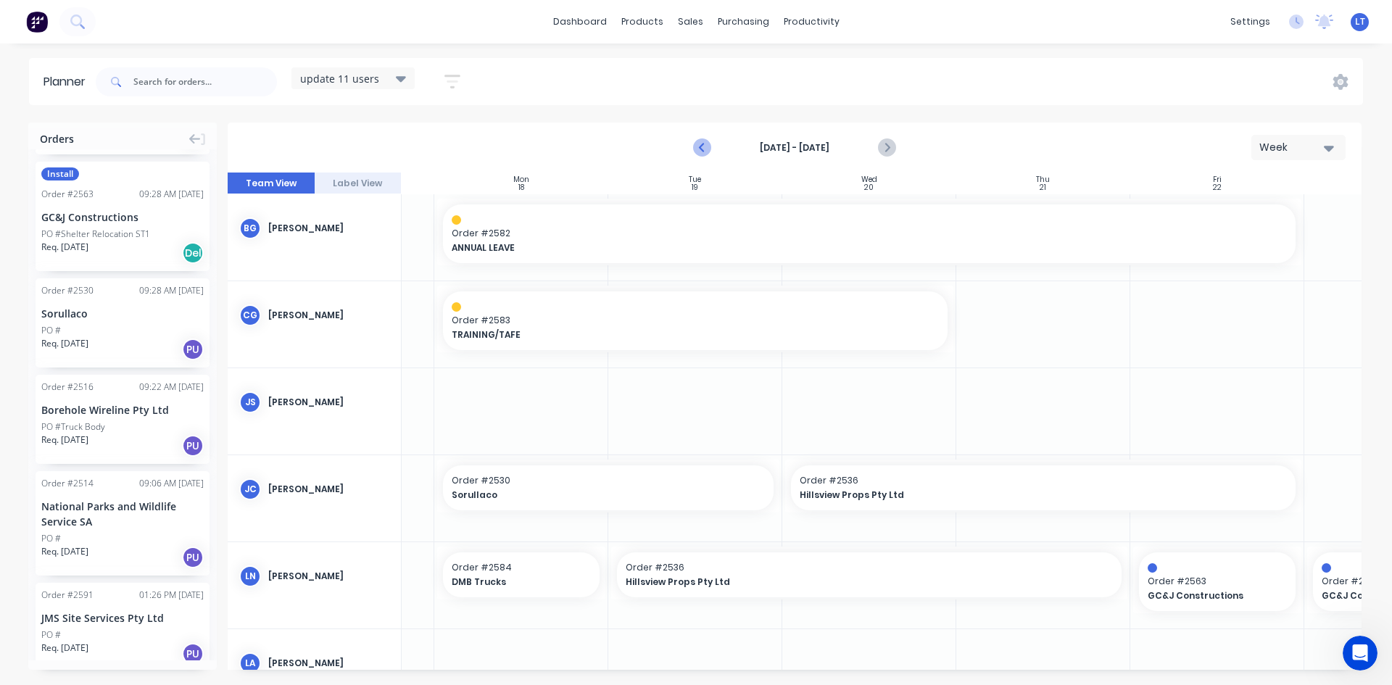
click at [706, 151] on icon "Previous page" at bounding box center [702, 147] width 17 height 17
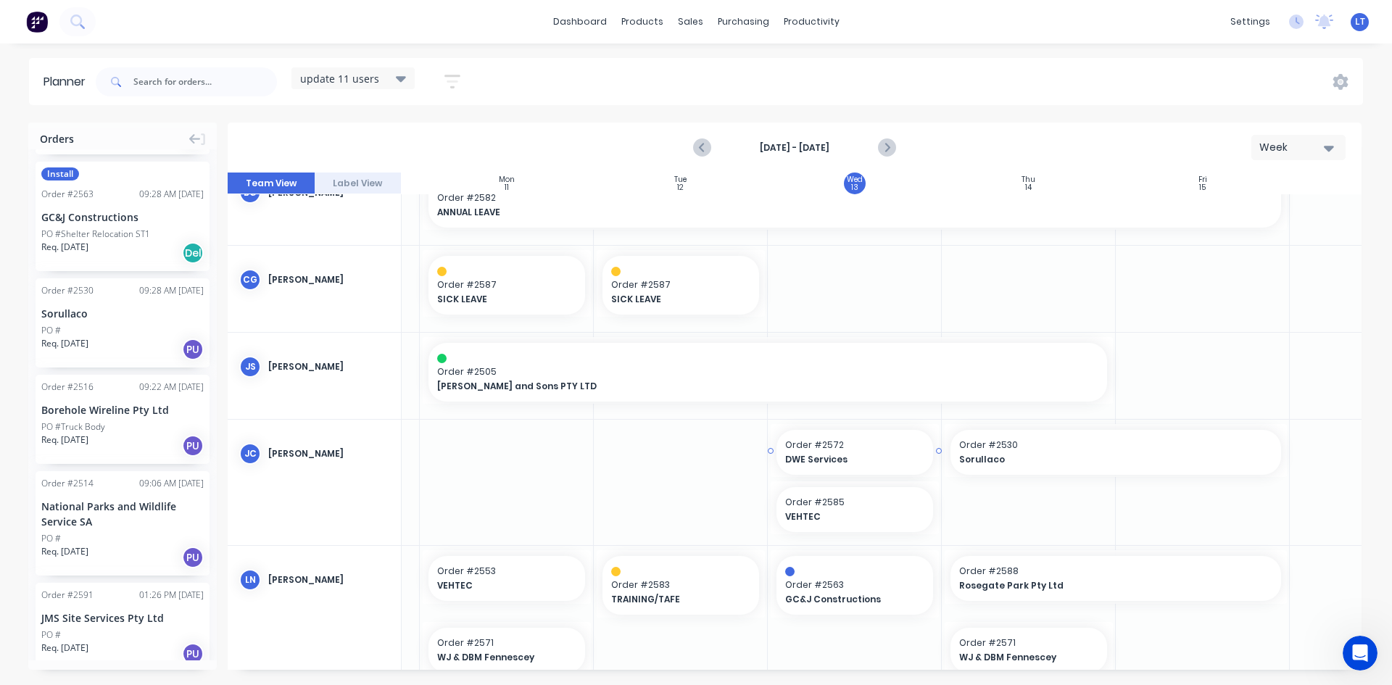
scroll to position [0, 156]
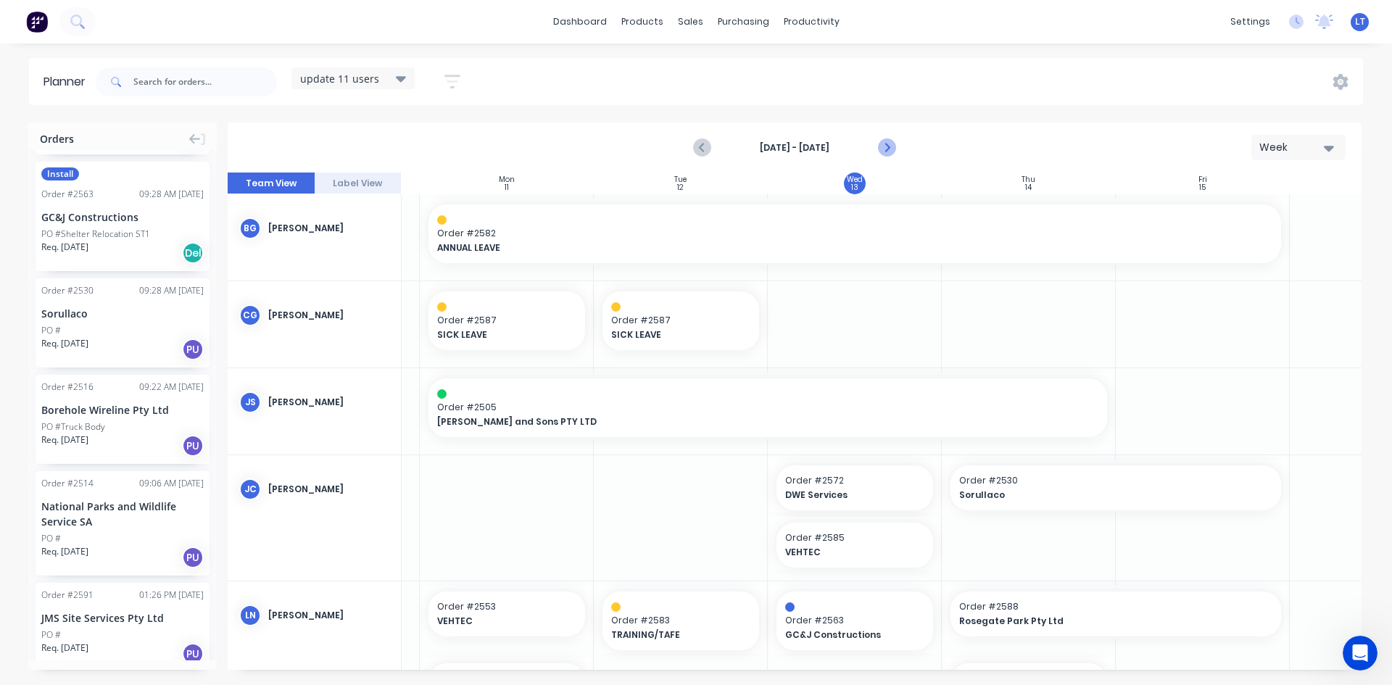
click at [886, 144] on icon "Next page" at bounding box center [886, 147] width 17 height 17
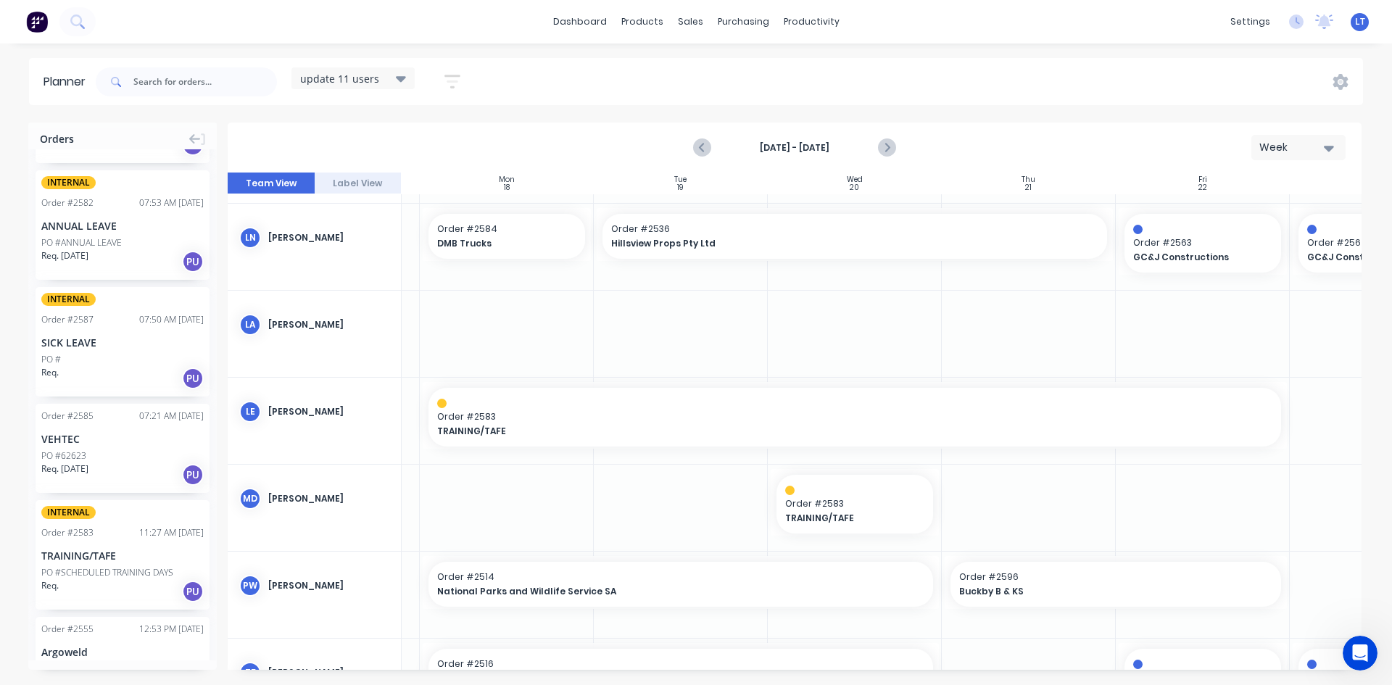
scroll to position [1609, 0]
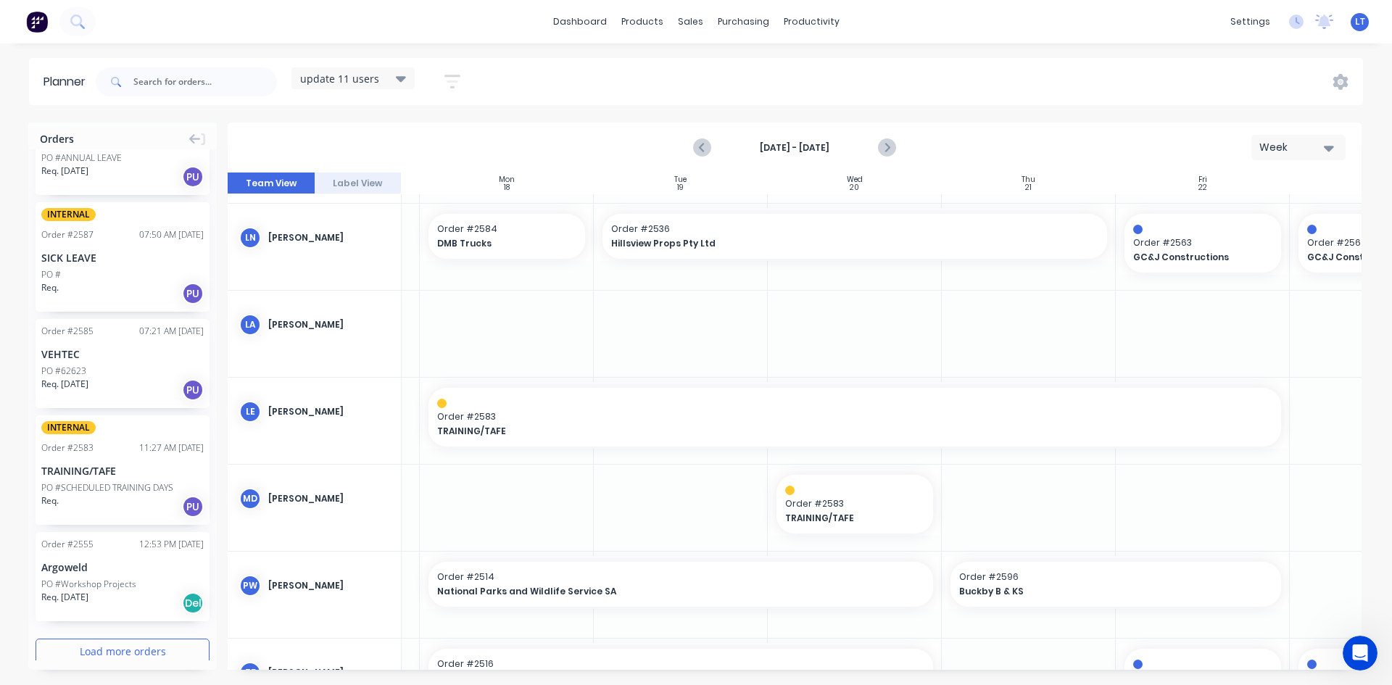
click at [143, 639] on button "Load more orders" at bounding box center [123, 651] width 174 height 25
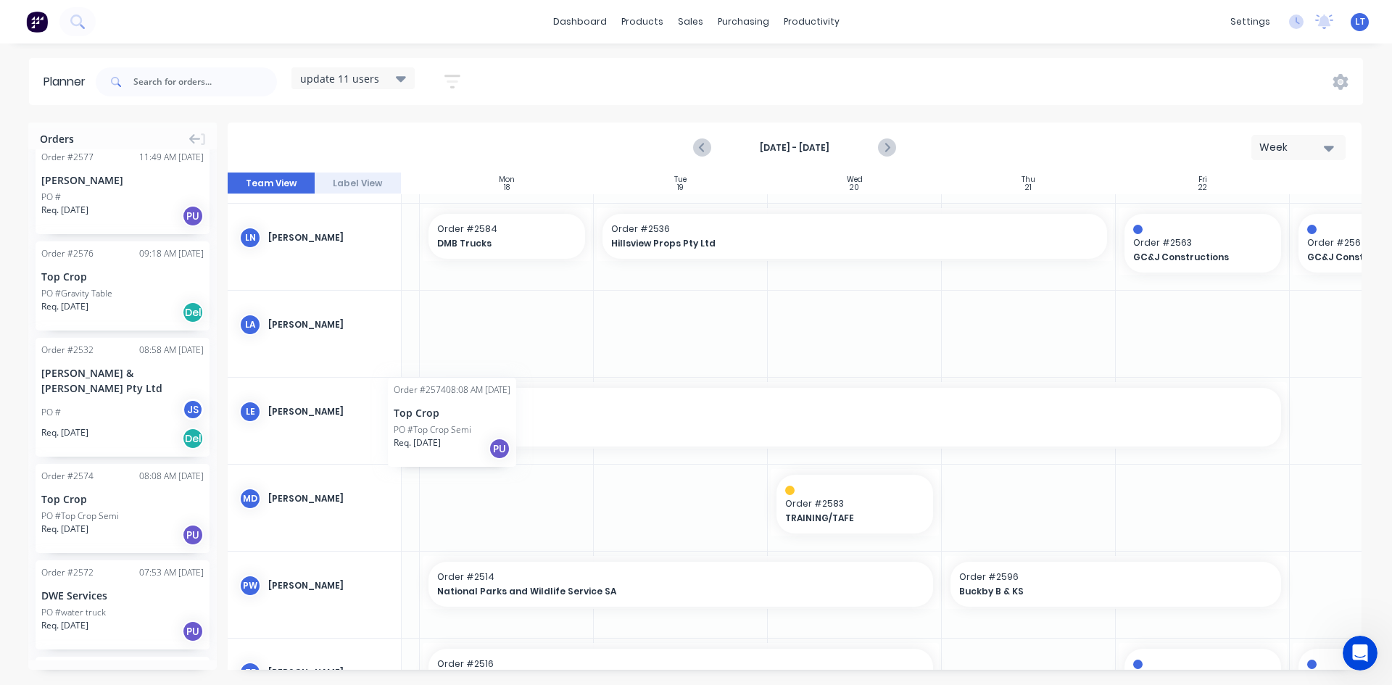
scroll to position [339, 141]
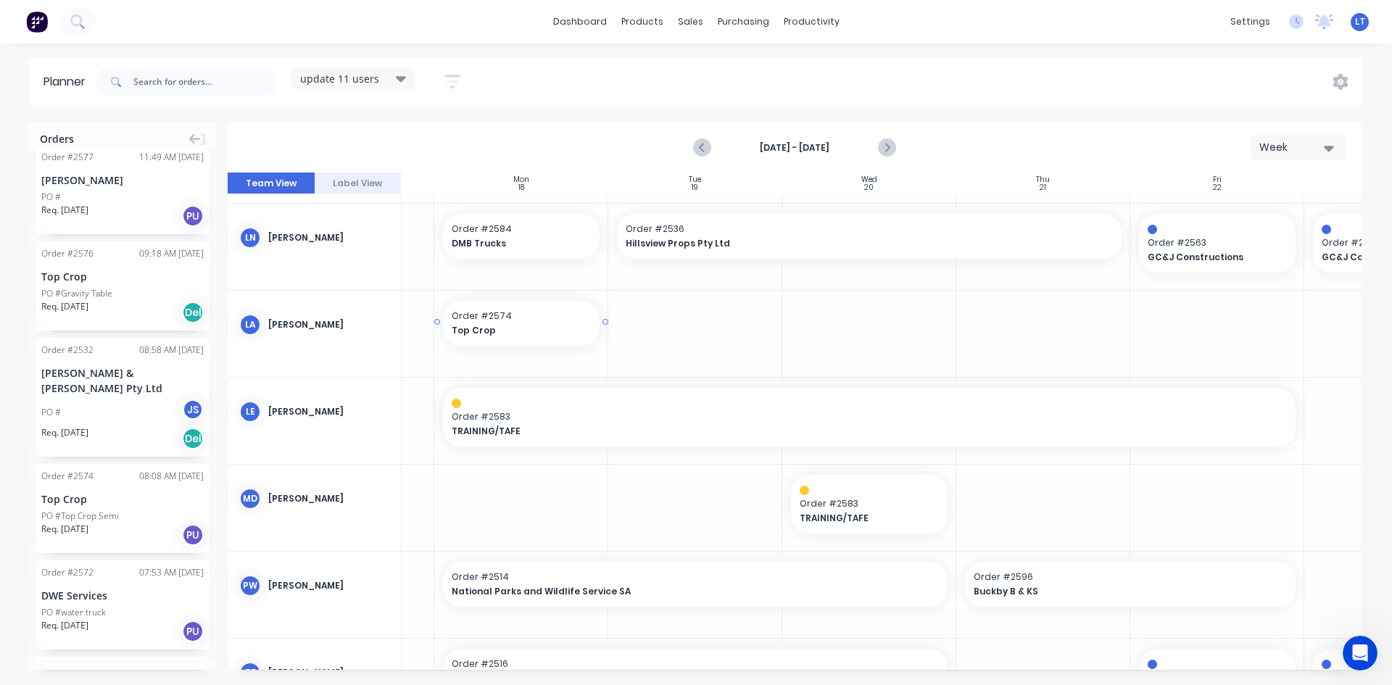
drag, startPoint x: 113, startPoint y: 491, endPoint x: 495, endPoint y: 312, distance: 421.4
drag, startPoint x: 608, startPoint y: 321, endPoint x: 1239, endPoint y: 334, distance: 631.8
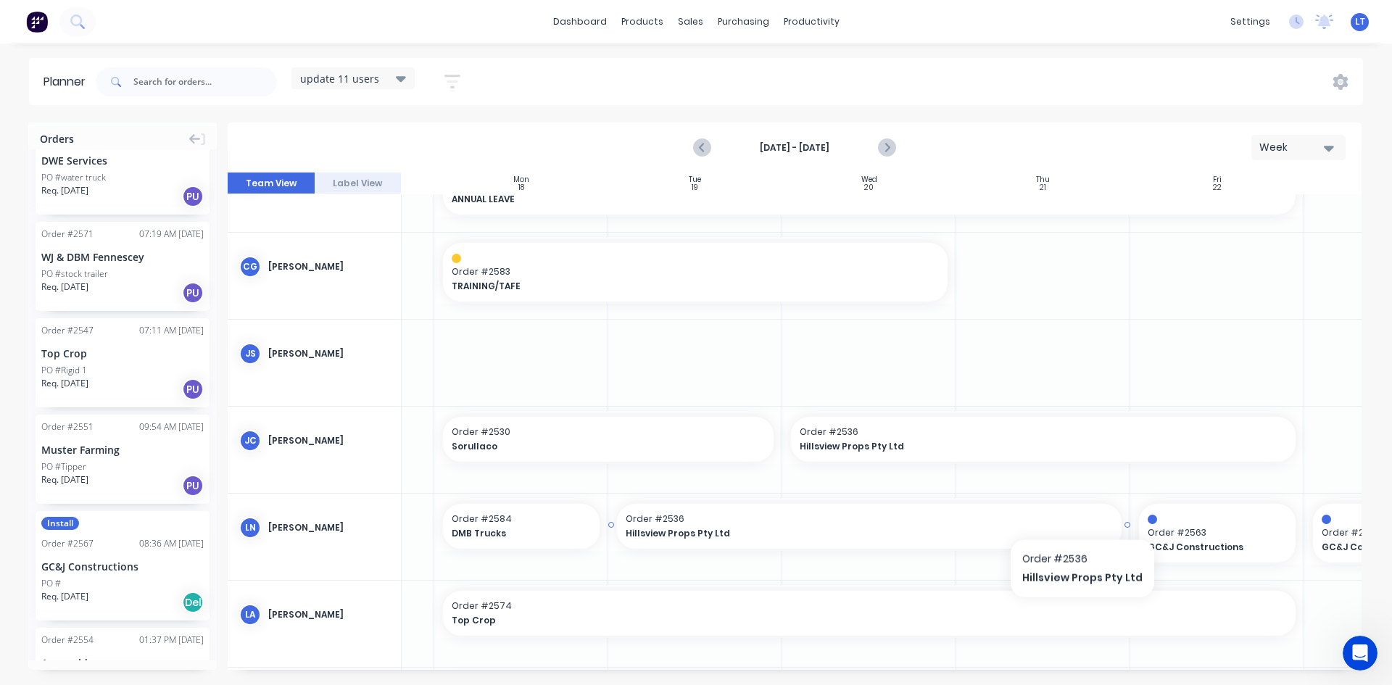
scroll to position [0, 141]
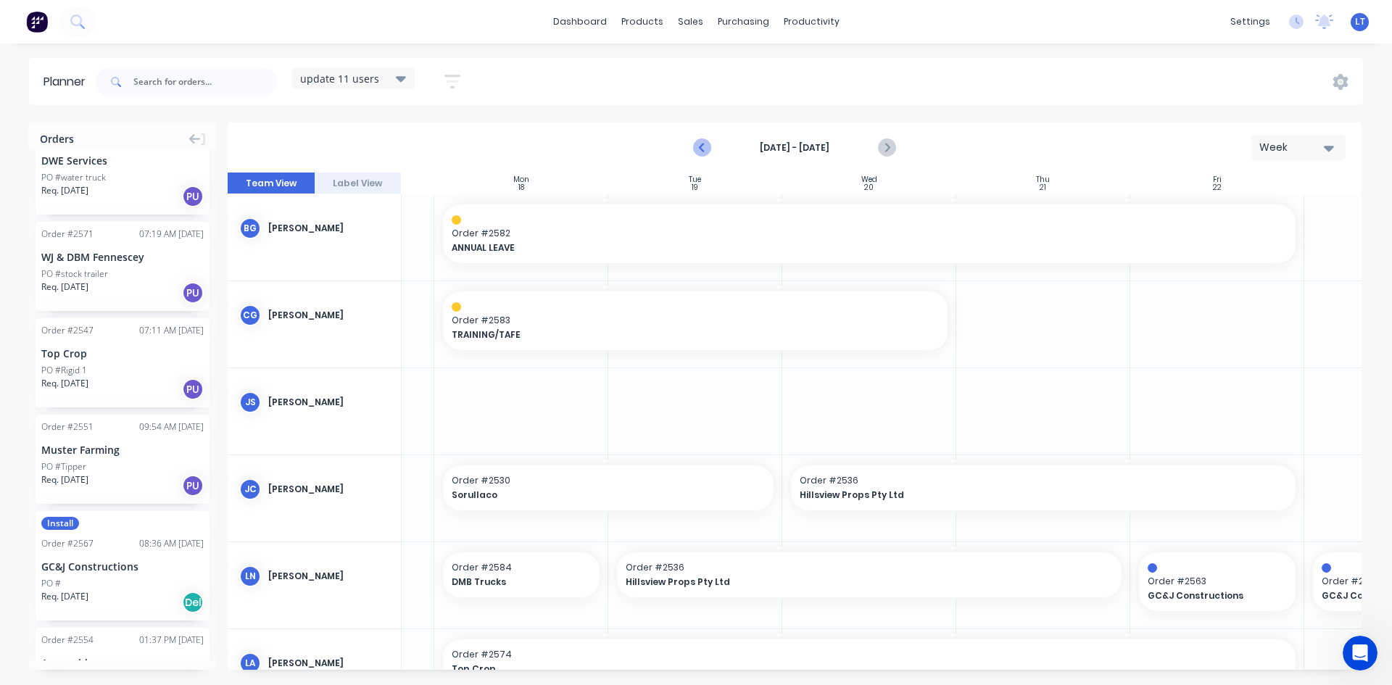
click at [702, 149] on icon "Previous page" at bounding box center [703, 148] width 7 height 12
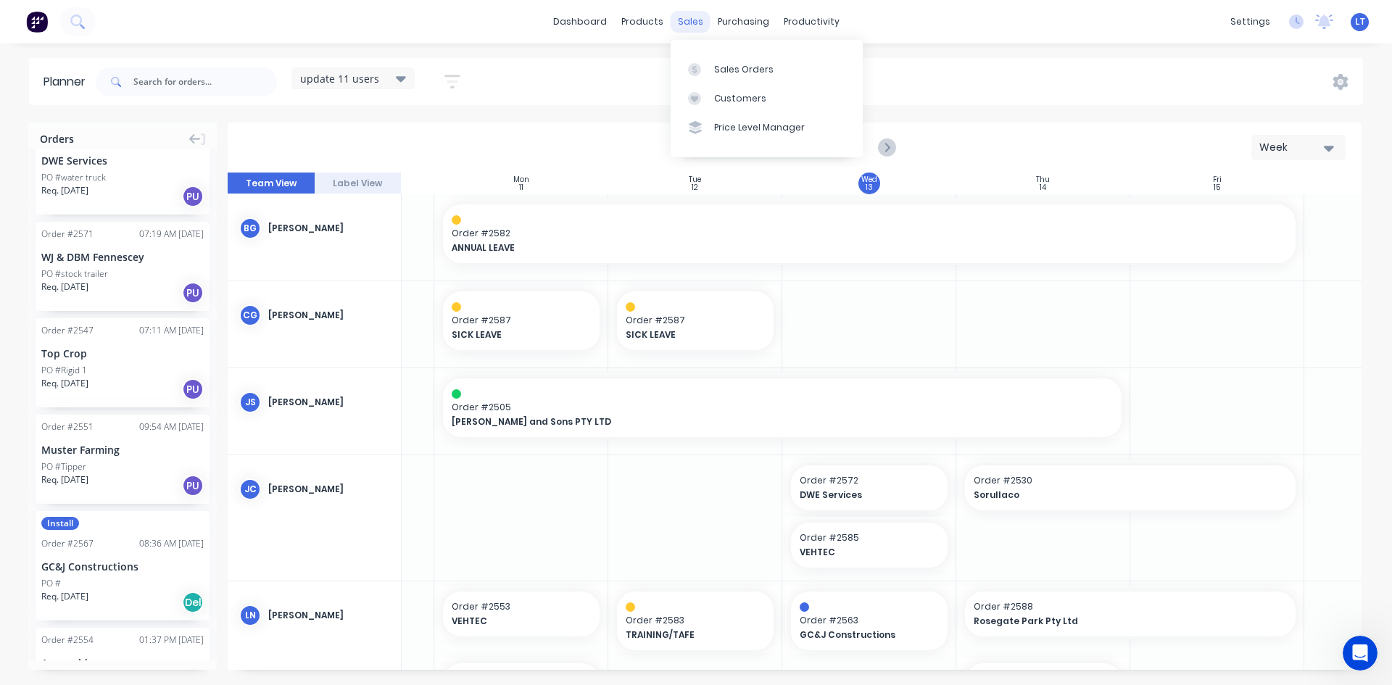
click at [696, 29] on div "sales" at bounding box center [691, 22] width 40 height 22
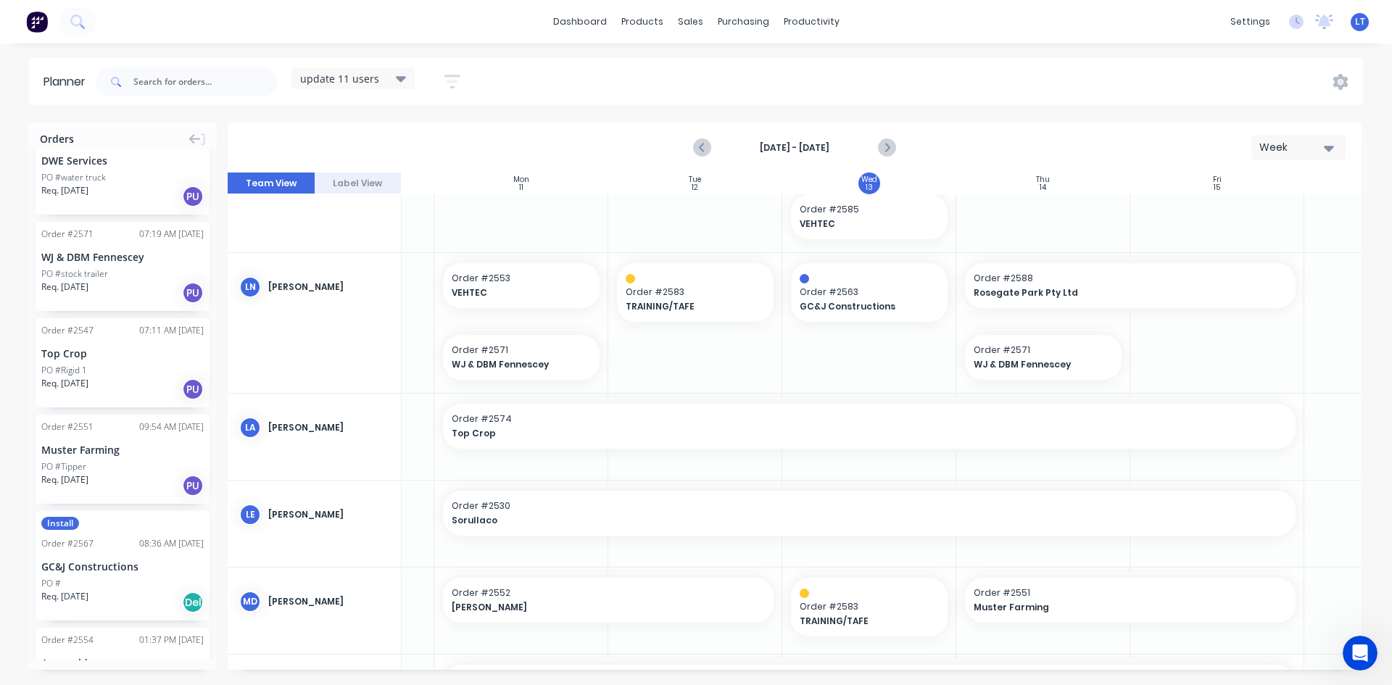
scroll to position [363, 141]
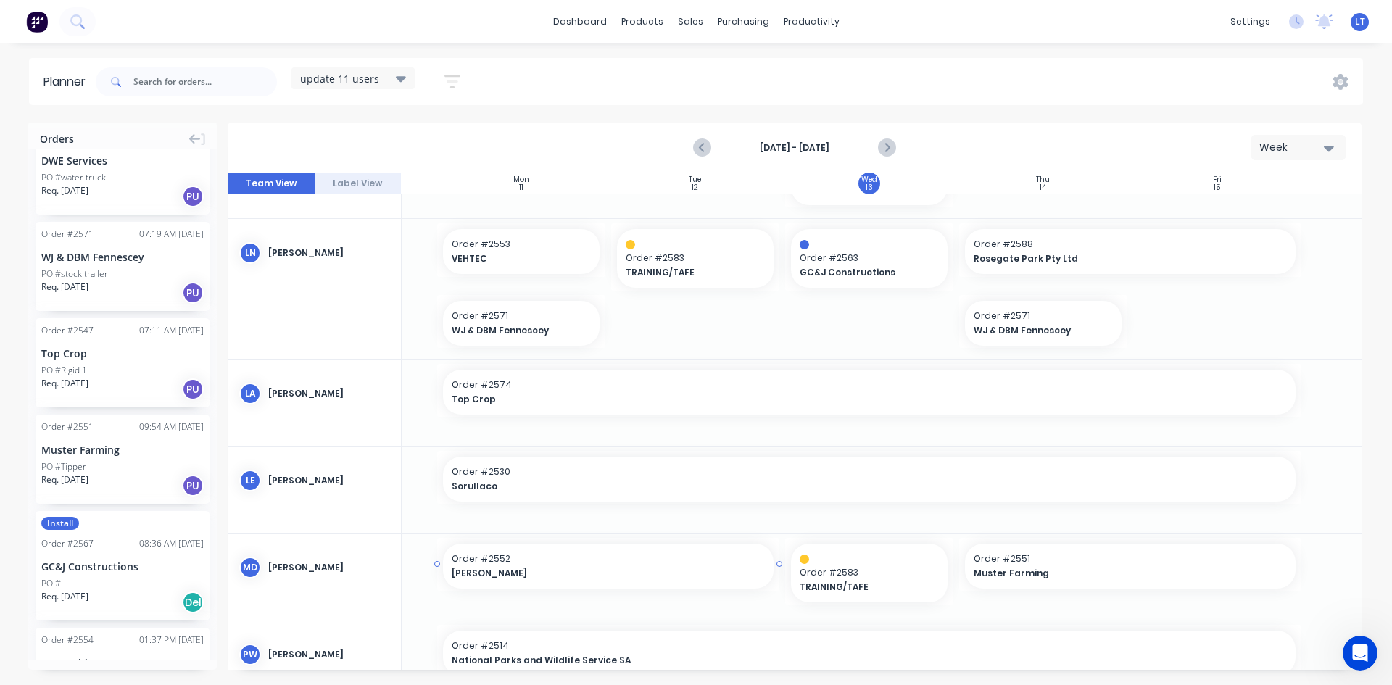
click at [623, 564] on span "Order # 2552" at bounding box center [608, 559] width 313 height 13
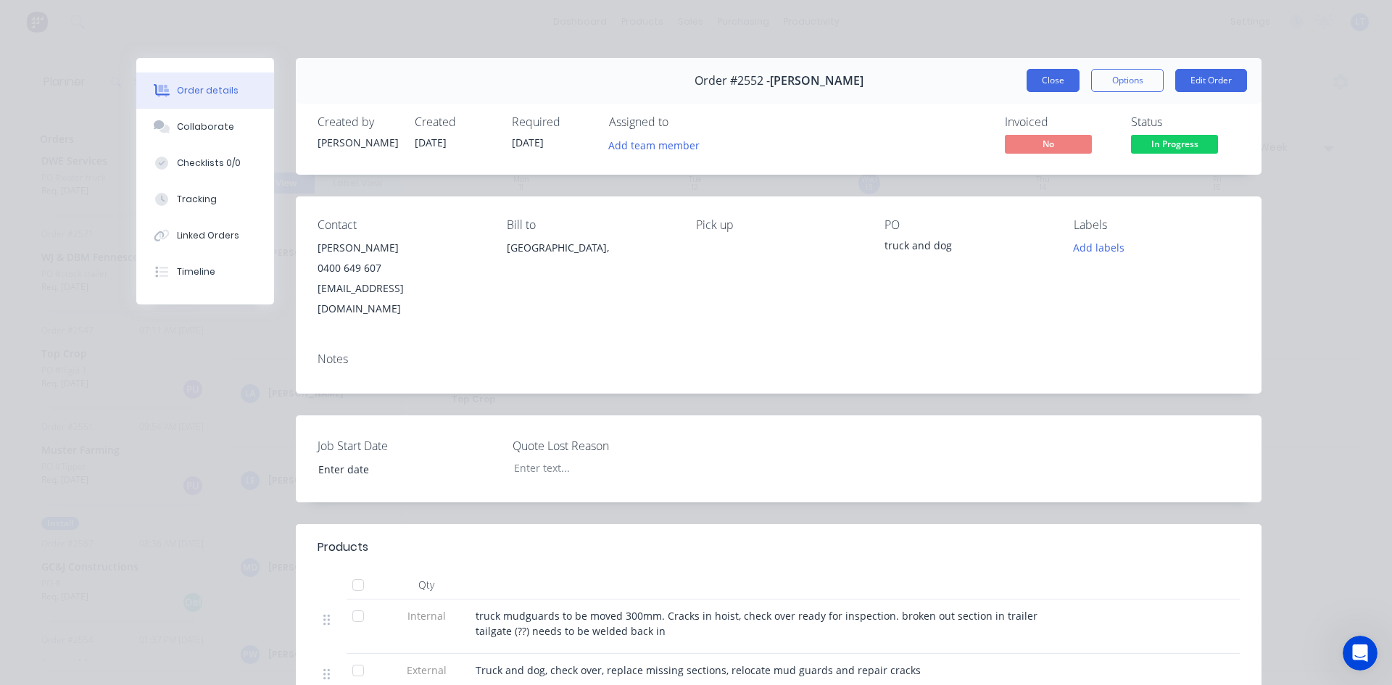
click at [1066, 83] on button "Close" at bounding box center [1053, 80] width 53 height 23
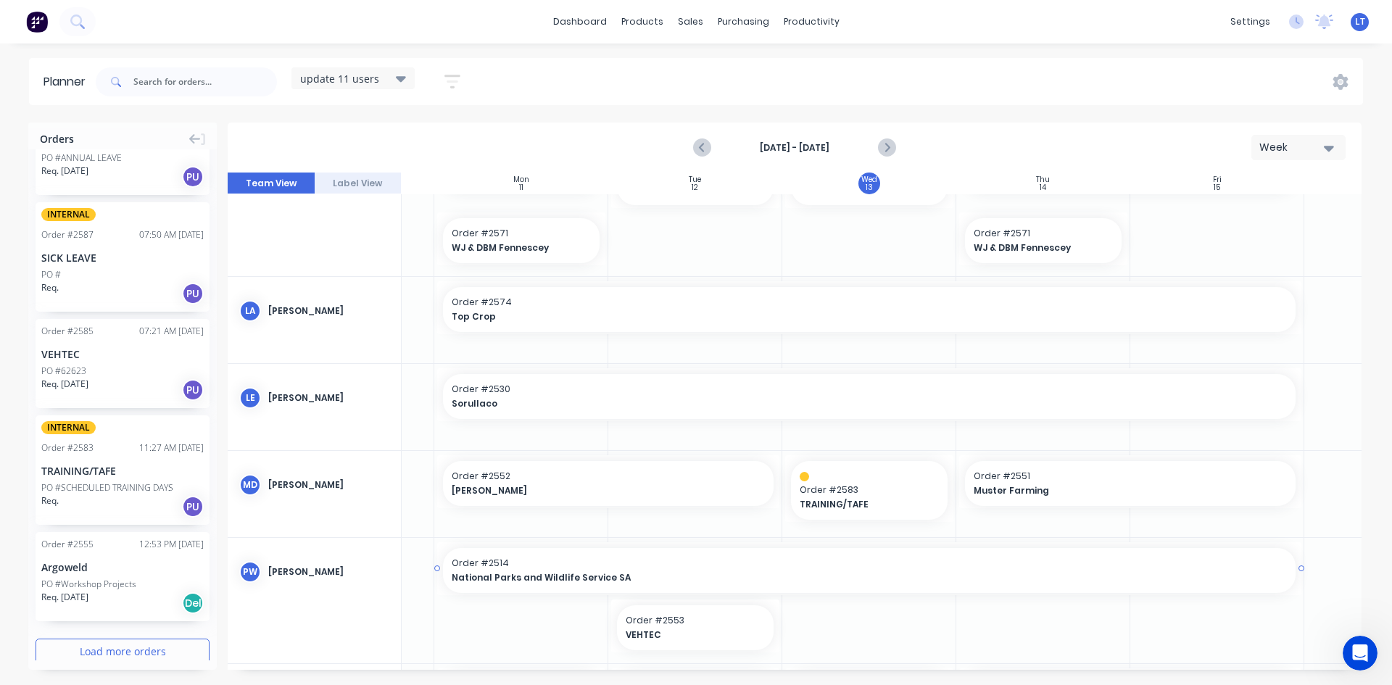
scroll to position [543, 141]
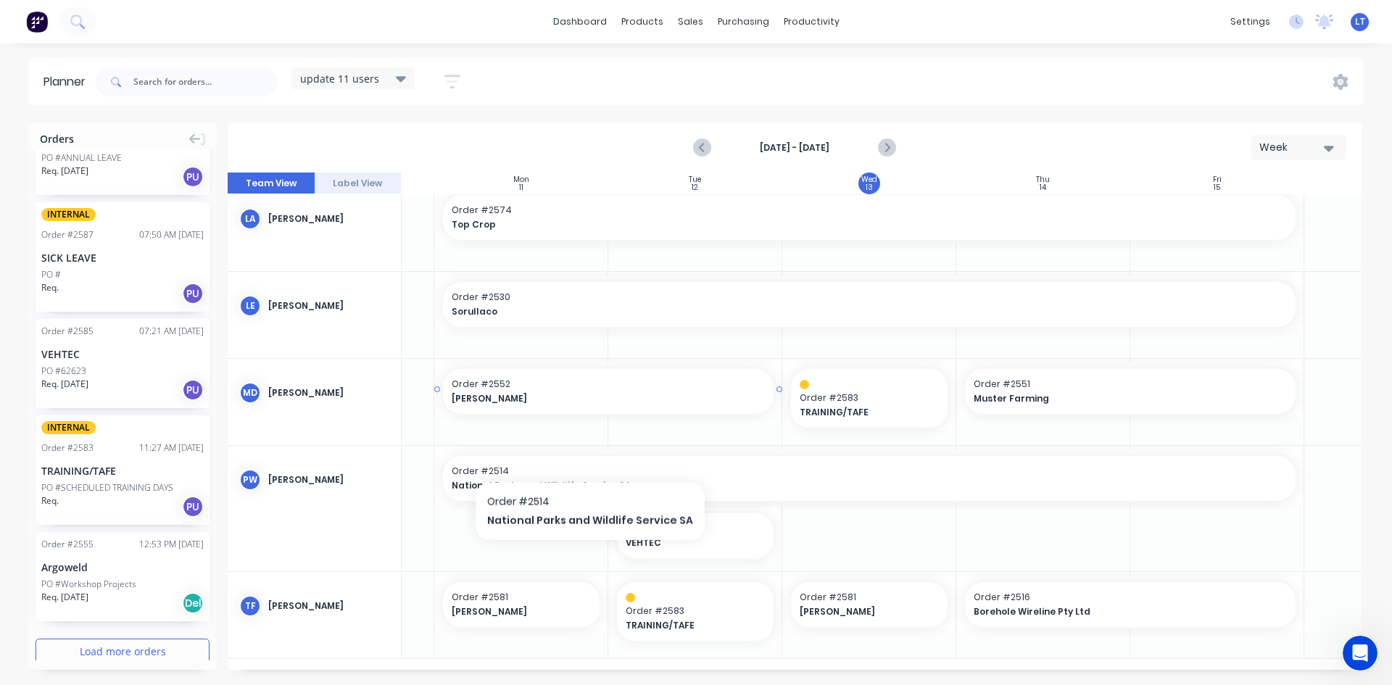
click at [579, 402] on div "Order # 2552 Daniel Browne" at bounding box center [608, 391] width 331 height 45
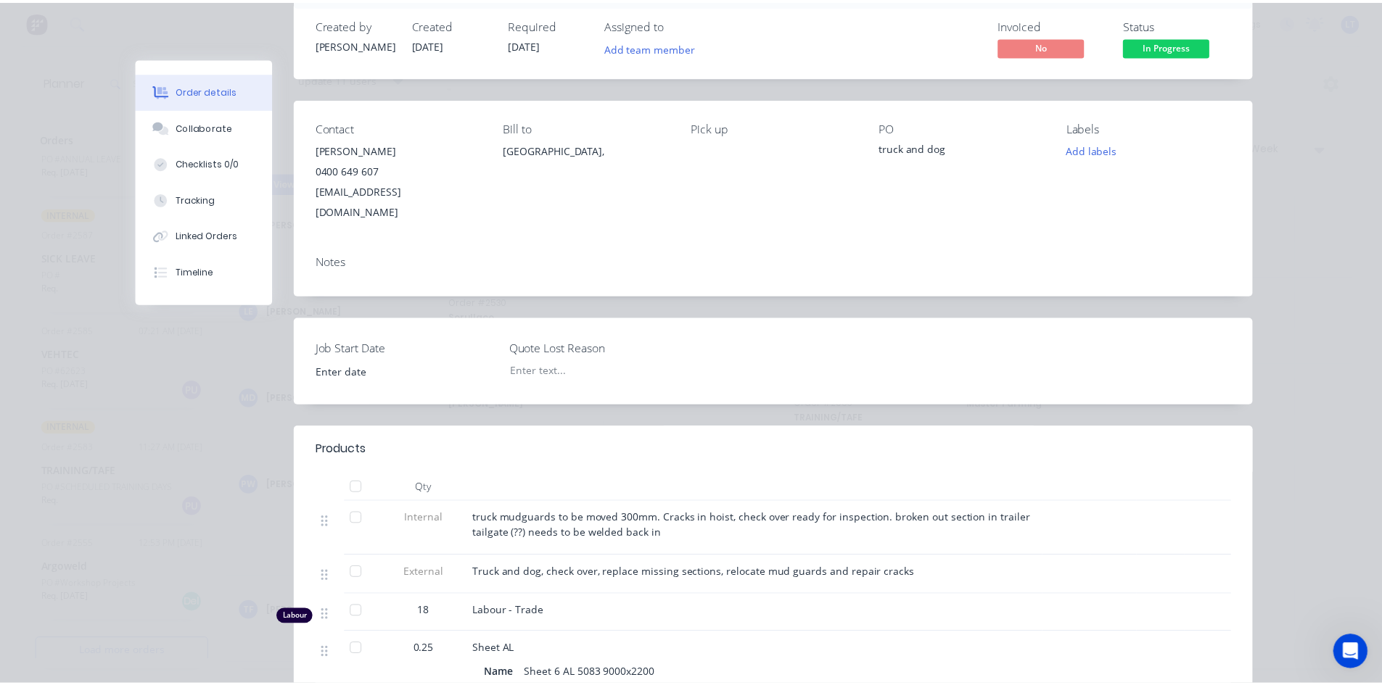
scroll to position [0, 0]
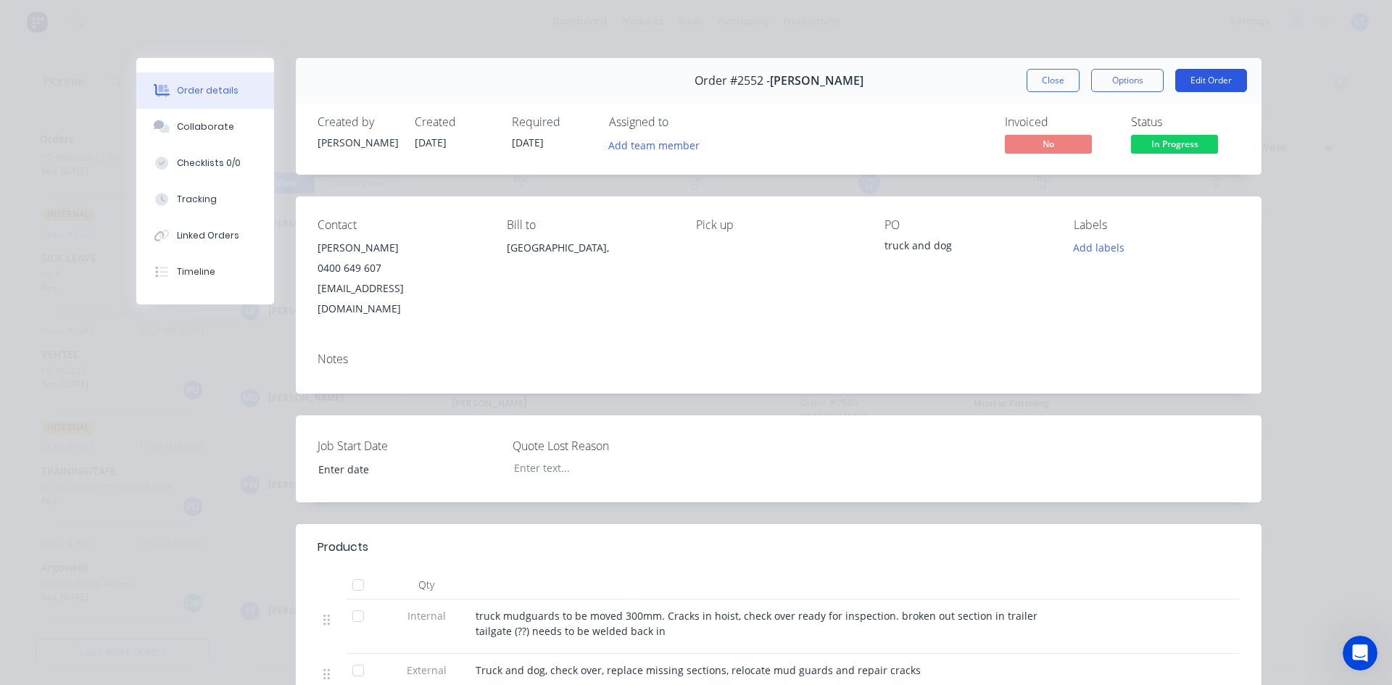
click at [1206, 83] on button "Edit Order" at bounding box center [1212, 80] width 72 height 23
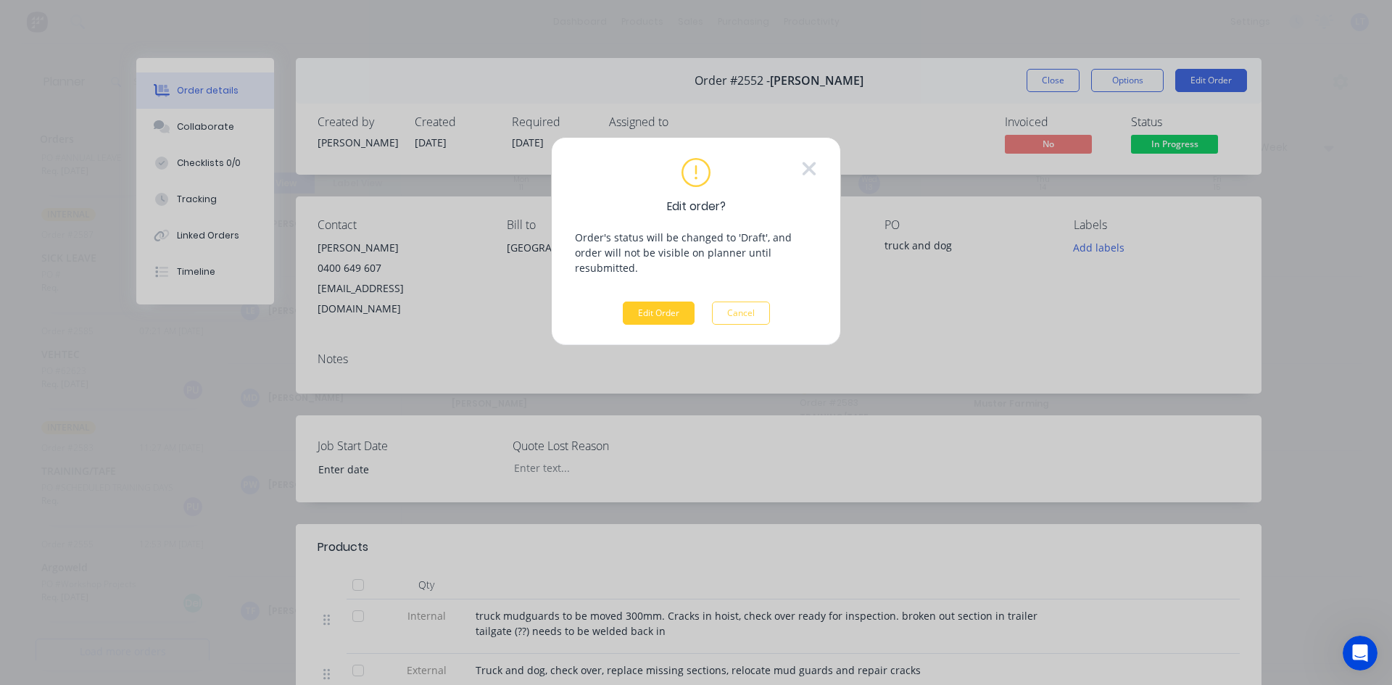
click at [663, 304] on button "Edit Order" at bounding box center [659, 313] width 72 height 23
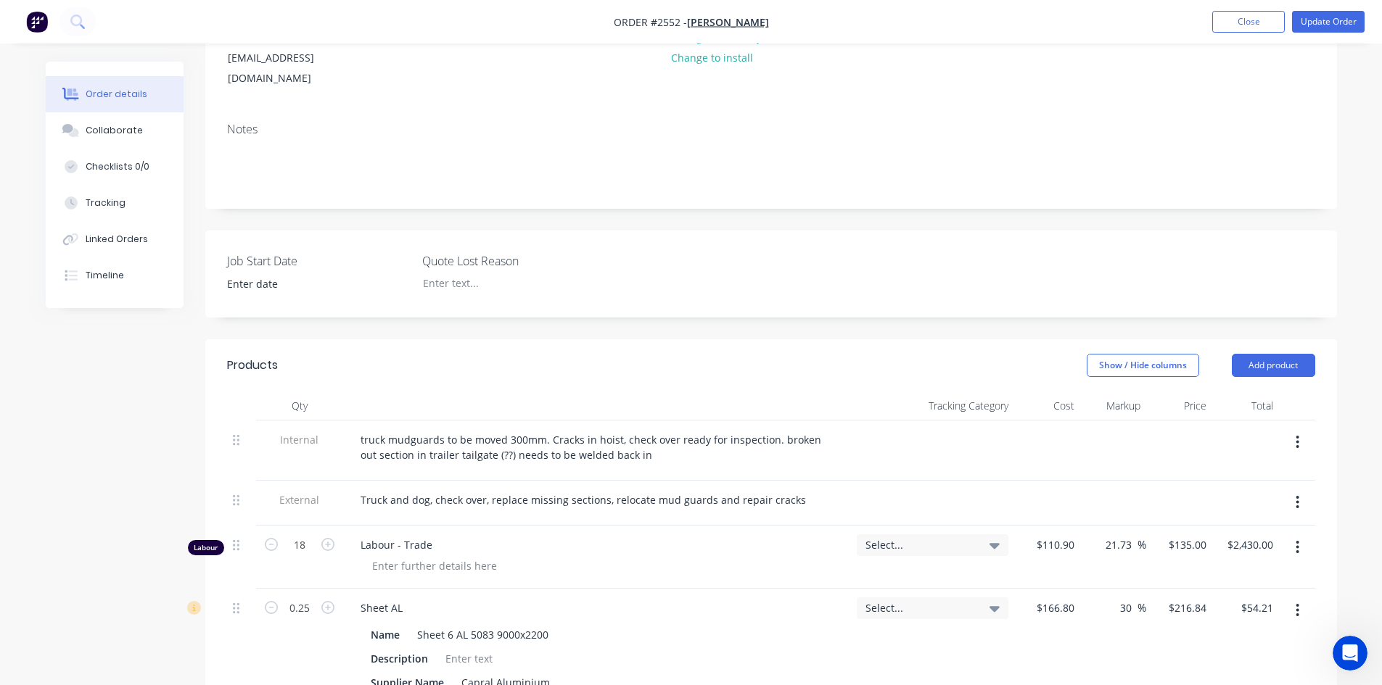
scroll to position [218, 0]
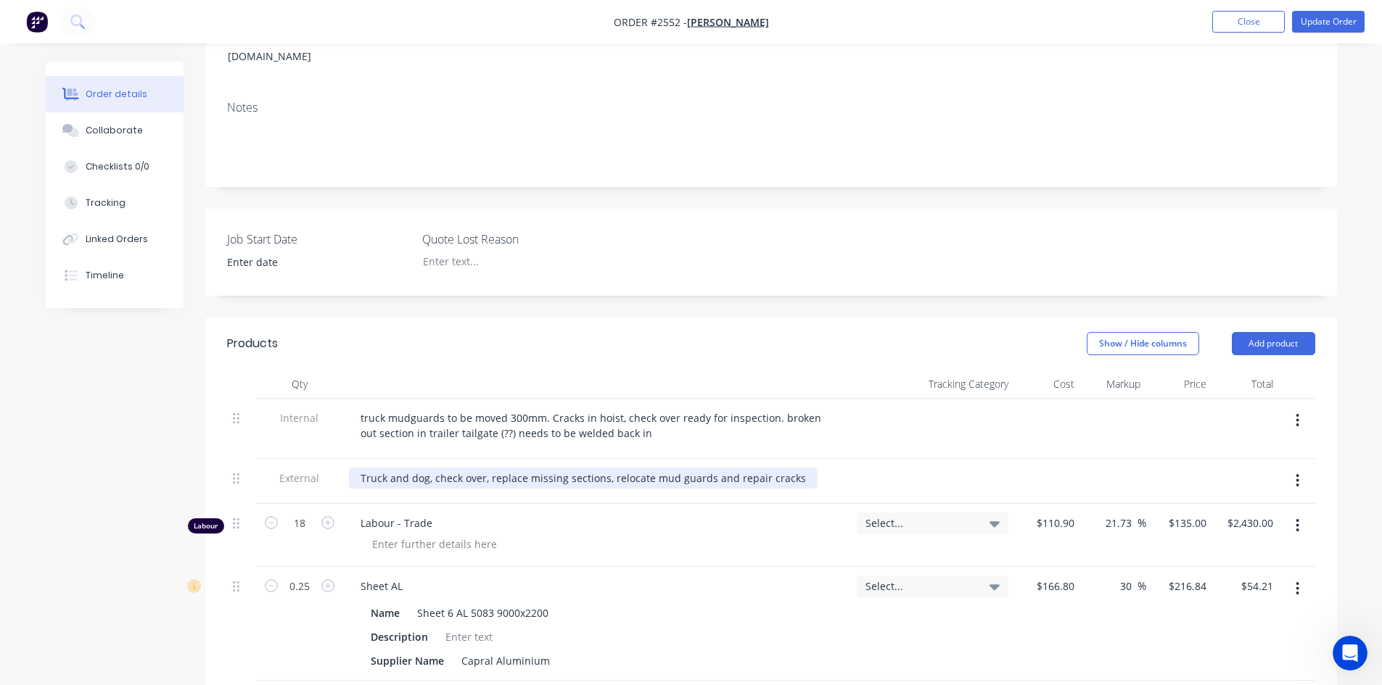
click at [793, 468] on div "Truck and dog, check over, replace missing sections, relocate mud guards and re…" at bounding box center [583, 478] width 468 height 21
drag, startPoint x: 602, startPoint y: 458, endPoint x: 565, endPoint y: 460, distance: 37.1
click at [565, 468] on div "Truck and dog, check over, replace missing sections, relocate mud guards and re…" at bounding box center [584, 478] width 471 height 21
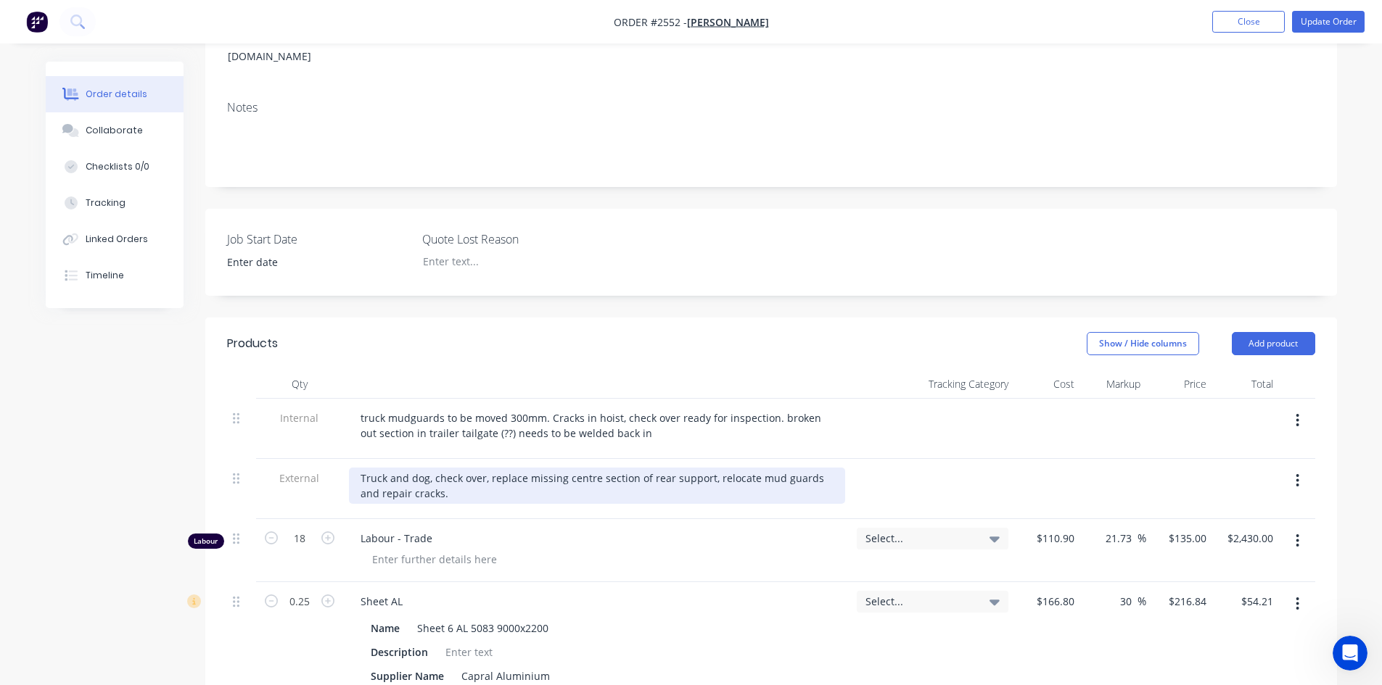
click at [429, 474] on div "Truck and dog, check over, replace missing centre section of rear support, relo…" at bounding box center [597, 486] width 496 height 36
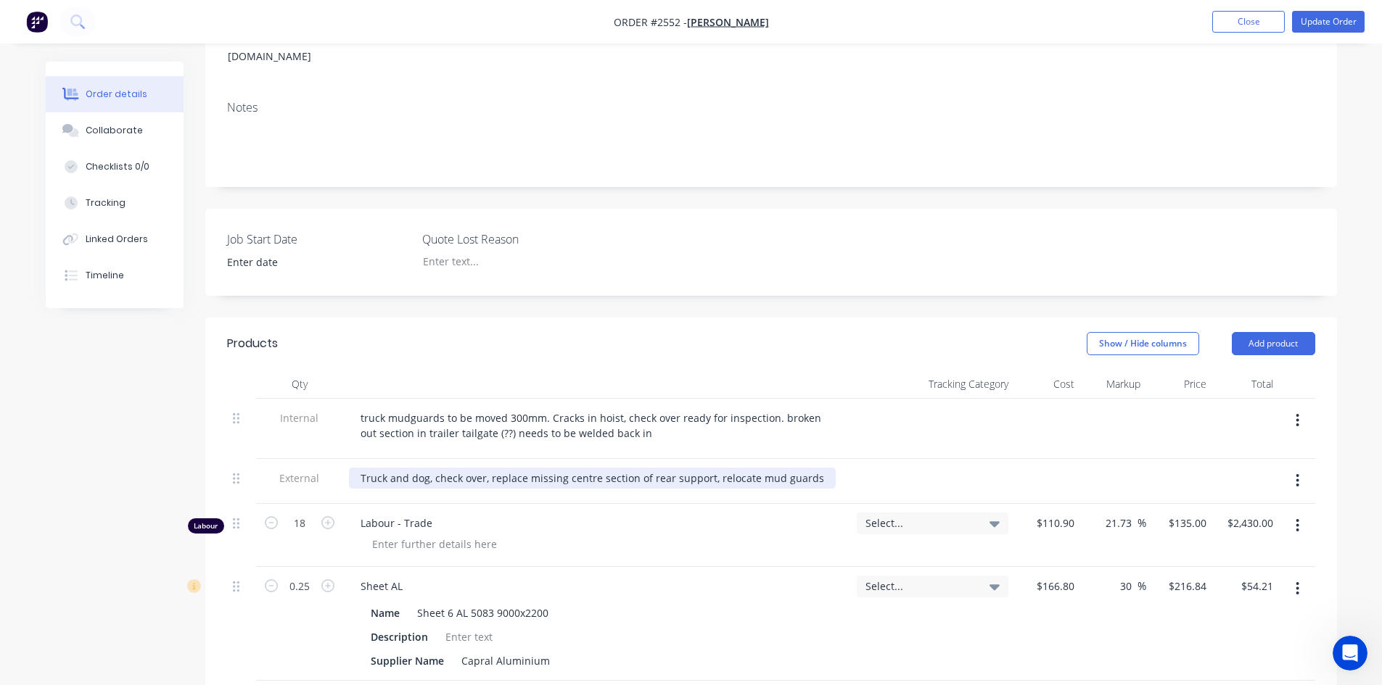
click at [410, 468] on div "Truck and dog, check over, replace missing centre section of rear support, relo…" at bounding box center [592, 478] width 487 height 21
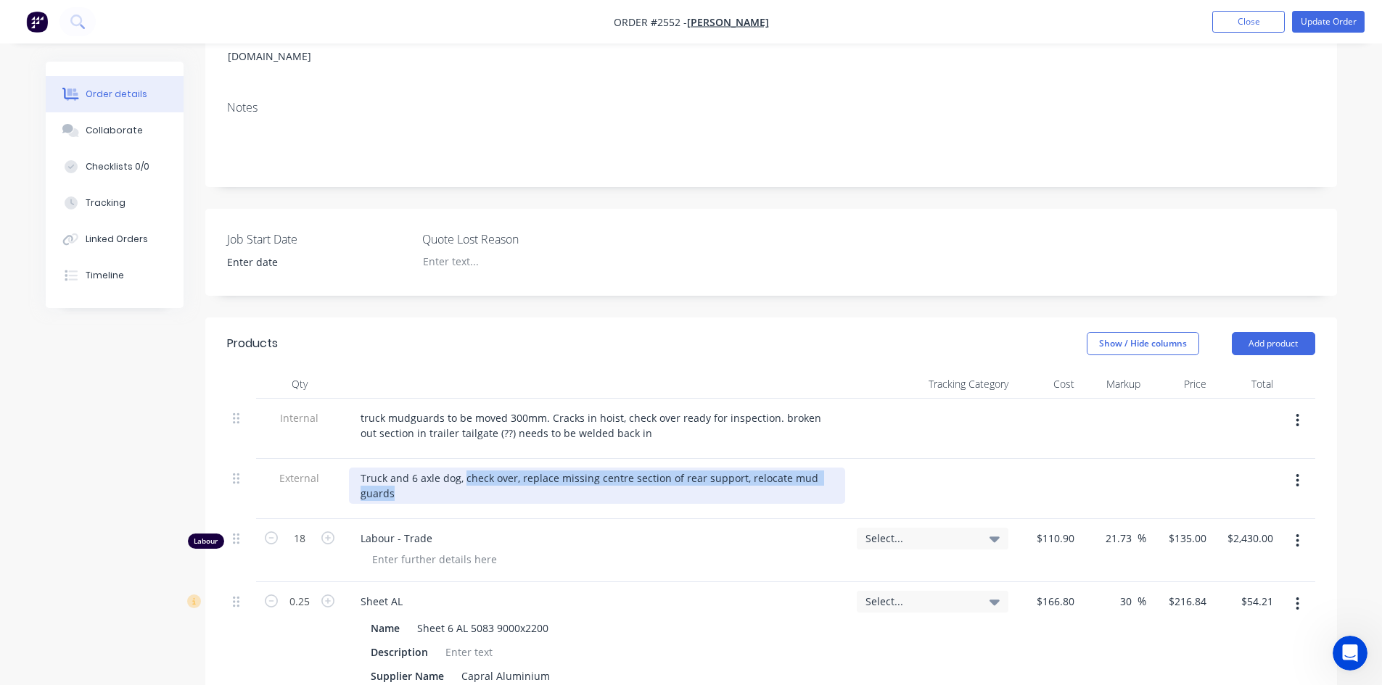
drag, startPoint x: 462, startPoint y: 457, endPoint x: 818, endPoint y: 471, distance: 356.4
click at [818, 471] on div "Truck and 6 axle dog, check over, replace missing centre section of rear suppor…" at bounding box center [597, 486] width 496 height 36
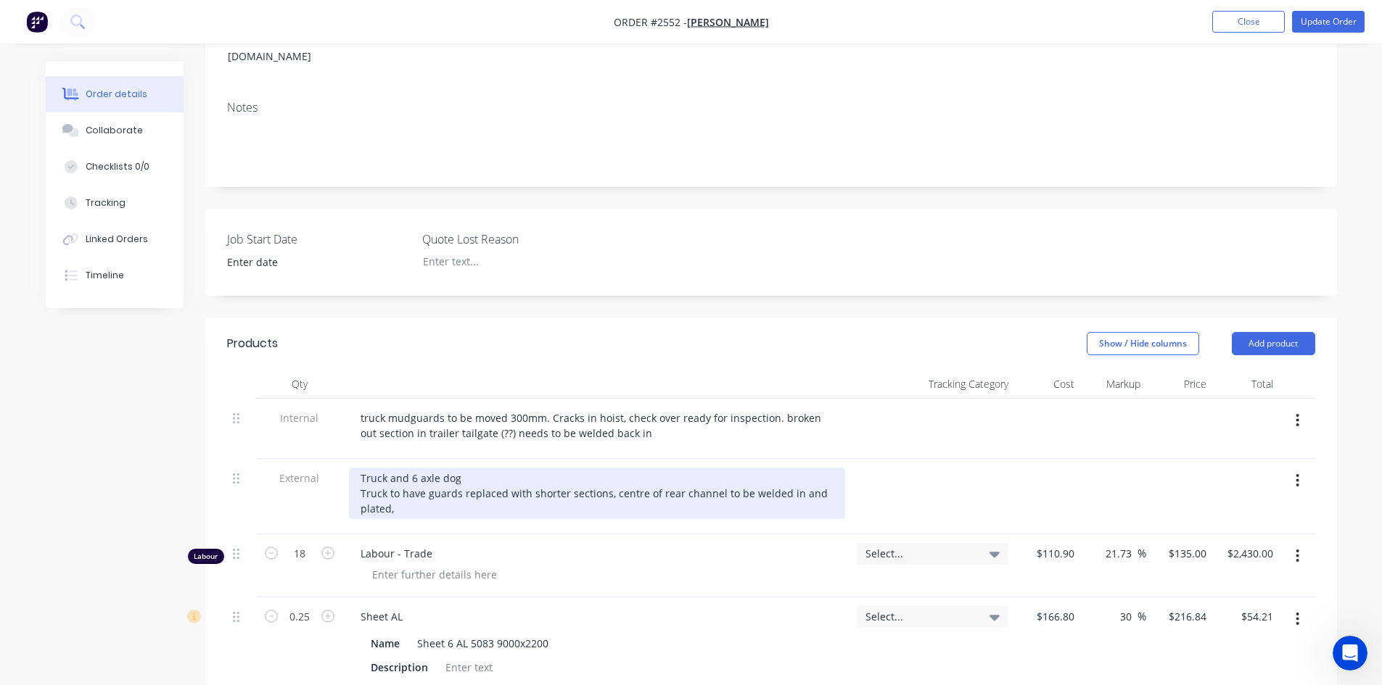
click at [602, 473] on div "Truck and 6 axle dog Truck to have guards replaced with shorter sections, centr…" at bounding box center [597, 493] width 496 height 51
click at [477, 490] on div "Truck and 6 axle dog Truck to have guards replaced with shorter sections as sup…" at bounding box center [597, 493] width 496 height 51
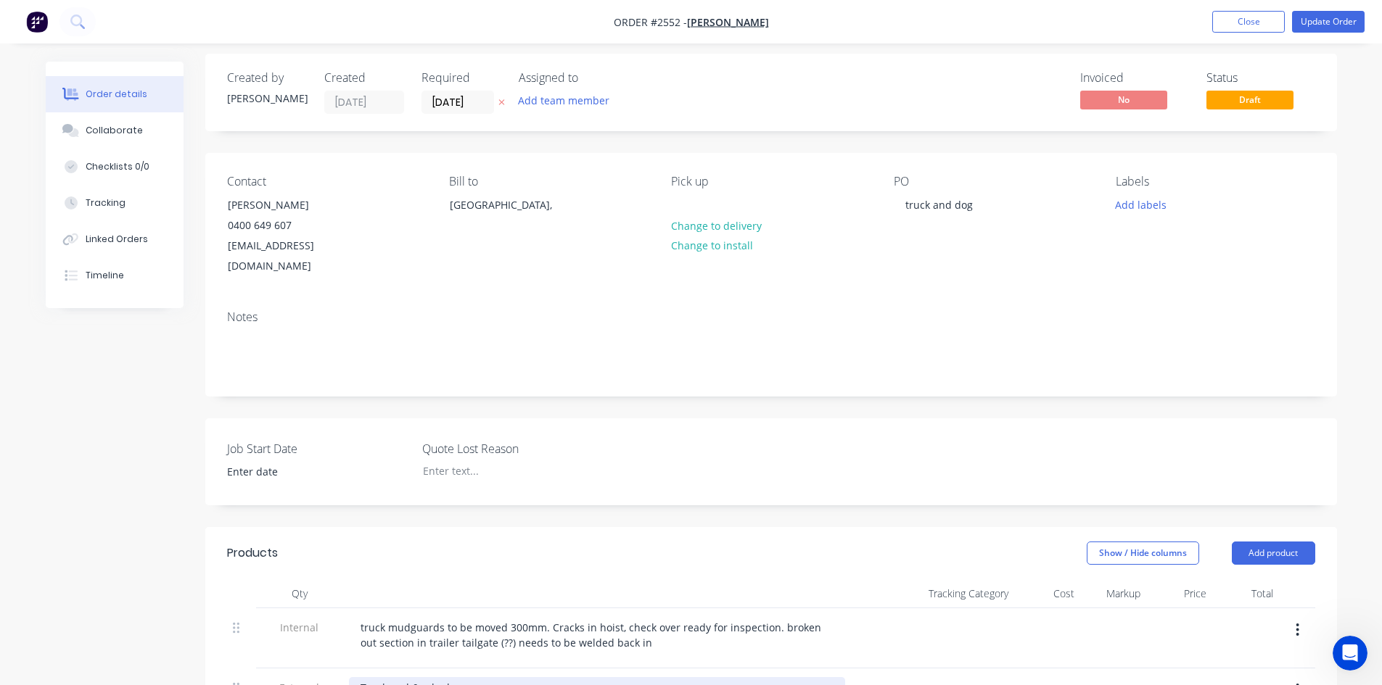
scroll to position [0, 0]
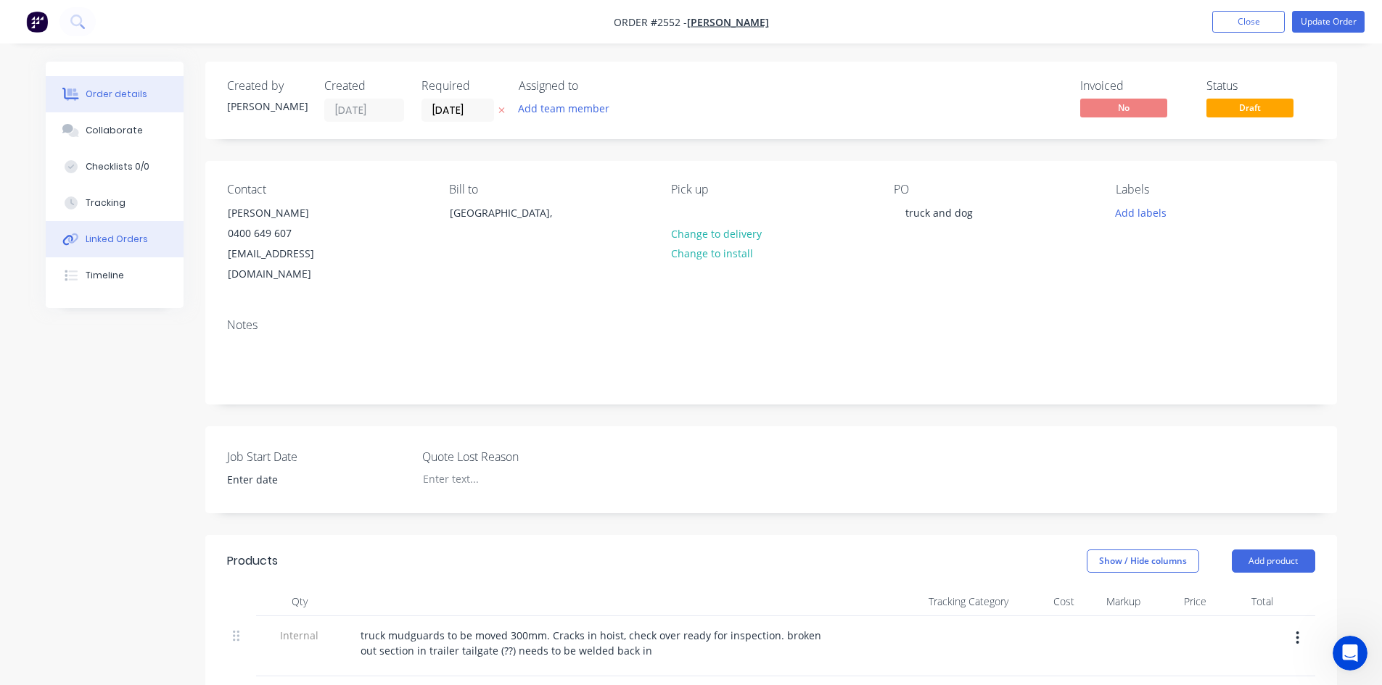
click at [108, 239] on div "Linked Orders" at bounding box center [117, 239] width 62 height 13
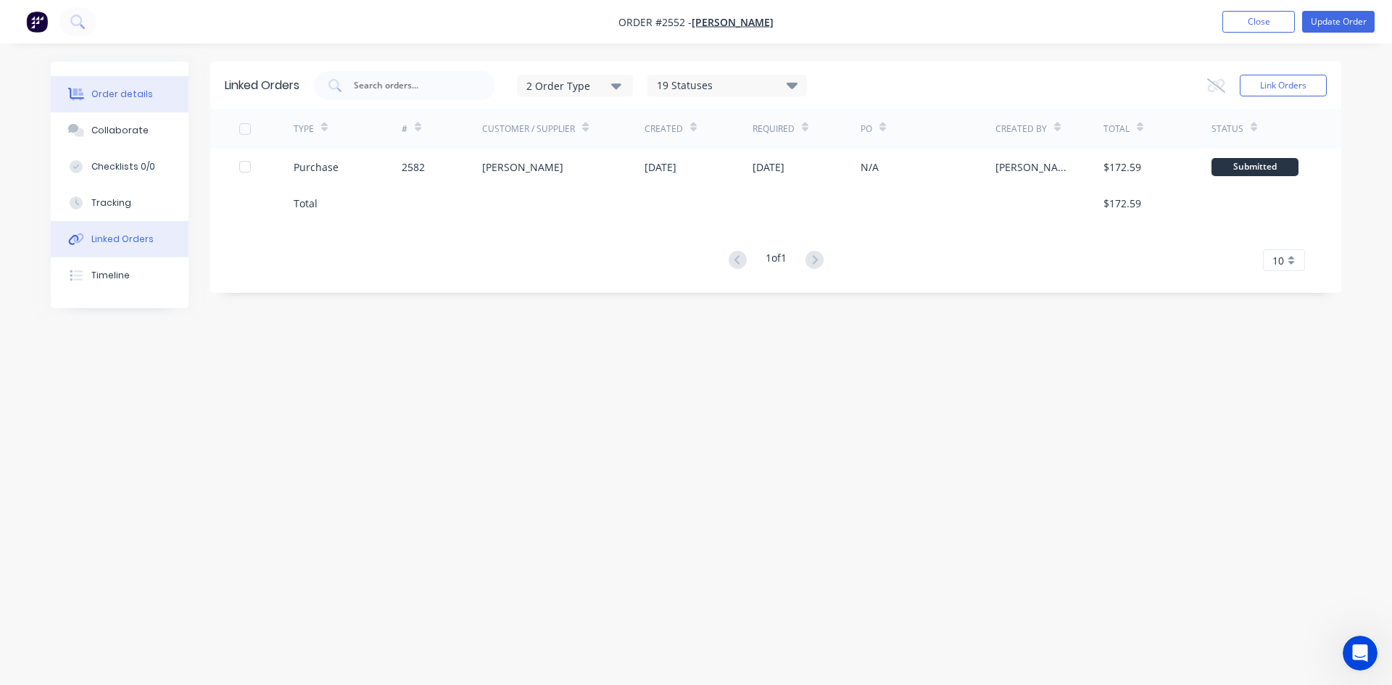
click at [130, 96] on div "Order details" at bounding box center [122, 94] width 62 height 13
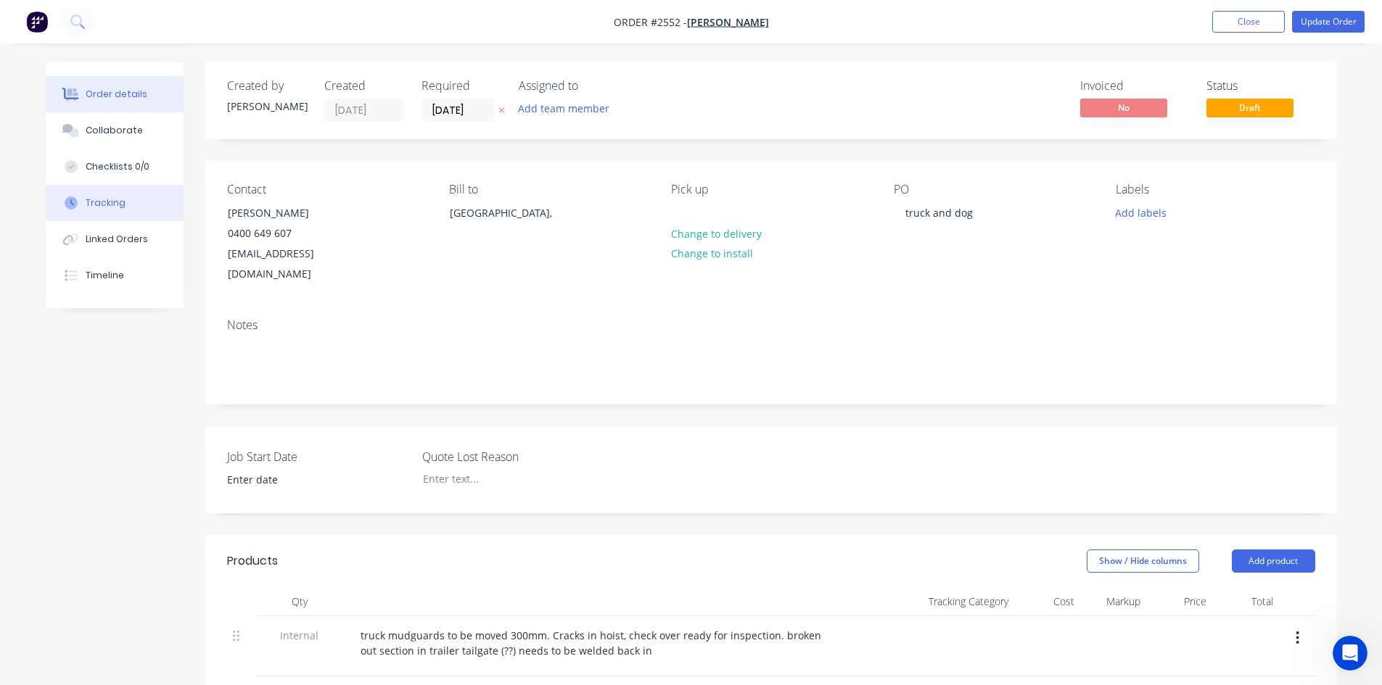
click at [106, 199] on div "Tracking" at bounding box center [106, 203] width 40 height 13
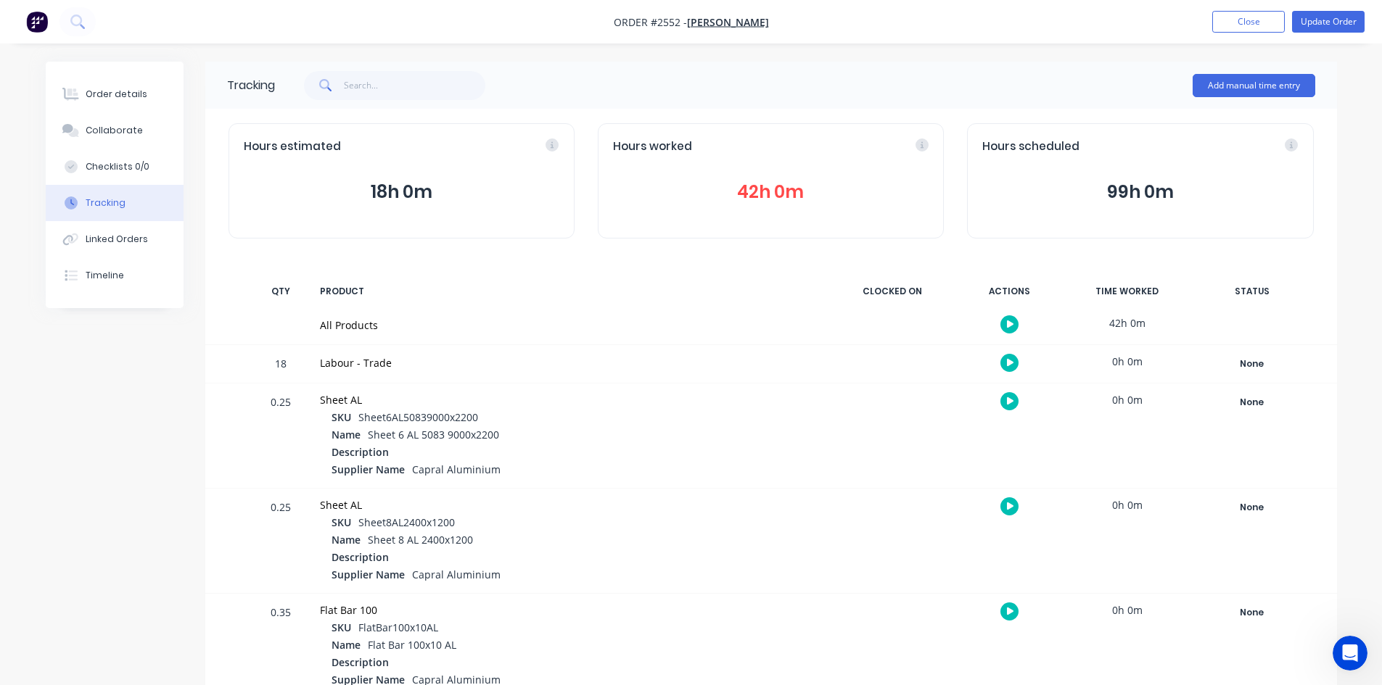
scroll to position [28, 0]
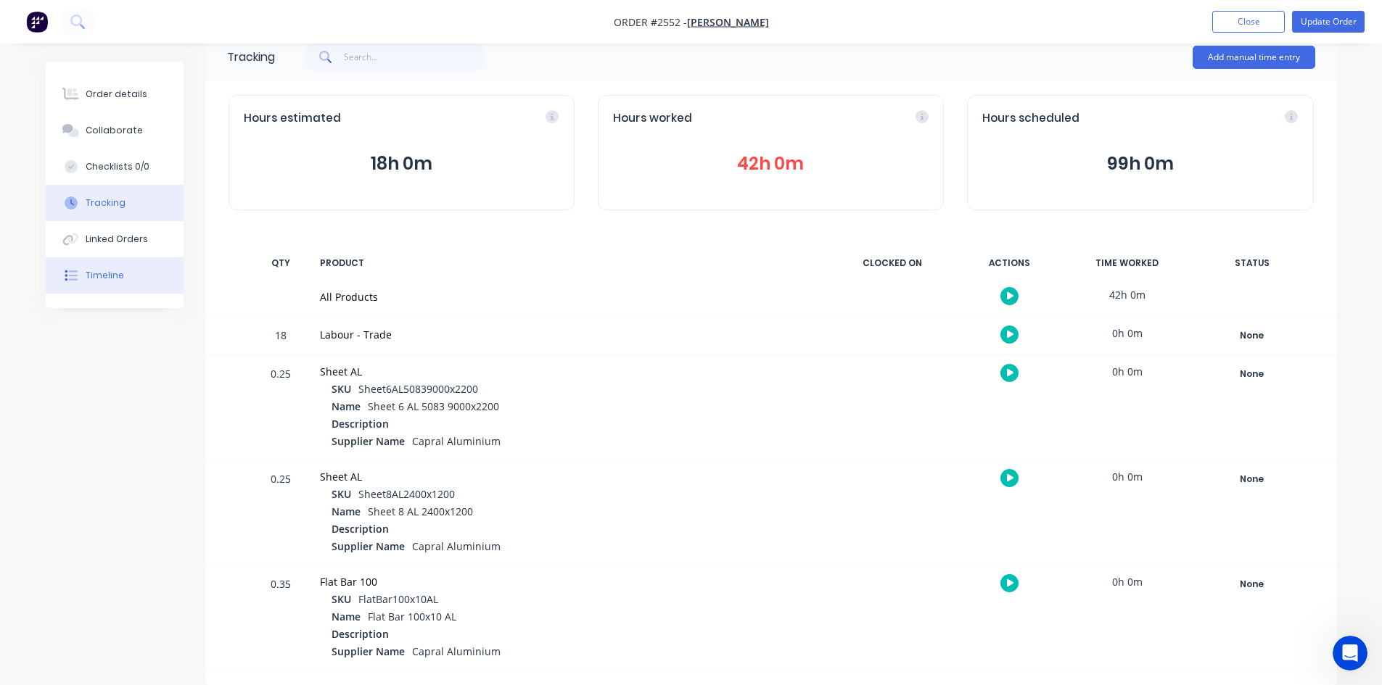
click at [117, 280] on div "Timeline" at bounding box center [105, 275] width 38 height 13
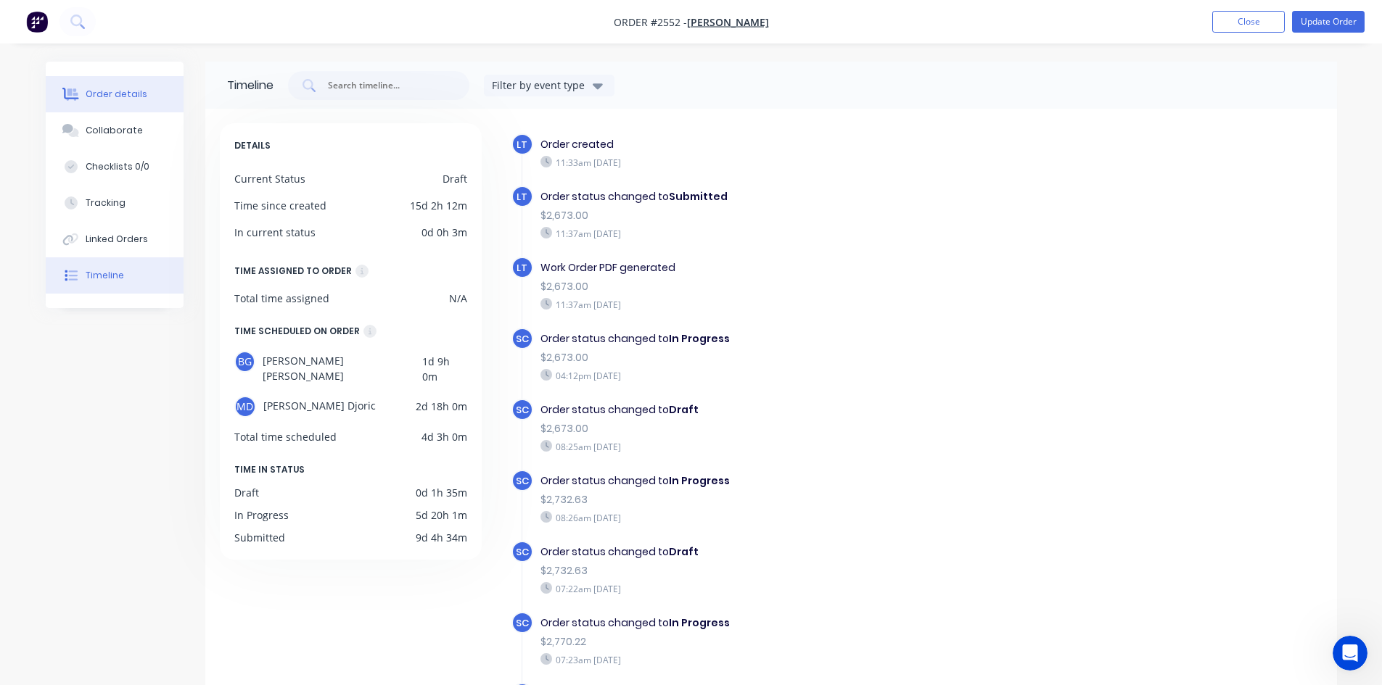
click at [122, 100] on div "Order details" at bounding box center [117, 94] width 62 height 13
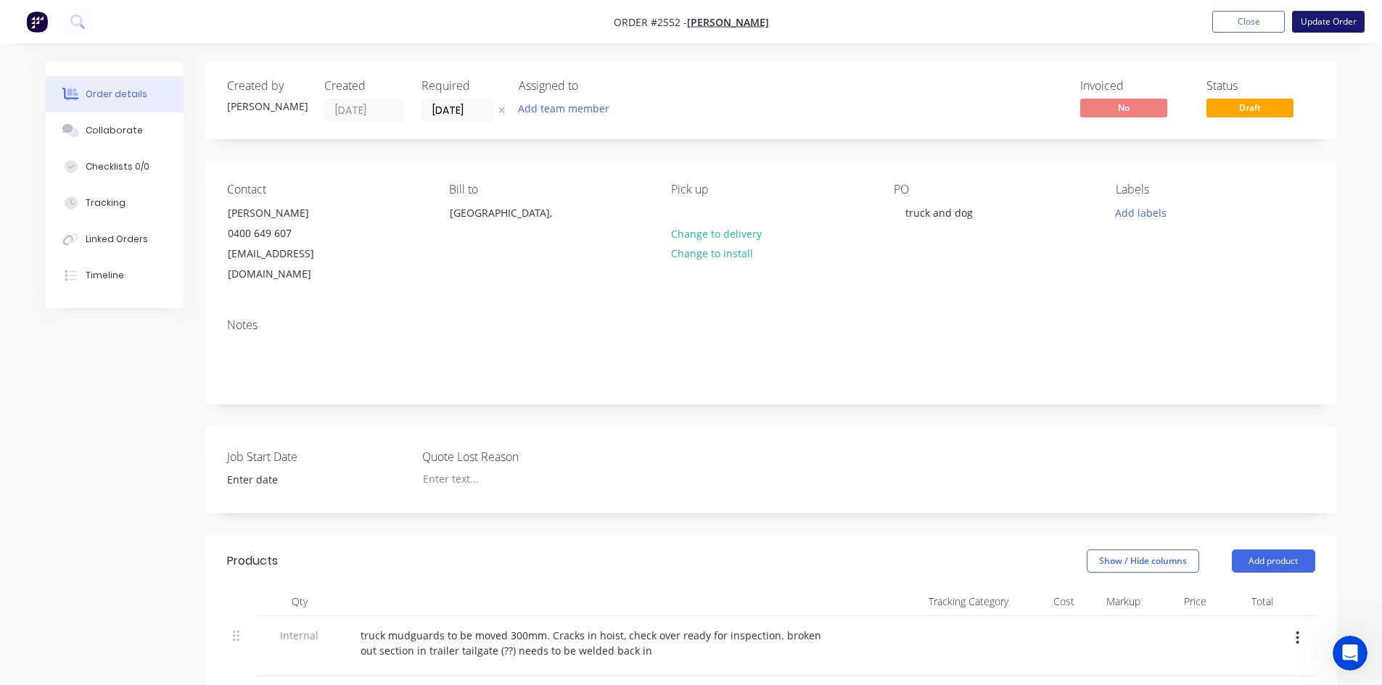
click at [1329, 21] on button "Update Order" at bounding box center [1328, 22] width 73 height 22
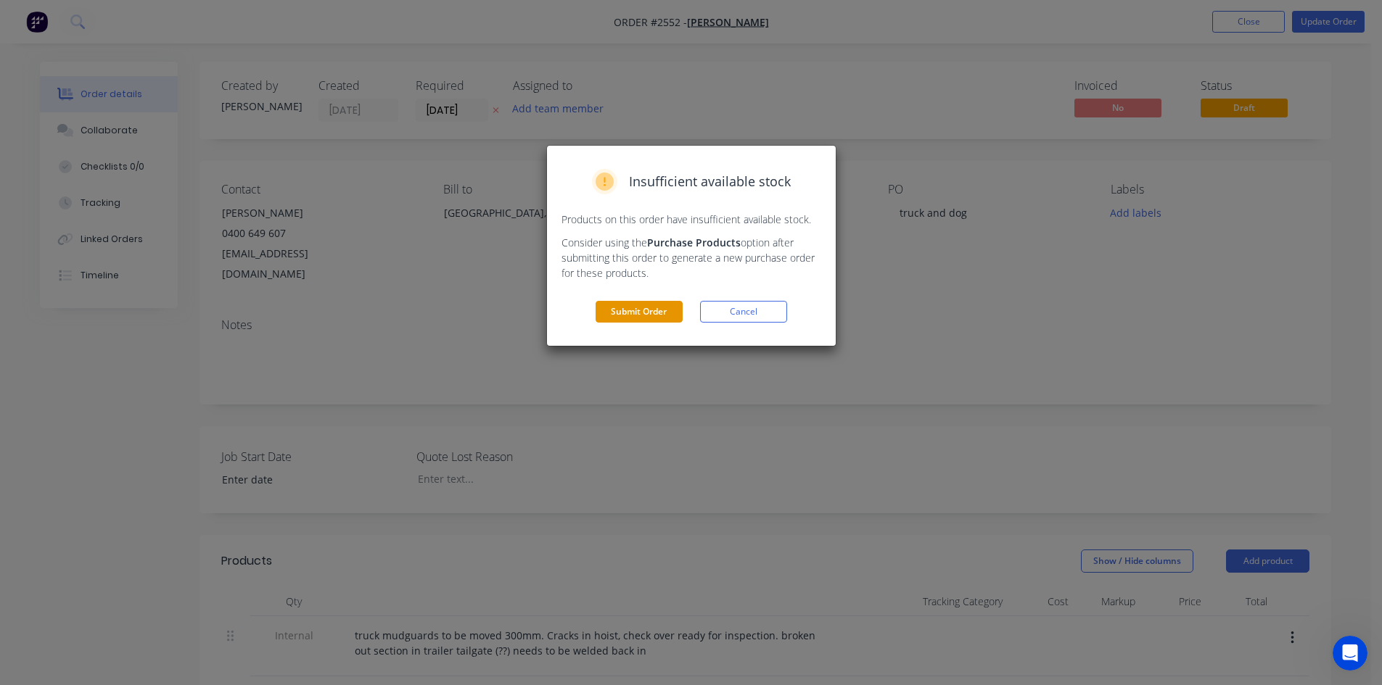
click at [623, 306] on button "Submit Order" at bounding box center [638, 312] width 87 height 22
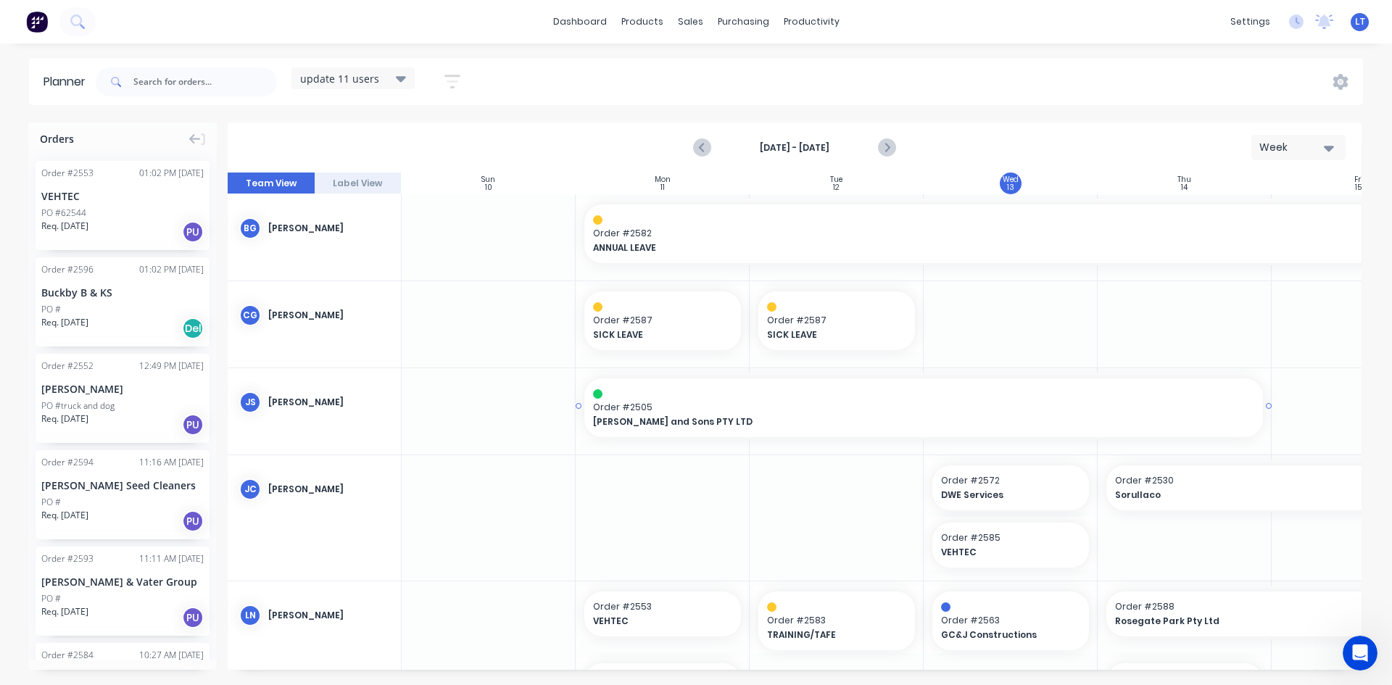
scroll to position [0, 1]
click at [743, 81] on link "Sales Orders" at bounding box center [767, 68] width 192 height 29
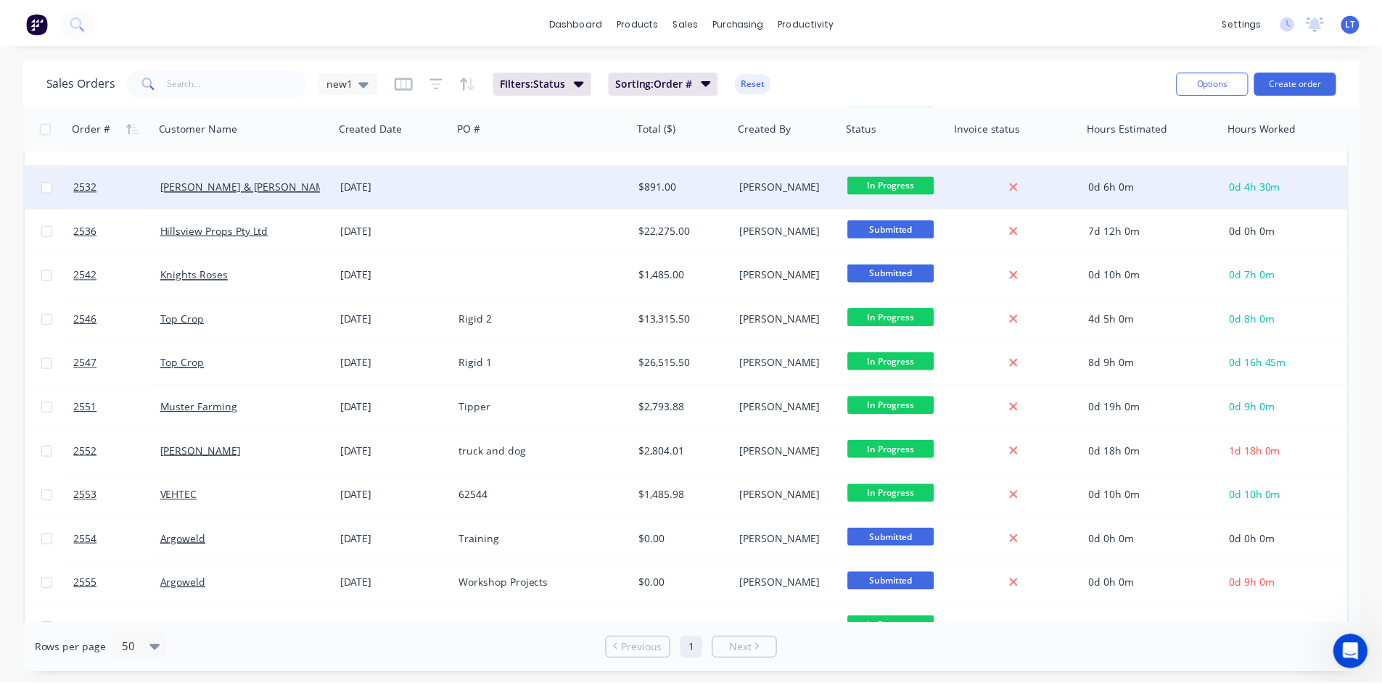
scroll to position [290, 0]
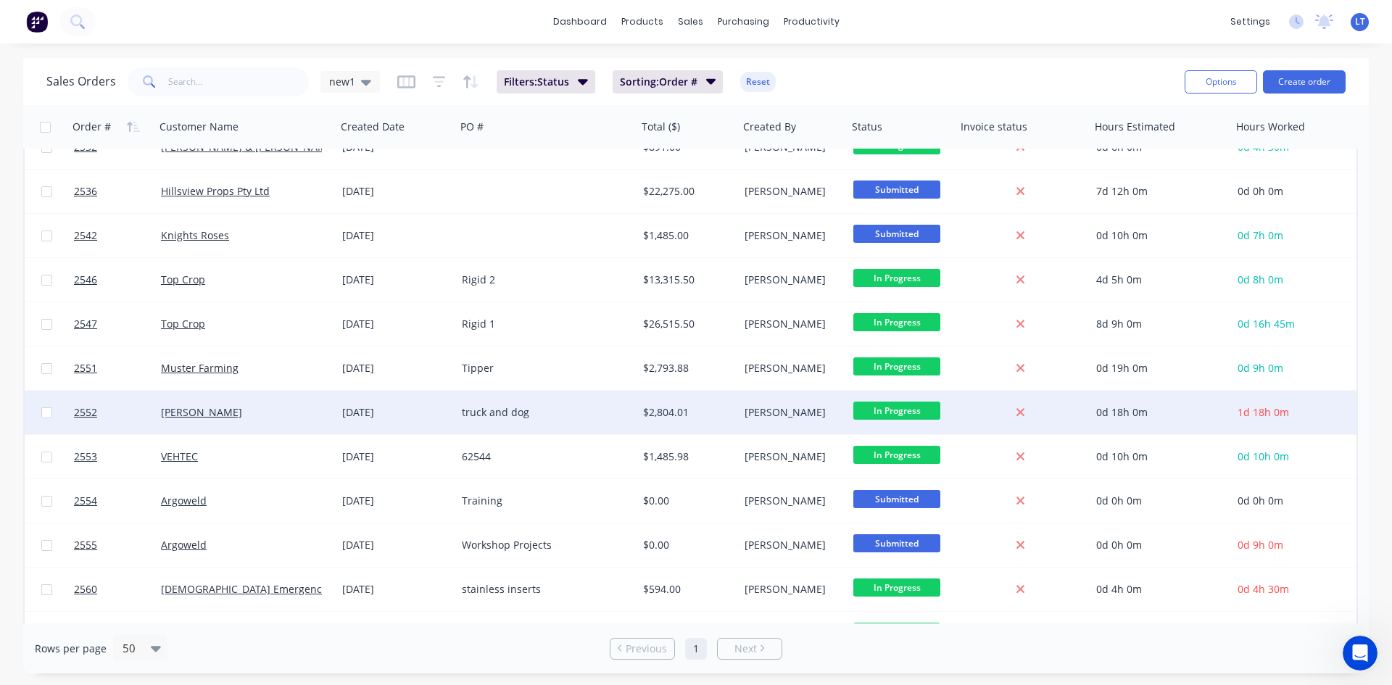
click at [274, 410] on div "[PERSON_NAME]" at bounding box center [241, 412] width 161 height 15
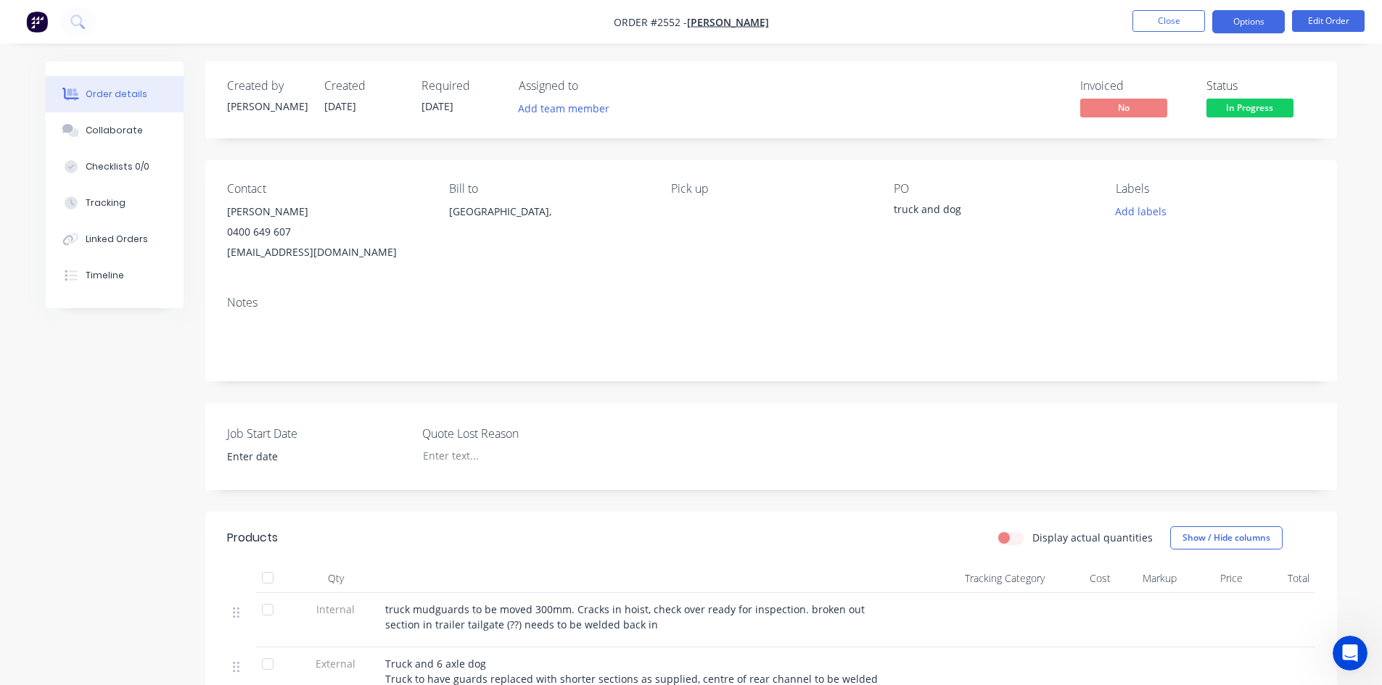
click at [1230, 30] on button "Options" at bounding box center [1248, 21] width 73 height 23
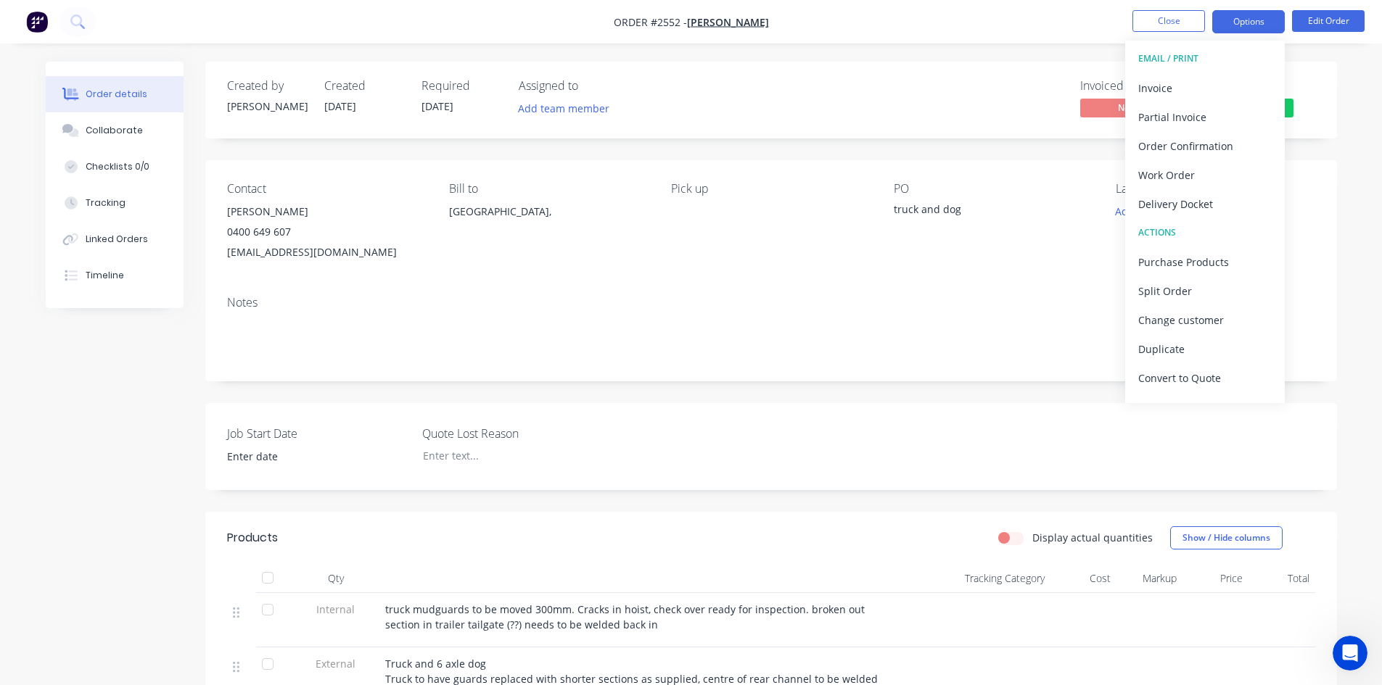
click at [1230, 30] on button "Options" at bounding box center [1248, 21] width 73 height 23
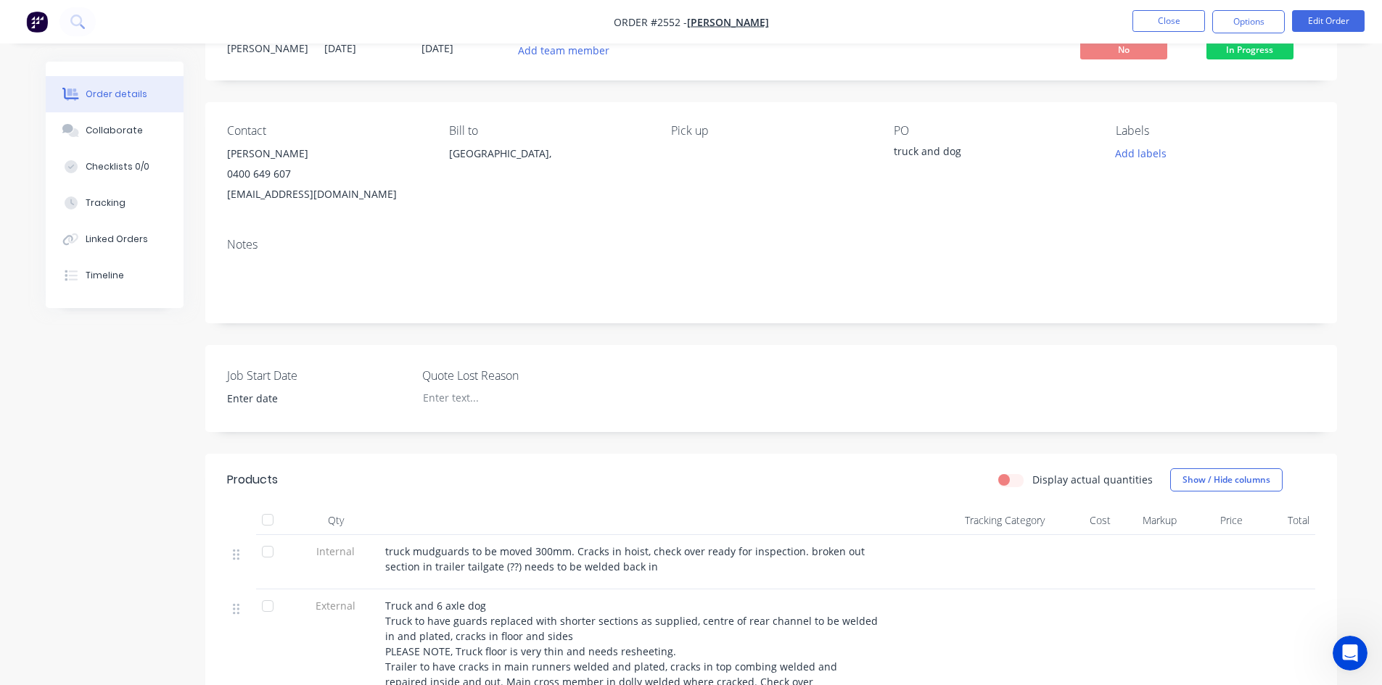
scroll to position [145, 0]
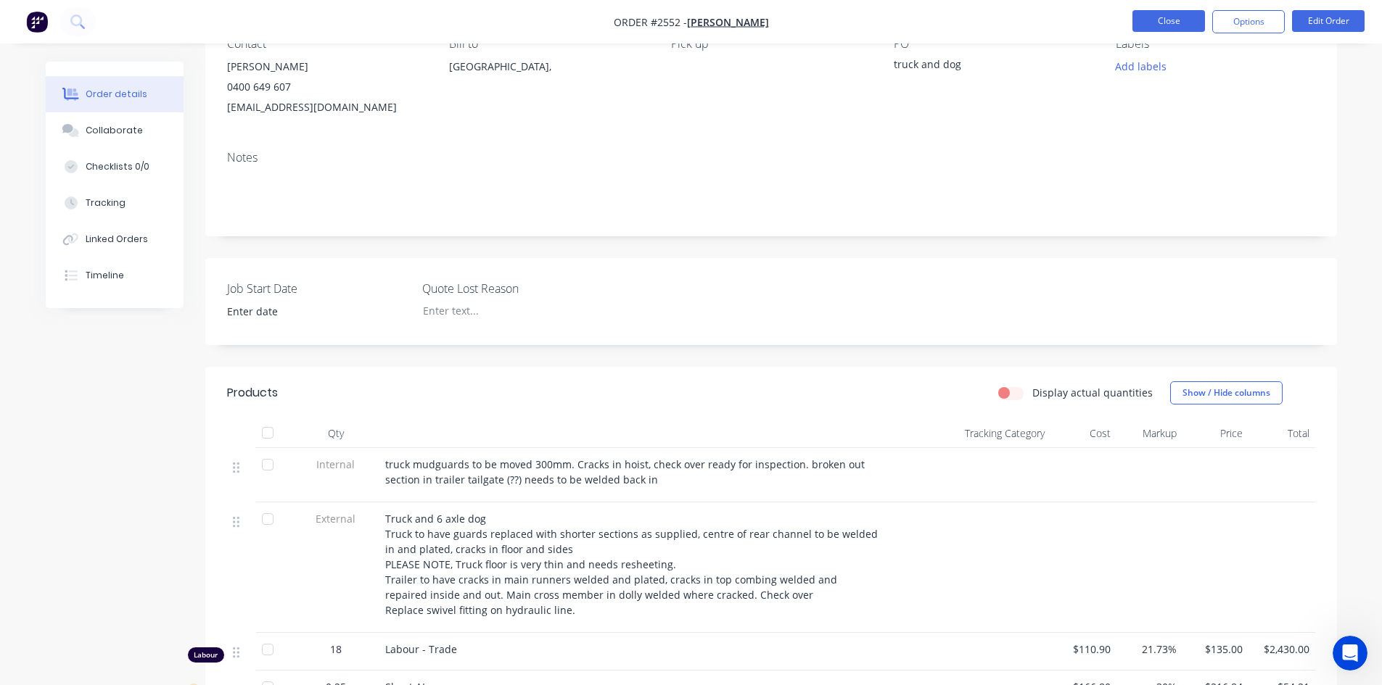
click at [1179, 19] on button "Close" at bounding box center [1168, 21] width 73 height 22
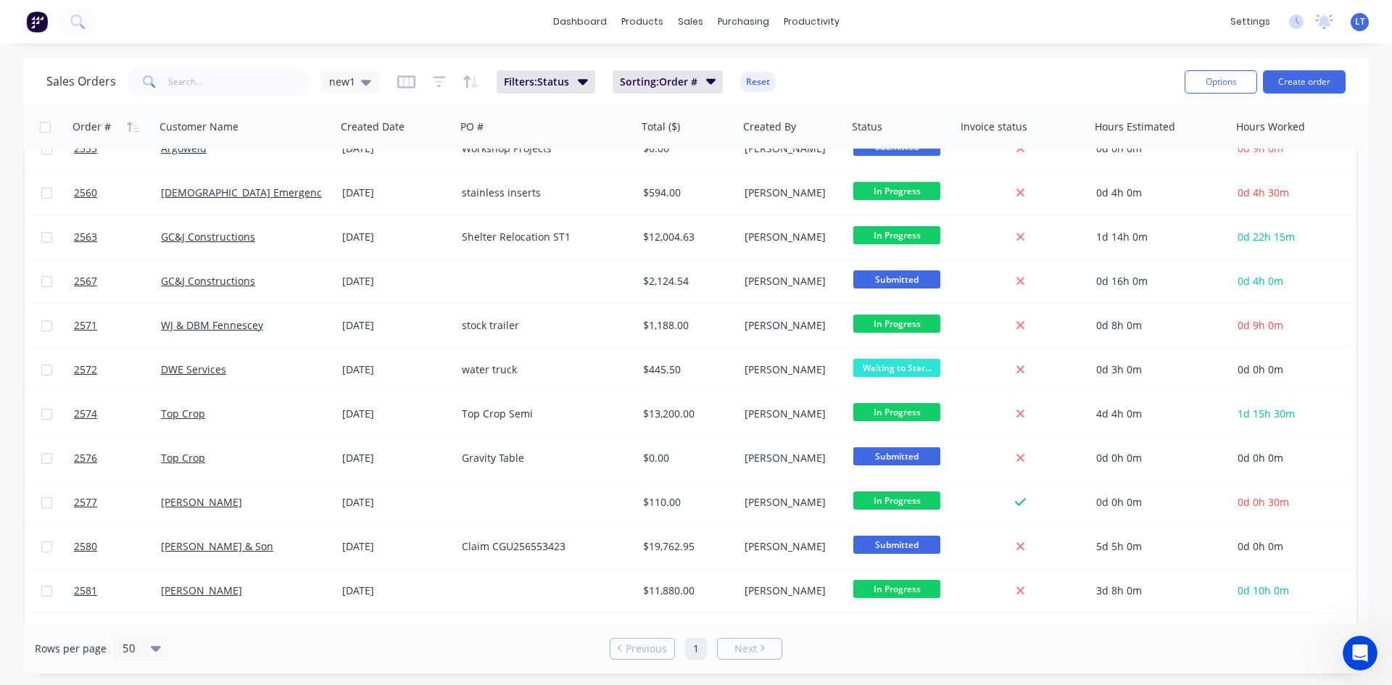
scroll to position [682, 0]
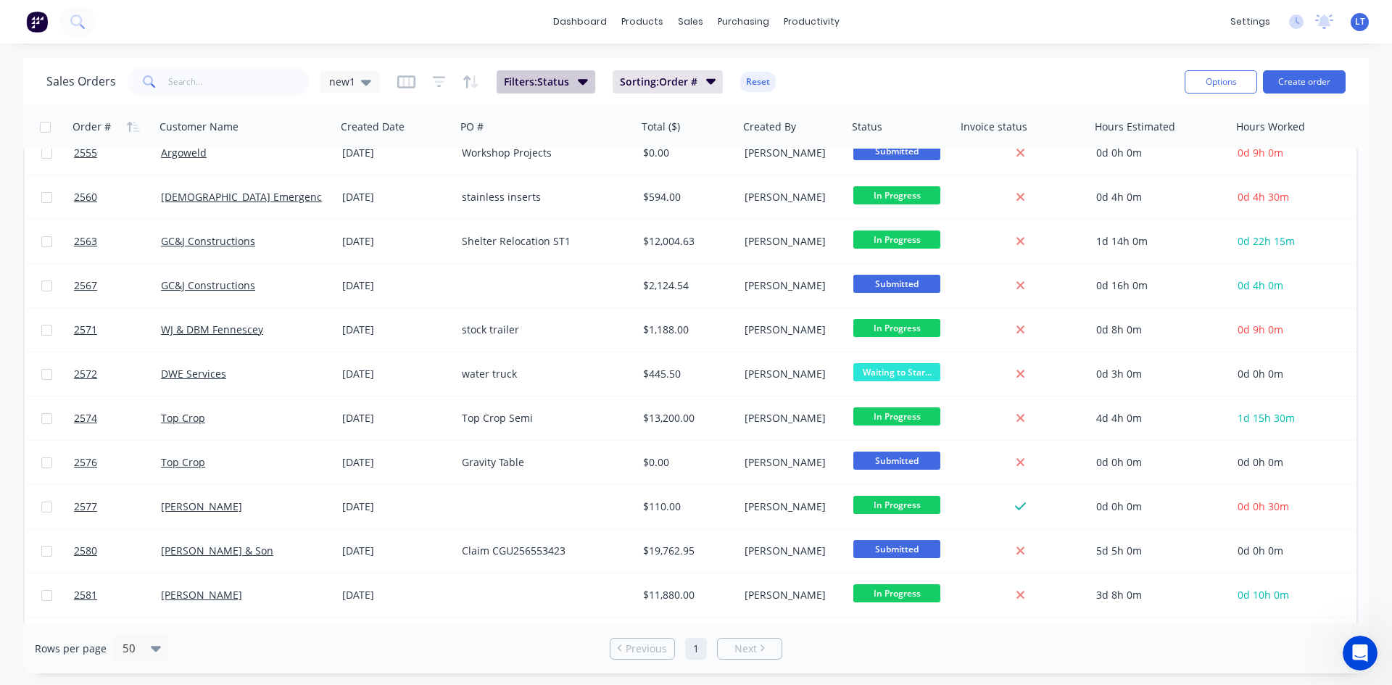
click at [583, 81] on icon "button" at bounding box center [583, 82] width 10 height 6
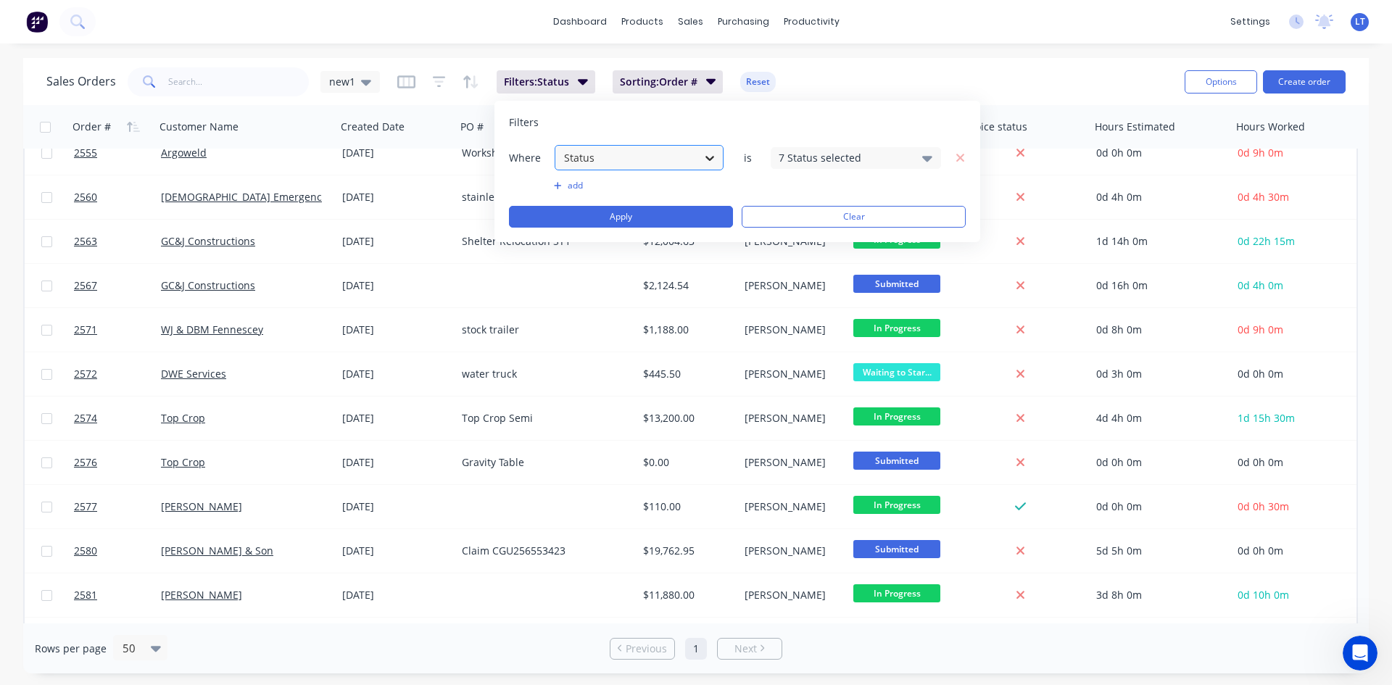
click at [714, 165] on div at bounding box center [710, 158] width 26 height 26
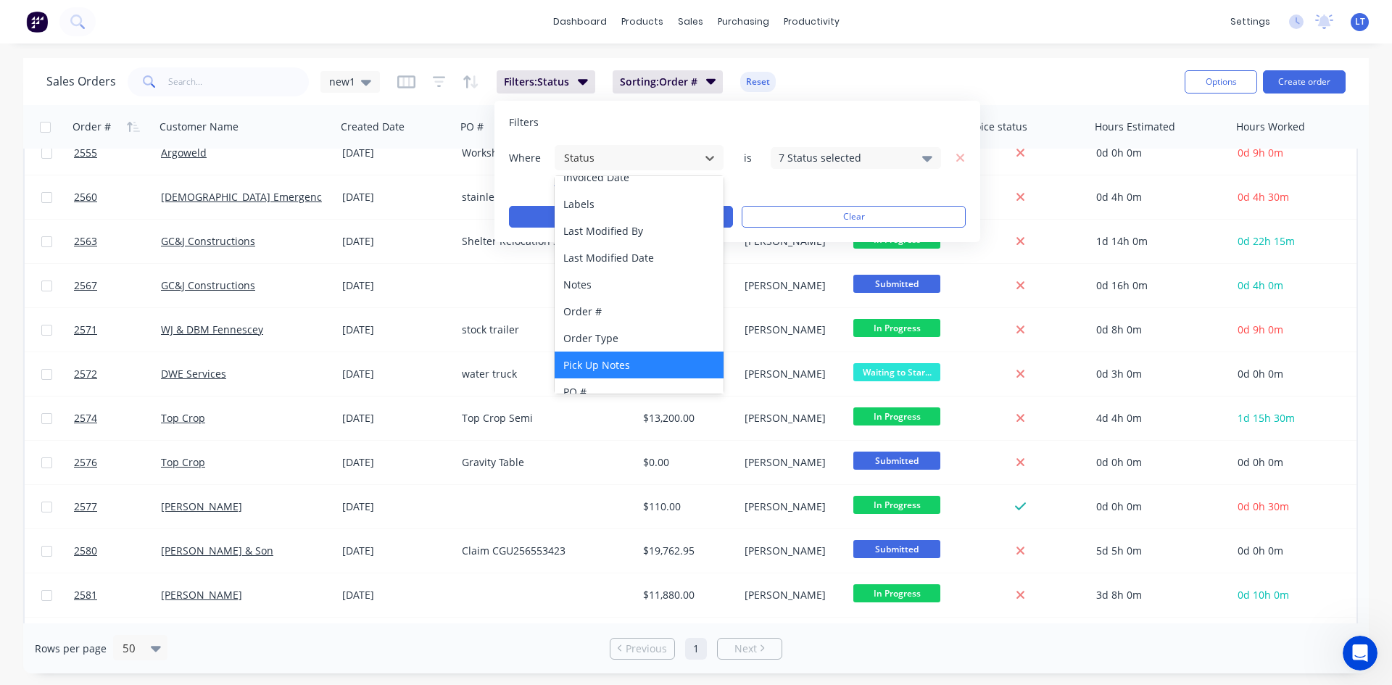
scroll to position [363, 0]
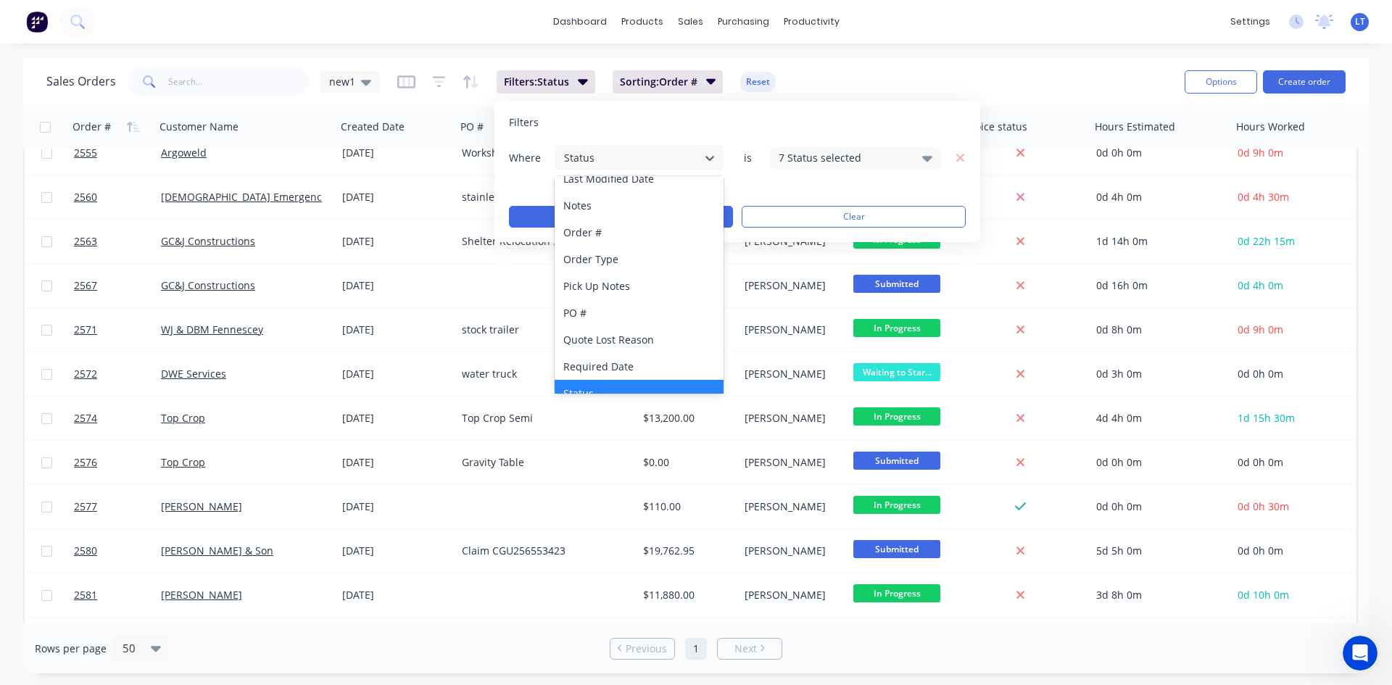
click at [820, 84] on div "Sales Orders new1 Filters: Status Sorting: Order # Reset" at bounding box center [609, 82] width 1127 height 36
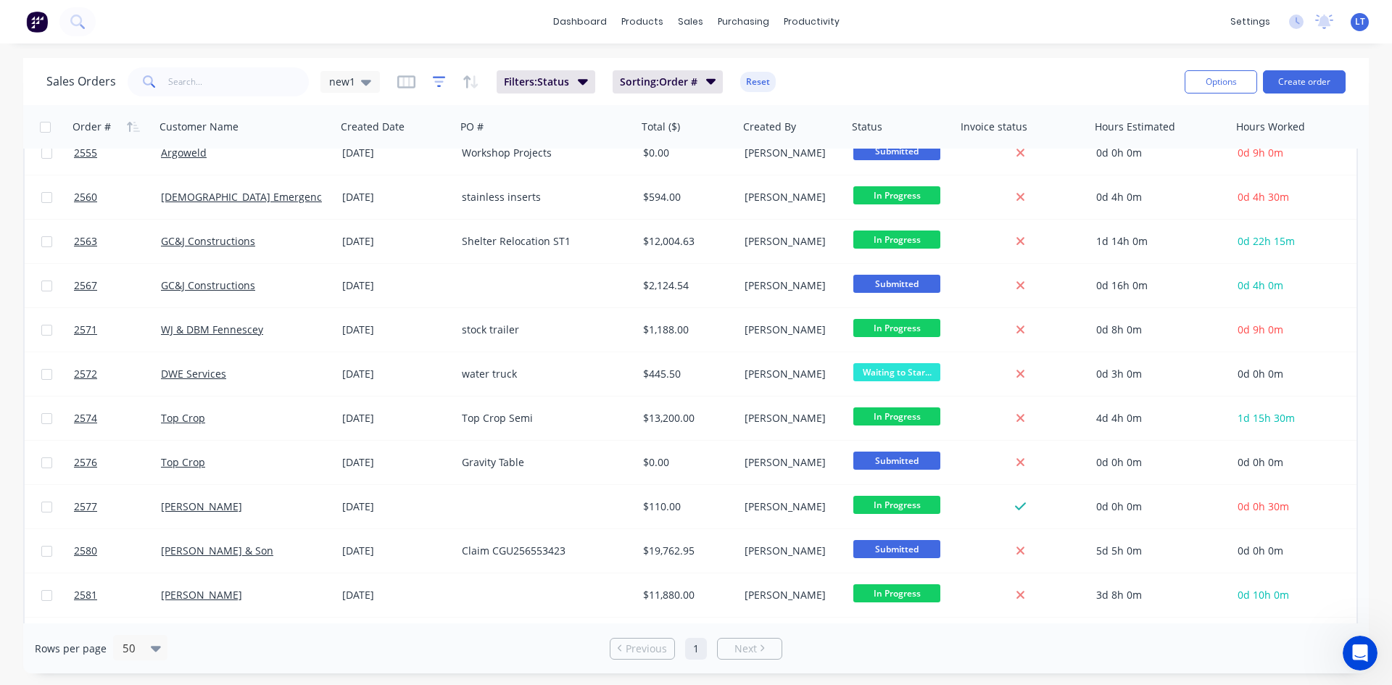
click at [437, 78] on icon "button" at bounding box center [439, 82] width 13 height 15
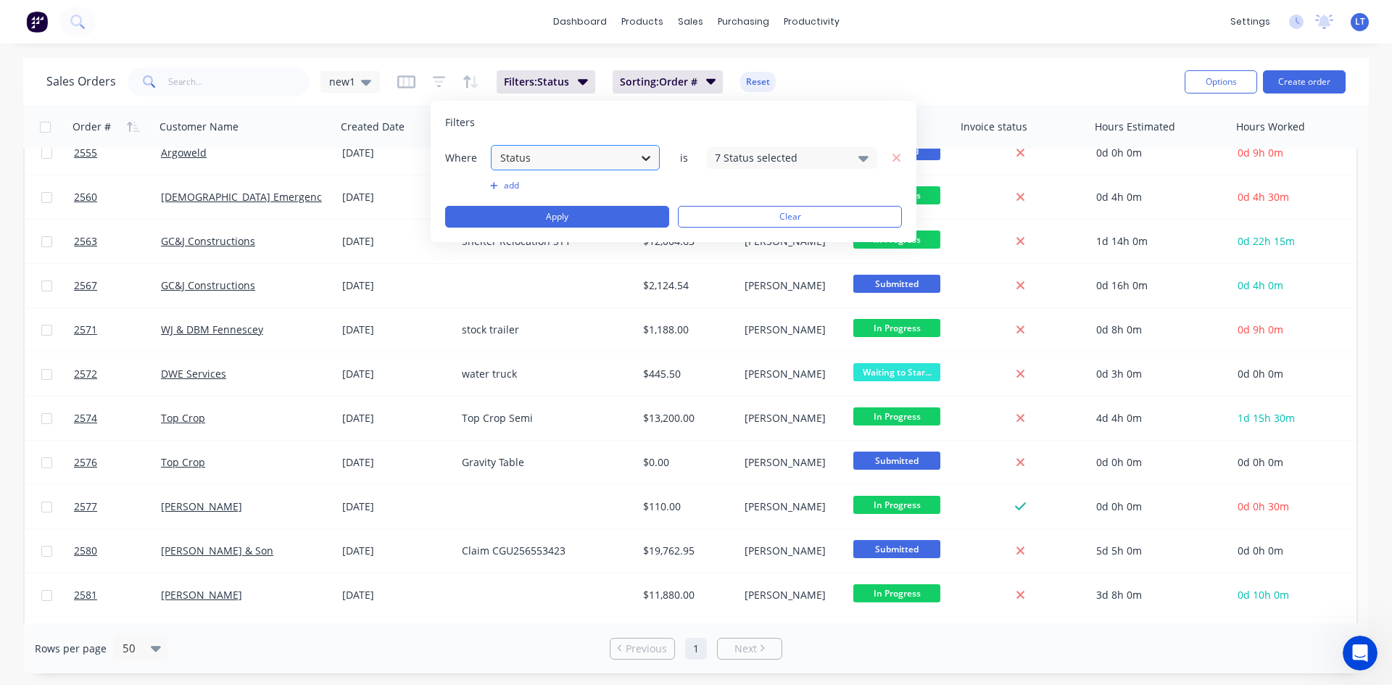
click at [648, 157] on icon at bounding box center [646, 158] width 9 height 5
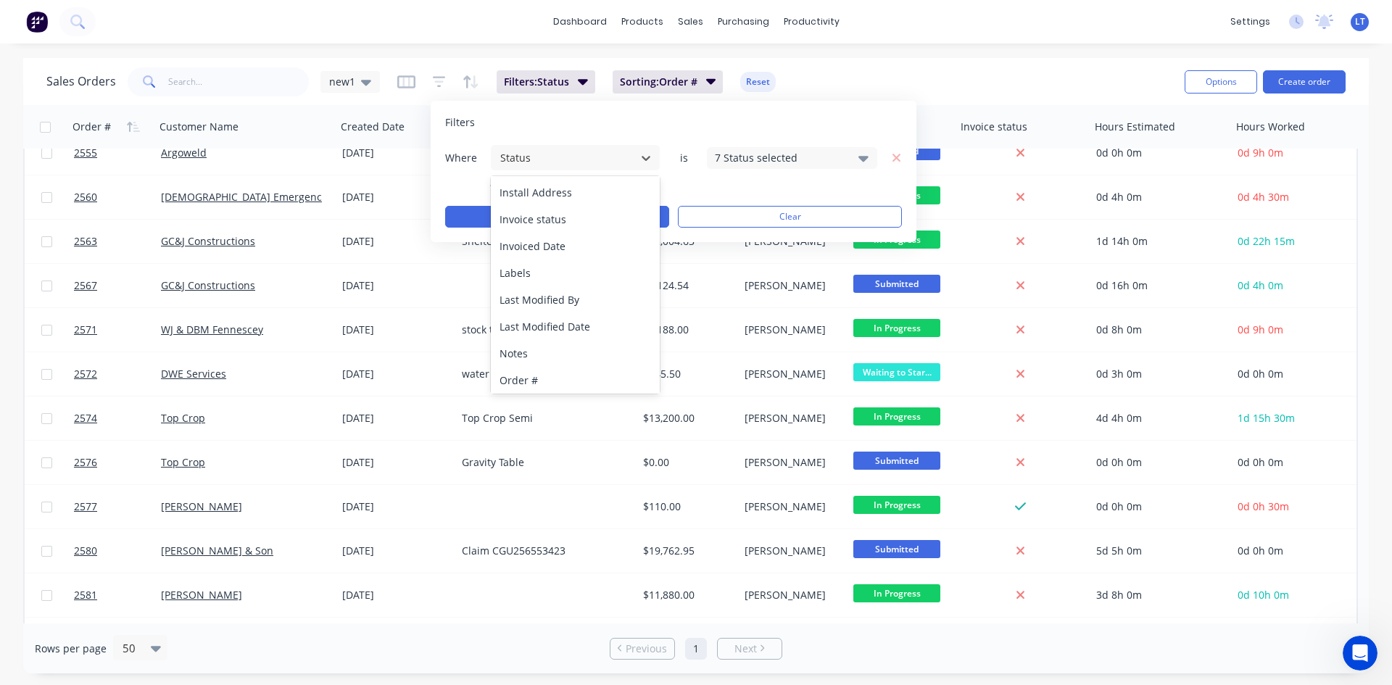
scroll to position [218, 0]
click at [547, 276] on div "Labels" at bounding box center [575, 270] width 169 height 27
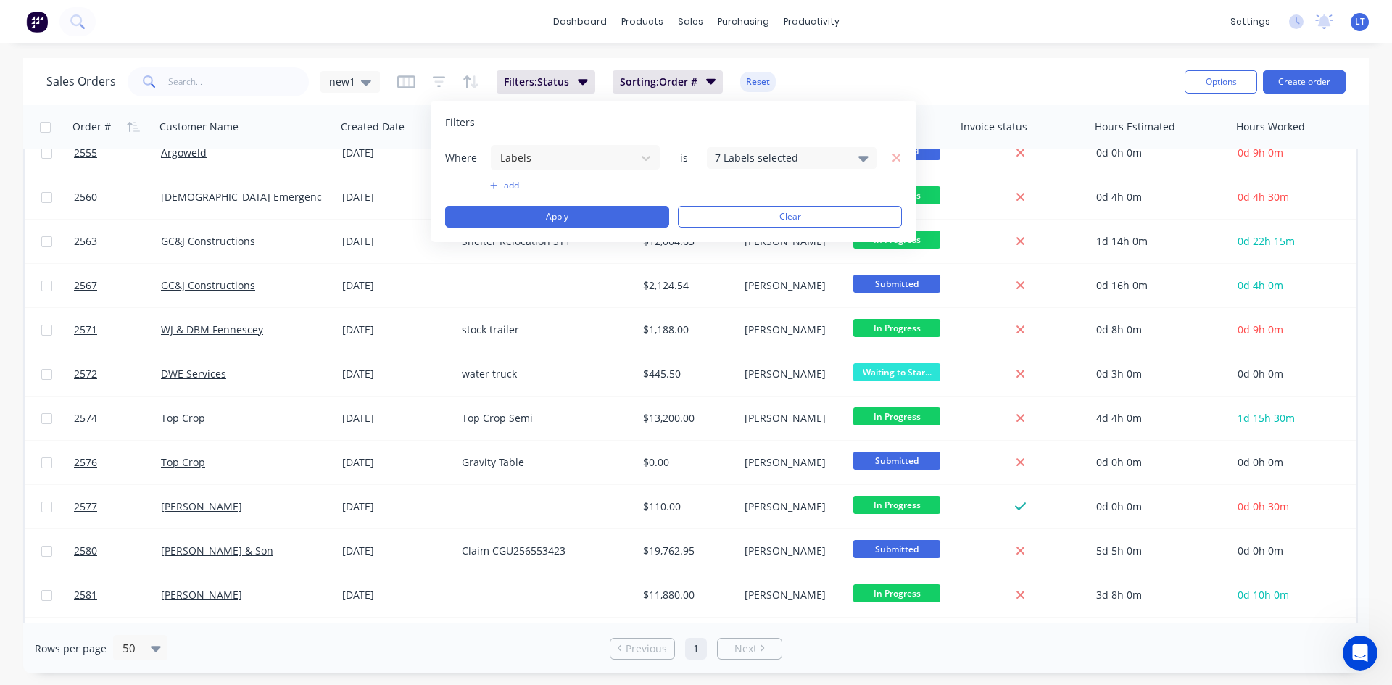
click at [868, 158] on icon at bounding box center [864, 158] width 10 height 16
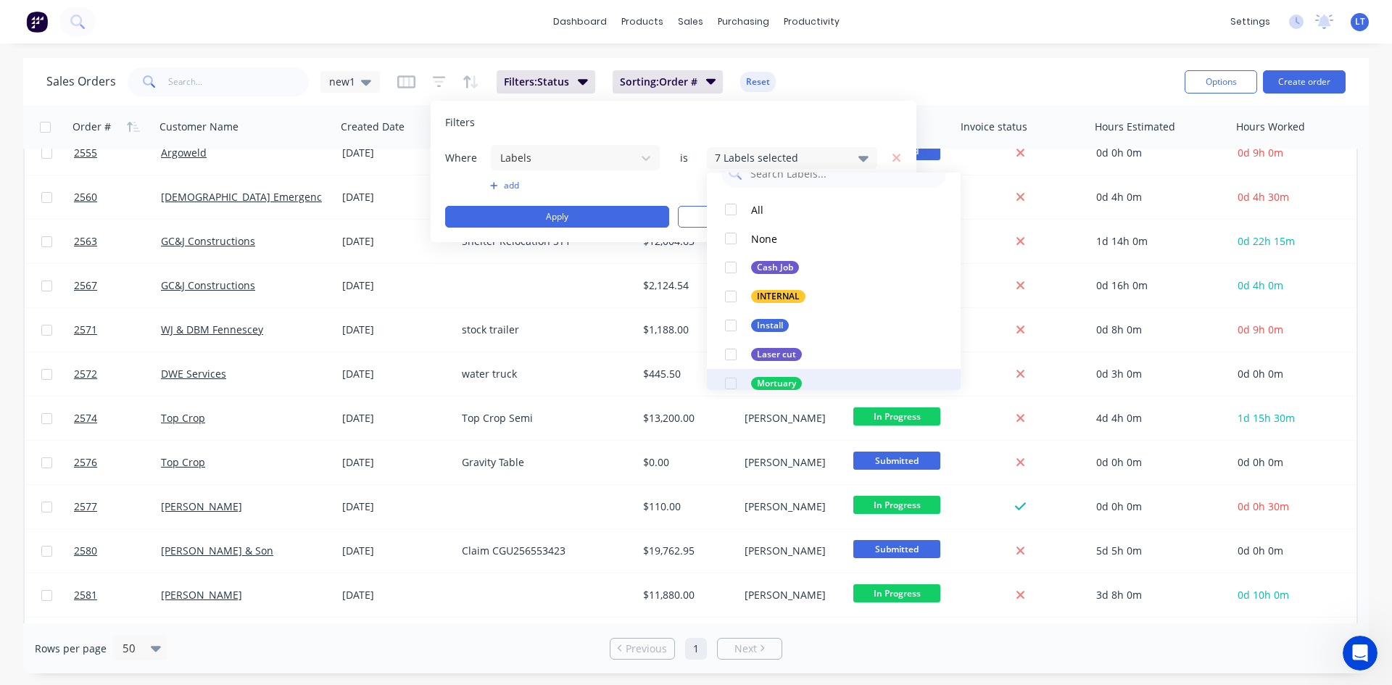
scroll to position [0, 0]
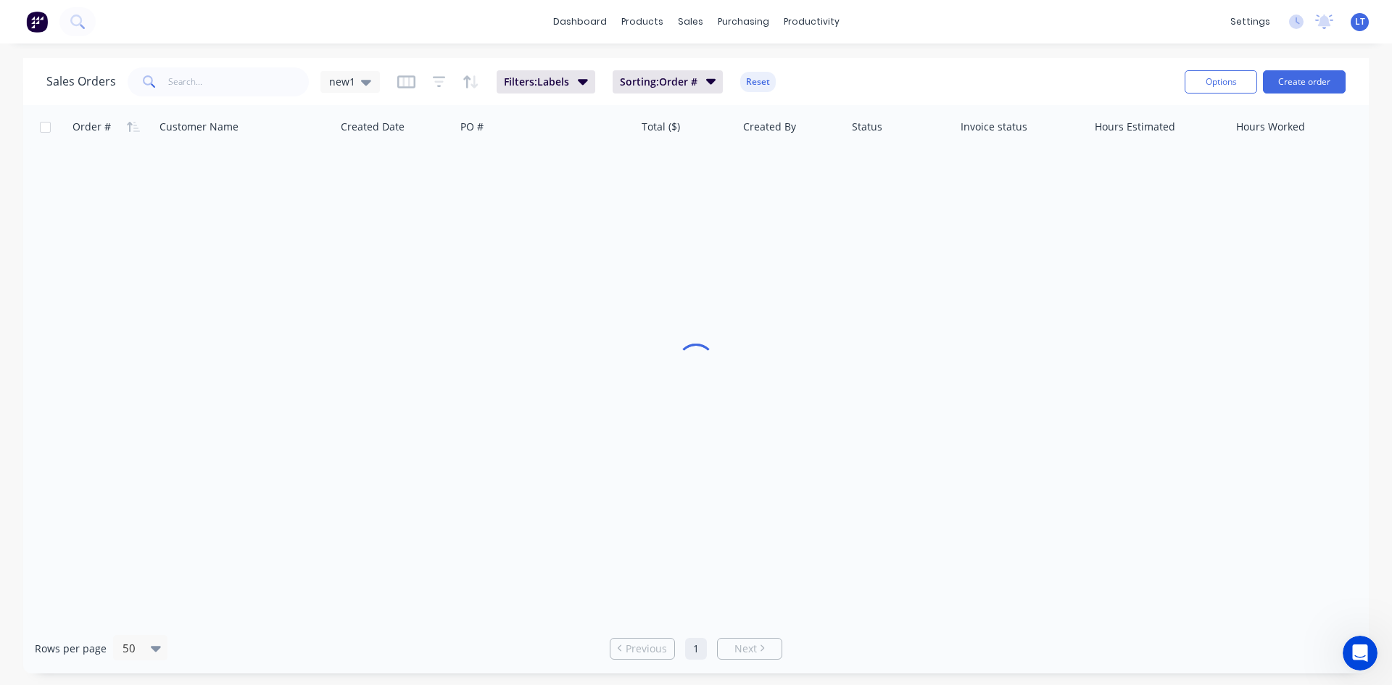
click at [883, 78] on div "Sales Orders new1 Filters: Labels Sorting: Order # Reset" at bounding box center [609, 82] width 1127 height 36
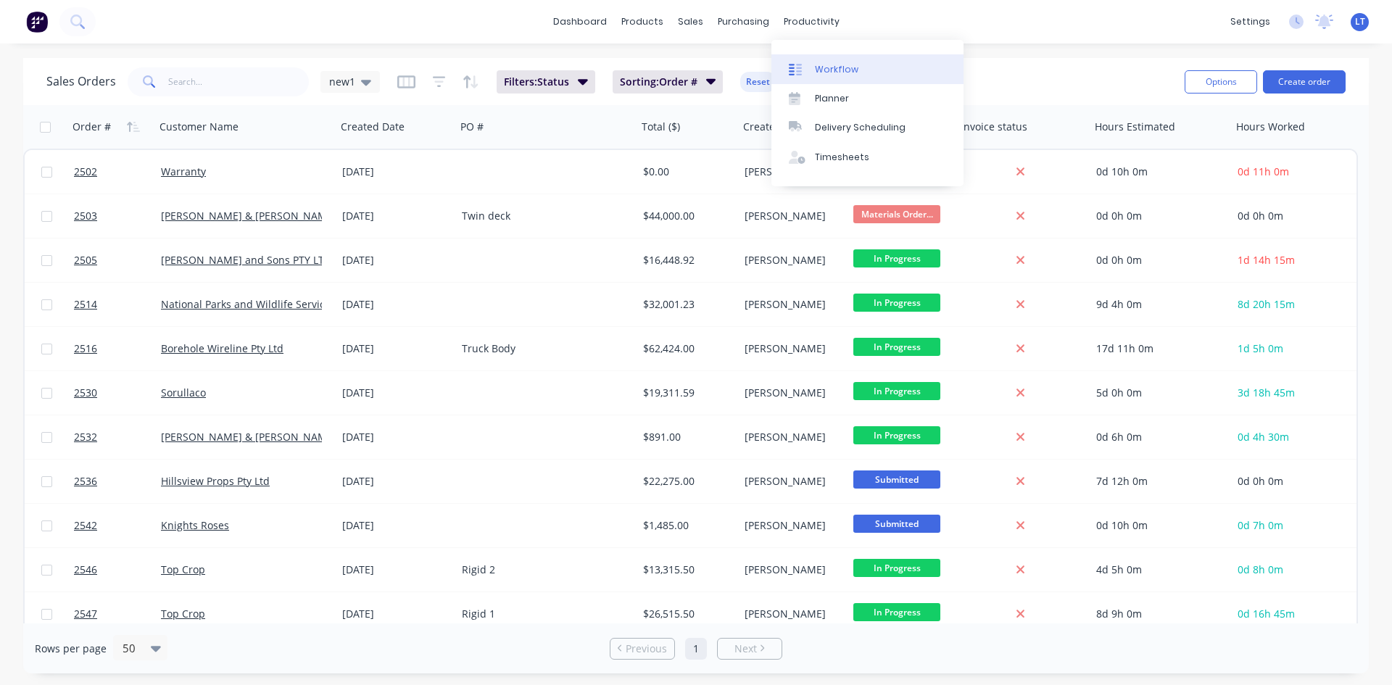
click at [828, 75] on div "Workflow" at bounding box center [837, 69] width 44 height 13
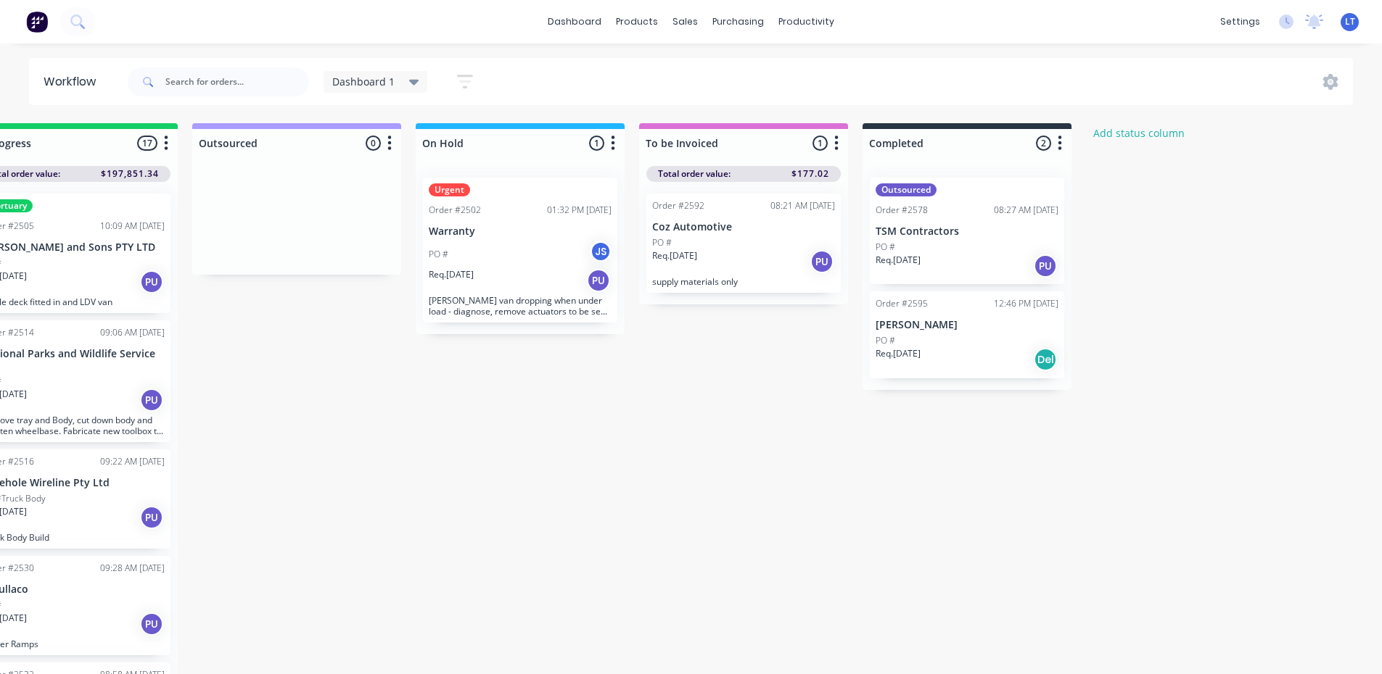
scroll to position [0, 666]
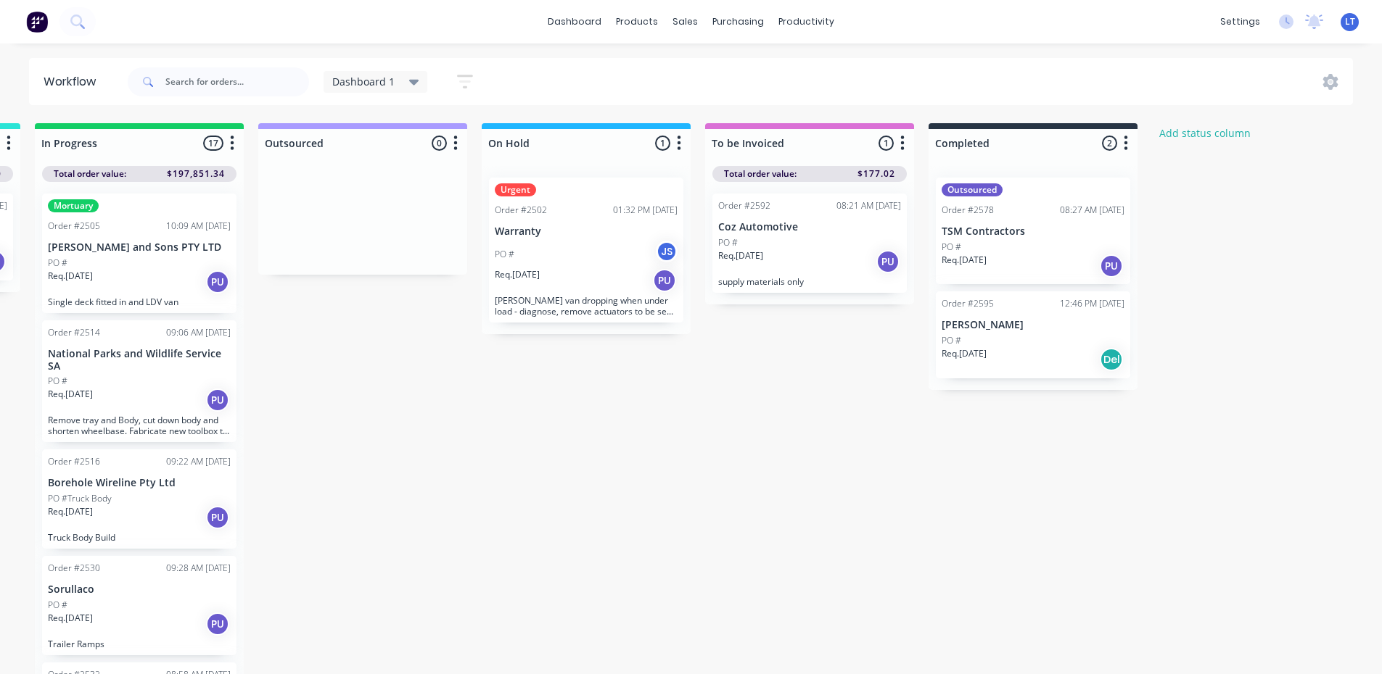
click at [1041, 331] on div "Order #2595 12:46 PM [DATE] [PERSON_NAME] PO # Req. [DATE] Del" at bounding box center [1033, 335] width 194 height 87
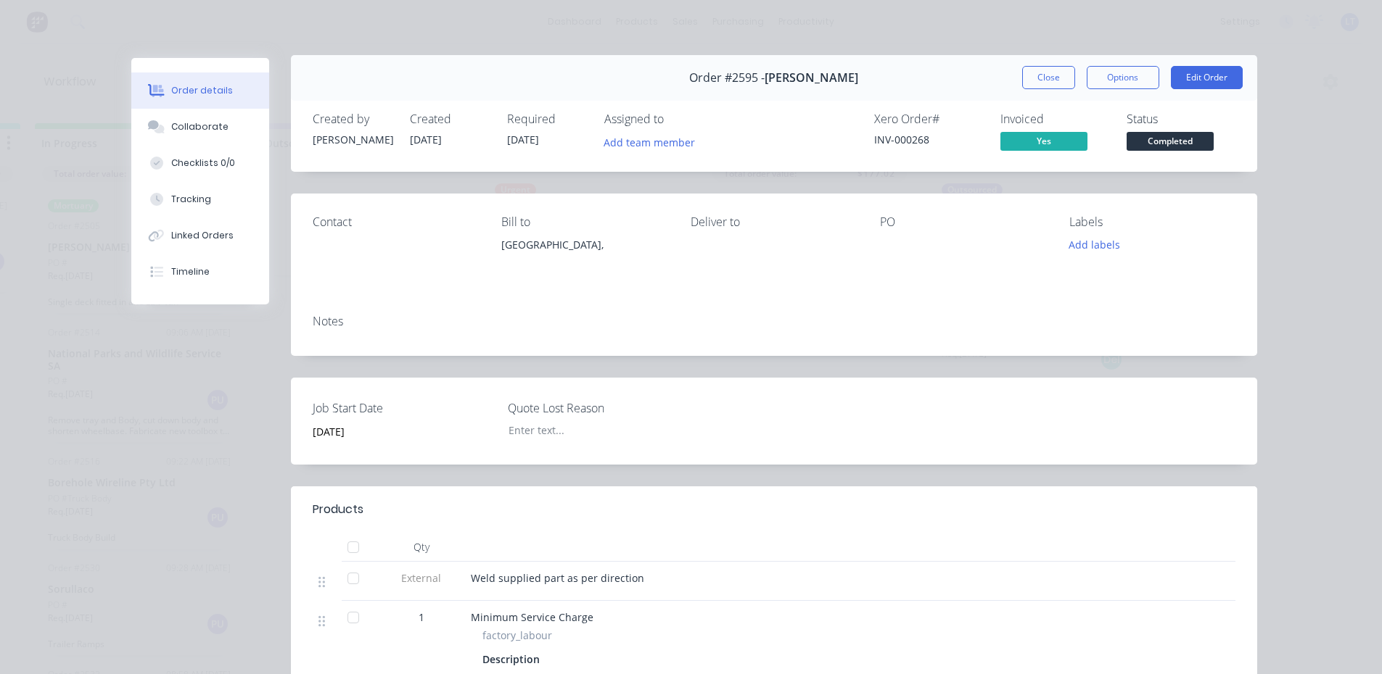
scroll to position [0, 0]
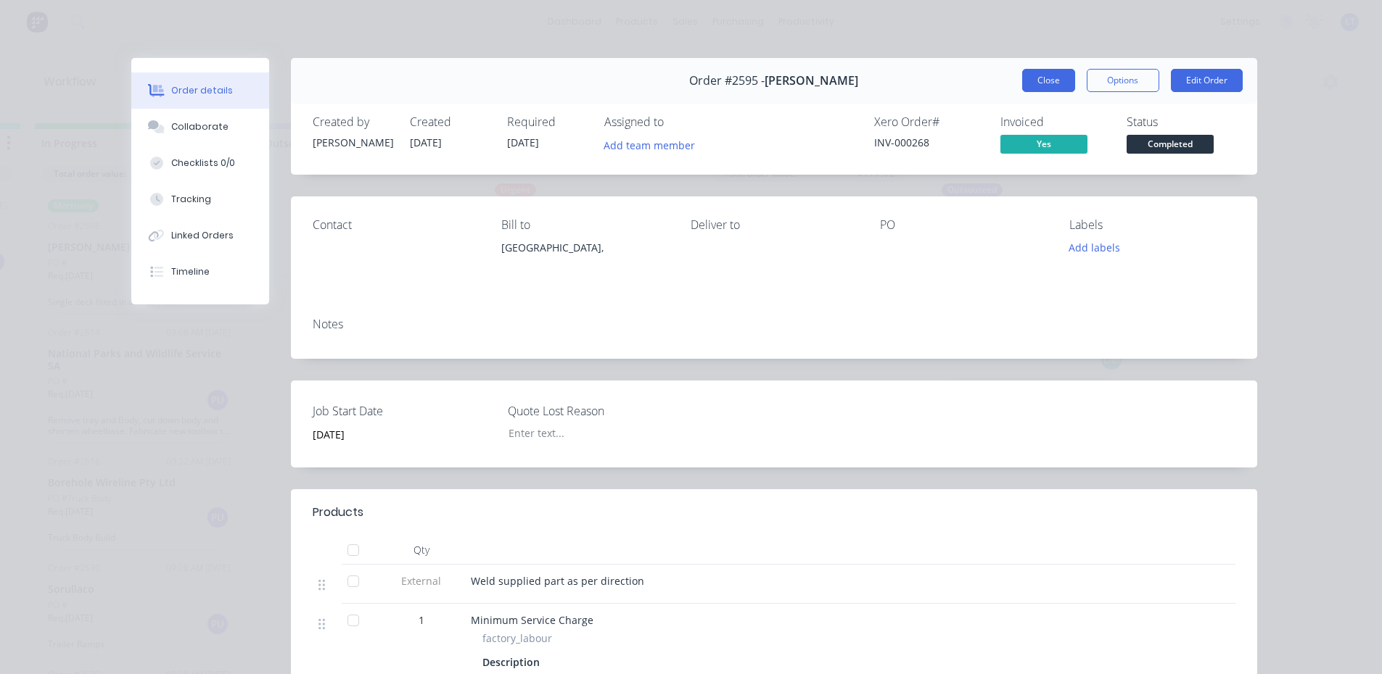
click at [1043, 80] on button "Close" at bounding box center [1048, 80] width 53 height 23
